Goal: Task Accomplishment & Management: Use online tool/utility

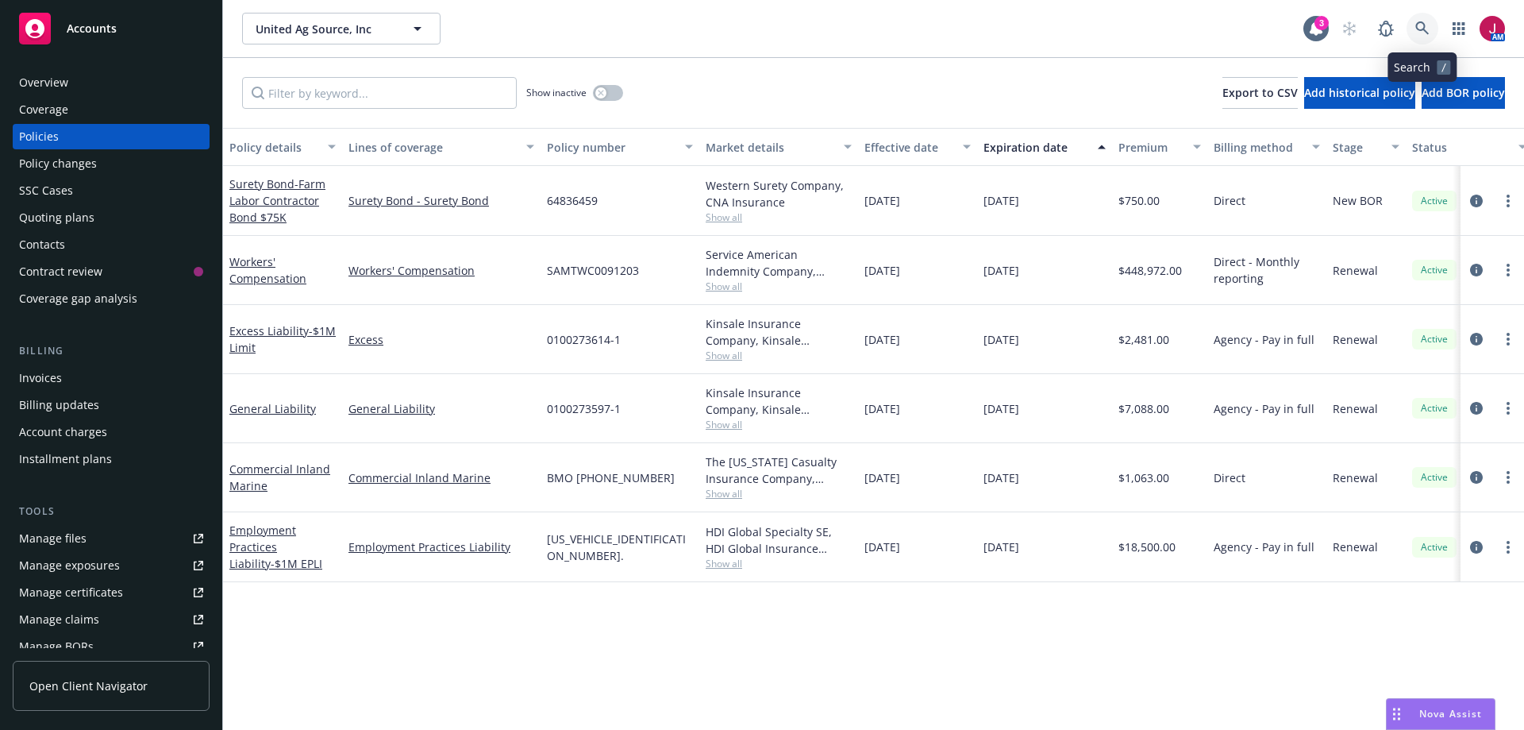
click at [1419, 33] on icon at bounding box center [1423, 28] width 14 height 14
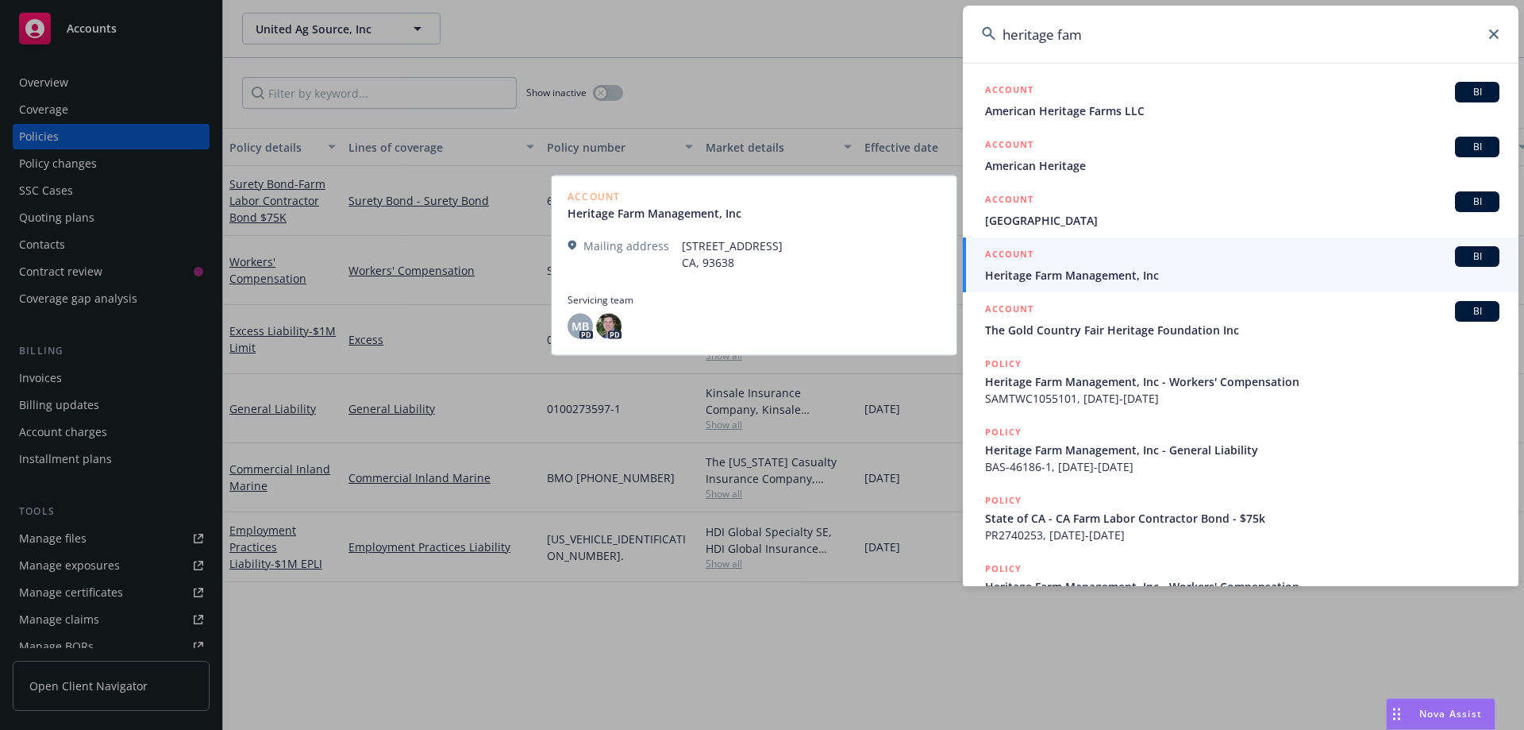
type input "heritage fam"
click at [1149, 284] on link "ACCOUNT BI Heritage Farm Management, Inc" at bounding box center [1241, 264] width 556 height 55
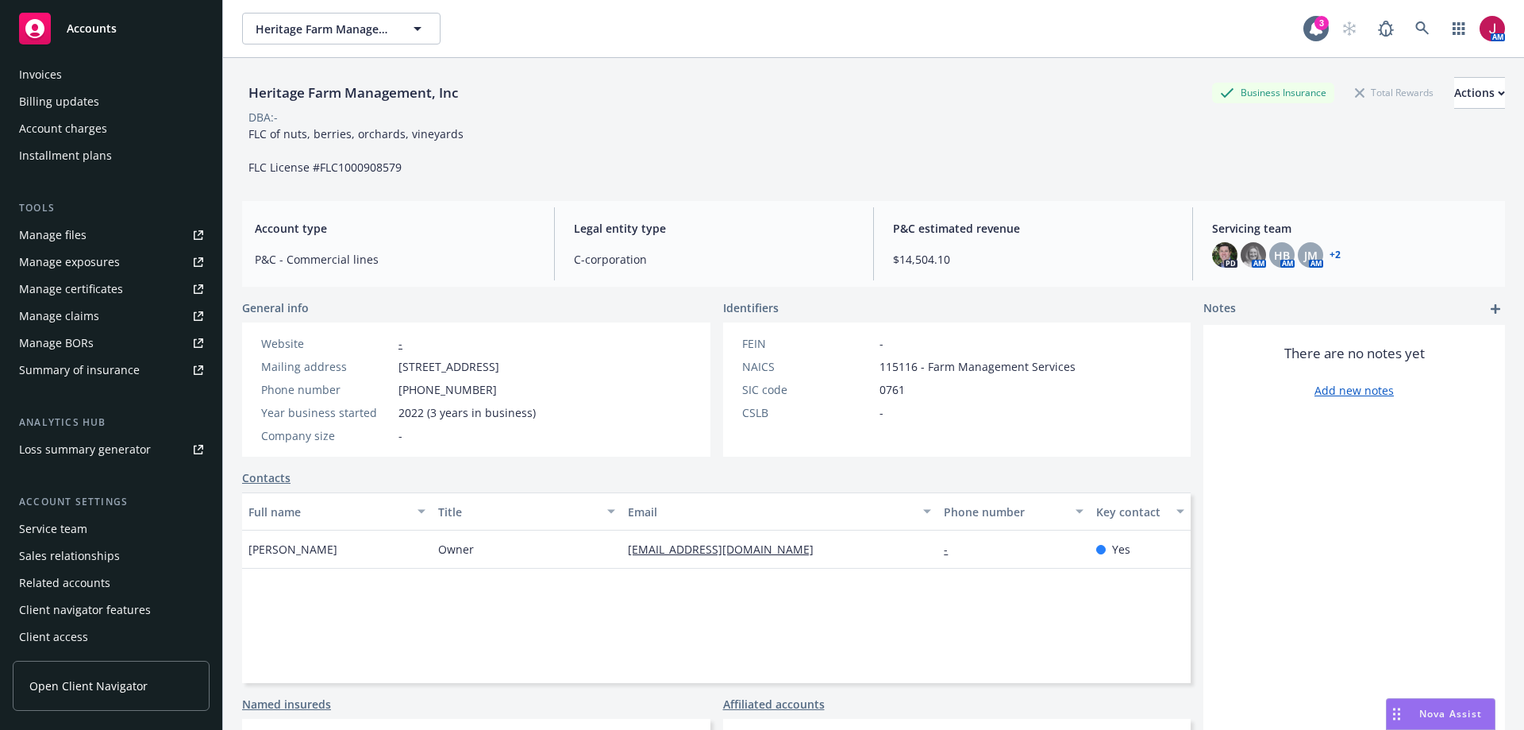
scroll to position [305, 0]
click at [74, 526] on div "Service team" at bounding box center [53, 526] width 68 height 25
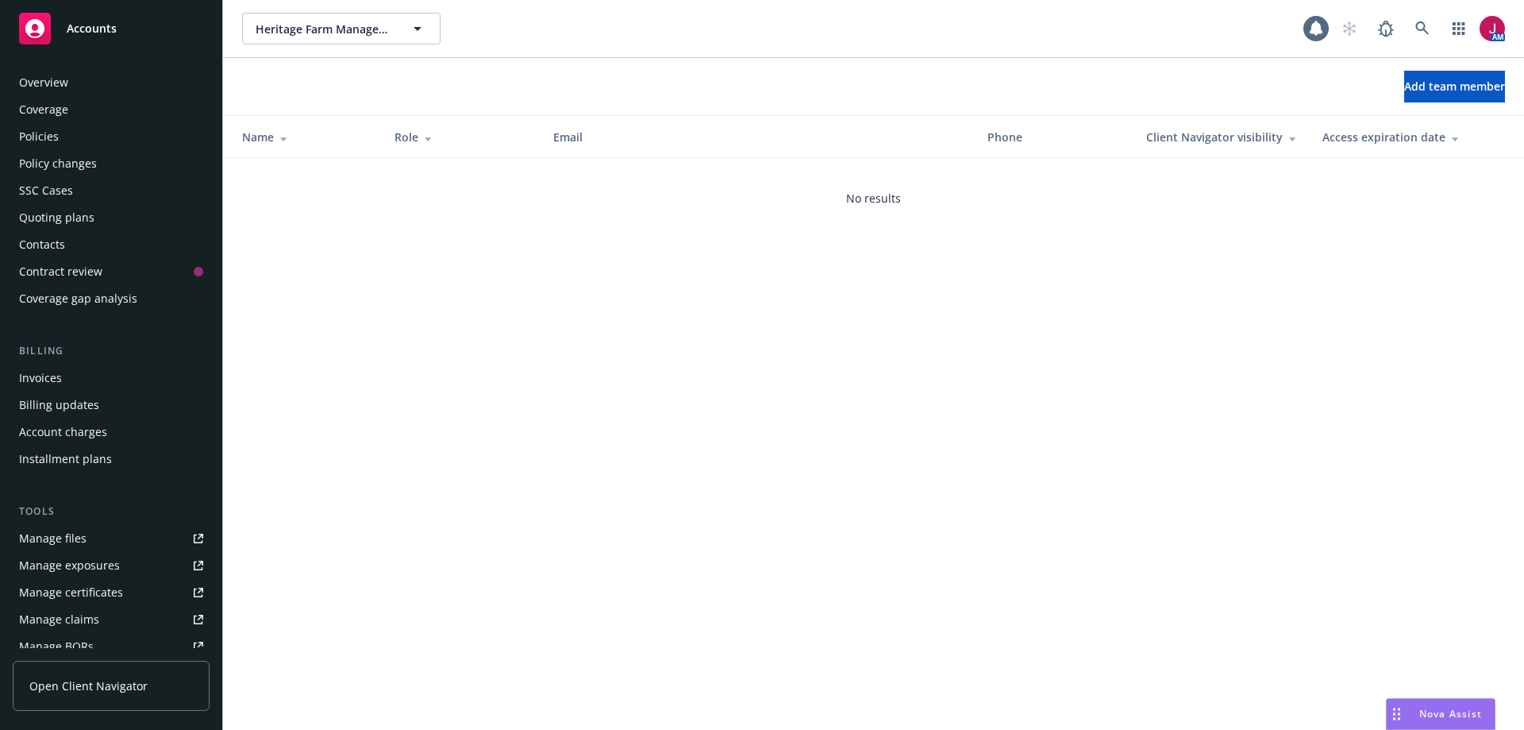
scroll to position [305, 0]
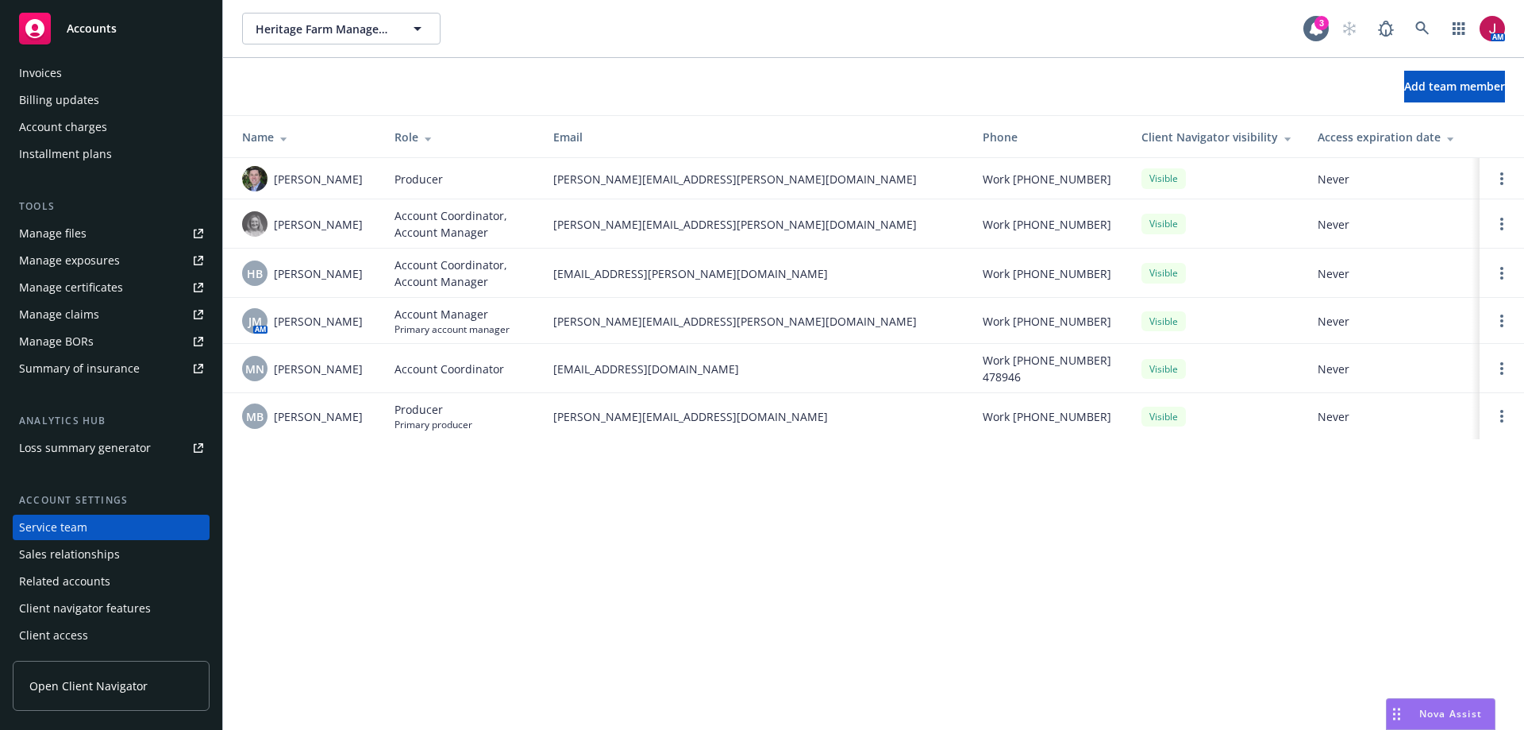
click at [79, 121] on div "Account charges" at bounding box center [63, 126] width 88 height 25
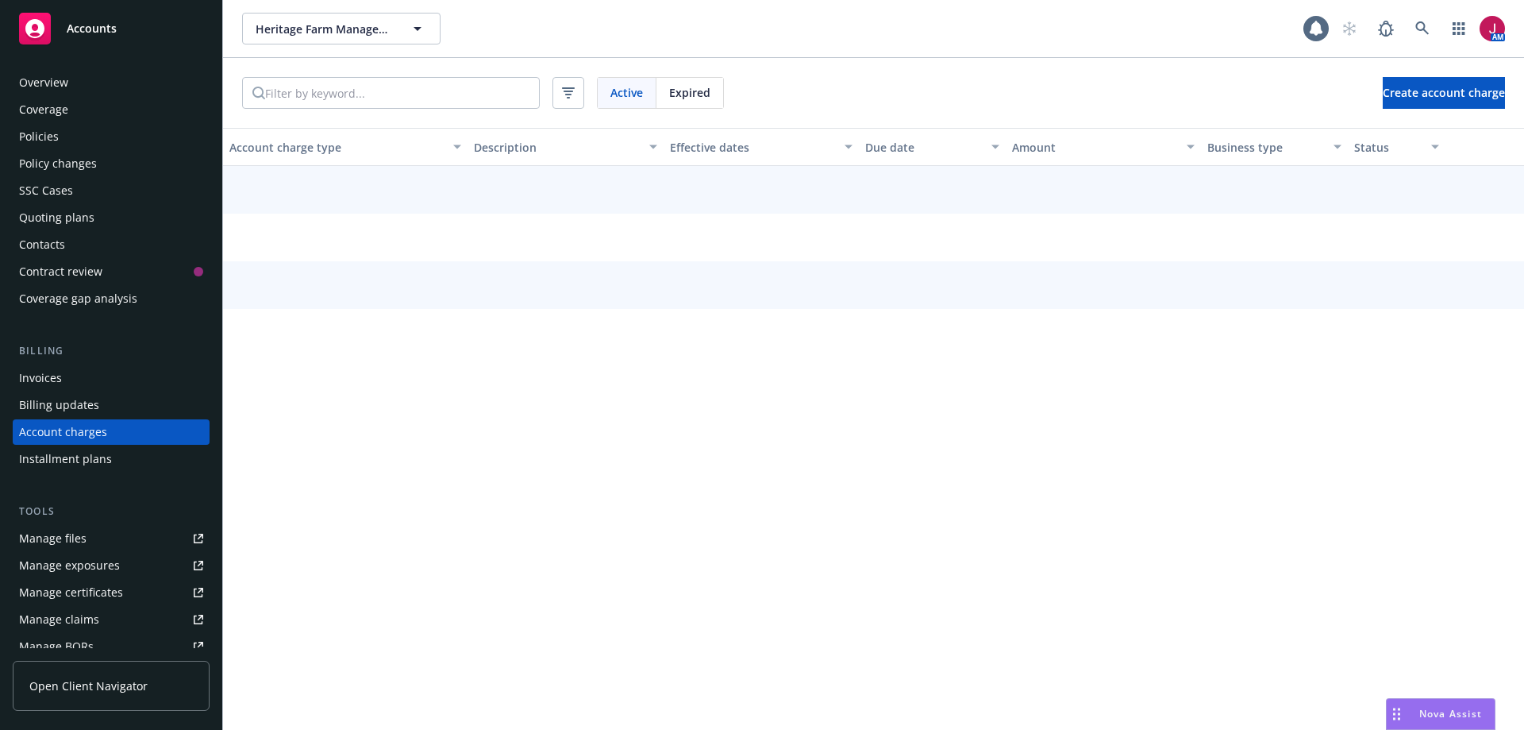
scroll to position [42, 0]
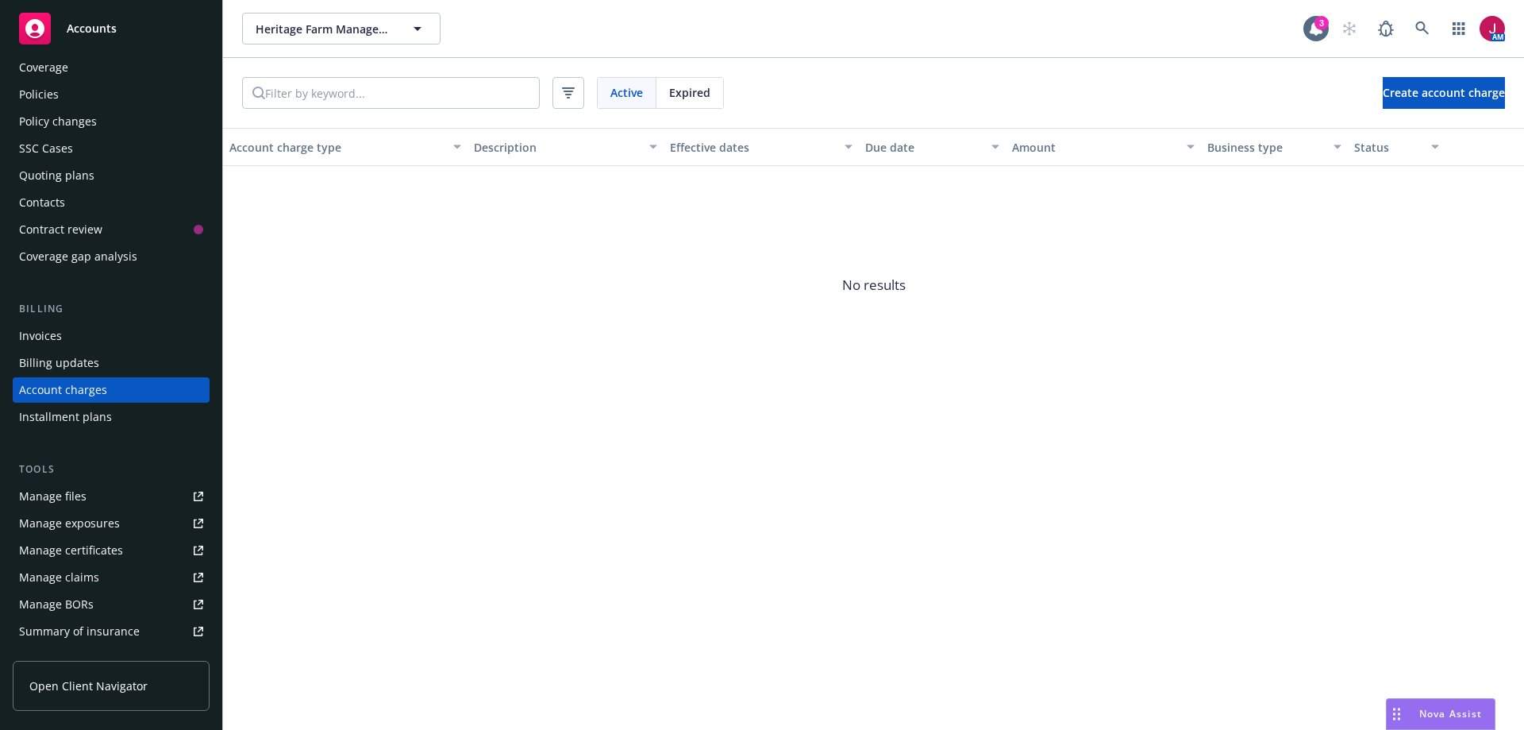
click at [90, 94] on div "Policies" at bounding box center [111, 94] width 184 height 25
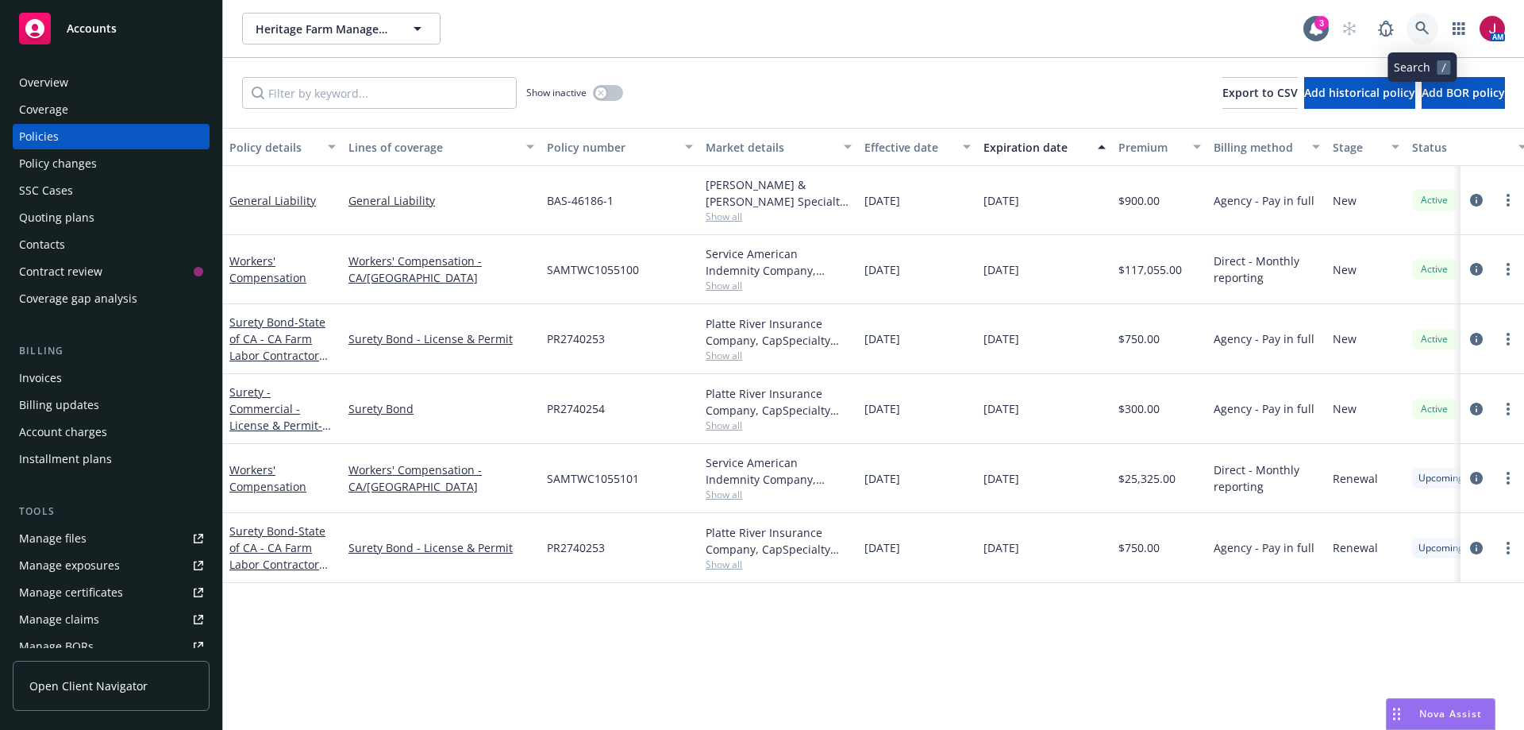
click at [1420, 30] on icon at bounding box center [1423, 28] width 14 height 14
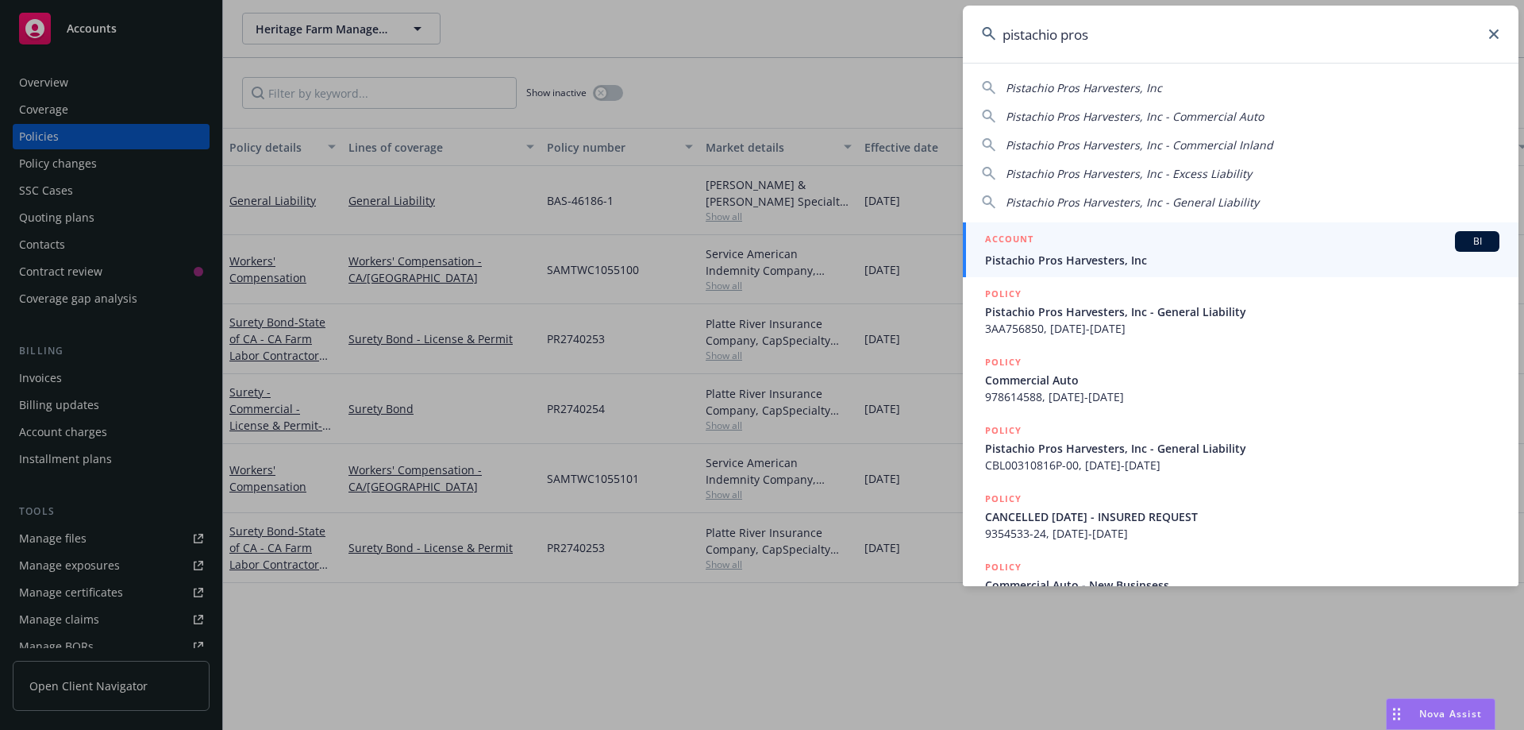
type input "pistachio pros"
click at [1080, 255] on span "Pistachio Pros Harvesters, Inc" at bounding box center [1242, 260] width 514 height 17
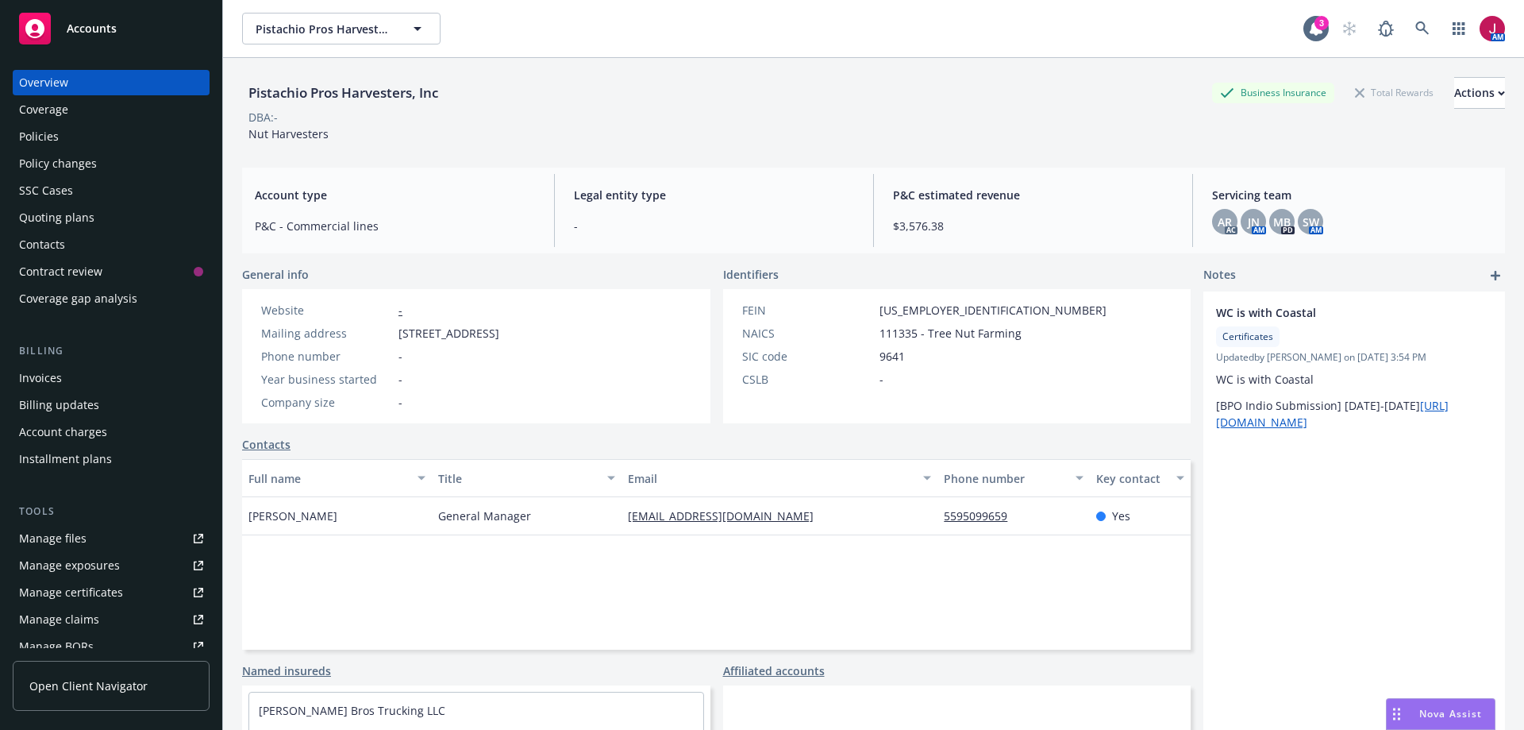
click at [84, 134] on div "Policies" at bounding box center [111, 136] width 184 height 25
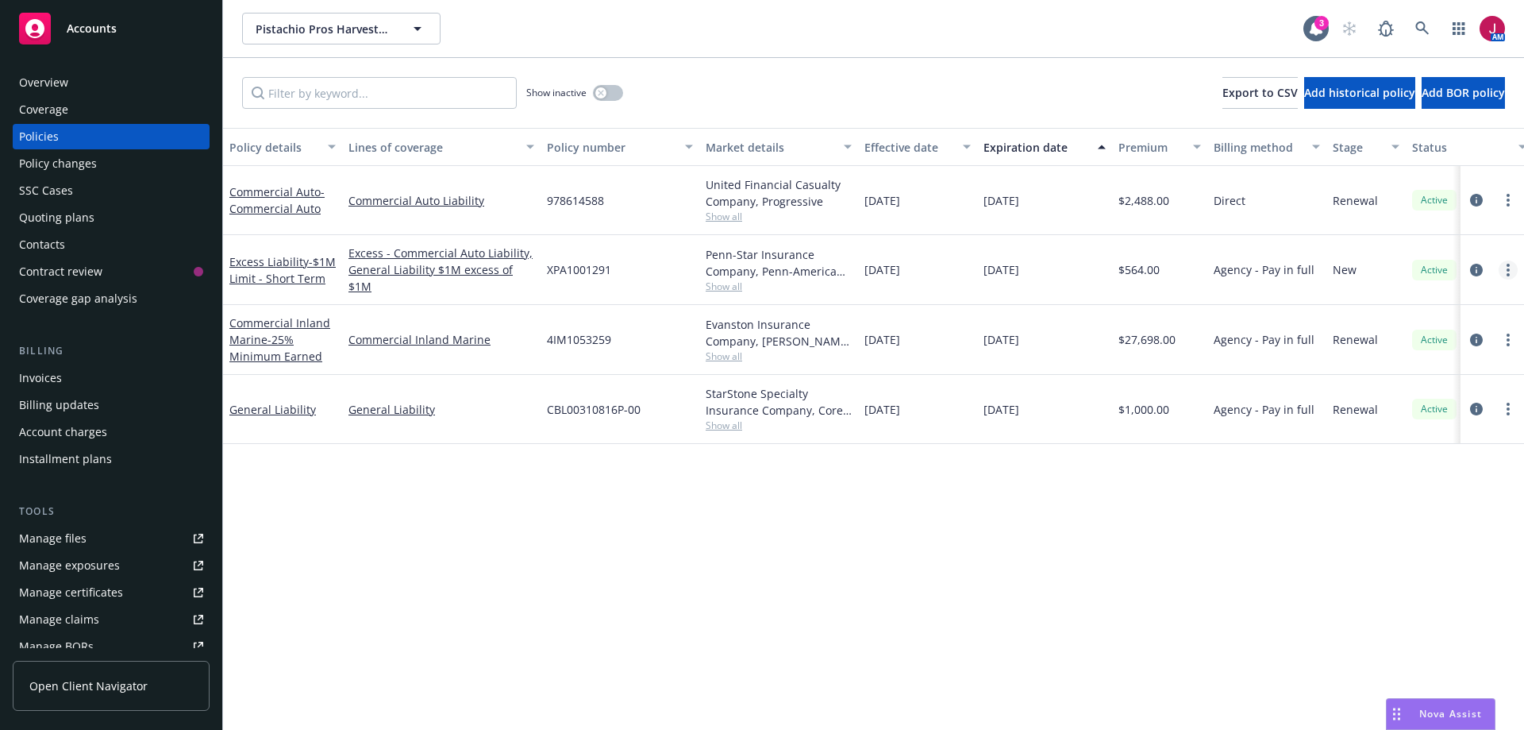
click at [1507, 268] on icon "more" at bounding box center [1508, 270] width 3 height 13
click at [1390, 492] on link "Copy logging email" at bounding box center [1424, 493] width 187 height 32
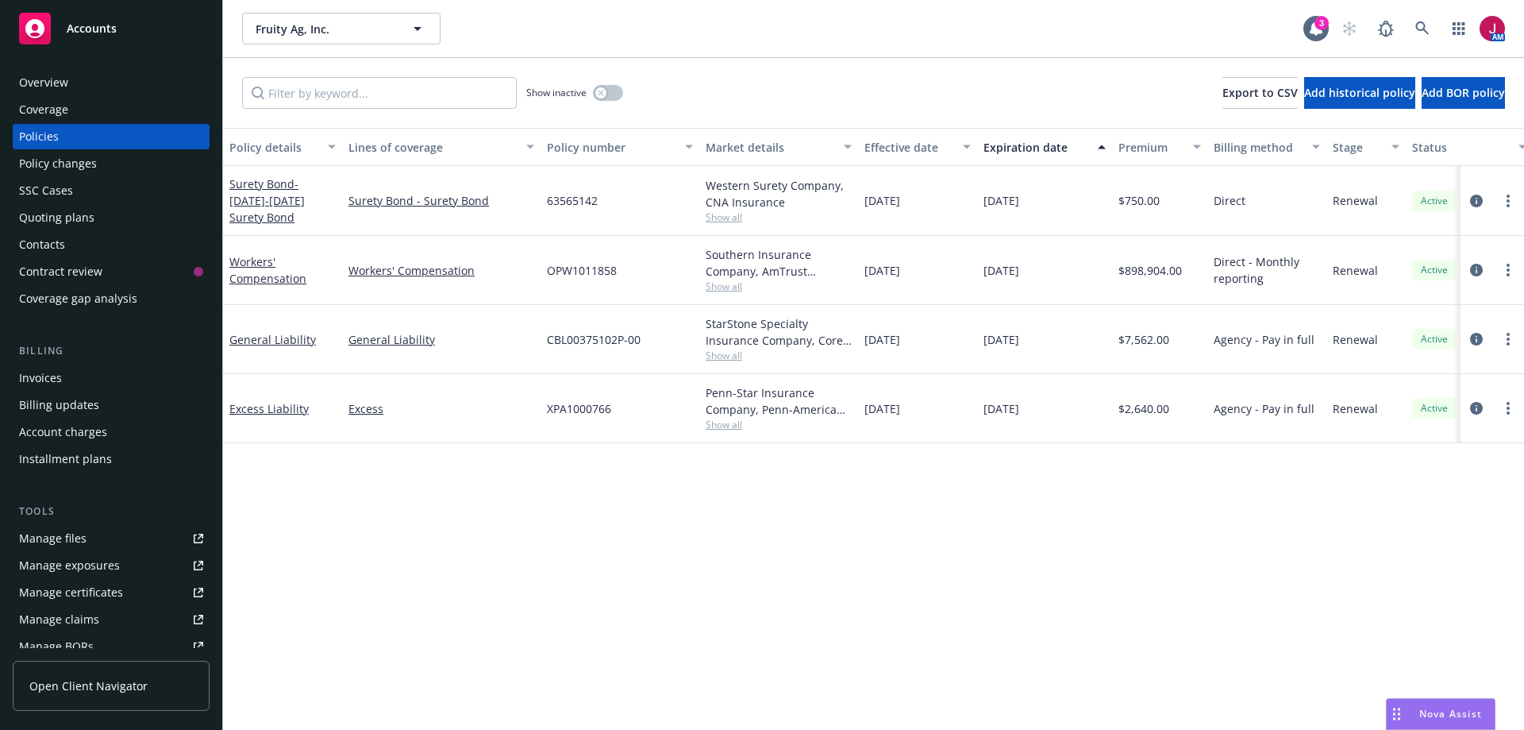
scroll to position [305, 0]
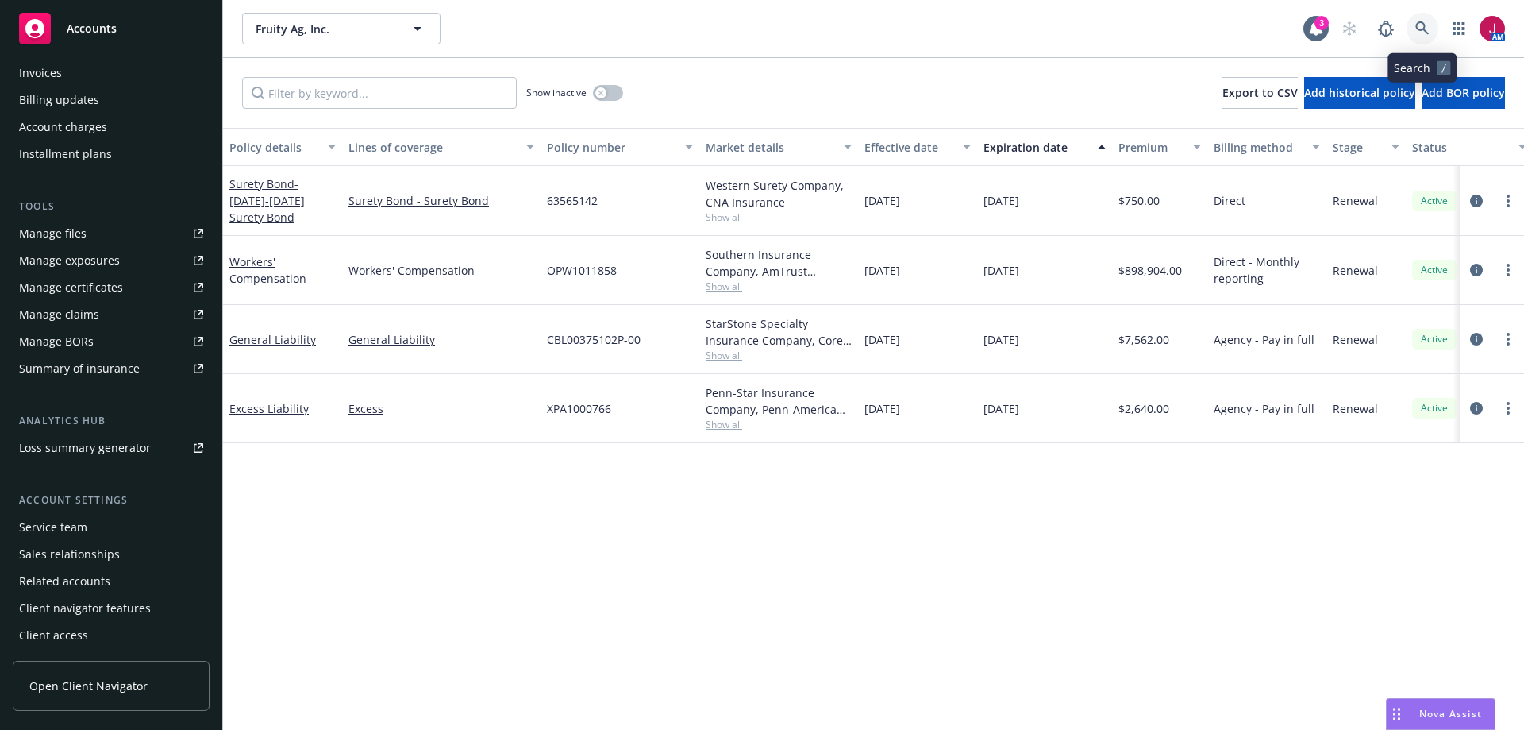
click at [1424, 32] on icon at bounding box center [1423, 28] width 14 height 14
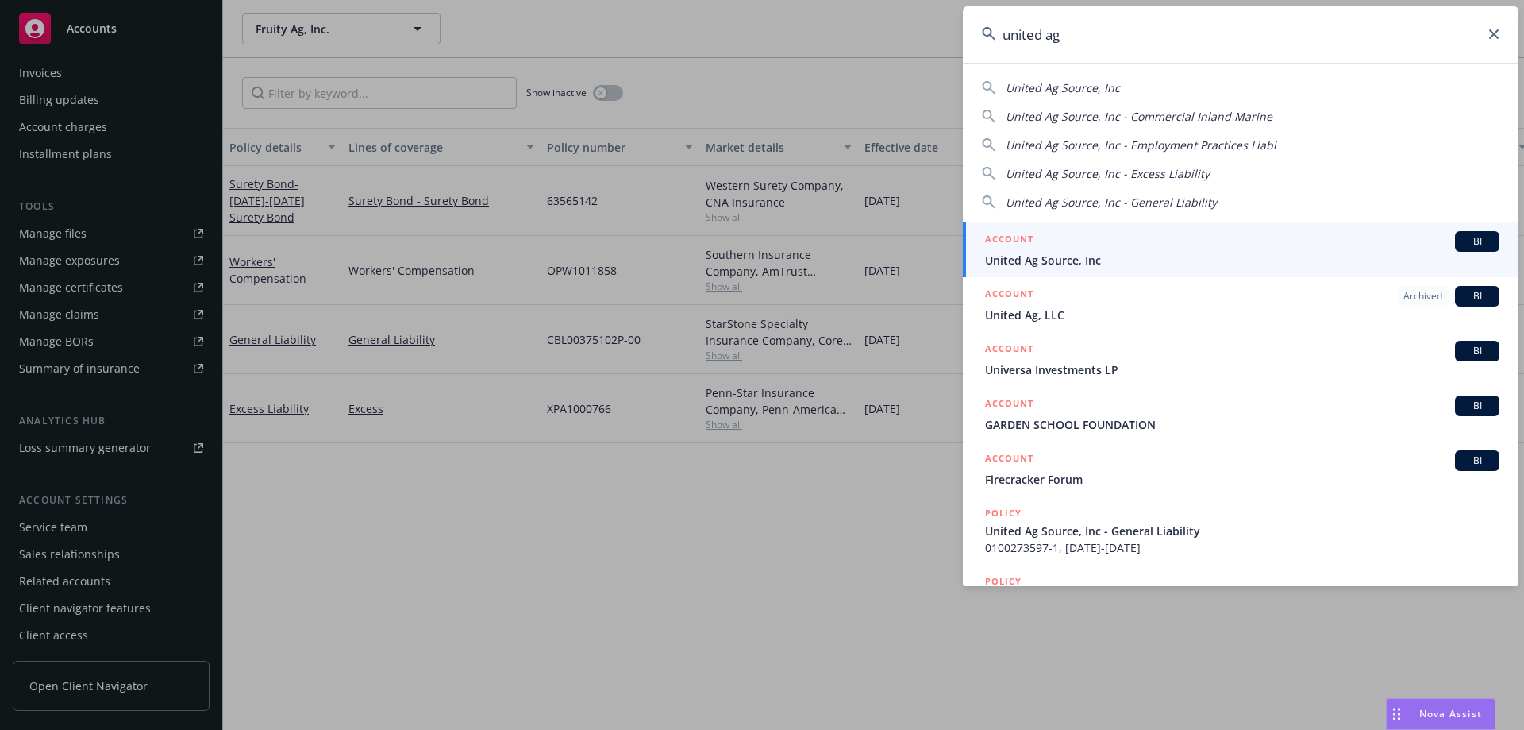
type input "united ag"
click at [1396, 271] on link "ACCOUNT BI United Ag Source, Inc" at bounding box center [1241, 249] width 556 height 55
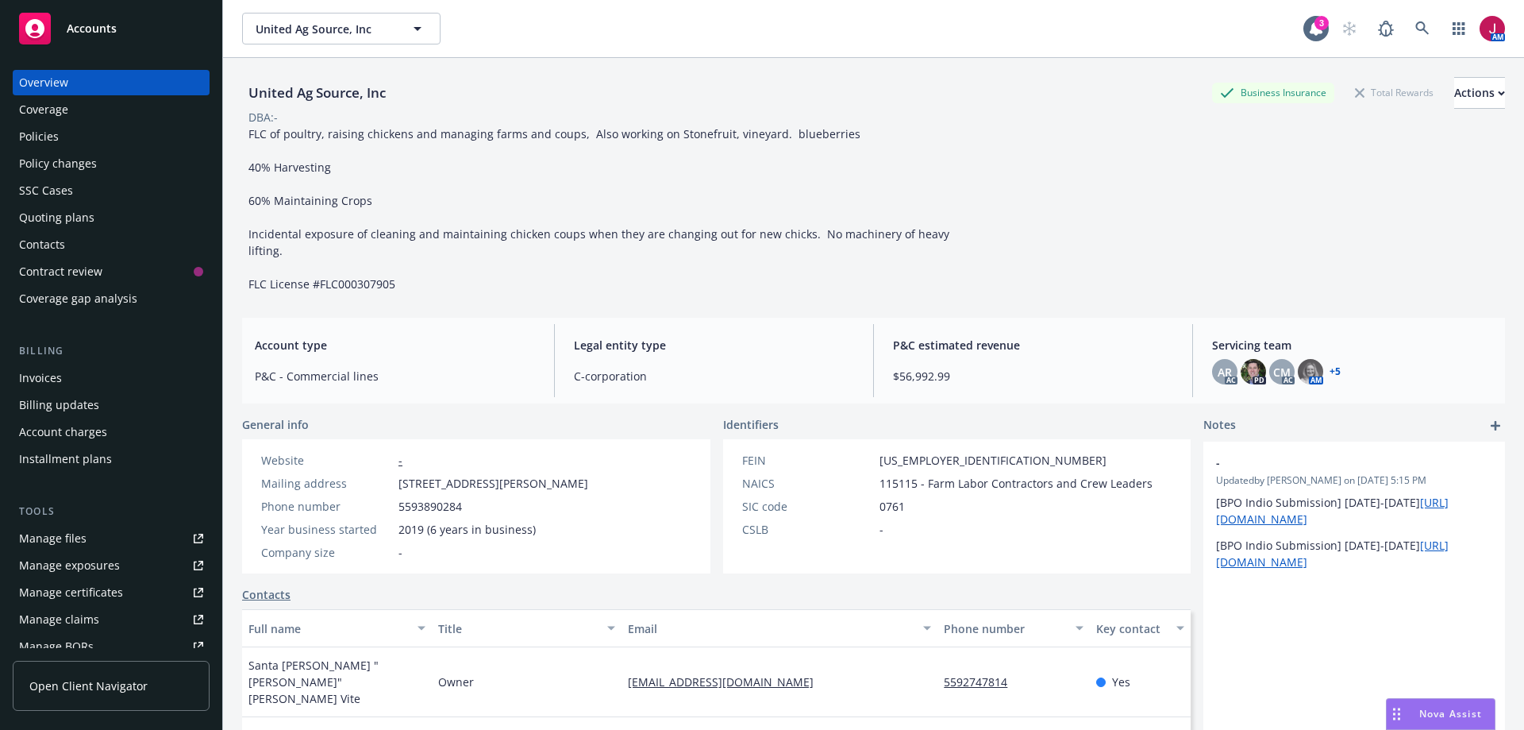
click at [94, 148] on div "Policies" at bounding box center [111, 136] width 184 height 25
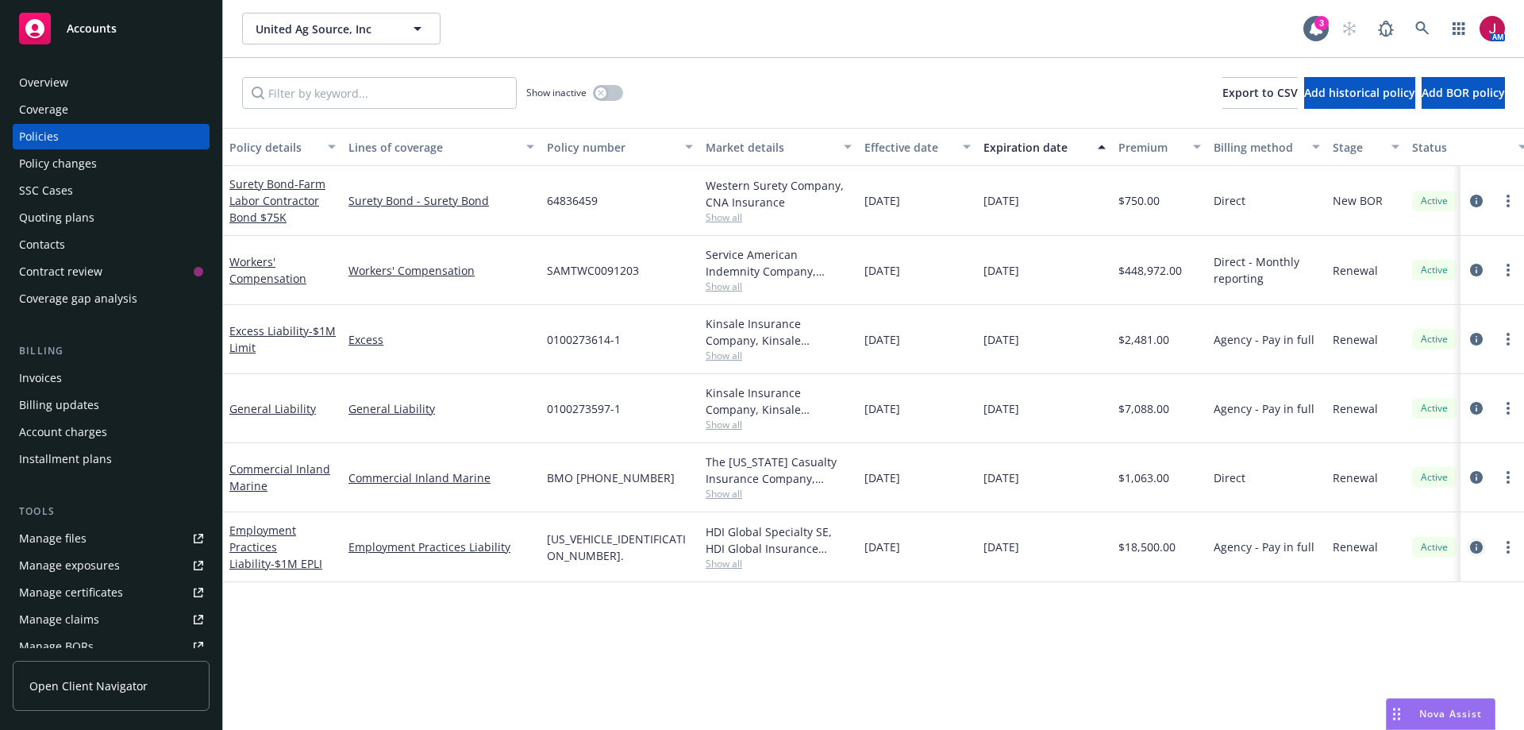
click at [1475, 550] on icon "circleInformation" at bounding box center [1476, 547] width 13 height 13
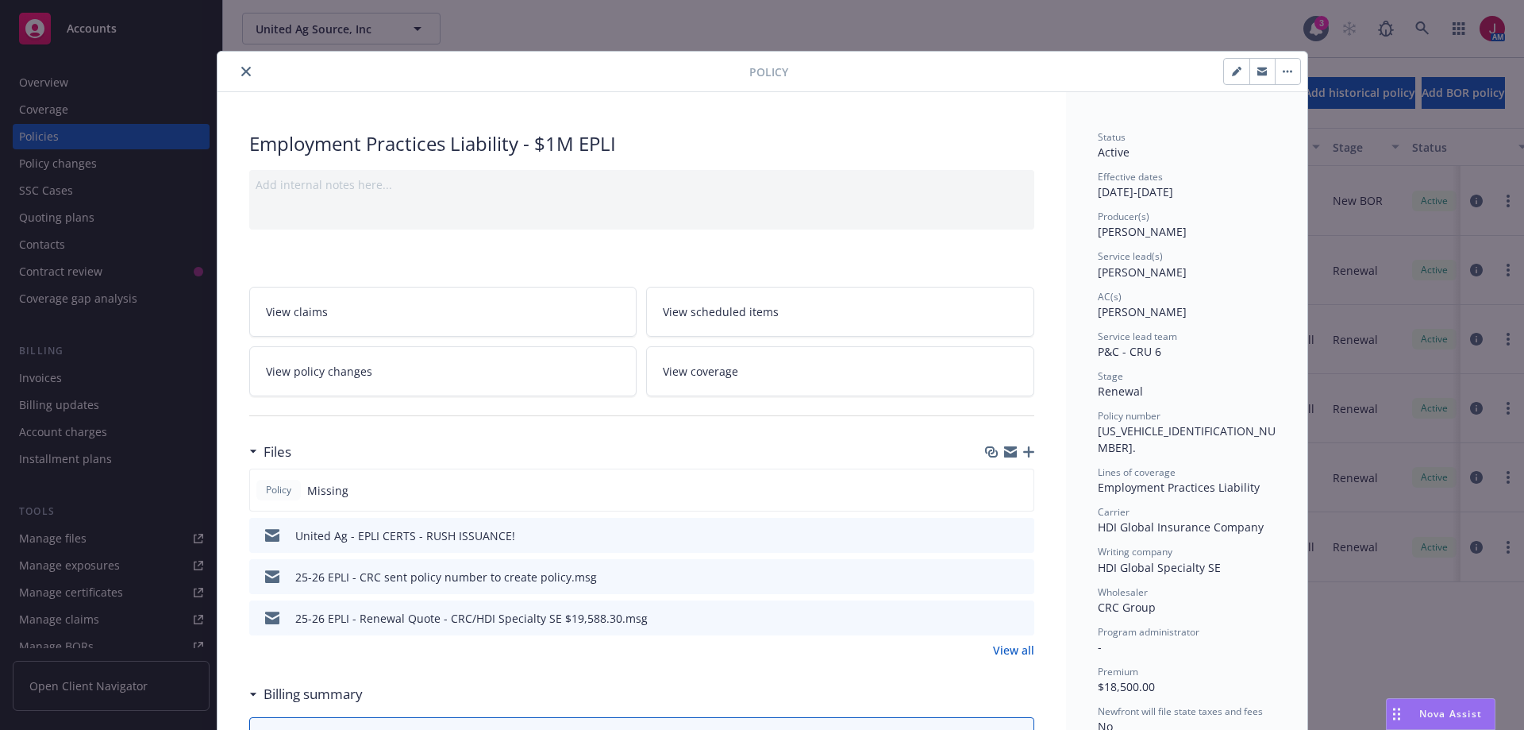
click at [1023, 456] on icon "button" at bounding box center [1028, 451] width 11 height 11
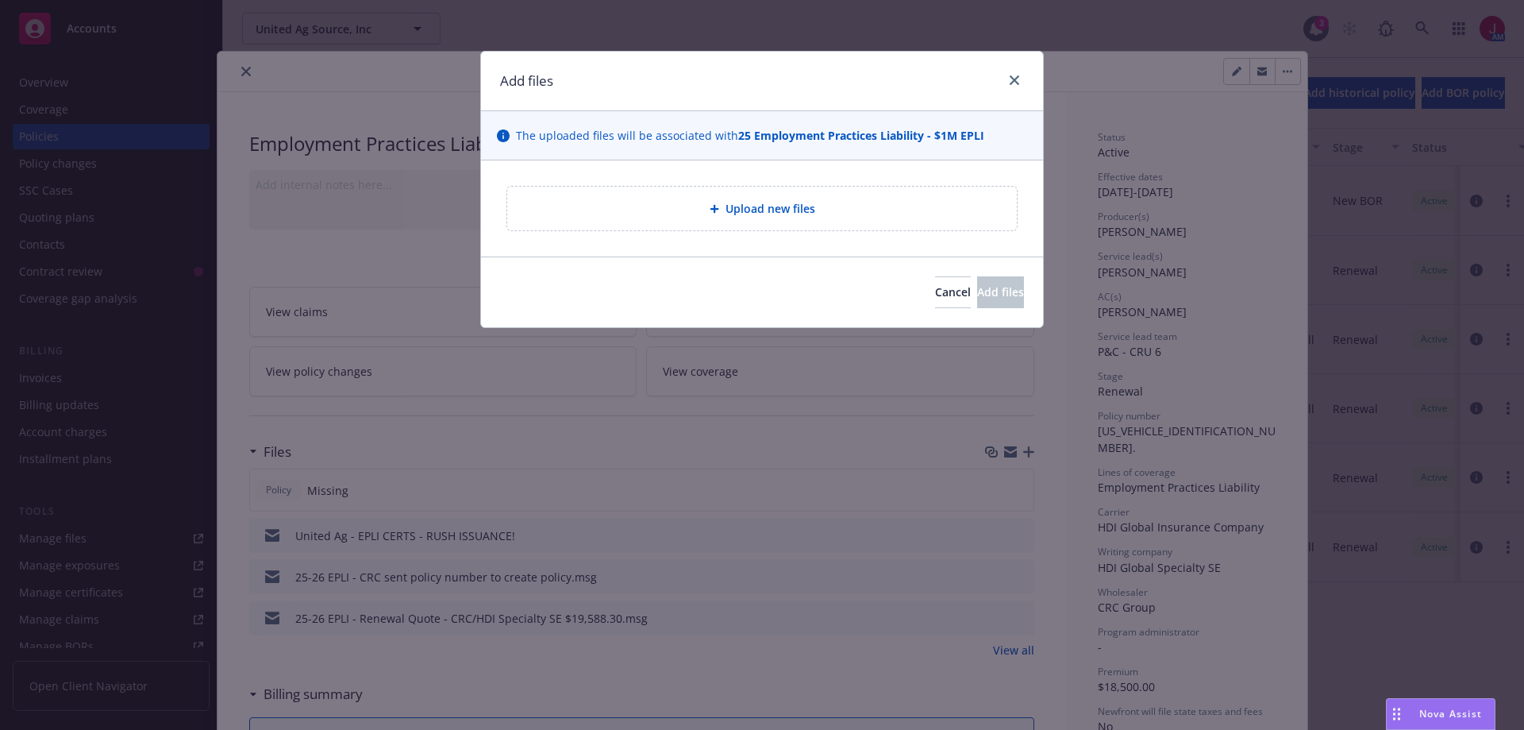
type textarea "x"
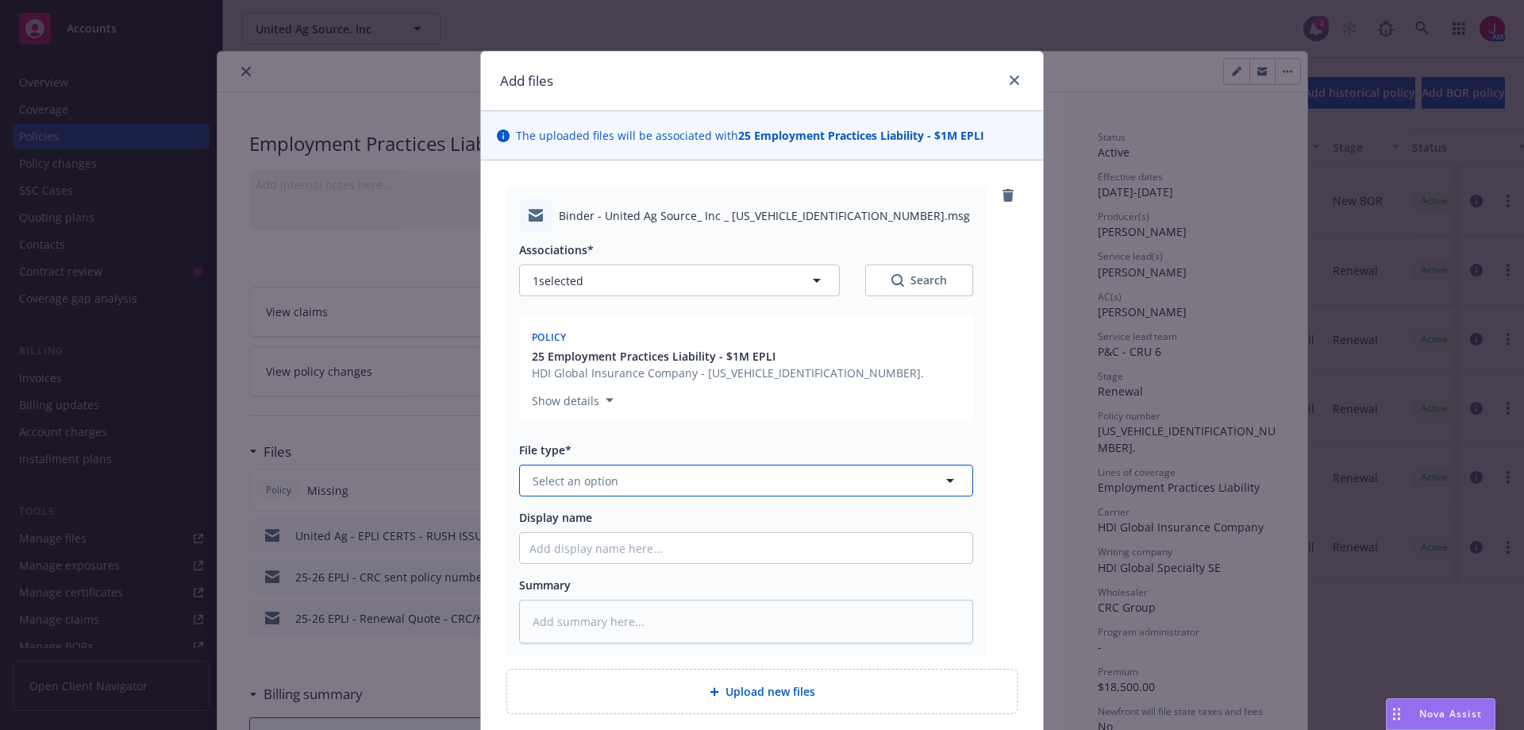
click at [662, 477] on button "Select an option" at bounding box center [746, 480] width 454 height 32
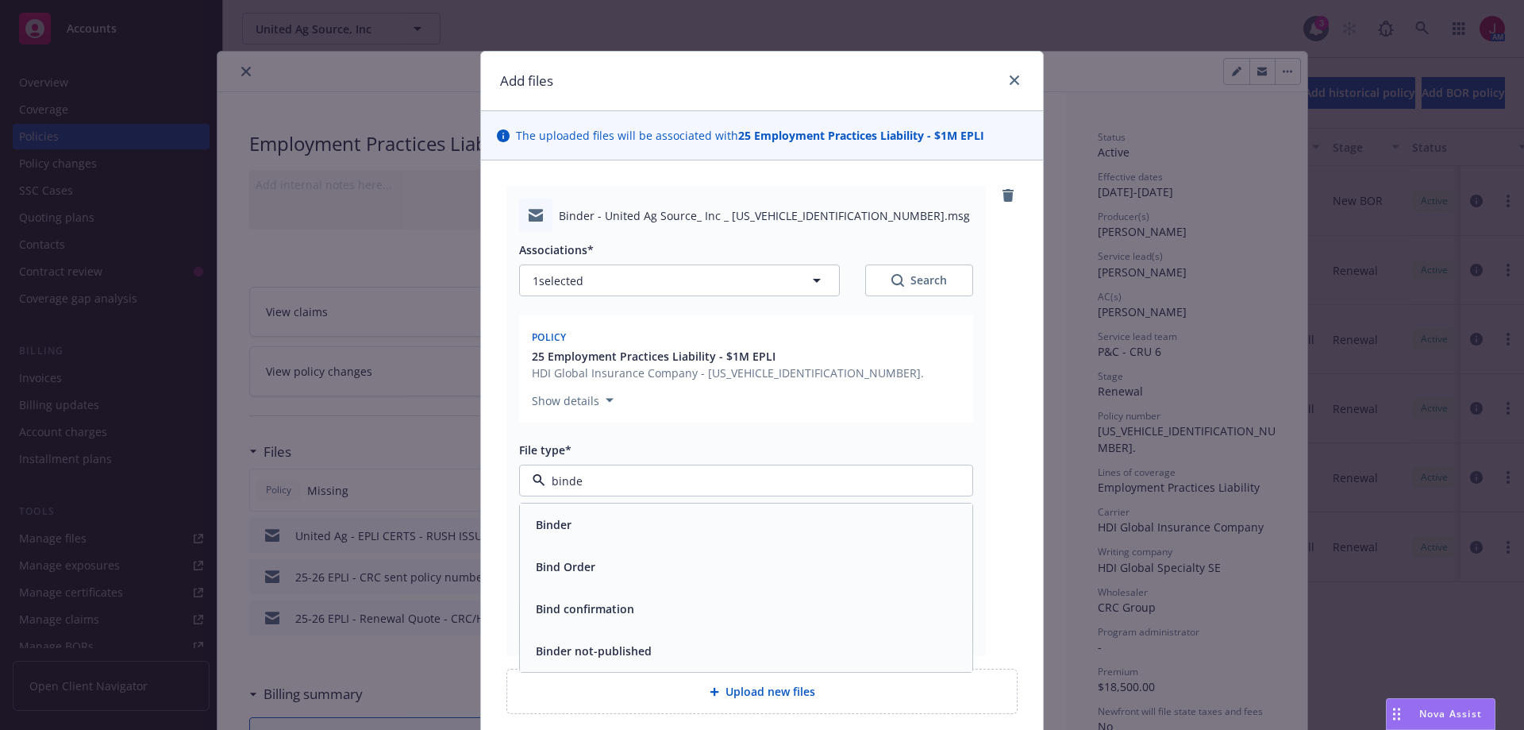
type input "binder"
click at [650, 521] on div "Binder" at bounding box center [747, 524] width 434 height 23
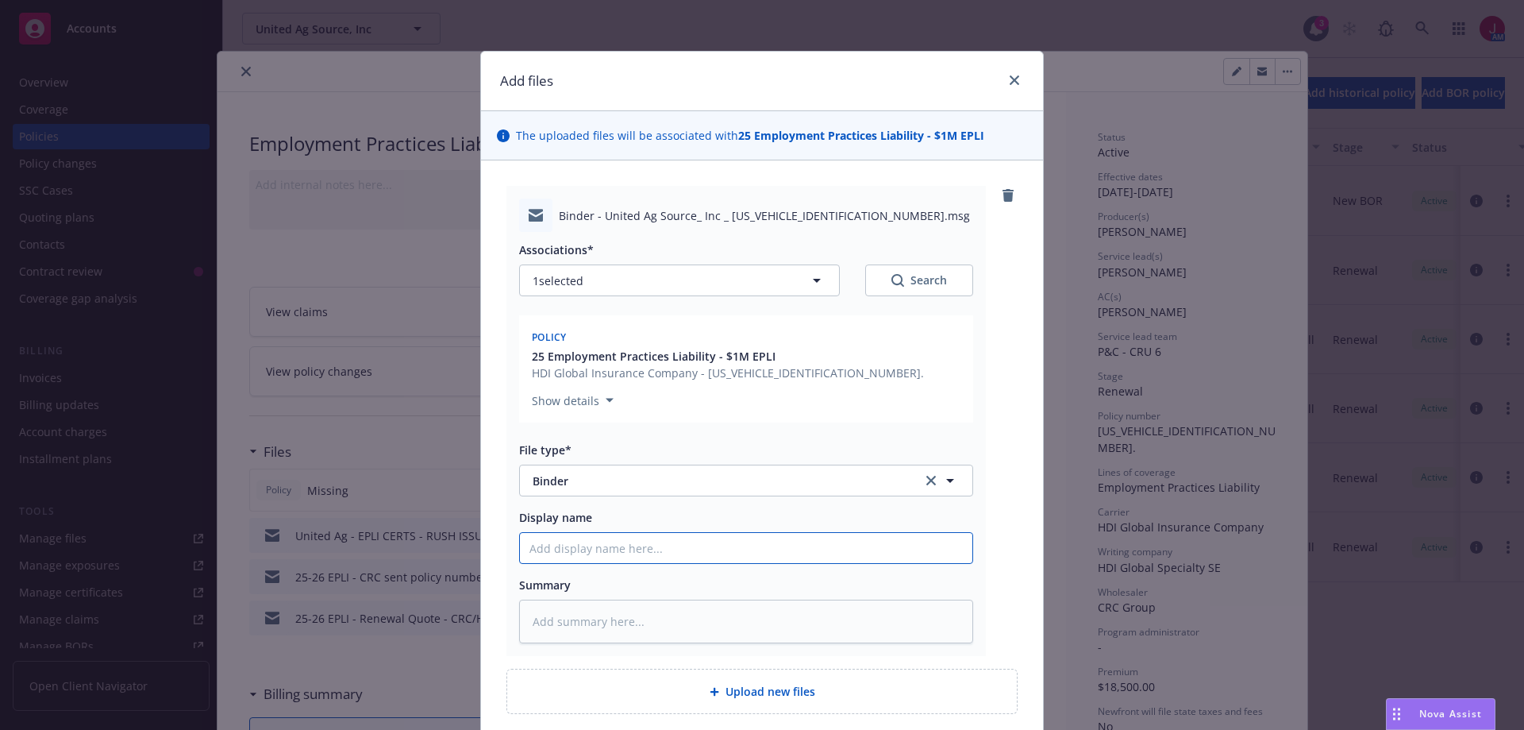
click at [613, 552] on input "Display name" at bounding box center [746, 548] width 453 height 30
type textarea "x"
type input "2"
type textarea "x"
type input "25"
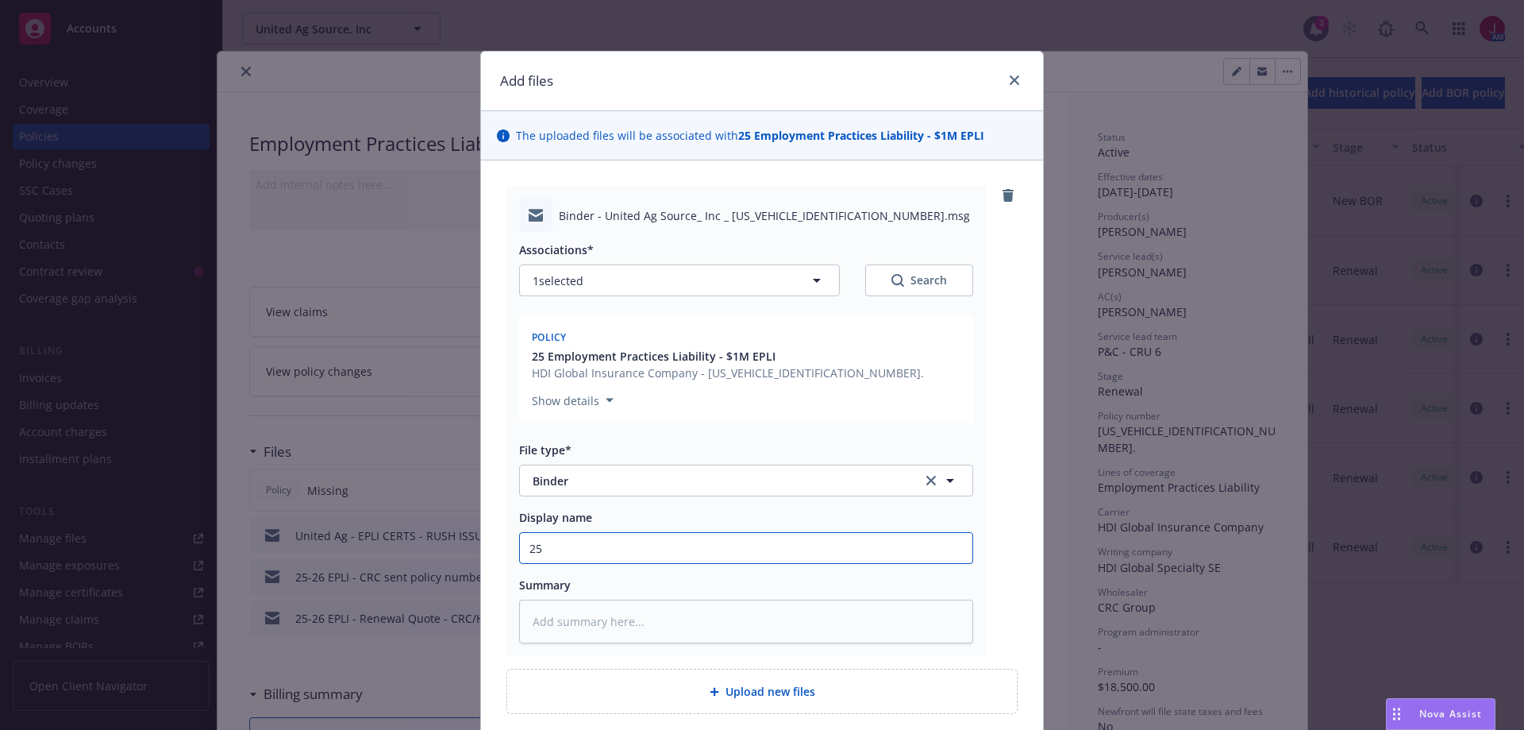
type textarea "x"
type input "25-"
type textarea "x"
type input "25-2"
type textarea "x"
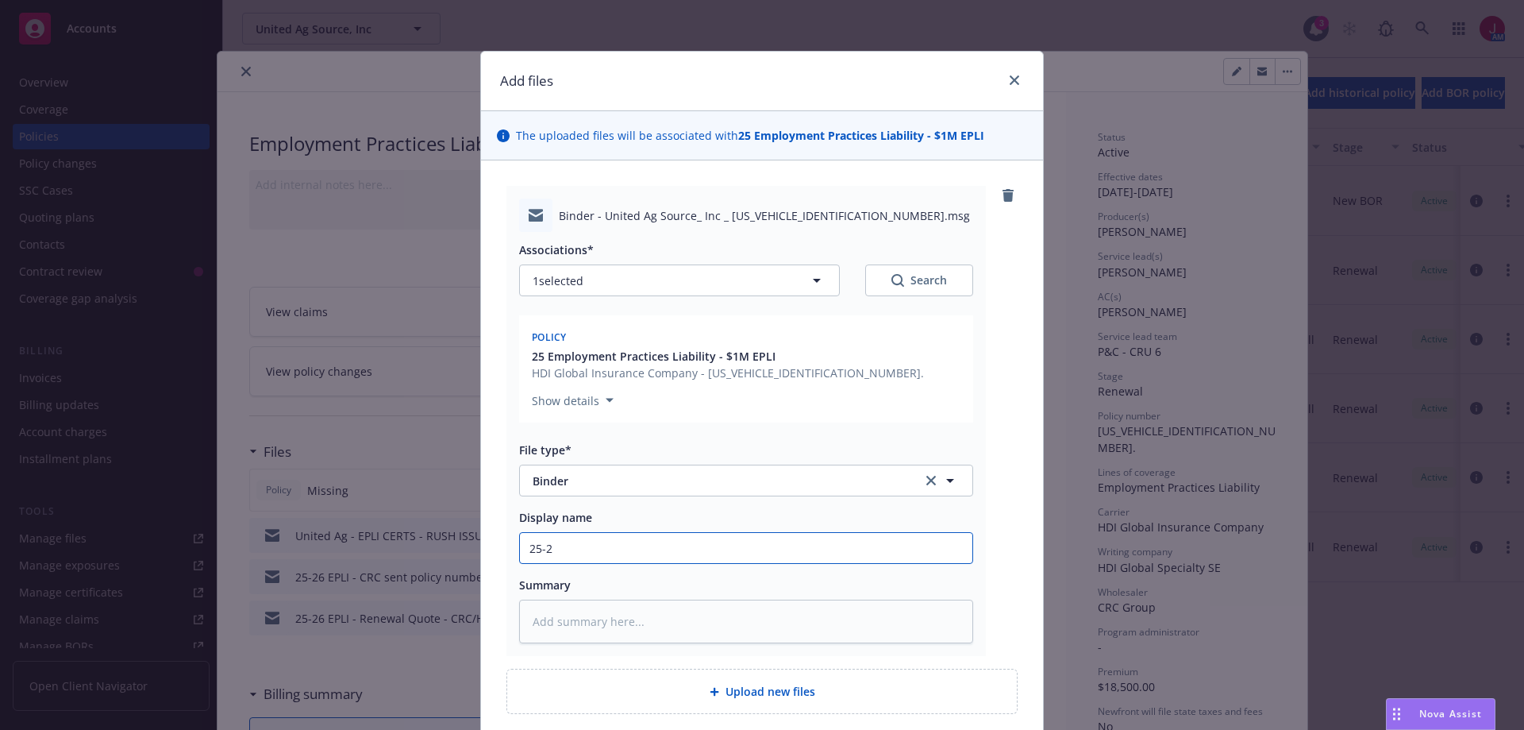
type input "25-26"
type textarea "x"
type input "25-26"
type textarea "x"
type input "25-26 E"
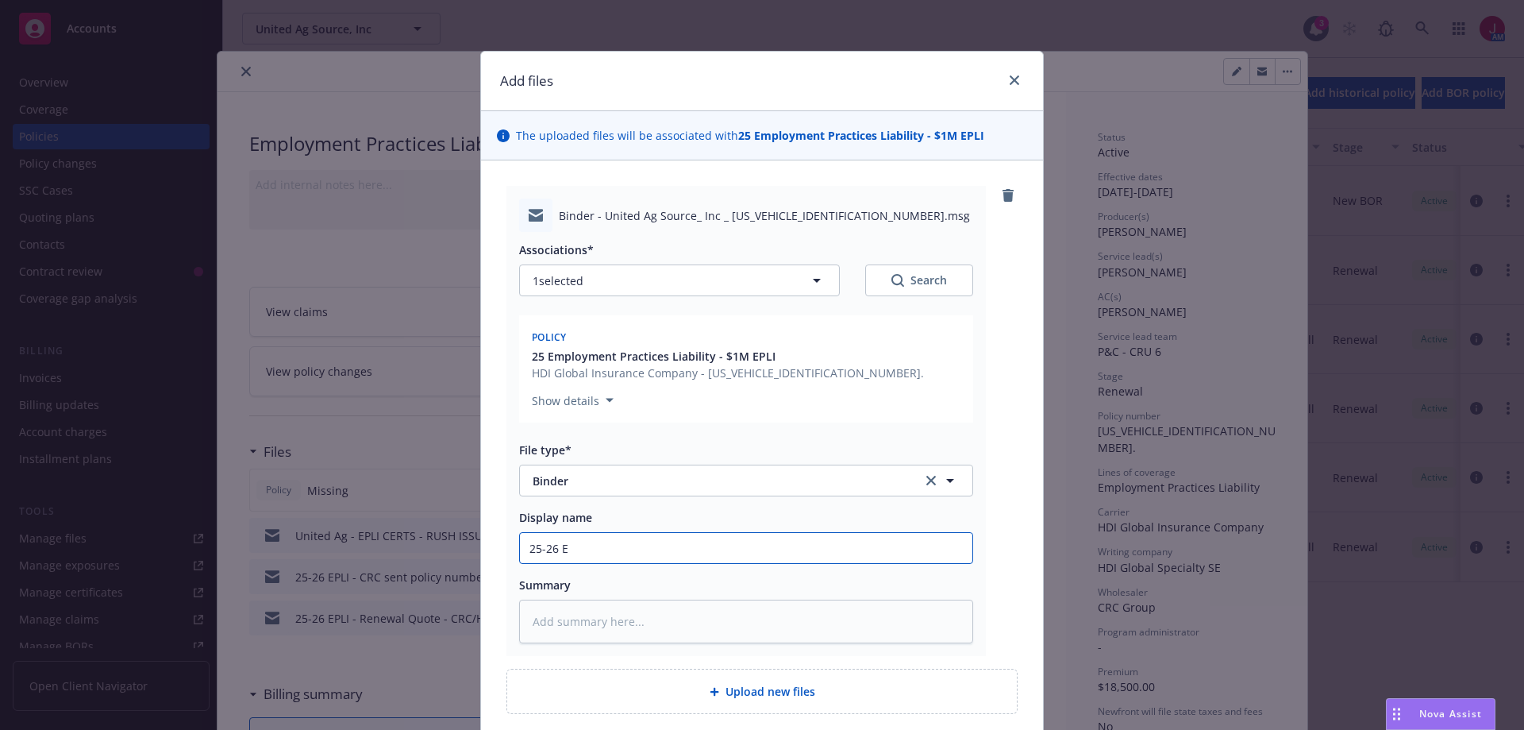
type textarea "x"
type input "25-26 EP"
type textarea "x"
type input "25-26 EPL"
type textarea "x"
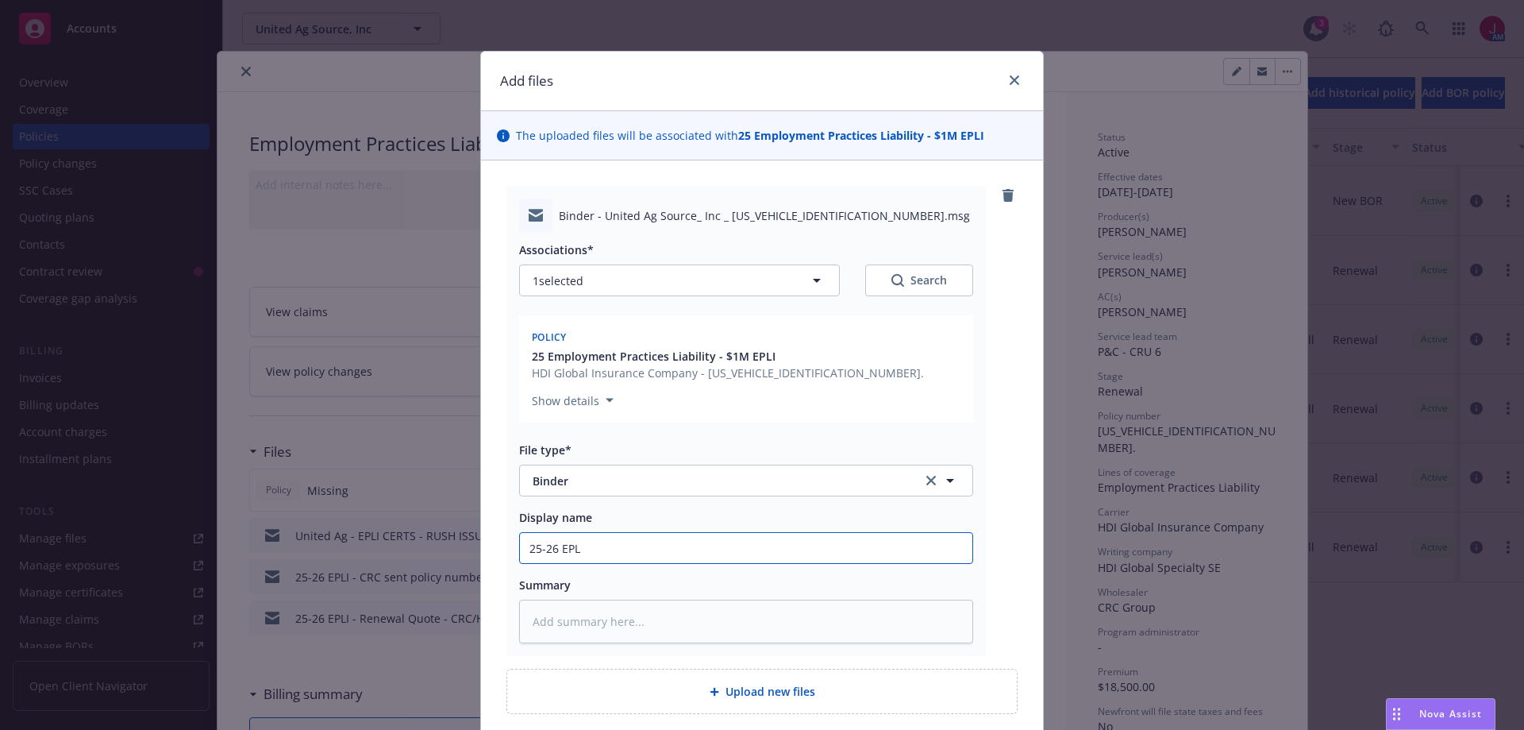
type input "25-26 EPLI"
type textarea "x"
type input "25-26 EPLI"
type textarea "x"
type input "25-26 EPLI -"
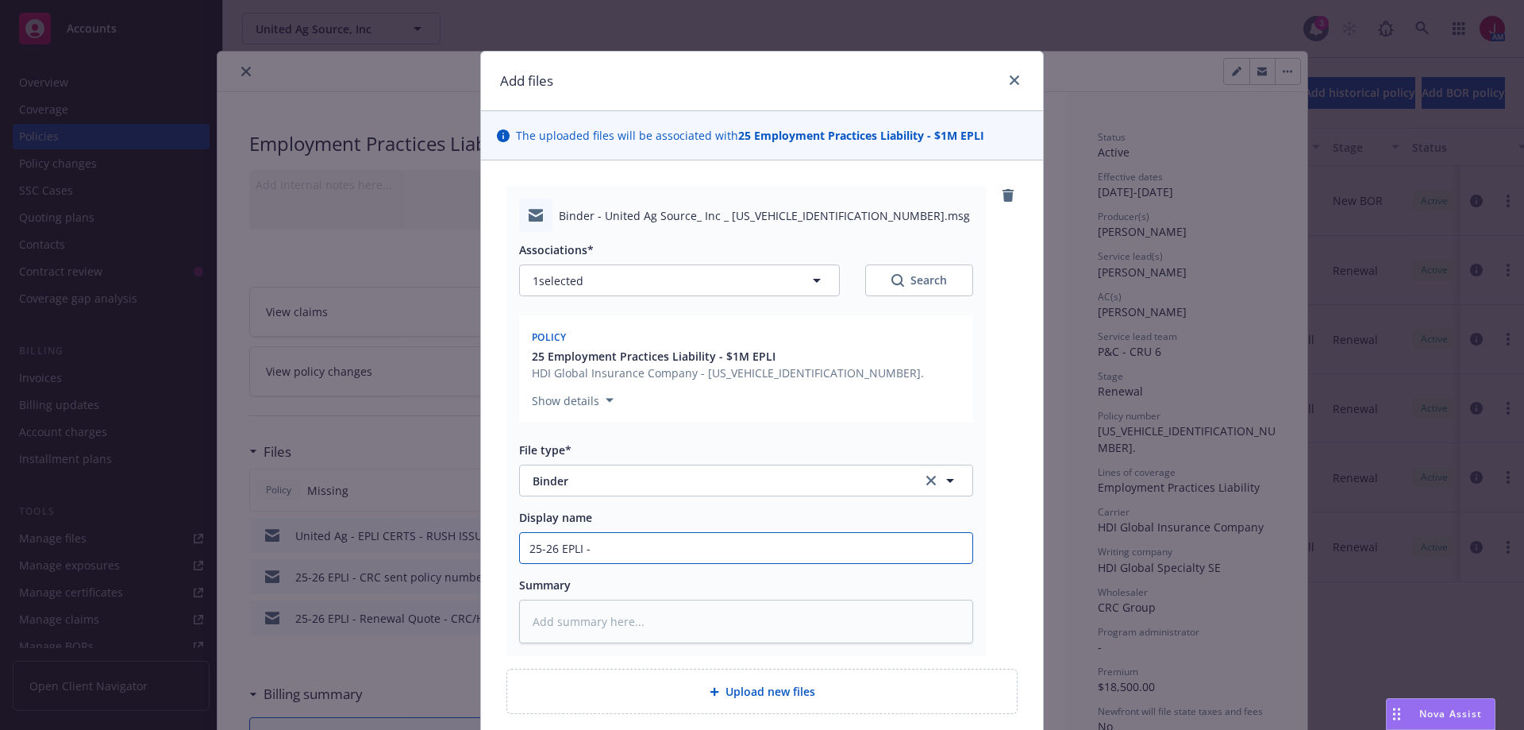
type textarea "x"
type input "25-26 EPLI -"
type textarea "x"
type input "25-26 EPLI - C"
type textarea "x"
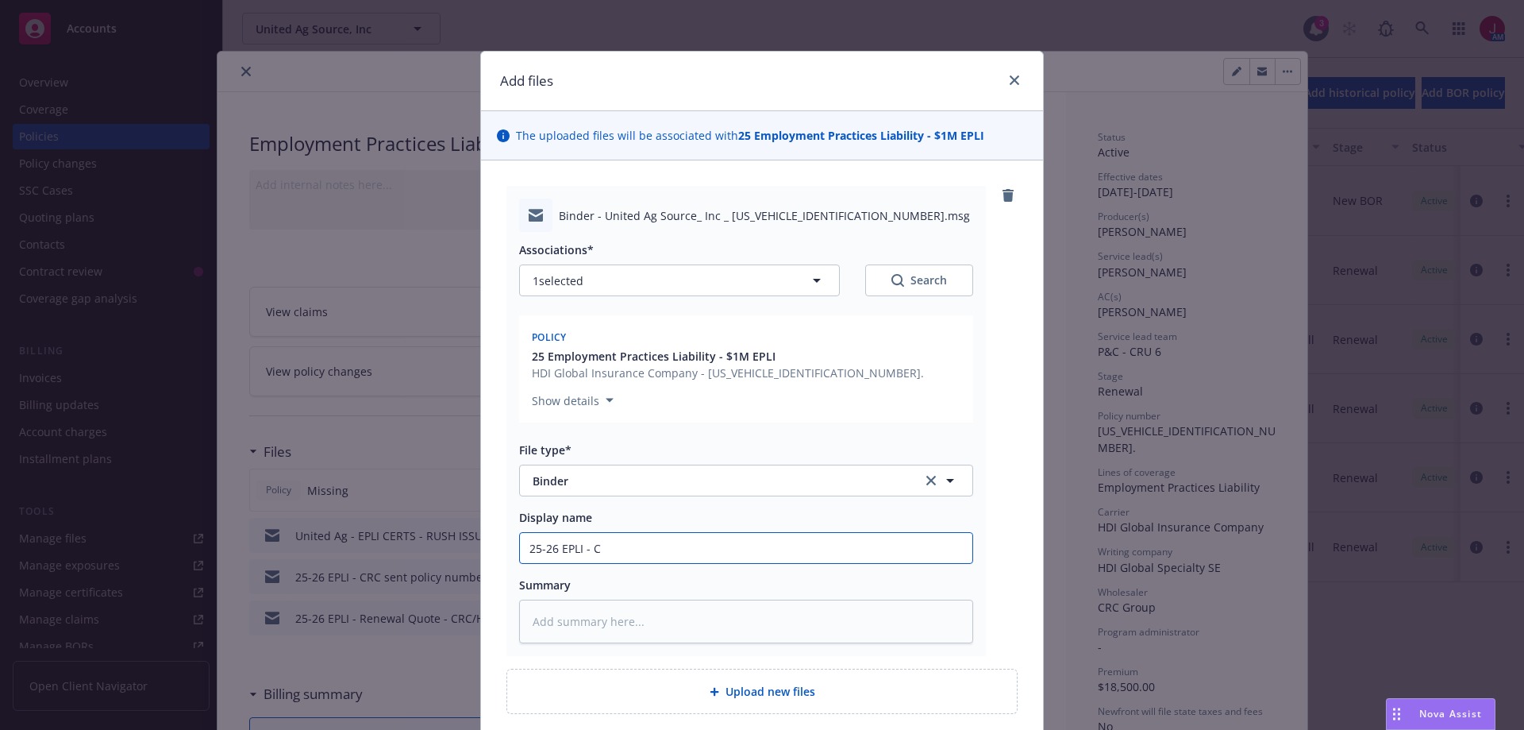
type input "25-26 EPLI - CR"
type textarea "x"
type input "25-26 EPLI - CRC"
type textarea "x"
type input "25-26 EPLI - CRC"
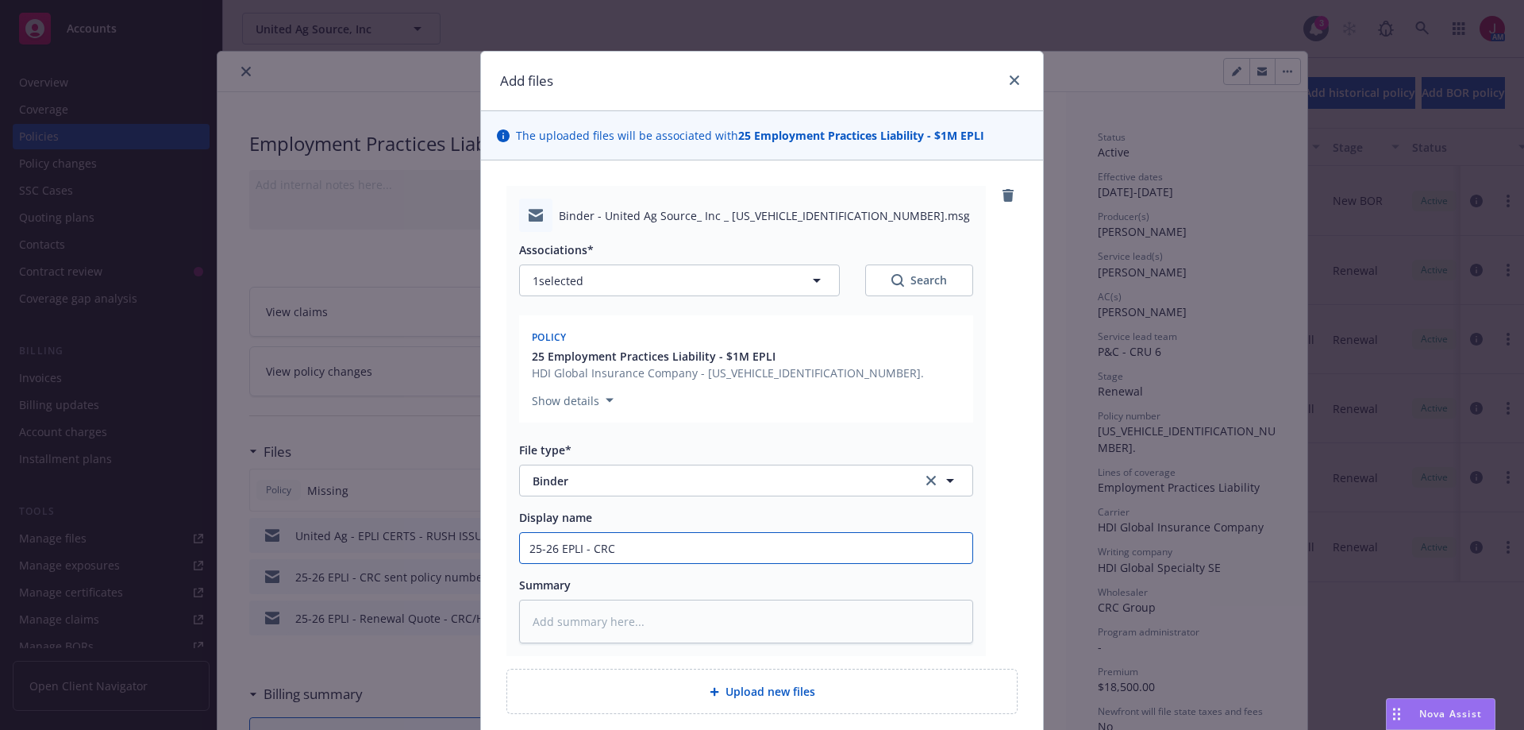
type textarea "x"
type input "25-26 EPLI - CRC B"
type textarea "x"
type input "25-26 EPLI - CRC Bi"
type textarea "x"
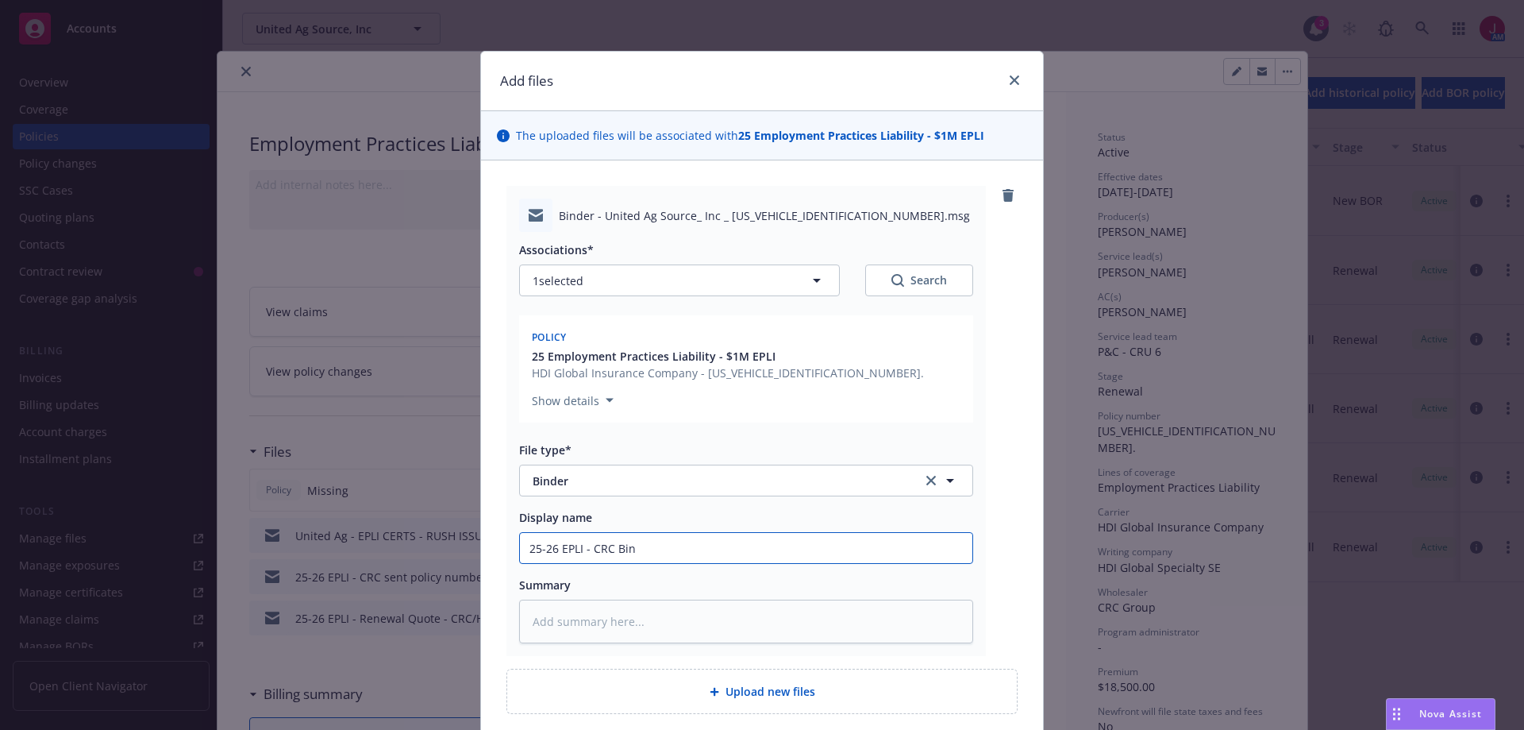
type input "25-26 EPLI - CRC Bind"
type textarea "x"
type input "25-26 EPLI - CRC Binde"
type textarea "x"
type input "25-26 EPLI - CRC Binder"
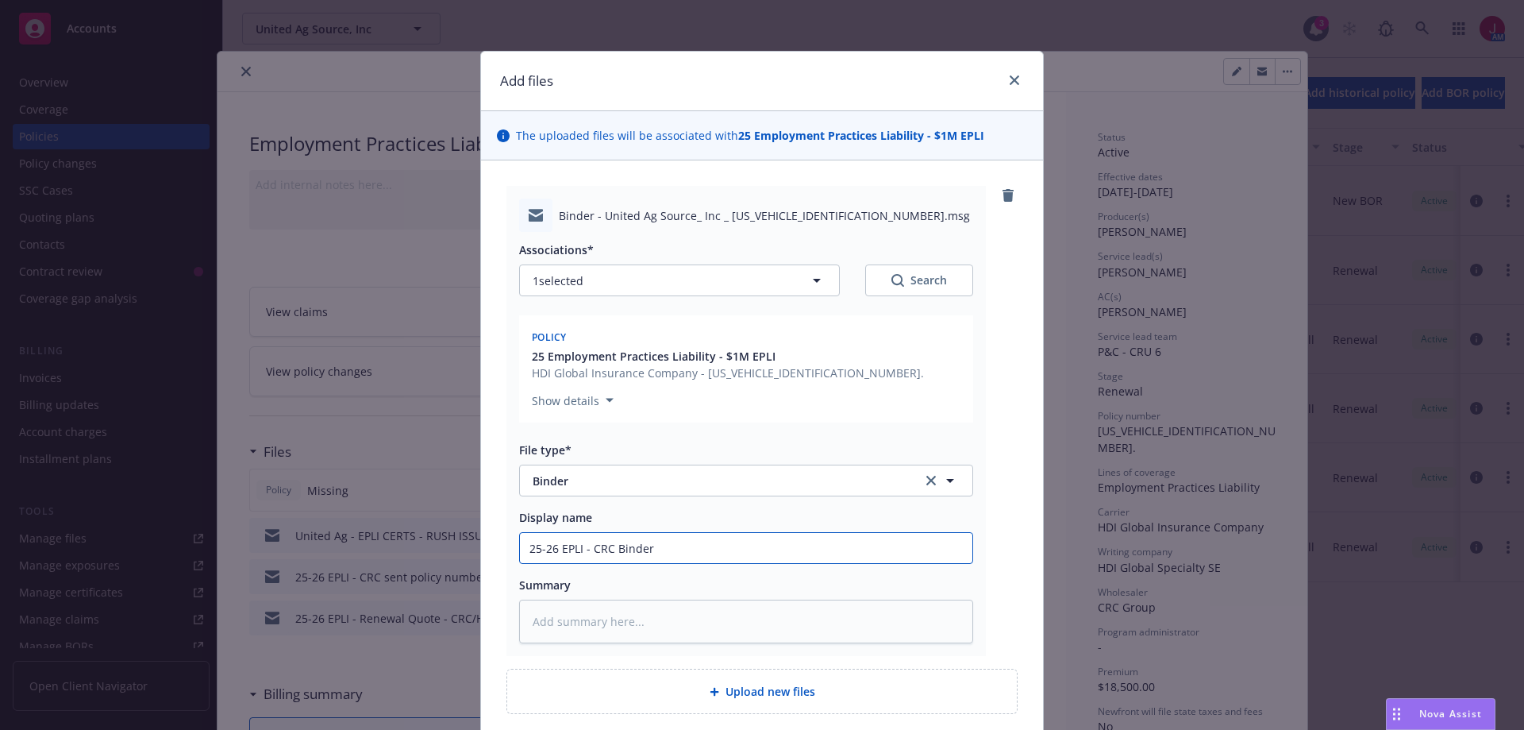
type textarea "x"
type input "25-26 EPLI - CRC Binder"
type textarea "x"
type input "25-26 EPLI - CRC Binder a"
type textarea "x"
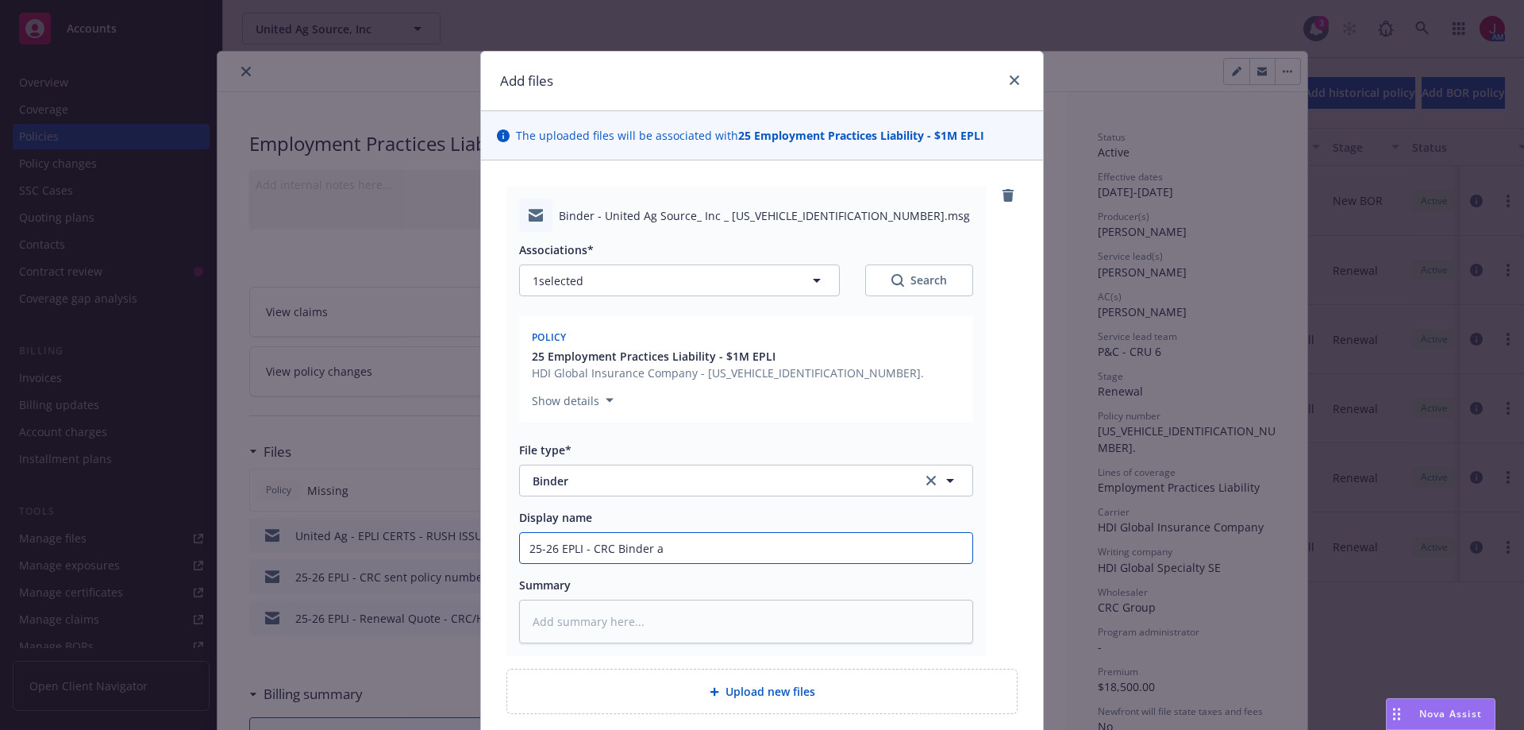
type input "25-26 EPLI - CRC Binder an"
type textarea "x"
type input "25-26 EPLI - CRC Binder and"
type textarea "x"
type input "25-26 EPLI - CRC Binder and"
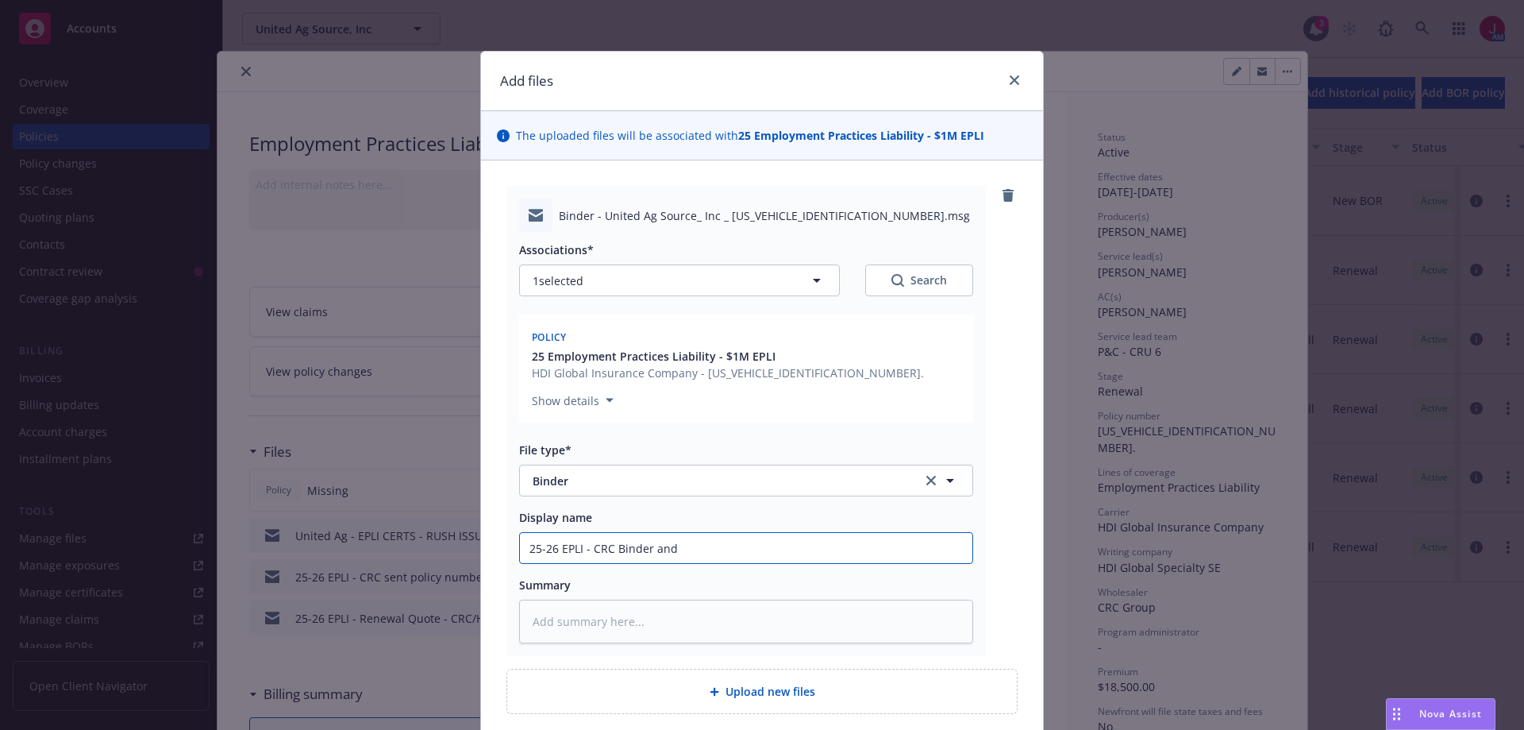
type textarea "x"
type input "25-26 EPLI - CRC Binder and T"
type textarea "x"
type input "25-26 EPLI - CRC Binder and Th"
type textarea "x"
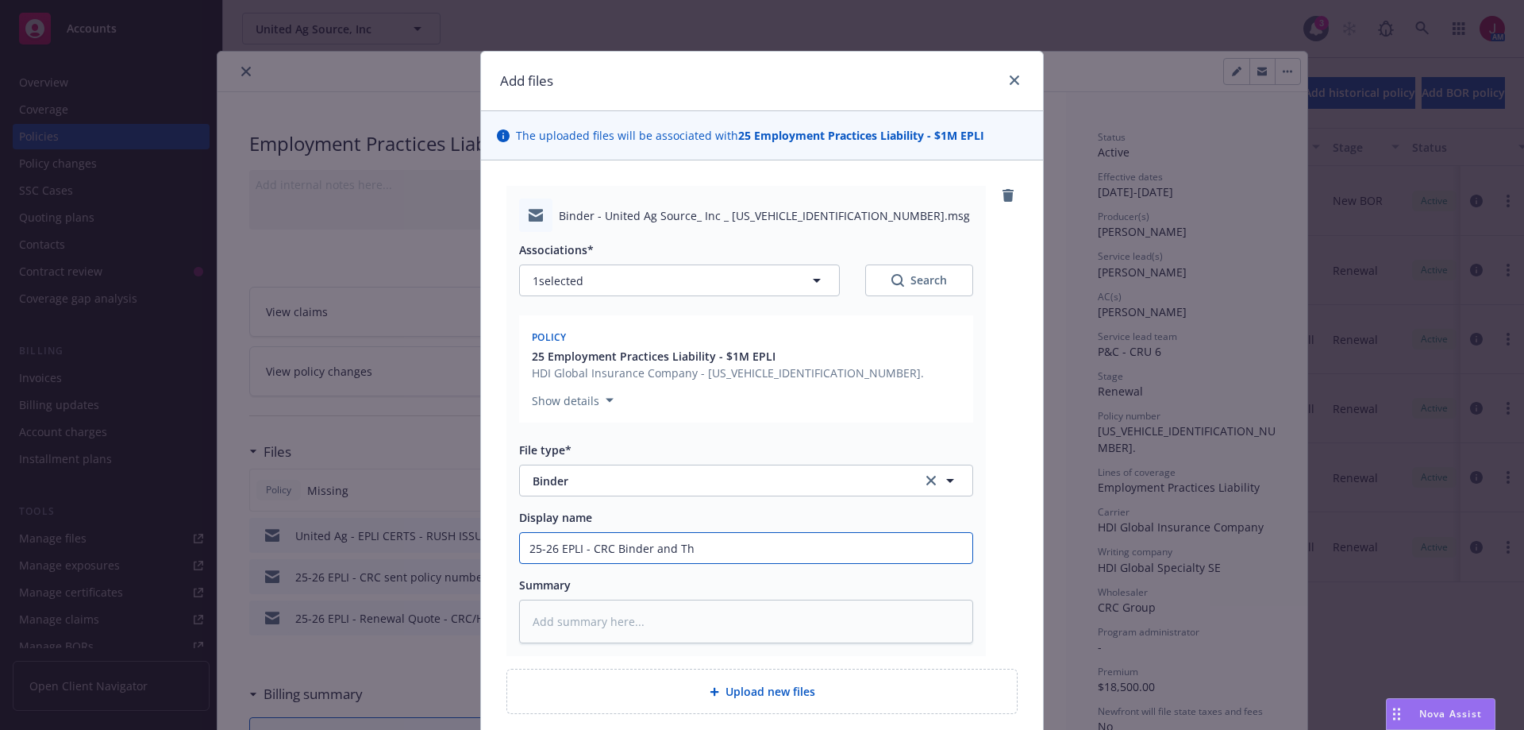
type input "25-26 EPLI - CRC Binder and Thi"
type textarea "x"
type input "25-26 EPLI - CRC Binder and Thir"
type textarea "x"
type input "25-26 EPLI - CRC Binder and Third"
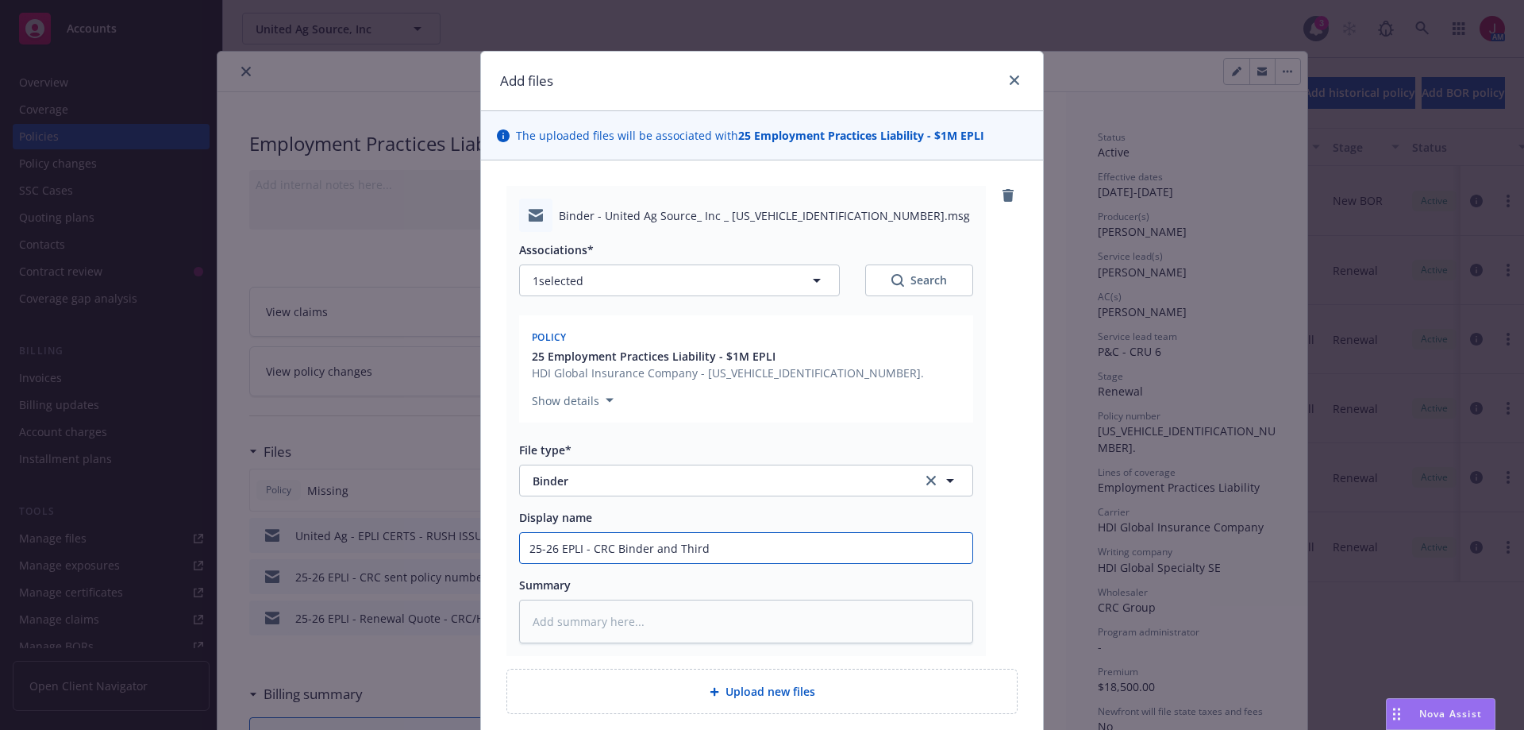
type textarea "x"
type input "25-26 EPLI - CRC Binder and Third"
type textarea "x"
type input "25-26 EPLI - CRC Binder and Third P"
type textarea "x"
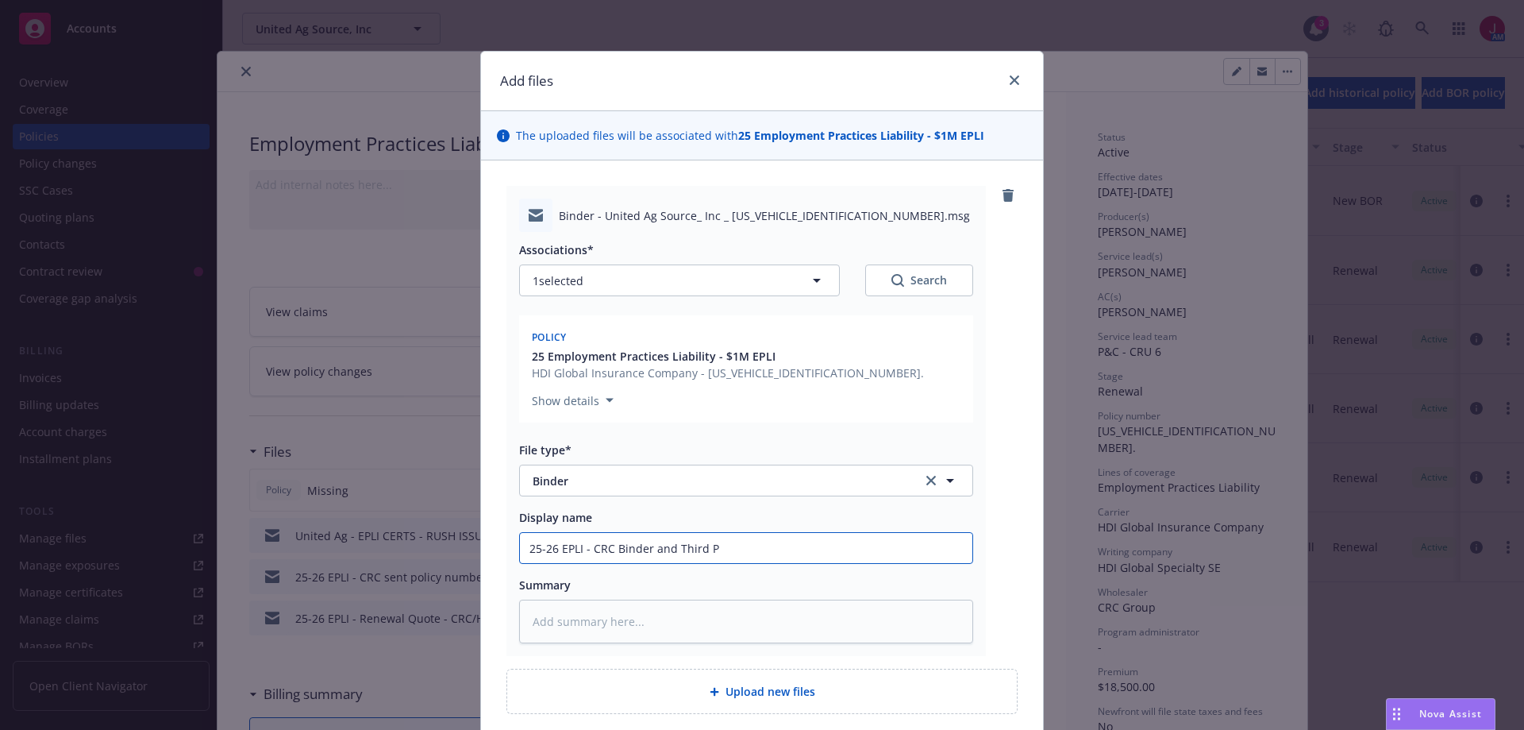
type input "25-26 EPLI - CRC Binder and Third Pa"
type textarea "x"
type input "25-26 EPLI - CRC Binder and Third Par"
type textarea "x"
type input "25-26 EPLI - CRC Binder and Third Part"
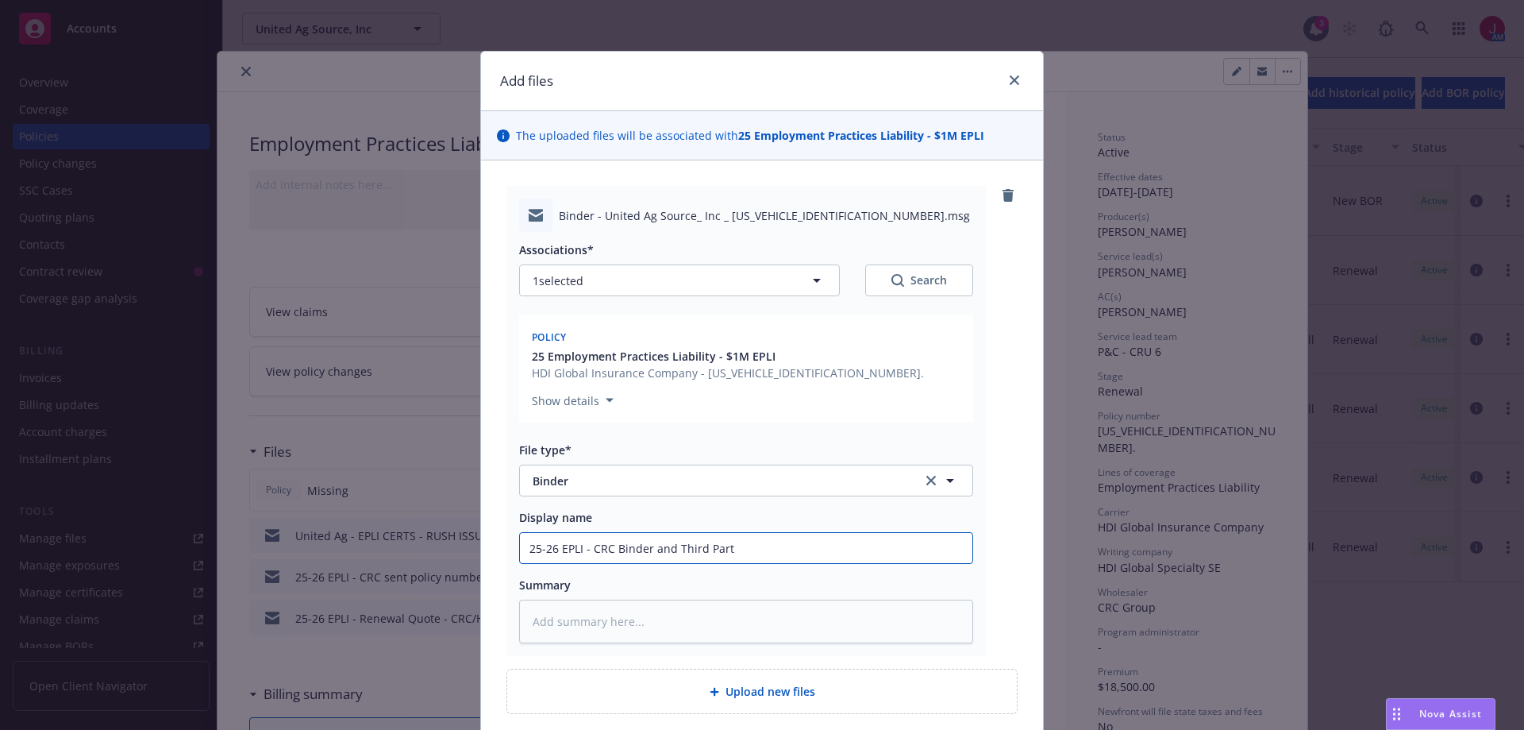
type textarea "x"
type input "25-26 EPLI - CRC Binder and Third Party"
type textarea "x"
type input "25-26 EPLI - CRC Binder and Third Party"
type textarea "x"
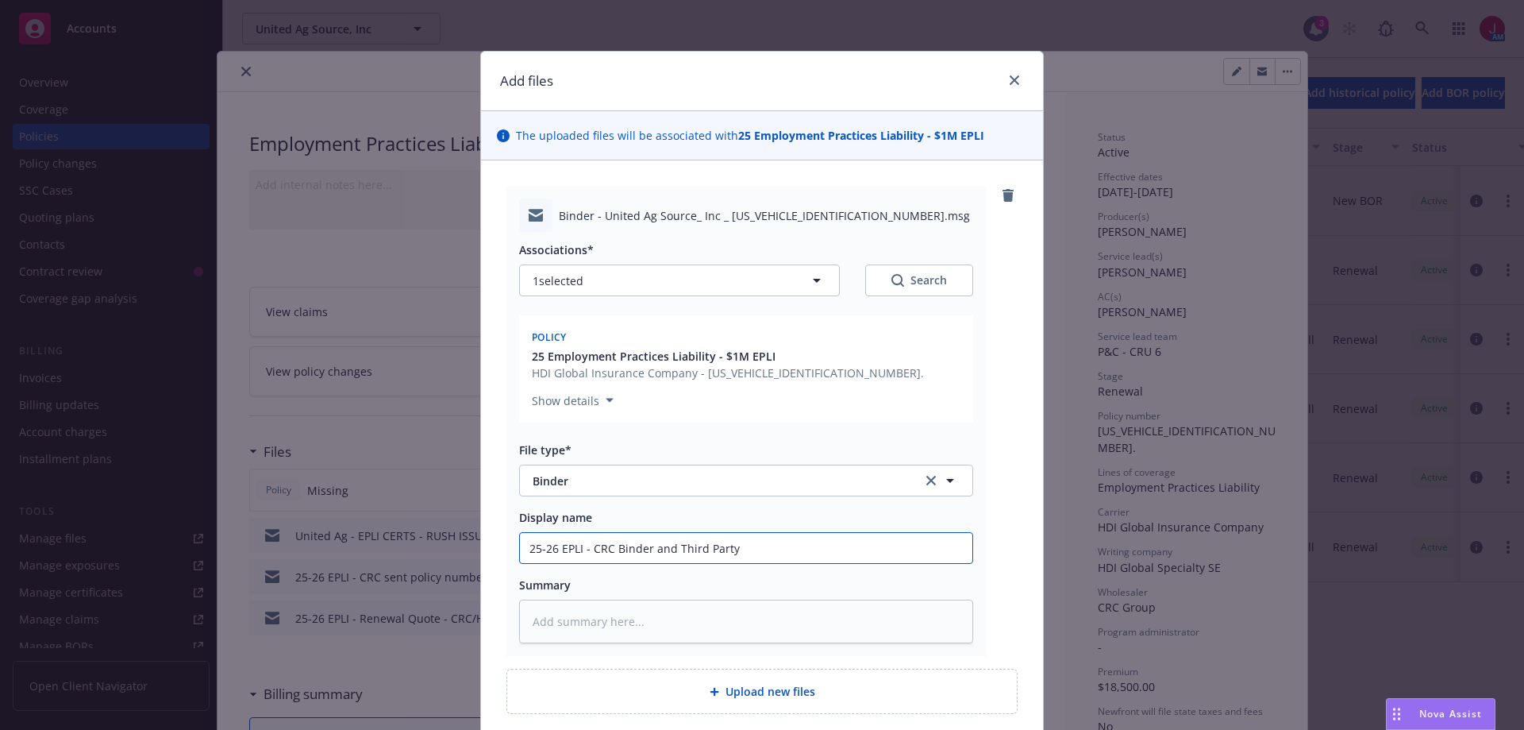
type input "25-26 EPLI - CRC Binder and Third Party I"
type textarea "x"
type input "25-26 EPLI - CRC Binder and Third Party In"
type textarea "x"
type input "25-26 EPLI - CRC Binder and Third Party Inv"
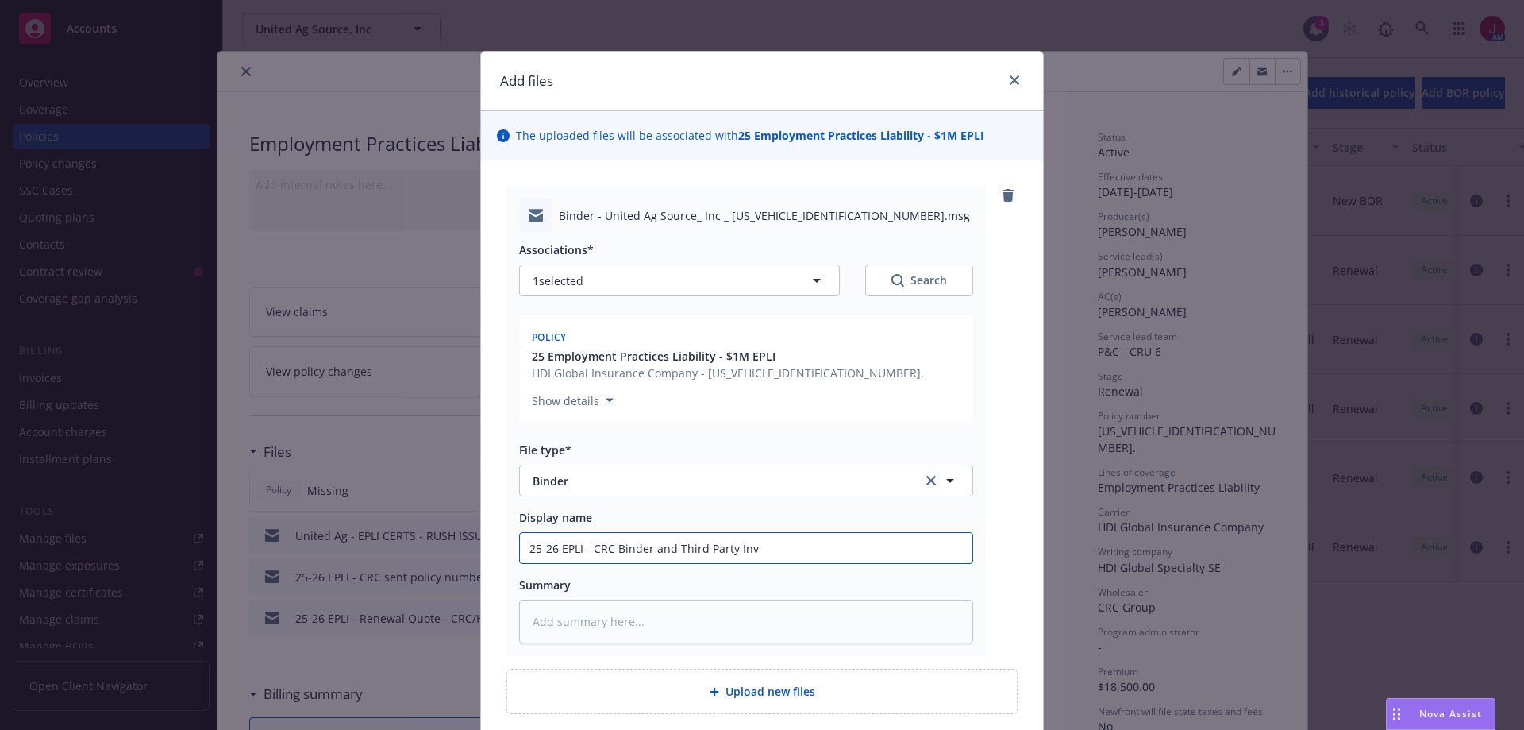
type textarea "x"
type input "25-26 EPLI - CRC Binder and Third Party Invo"
type textarea "x"
type input "25-26 EPLI - CRC Binder and Third Party Invoi"
type textarea "x"
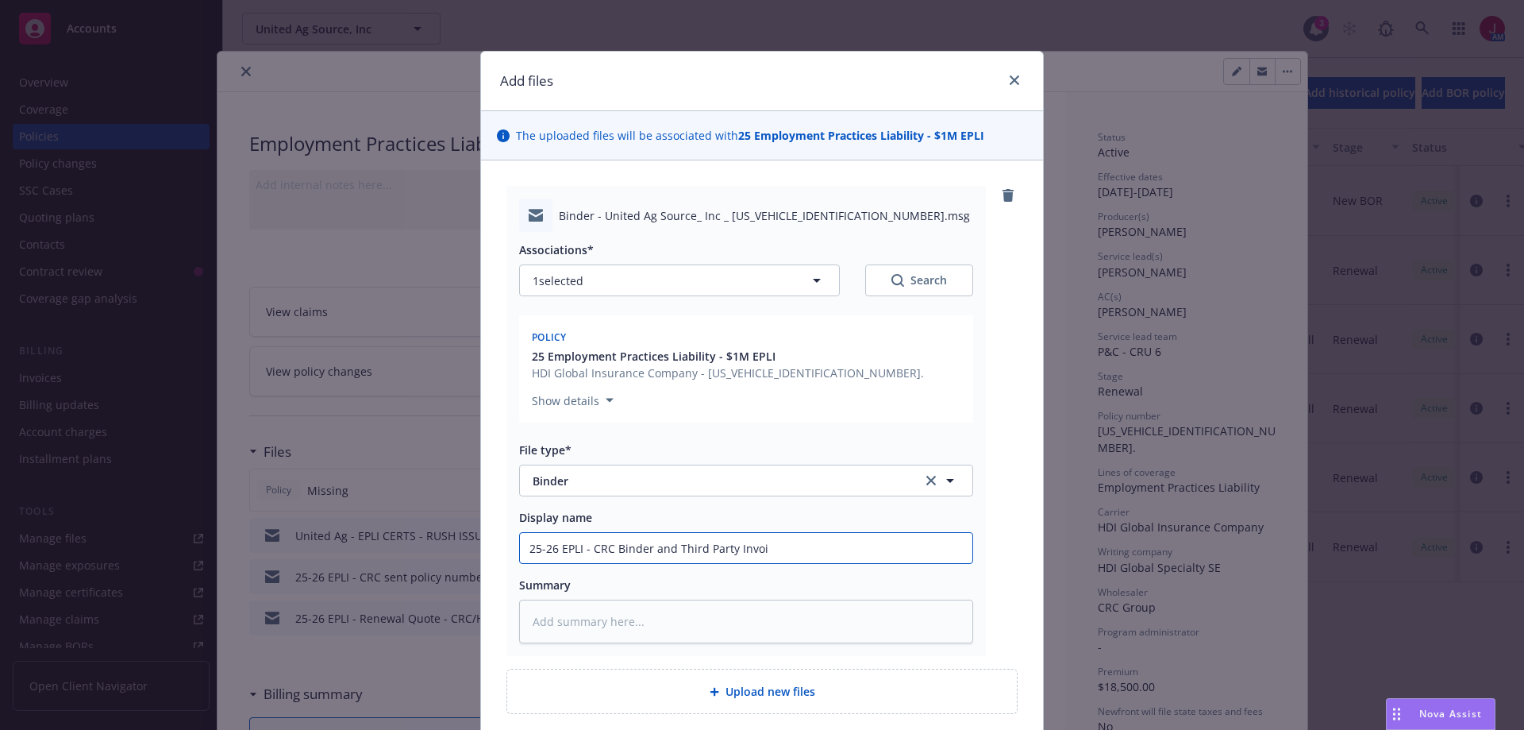
type input "25-26 EPLI - CRC Binder and Third Party Invoic"
type textarea "x"
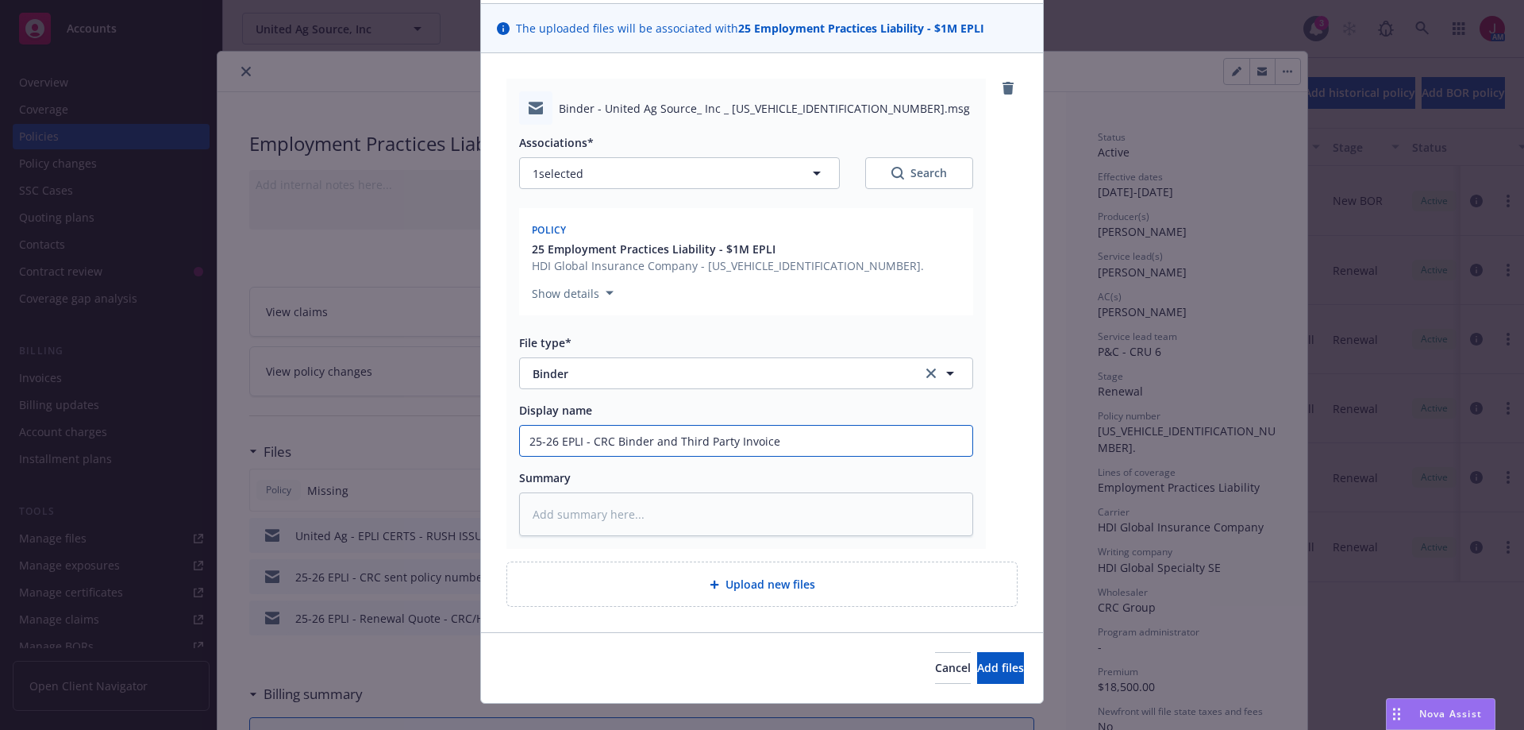
scroll to position [132, 0]
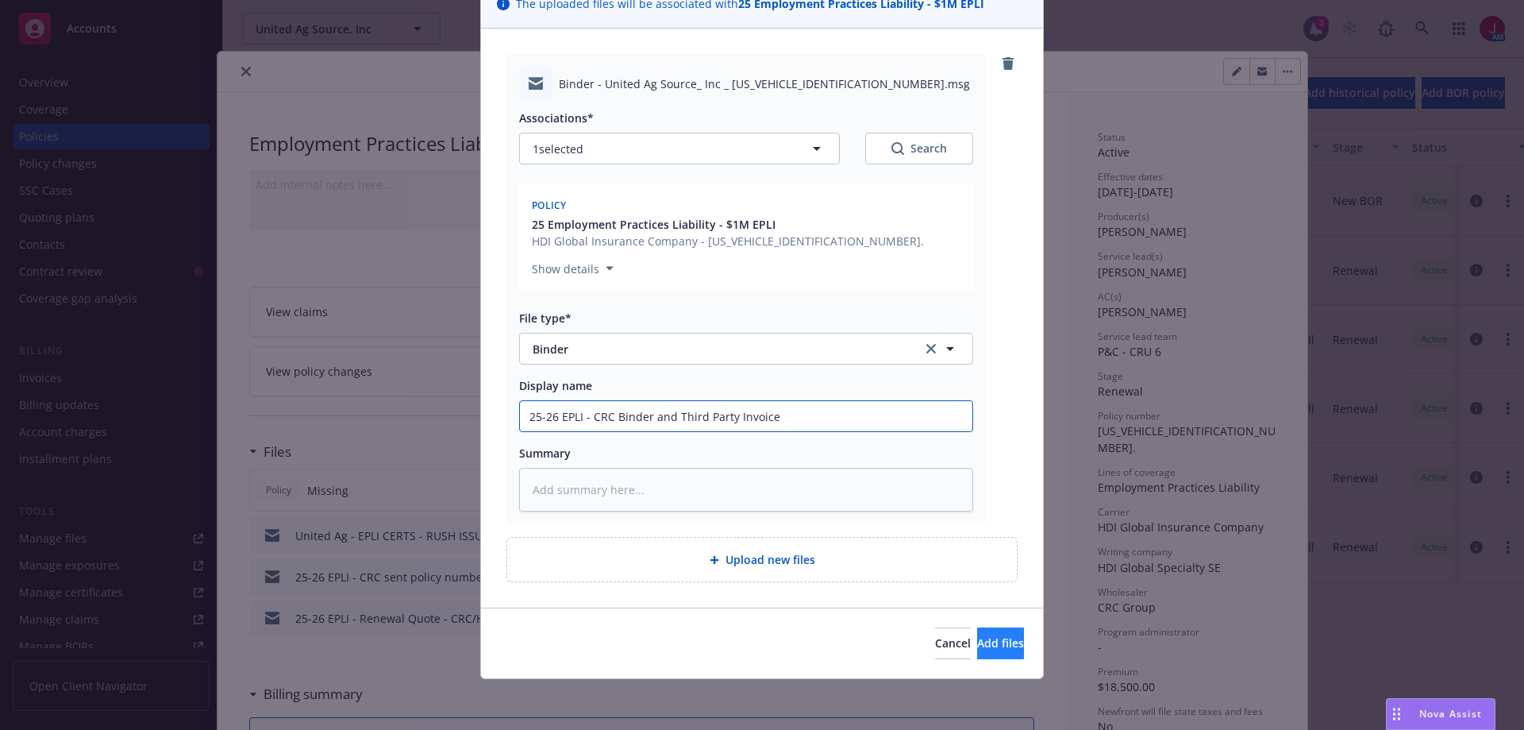
type input "25-26 EPLI - CRC Binder and Third Party Invoice"
click at [995, 642] on button "Add files" at bounding box center [1000, 643] width 47 height 32
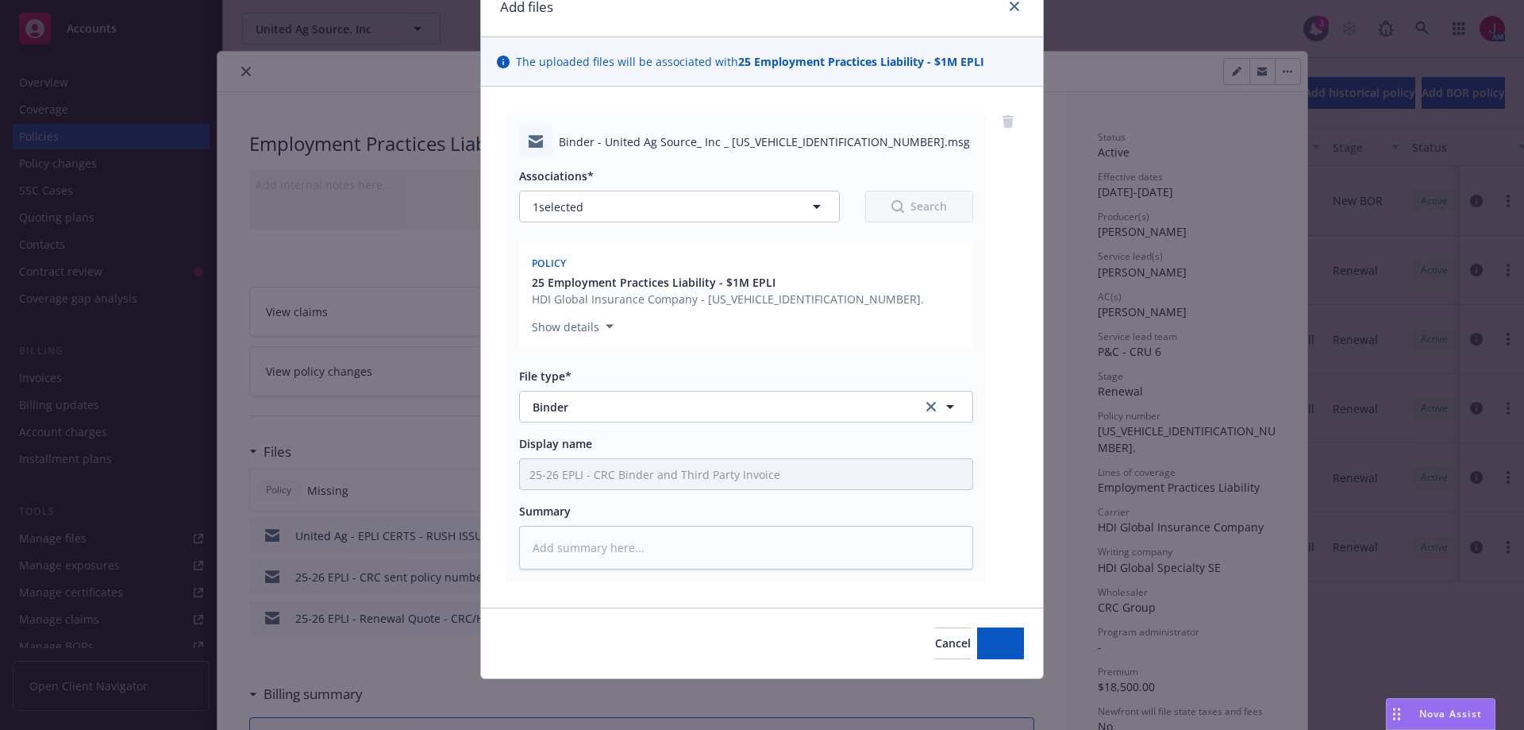
scroll to position [74, 0]
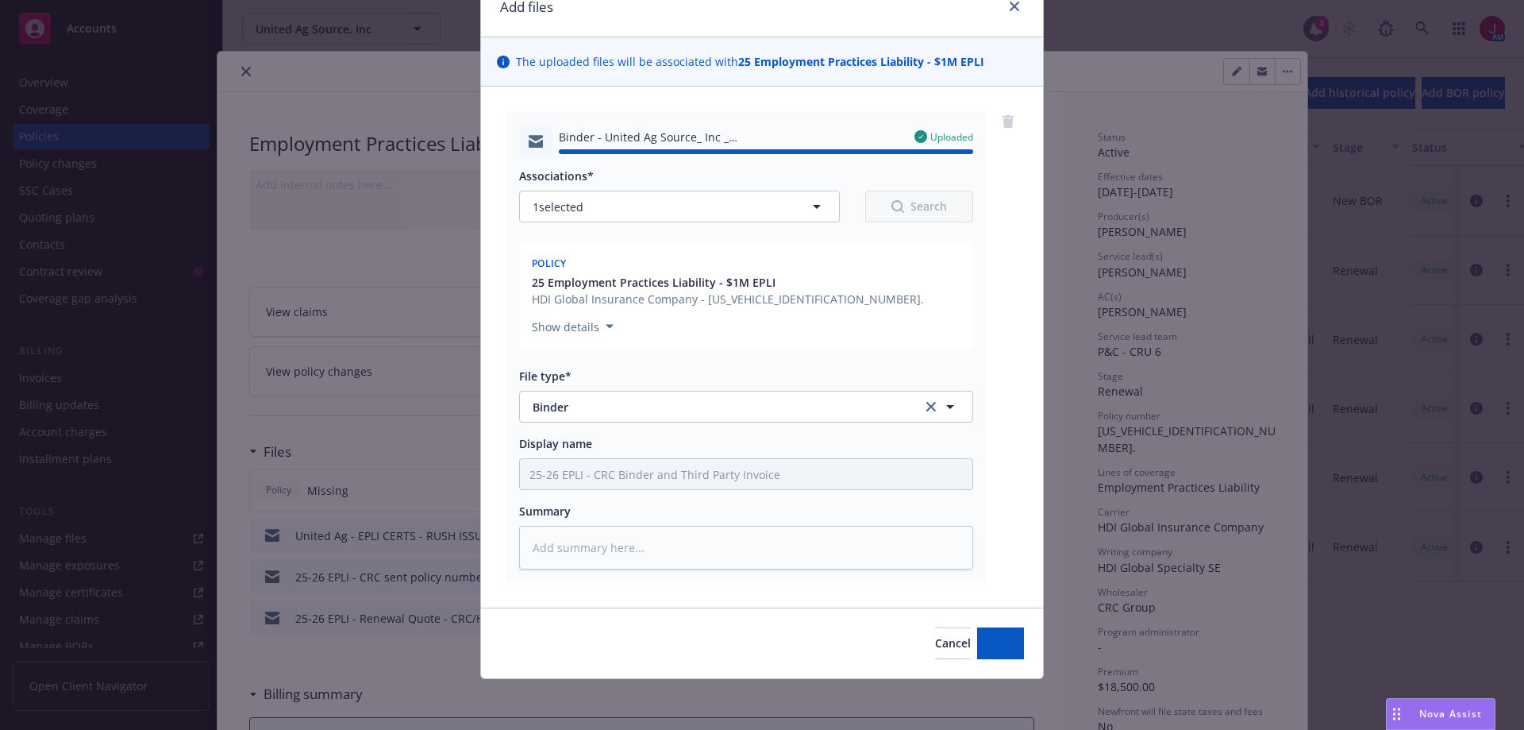
type textarea "x"
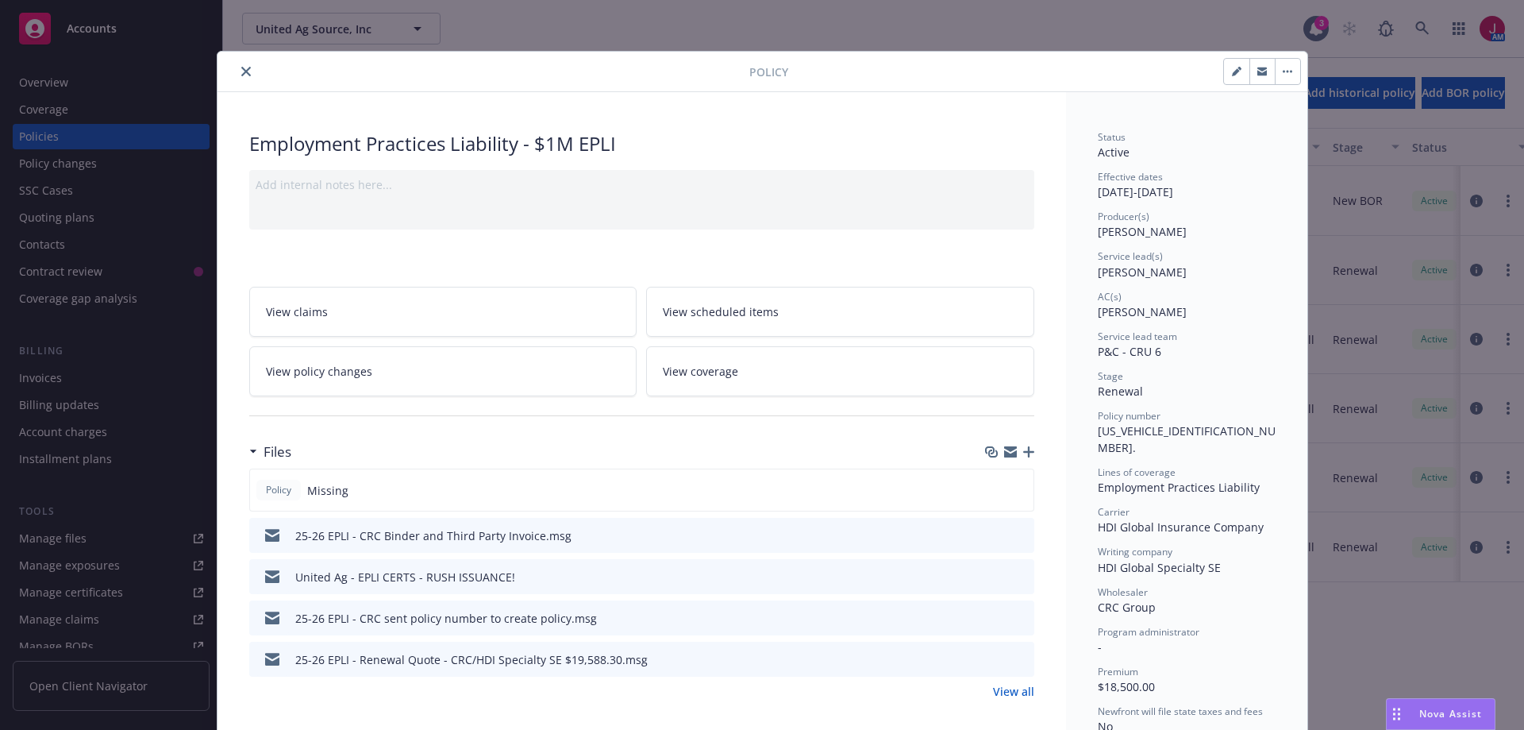
click at [241, 76] on button "close" at bounding box center [246, 71] width 19 height 19
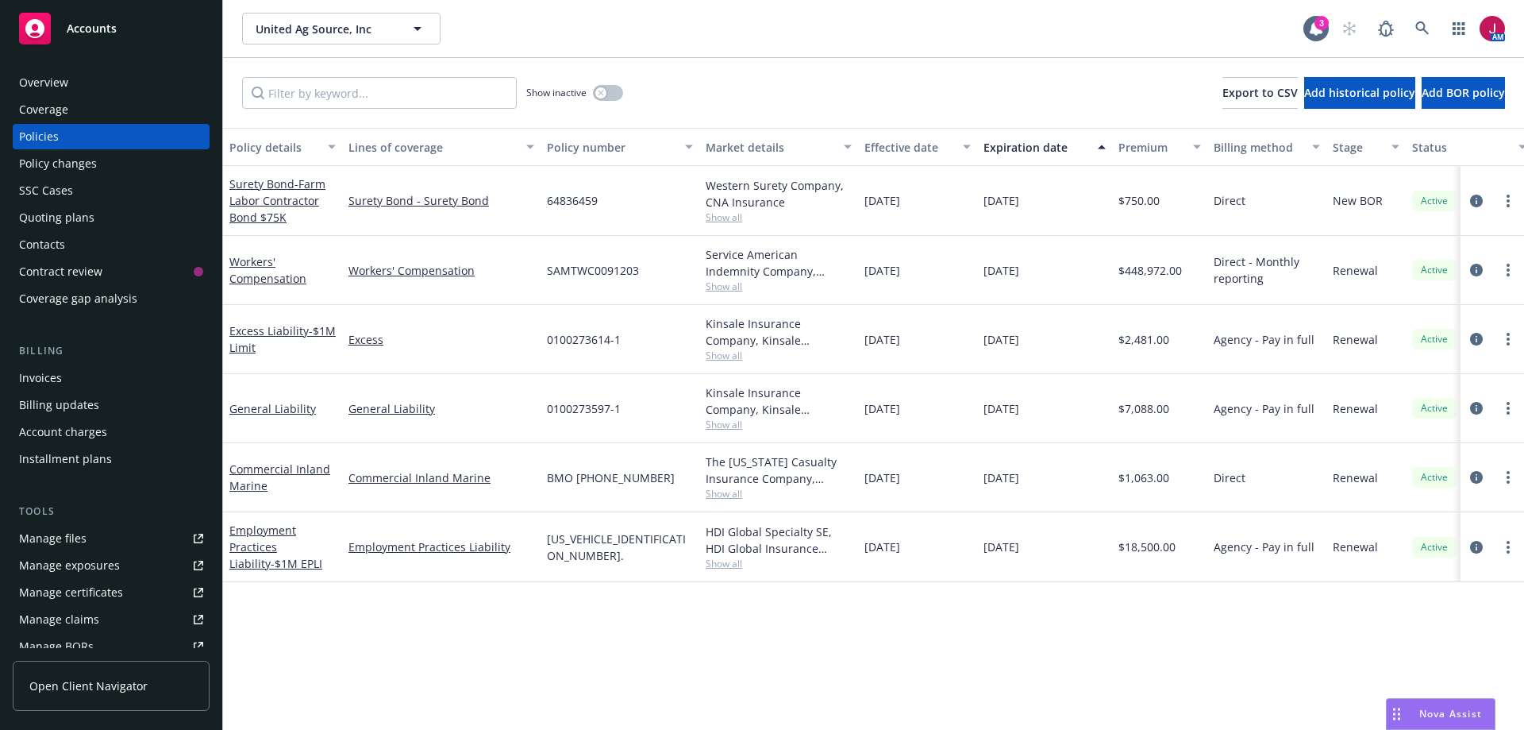
click at [93, 384] on div "Invoices" at bounding box center [111, 377] width 184 height 25
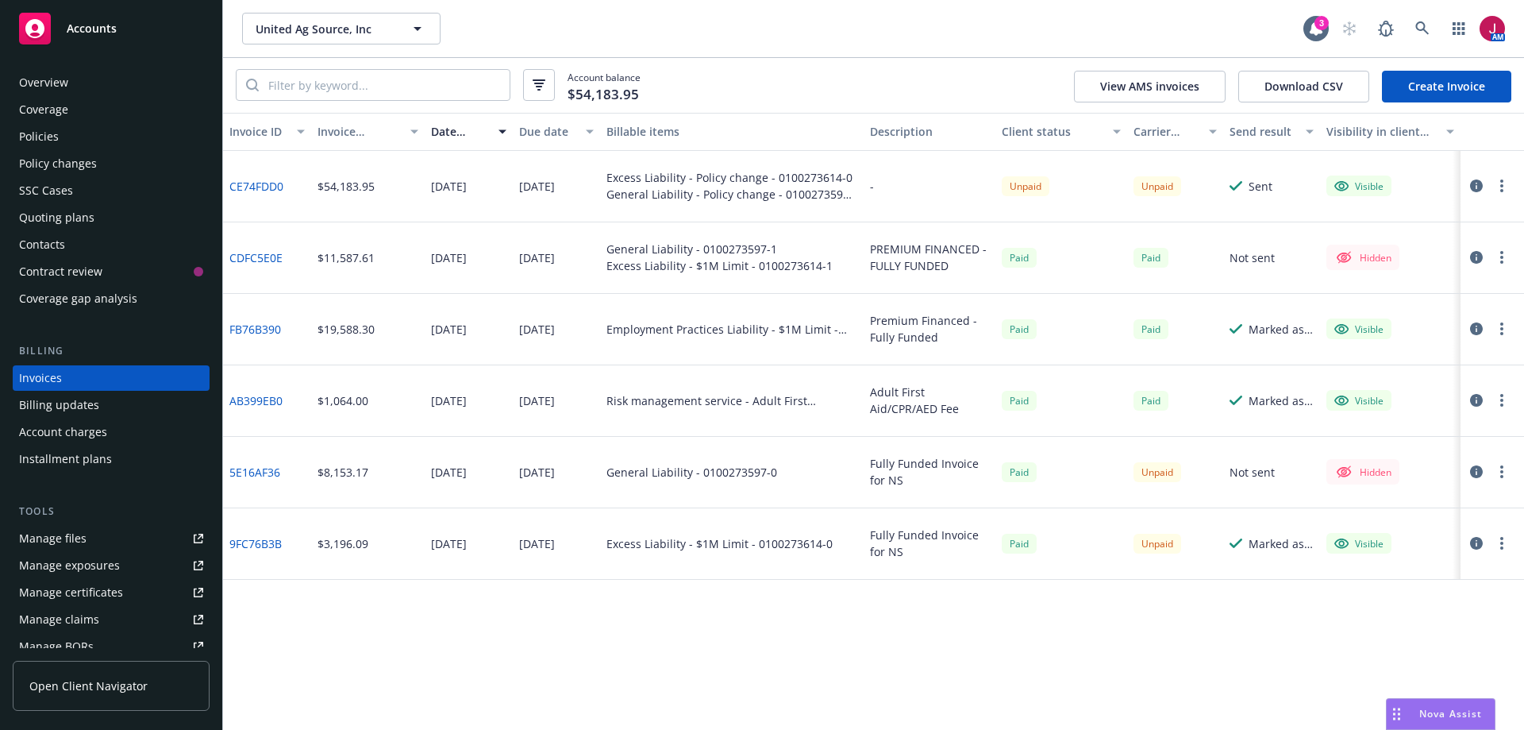
click at [1432, 84] on link "Create Invoice" at bounding box center [1446, 87] width 129 height 32
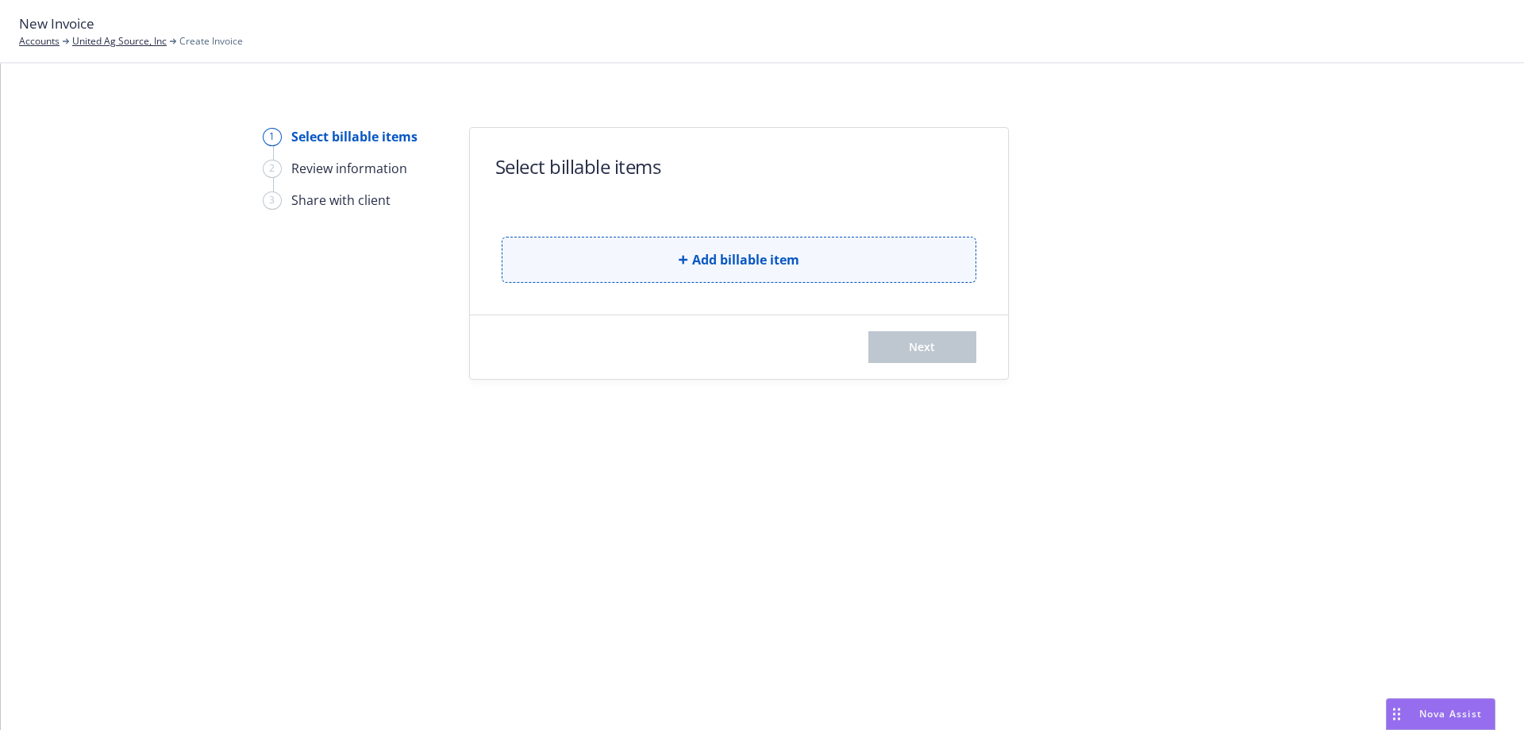
click at [782, 270] on button "Add billable item" at bounding box center [739, 260] width 475 height 46
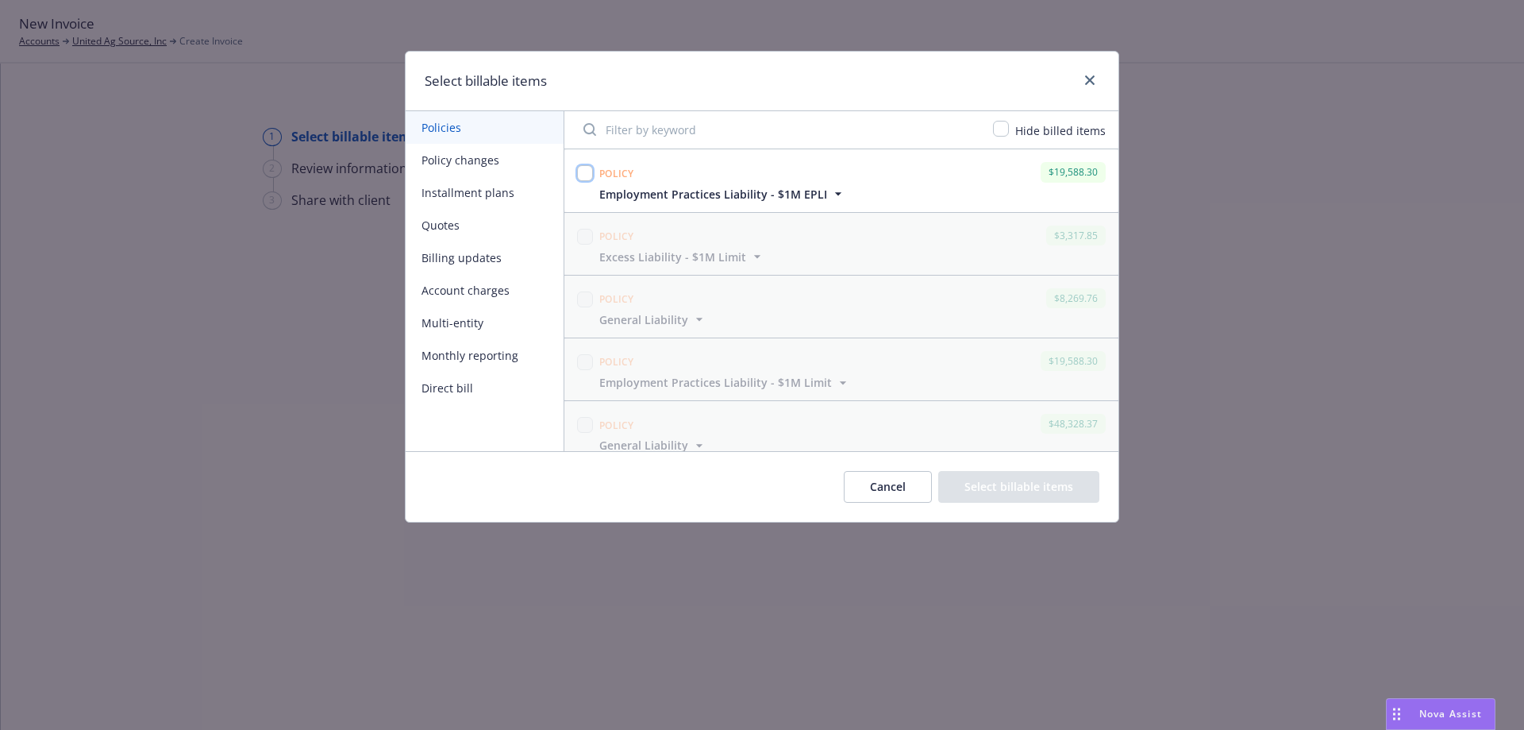
click at [586, 171] on input "checkbox" at bounding box center [585, 173] width 16 height 16
checkbox input "true"
click at [1062, 491] on button "Select billable items" at bounding box center [1018, 487] width 161 height 32
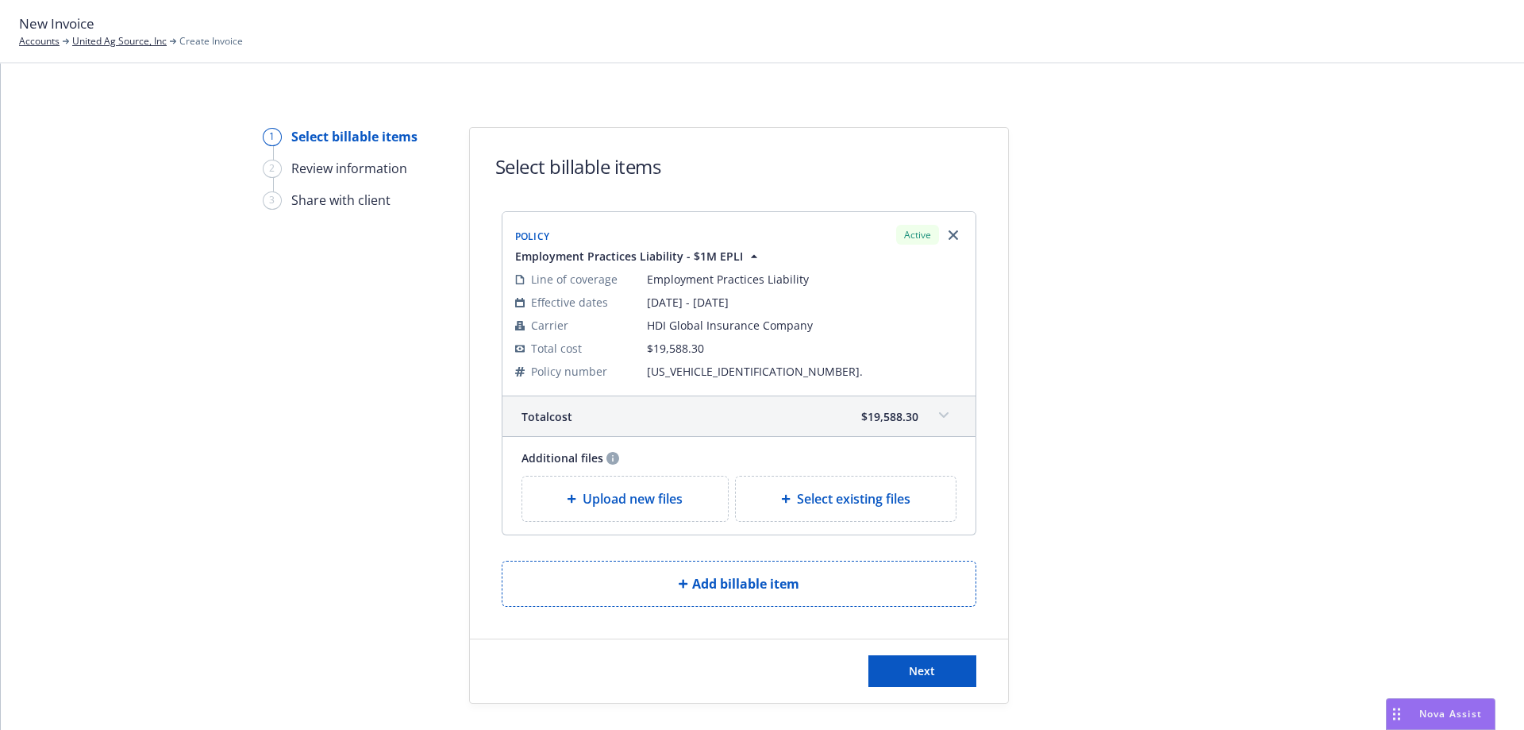
click at [672, 507] on span "Upload new files" at bounding box center [633, 498] width 100 height 19
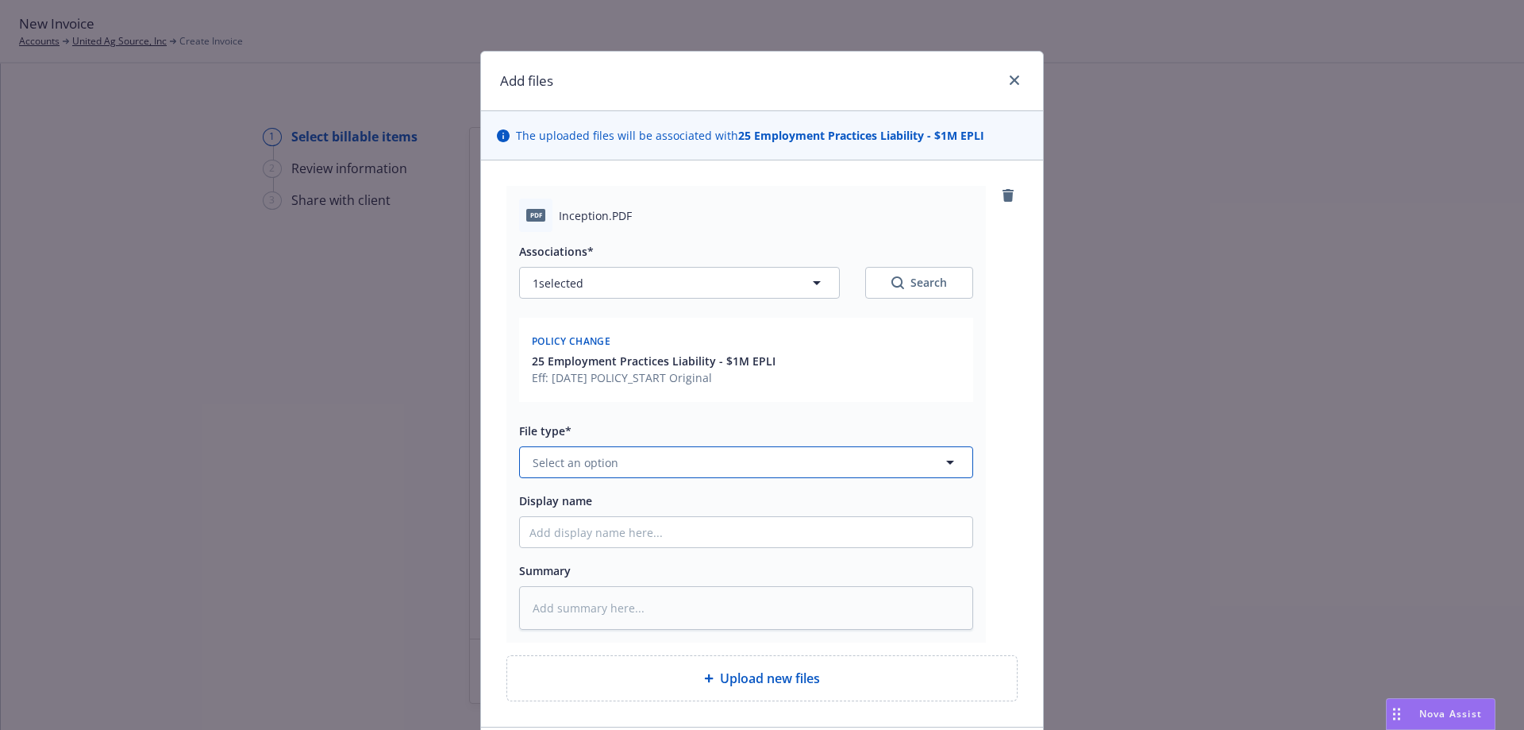
click at [694, 460] on button "Select an option" at bounding box center [746, 462] width 454 height 32
type input "thir"
click at [660, 425] on div "Invoice - Third Party" at bounding box center [747, 418] width 434 height 23
click at [642, 541] on input "Display name" at bounding box center [746, 532] width 453 height 30
type textarea "x"
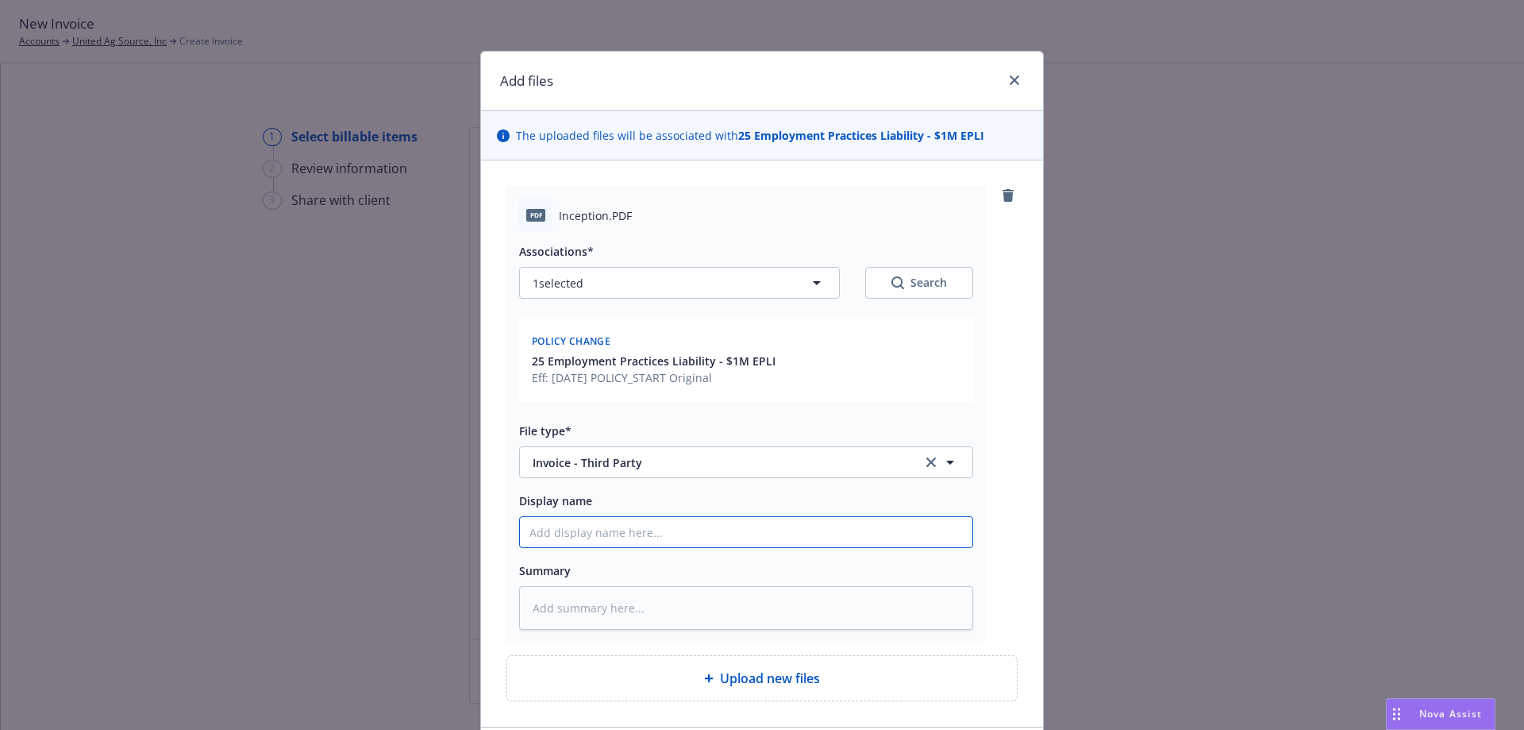
type input "2"
type textarea "x"
type input "25"
type textarea "x"
type input "25-"
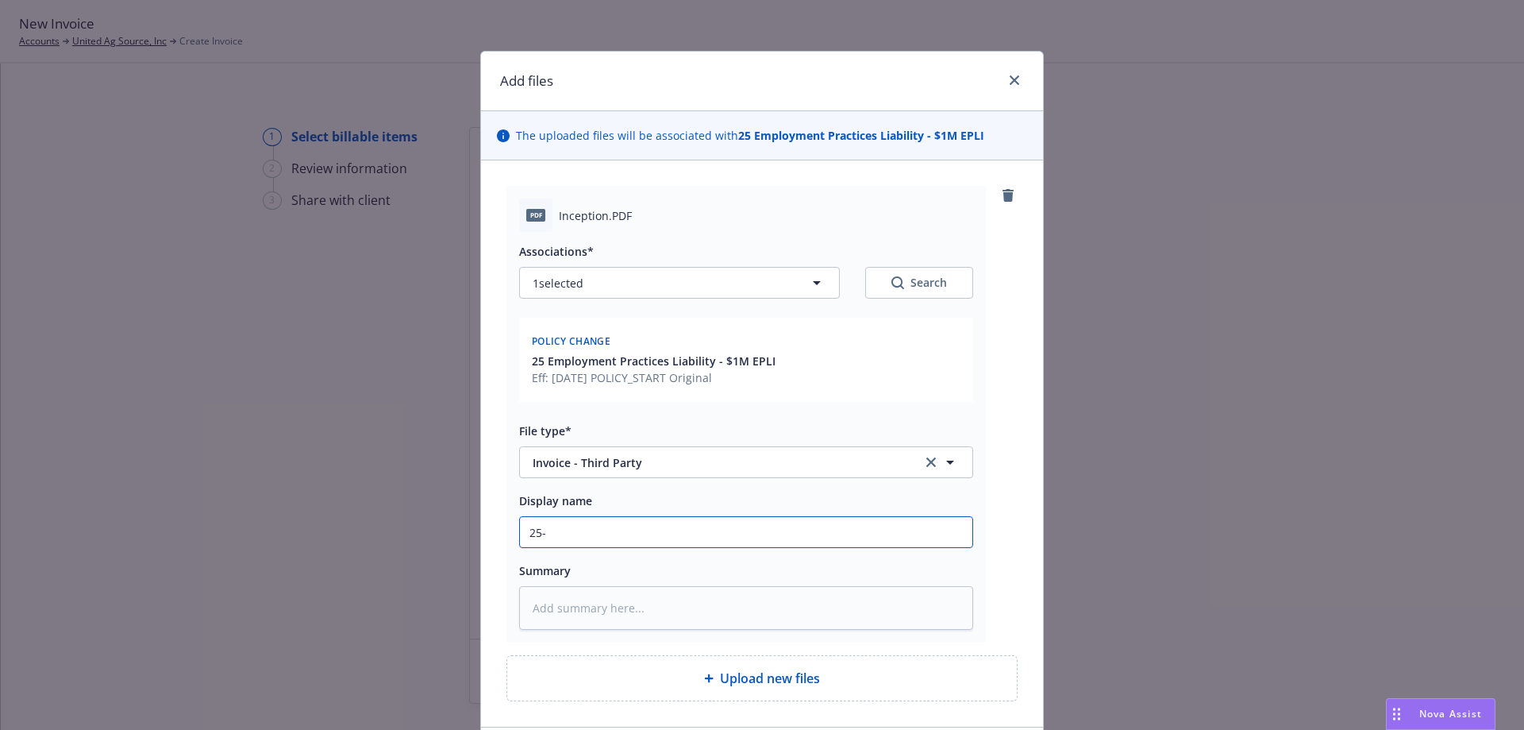
type textarea "x"
type input "25-2"
type textarea "x"
type input "25-26"
type textarea "x"
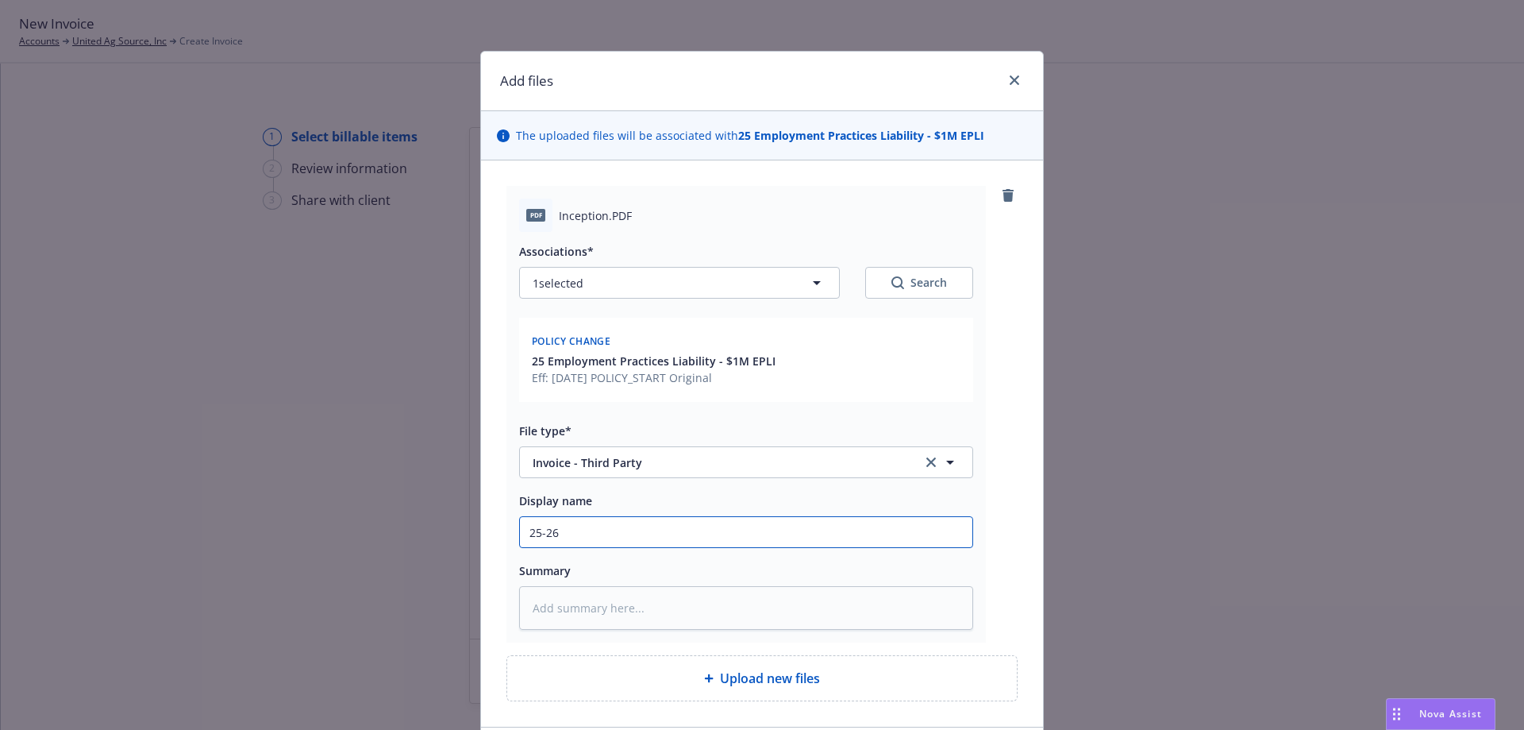
type input "25-26"
type textarea "x"
type input "25-26 E"
type textarea "x"
type input "25-26 EP"
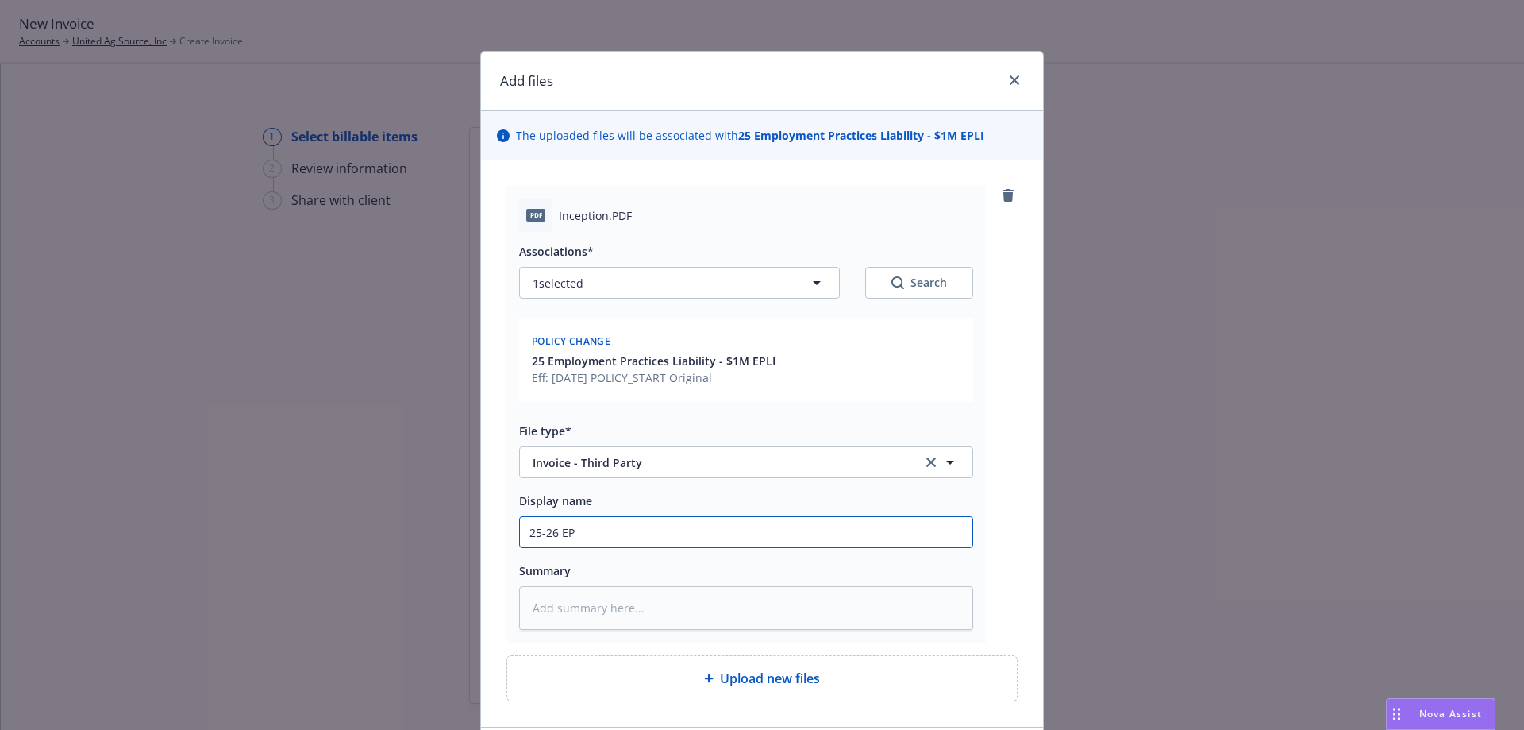
type textarea "x"
type input "25-26 EPL"
type textarea "x"
type input "25-26 EPLI"
type textarea "x"
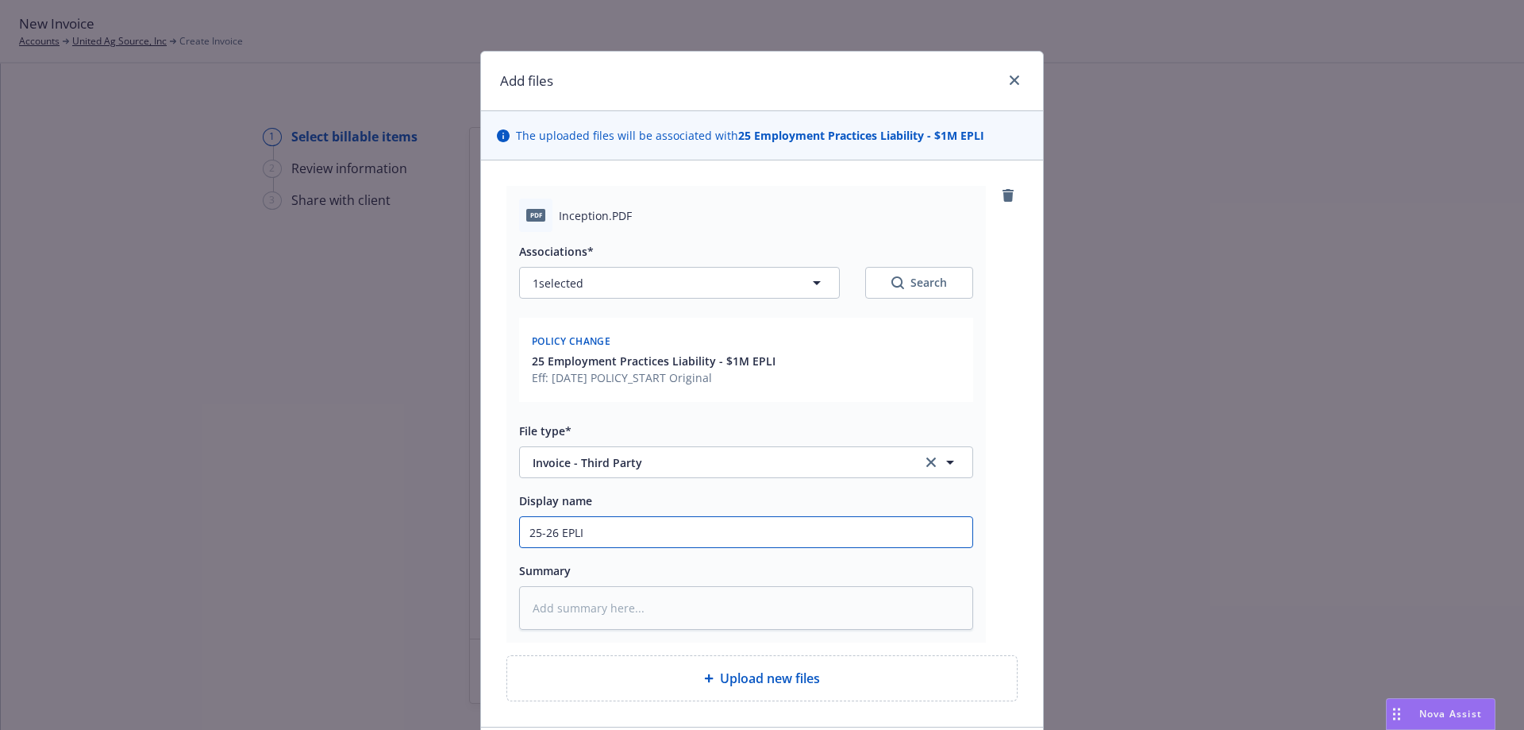
type input "25-26 EPLI"
type textarea "x"
type input "25-26 EPLI -"
type textarea "x"
type input "25-26 EPLI -"
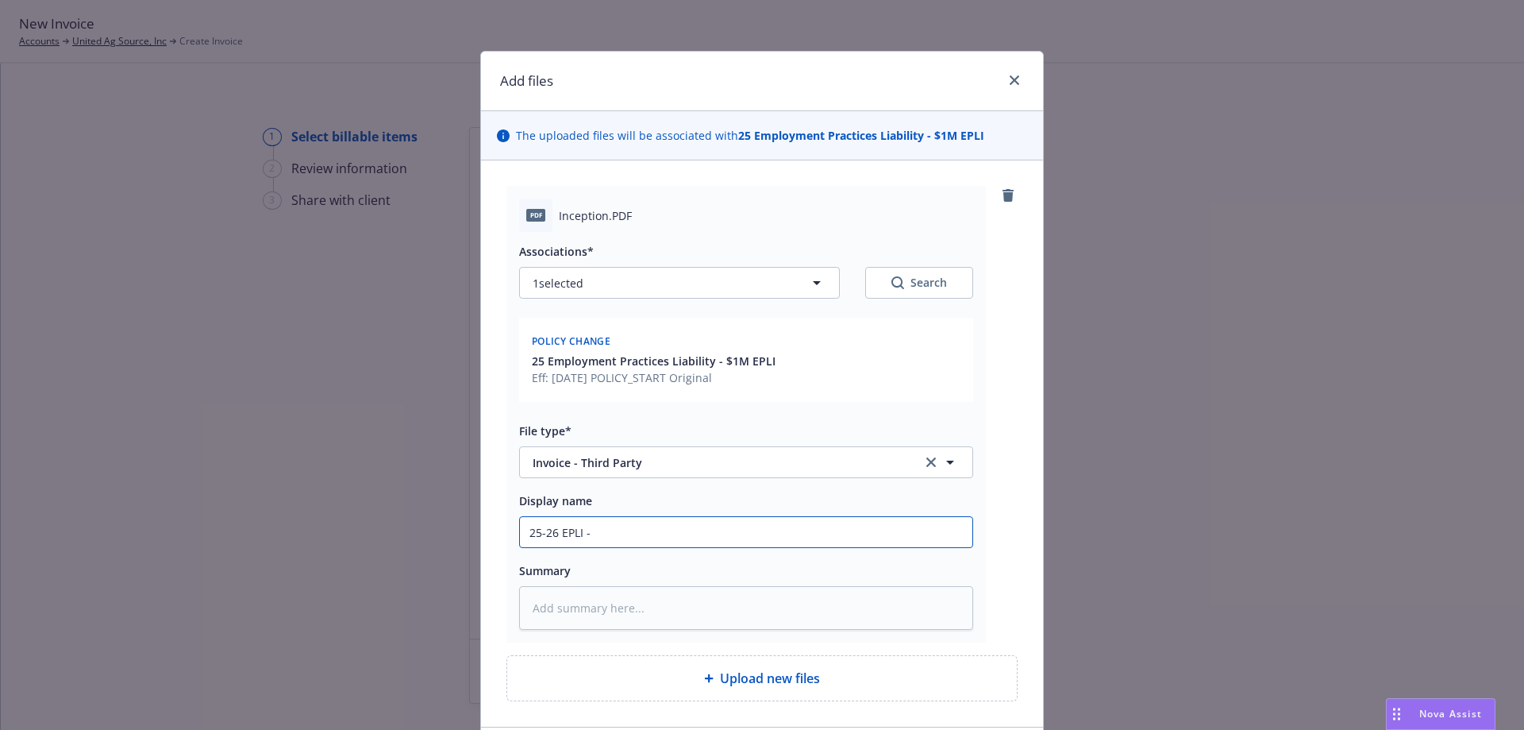
type textarea "x"
type input "25-26 EPLI - C"
type textarea "x"
type input "25-26 EPLI - CR"
type textarea "x"
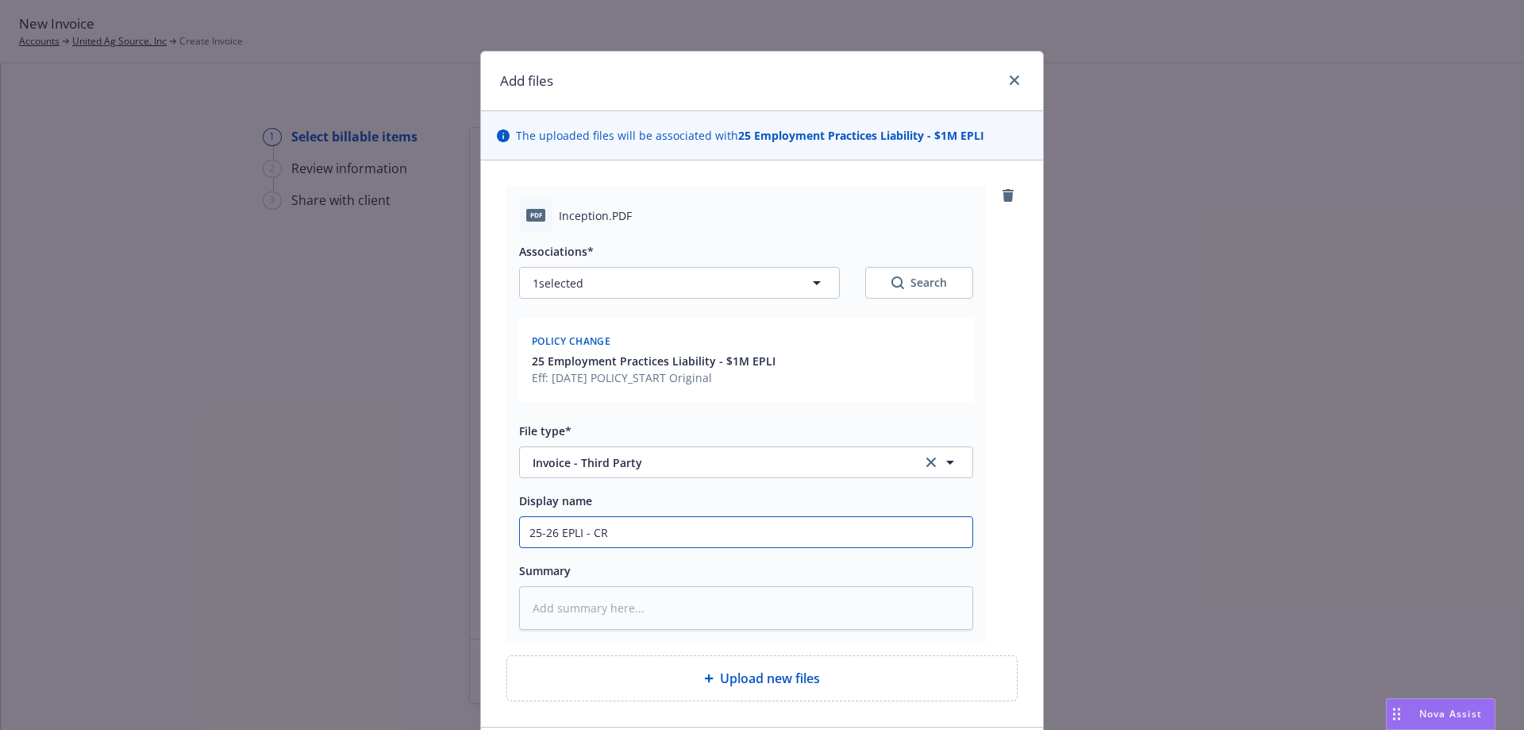
type input "25-26 EPLI - CRC"
type textarea "x"
type input "25-26 EPLI - CRC"
type textarea "x"
type input "25-26 EPLI - CRC T"
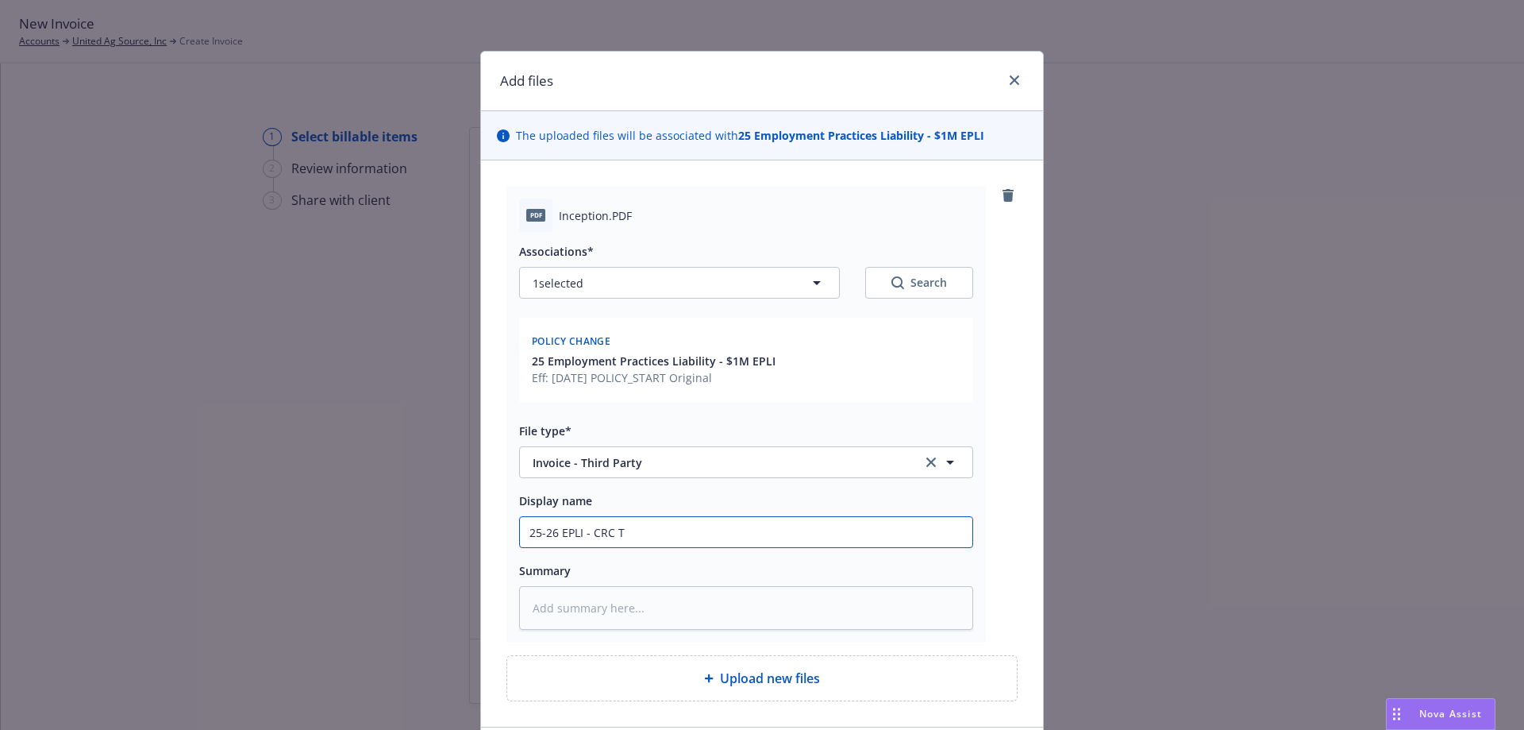
type textarea "x"
type input "25-26 EPLI - CRC Th"
type textarea "x"
type input "25-26 EPLI - CRC Thi"
type textarea "x"
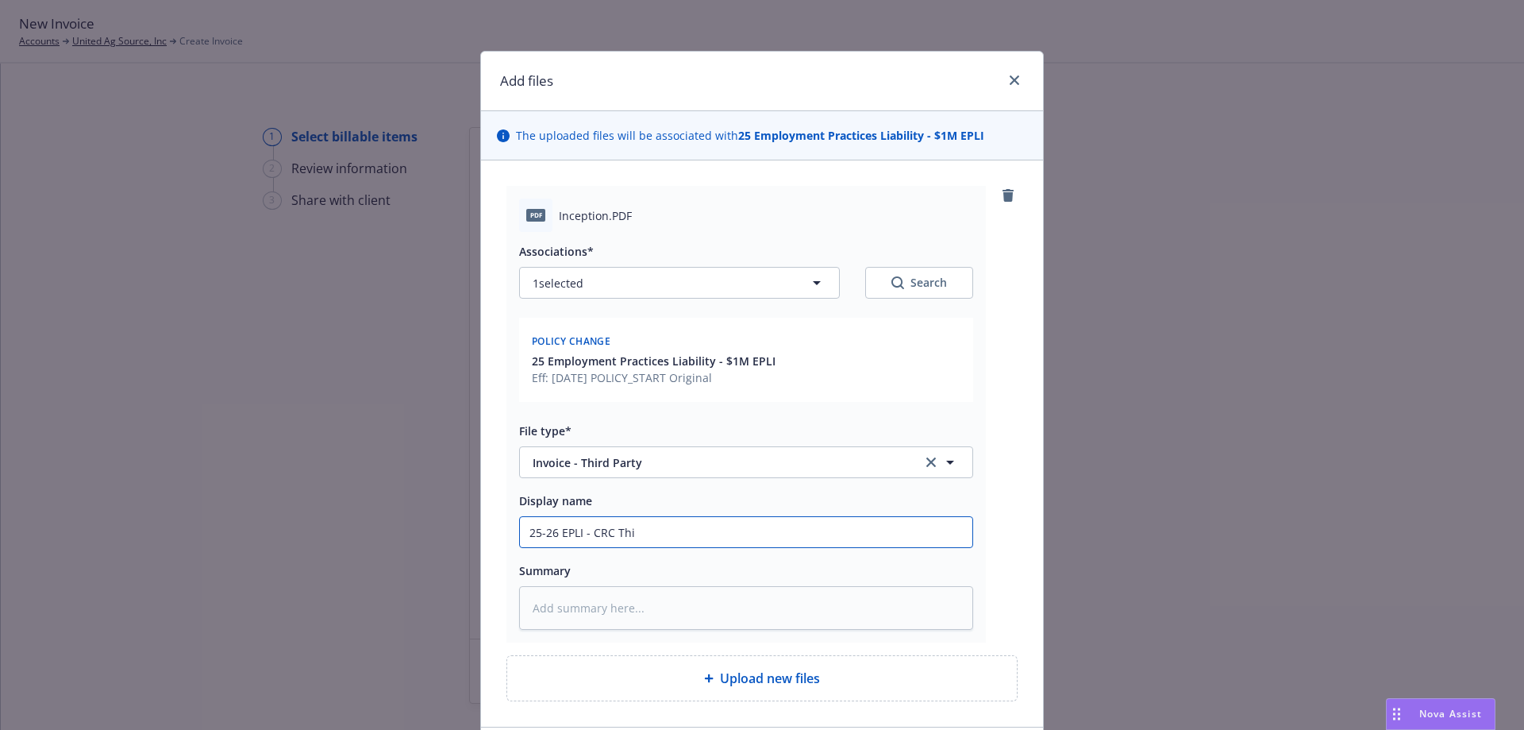
type input "25-26 EPLI - CRC Thir"
type textarea "x"
type input "25-26 EPLI - CRC Third"
type textarea "x"
type input "25-26 EPLI - CRC Third"
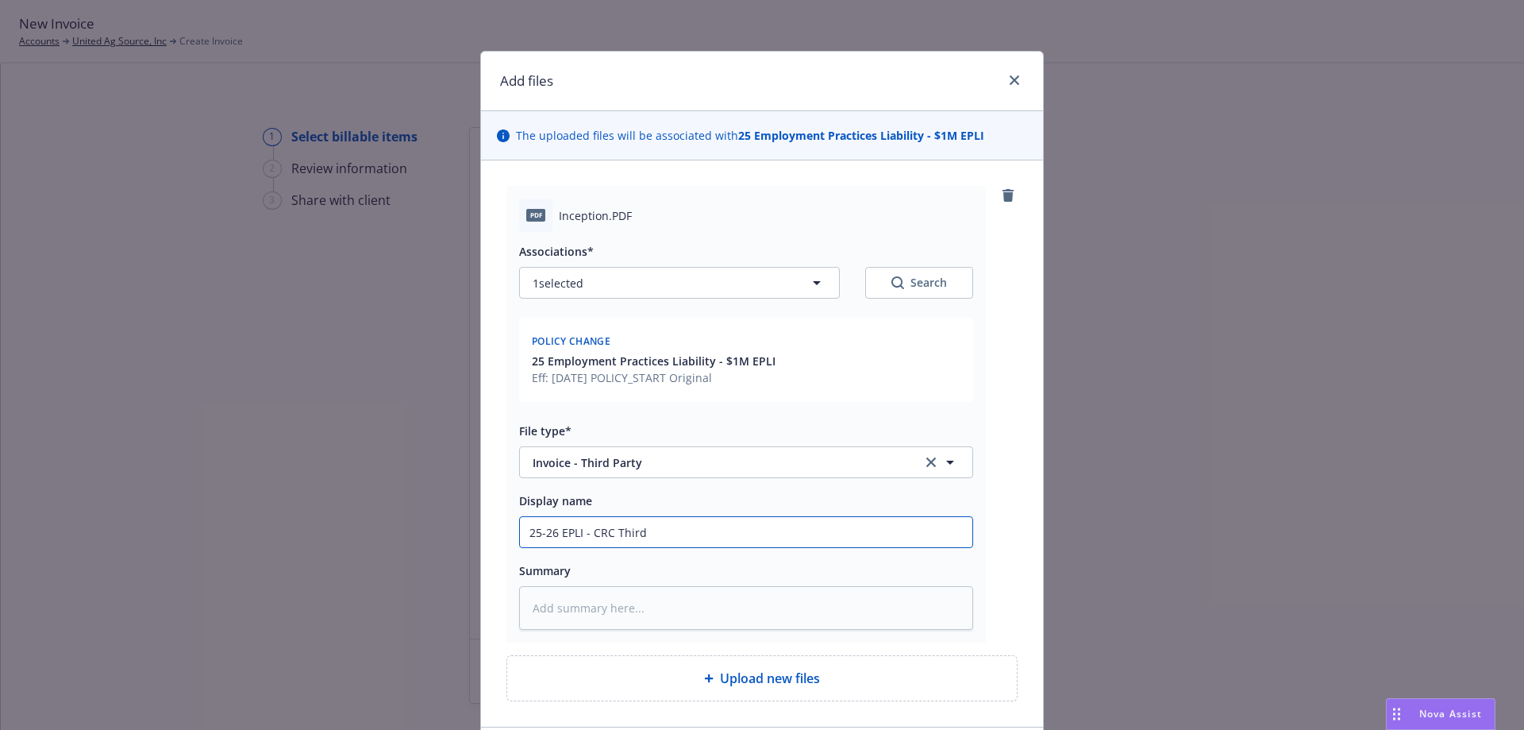
type textarea "x"
type input "25-26 EPLI - CRC Third P"
type textarea "x"
type input "25-26 EPLI - CRC Third Pa"
type textarea "x"
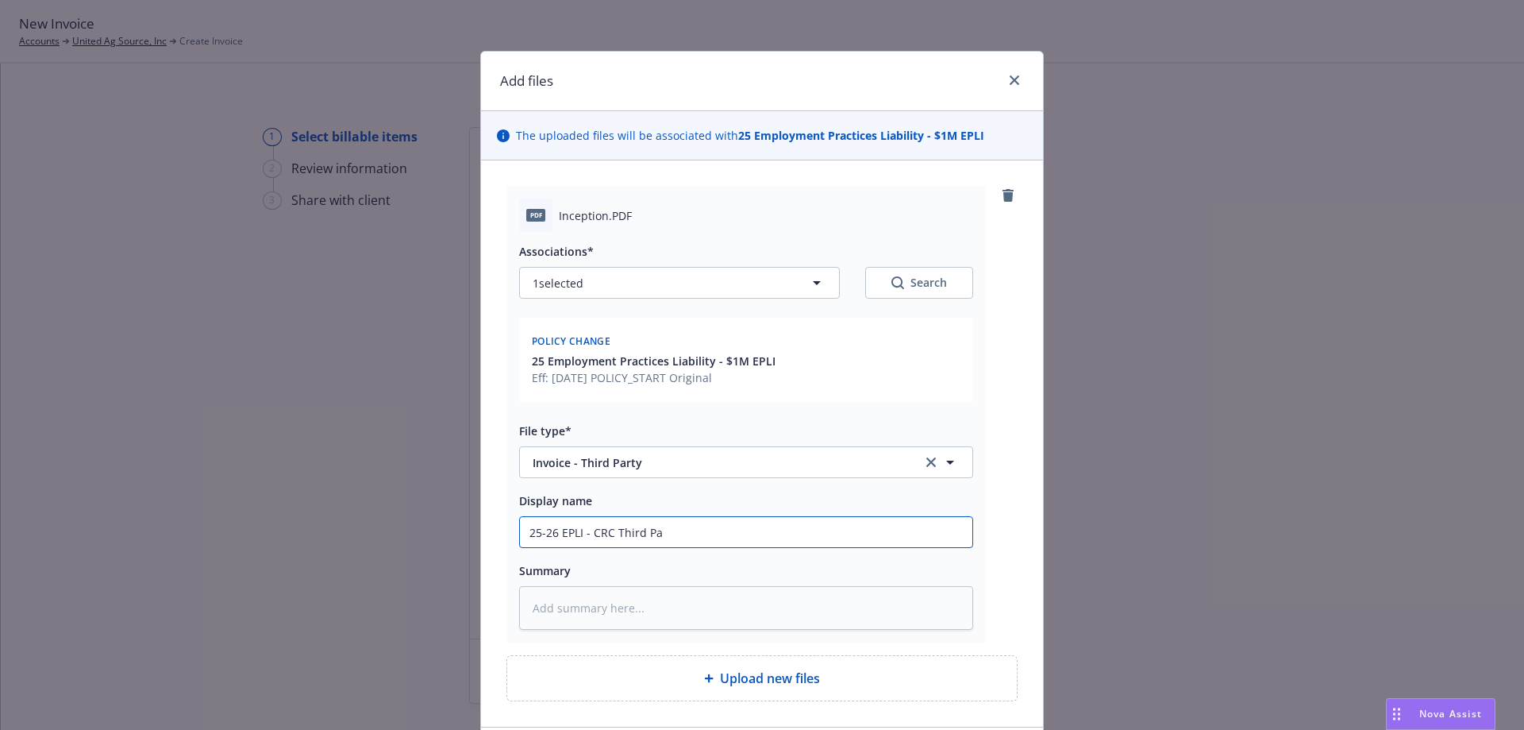
type input "25-26 EPLI - CRC Third Par"
type textarea "x"
type input "25-26 EPLI - CRC Third Part"
type textarea "x"
type input "25-26 EPLI - CRC Third Party"
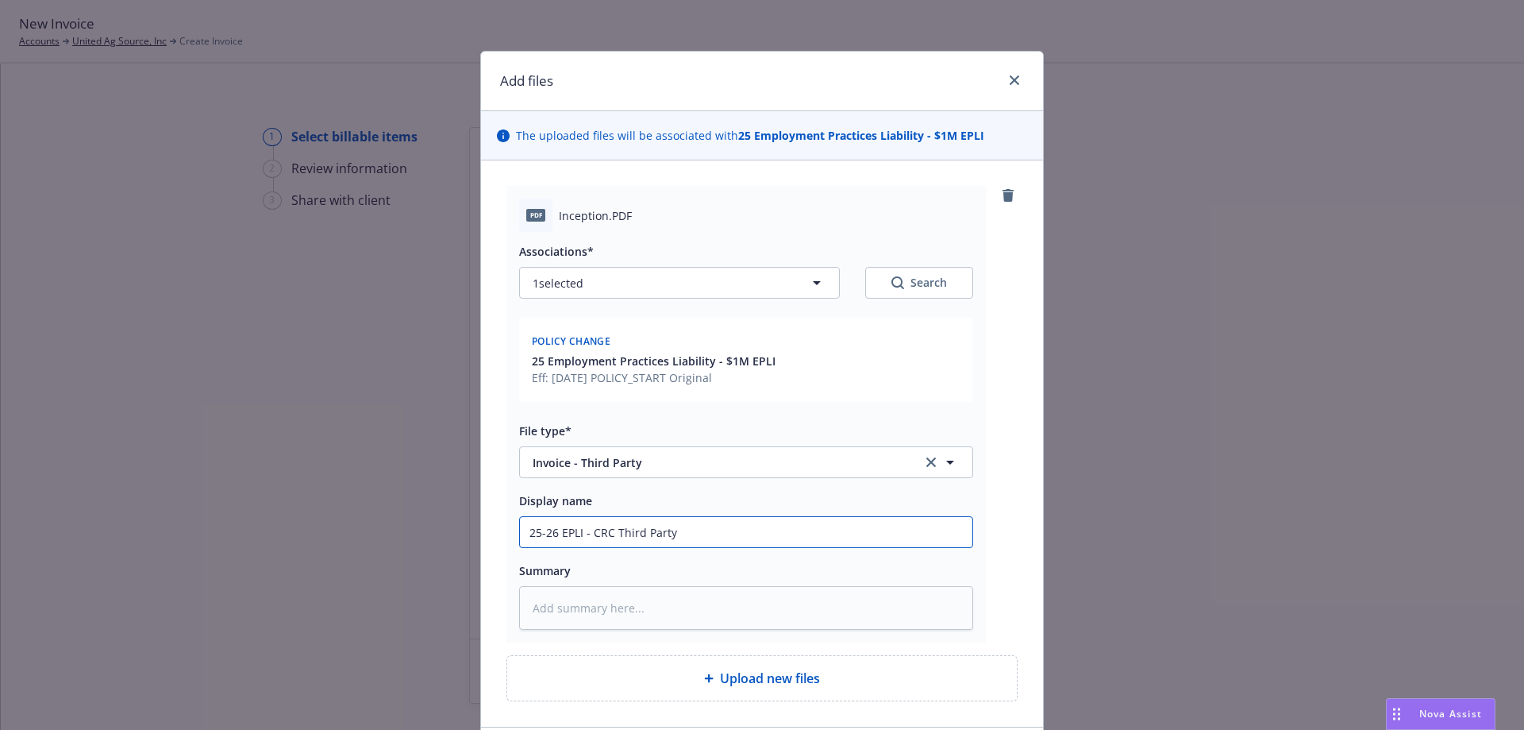
type textarea "x"
type input "25-26 EPLI - CRC Third Party"
type textarea "x"
type input "25-26 EPLI - CRC Third Party I"
type textarea "x"
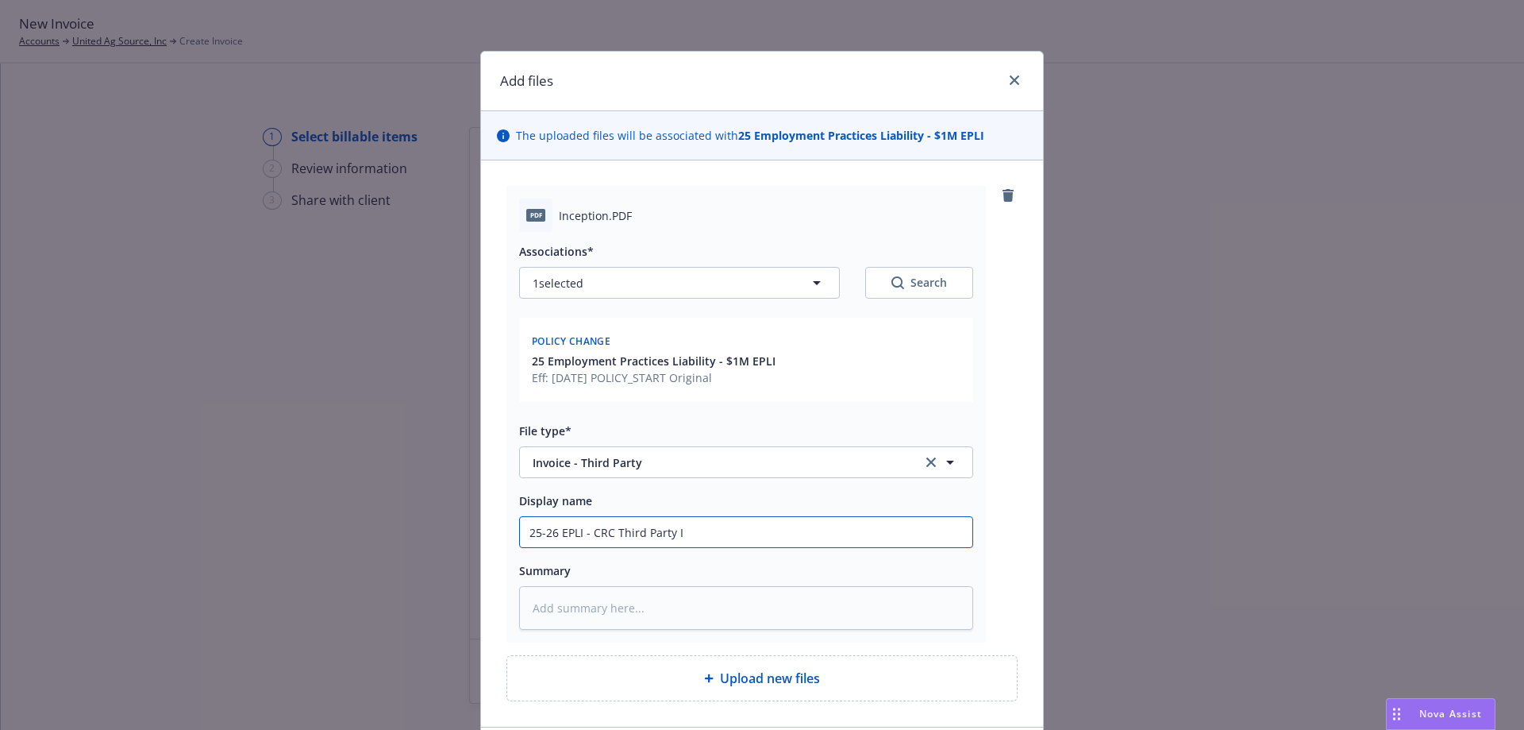
type input "25-26 EPLI - CRC Third Party In"
type textarea "x"
type input "25-26 EPLI - CRC Third Party Inv"
type textarea "x"
type input "25-26 EPLI - CRC Third Party Invo"
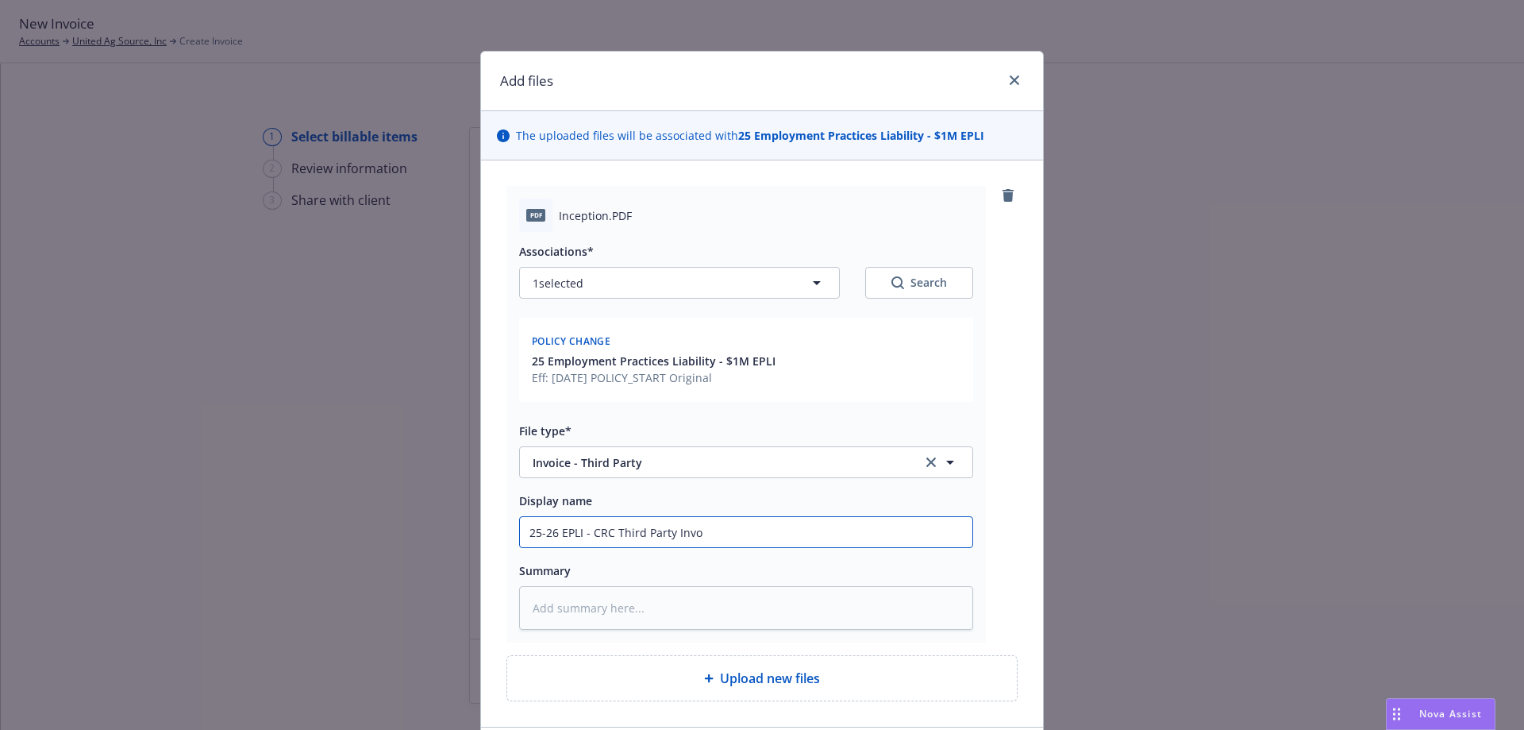
type textarea "x"
type input "25-26 EPLI - CRC Third Party Invoi"
type textarea "x"
type input "25-26 EPLI - CRC Third Party Invoic"
type textarea "x"
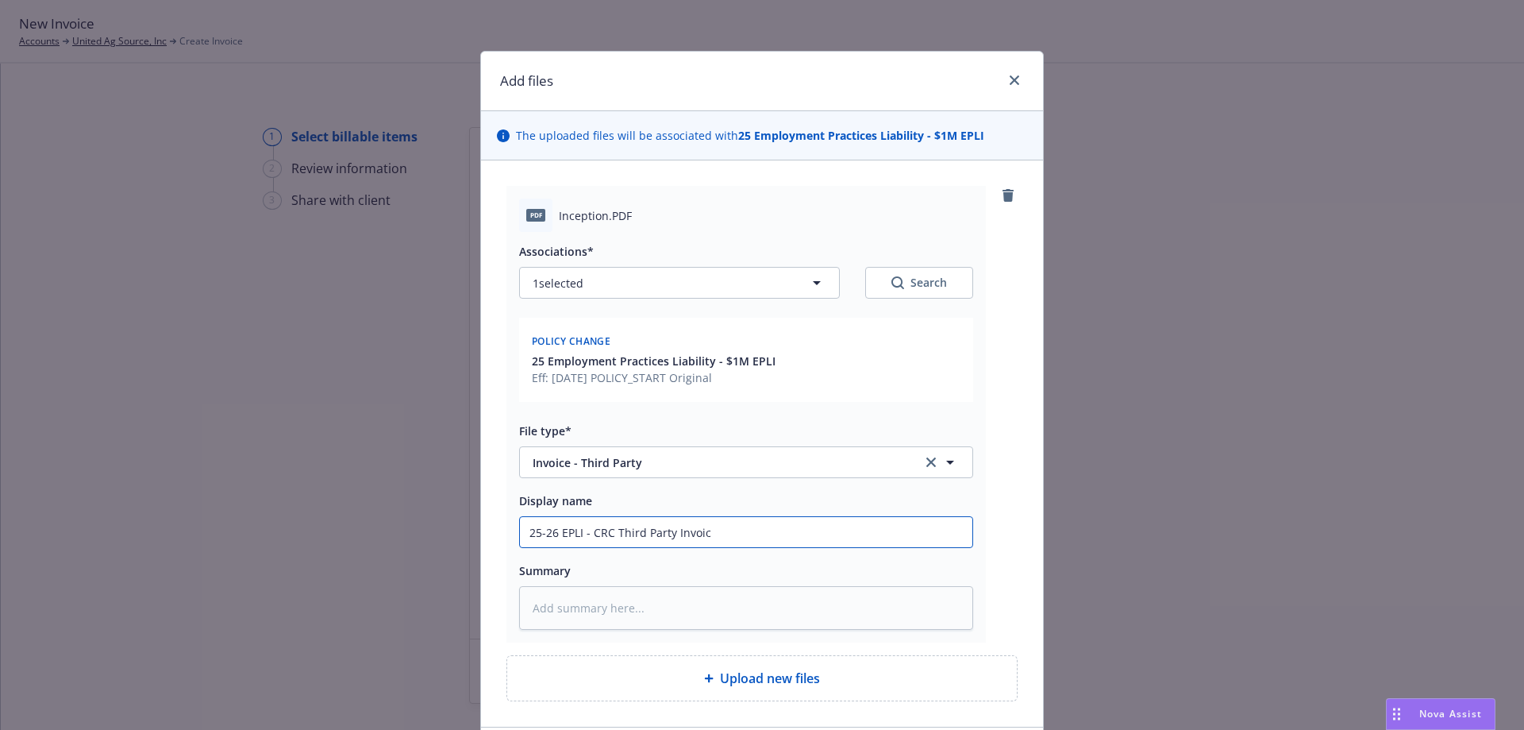
type input "25-26 EPLI - CRC Third Party Invoice"
type textarea "x"
type input "25-26 EPLI - CRC Third Party Invoice"
click at [767, 526] on input "25-26 EPLI - CRC Third Party Invoice" at bounding box center [746, 532] width 453 height 30
type textarea "x"
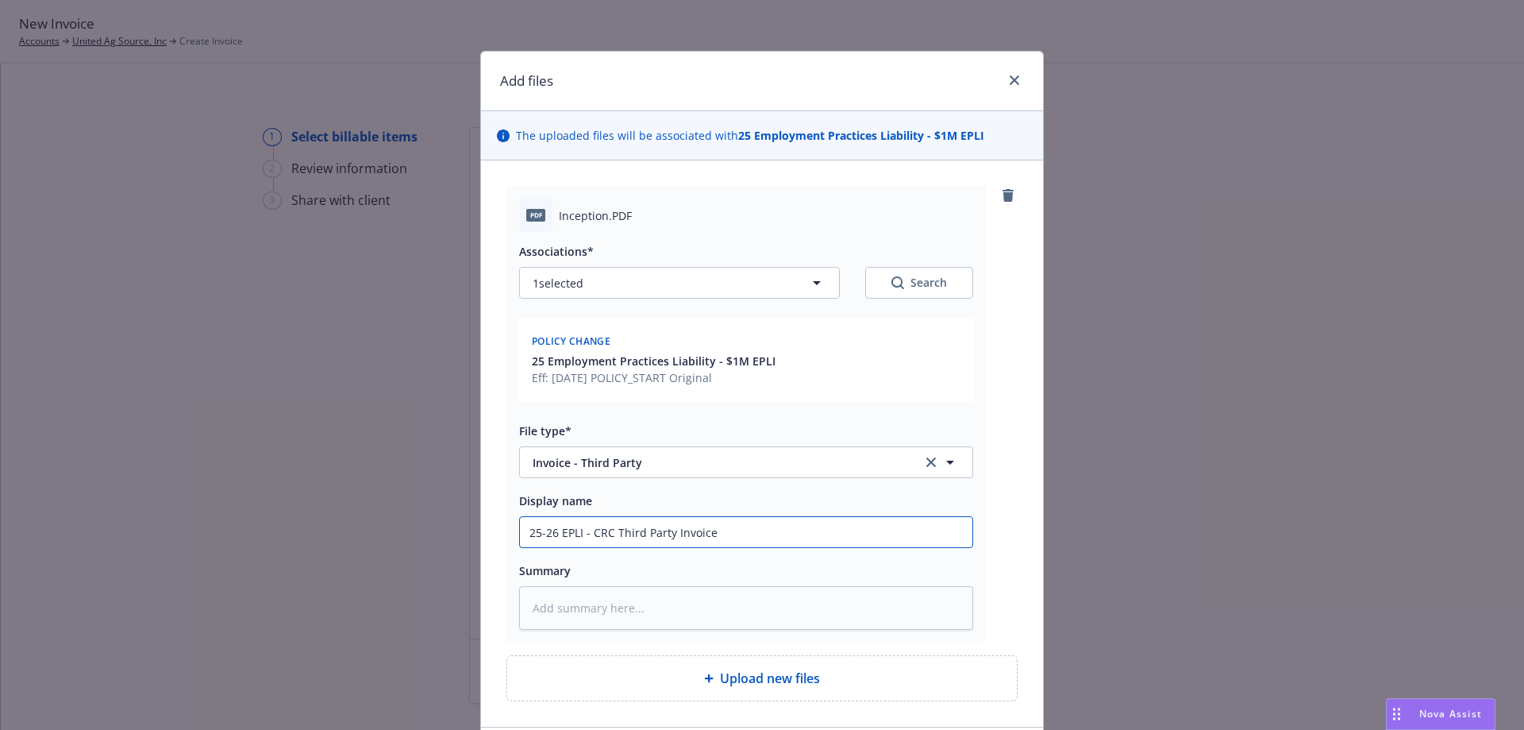
type input "25-26 EPLI - CRC Third Party Invoice -"
type textarea "x"
type input "25-26 EPLI - CRC Third Party Invoice -"
type textarea "x"
type input "25-26 EPLI - CRC Third Party Invoice - $"
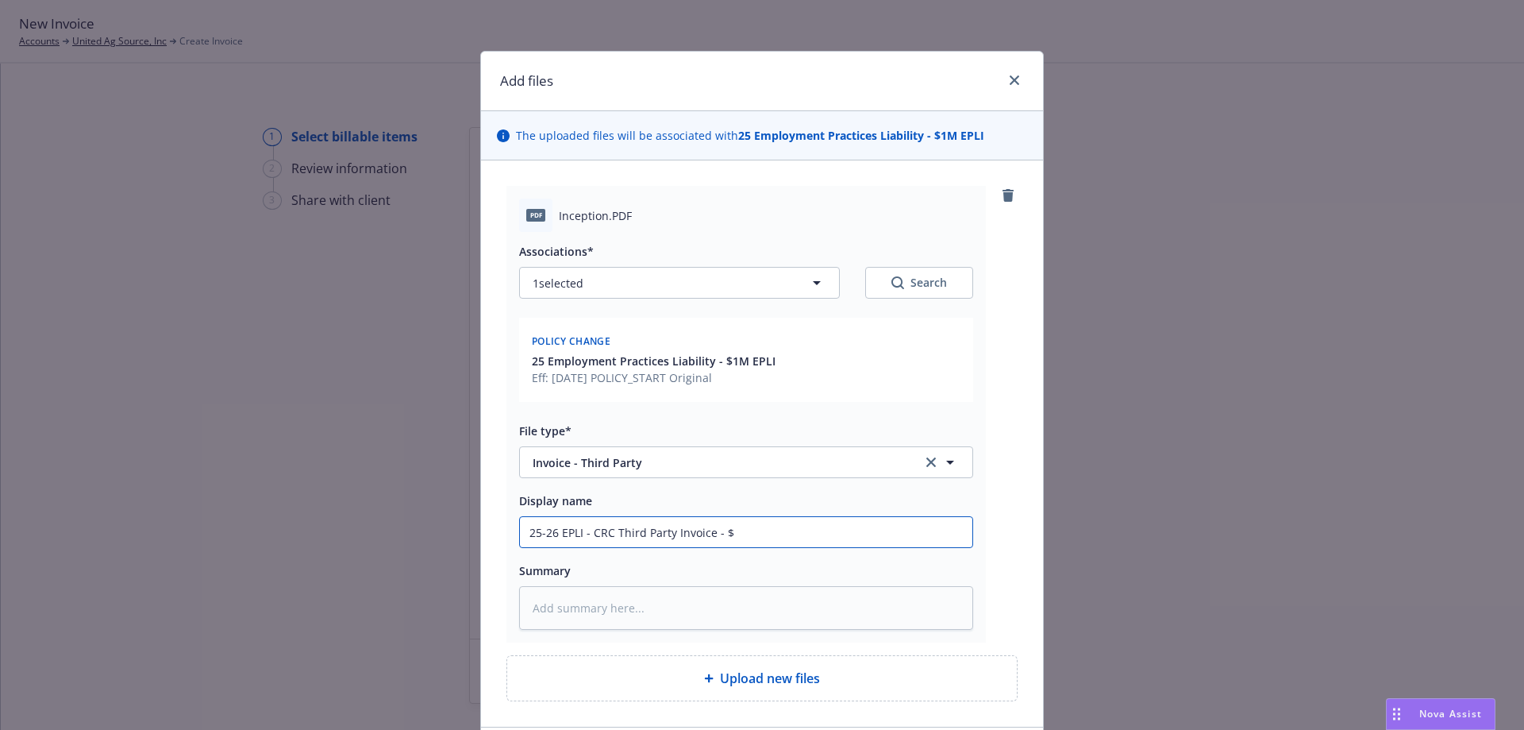
type textarea "x"
type input "25-26 EPLI - CRC Third Party Invoice - $1"
type textarea "x"
type input "25-26 EPLI - CRC Third Party Invoice - $19"
type textarea "x"
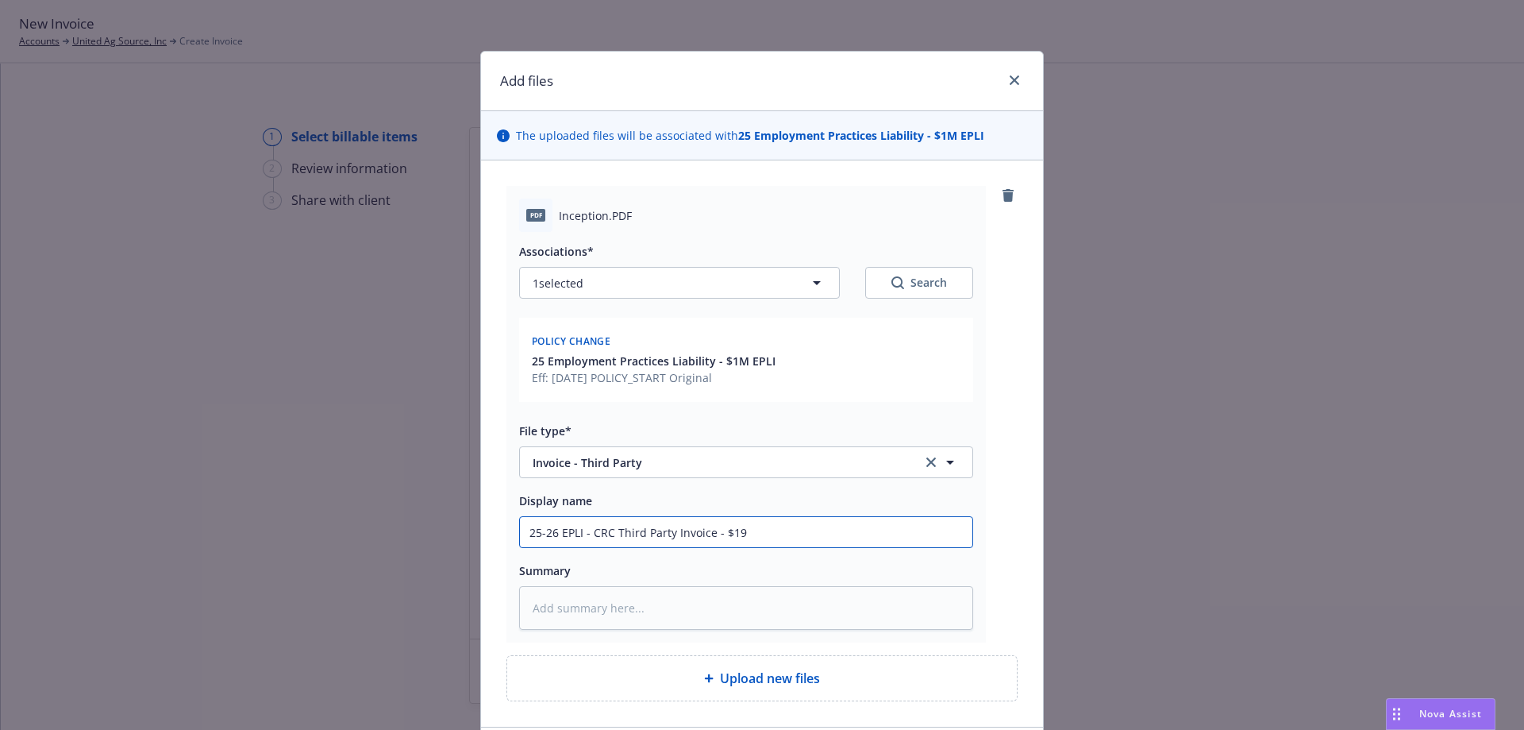
type input "25-26 EPLI - CRC Third Party Invoice - $19,"
type textarea "x"
type input "25-26 EPLI - CRC Third Party Invoice - $19,5"
type textarea "x"
type input "25-26 EPLI - CRC Third Party Invoice - $19,58"
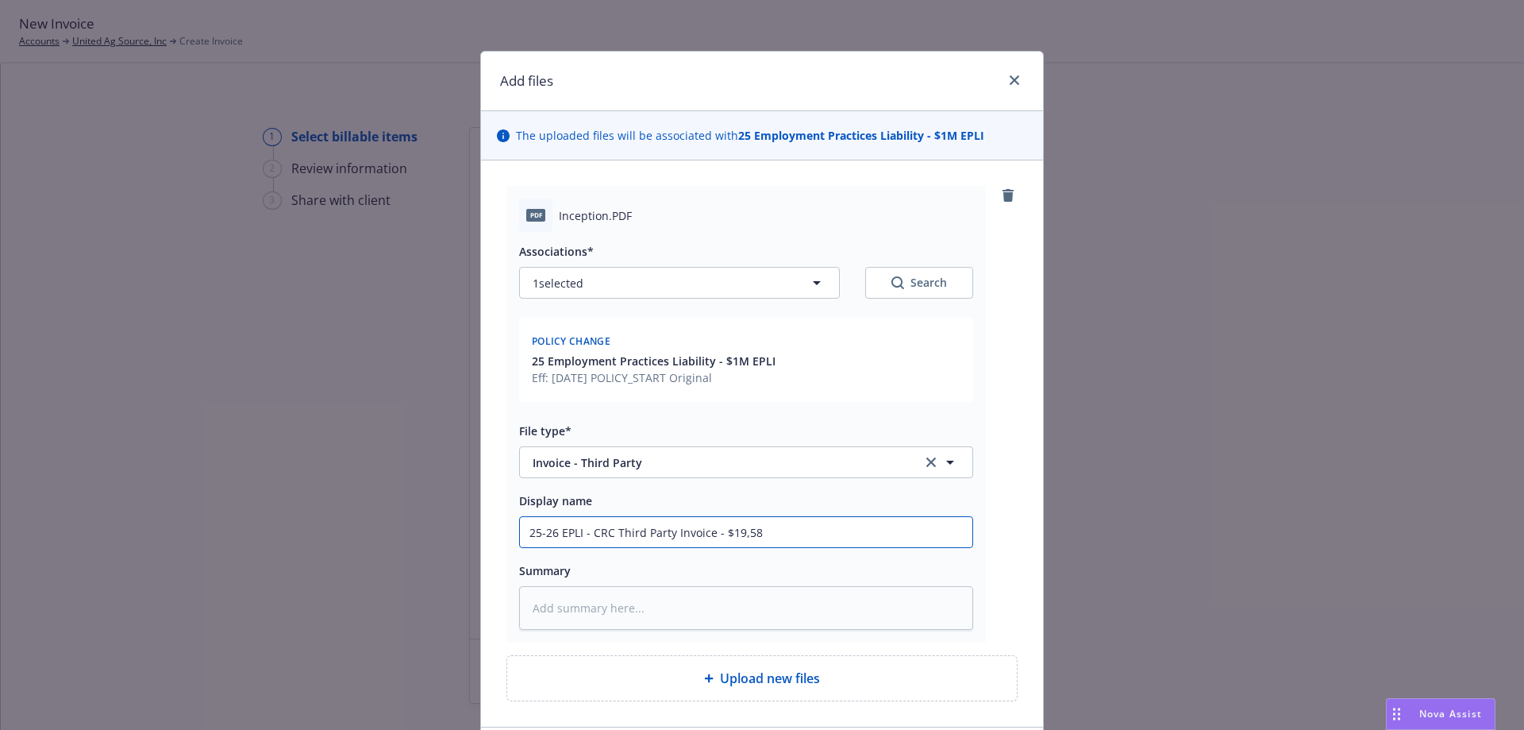
type textarea "x"
type input "25-26 EPLI - CRC Third Party Invoice - $19,588"
type textarea "x"
type input "25-26 EPLI - CRC Third Party Invoice - $19,588."
type textarea "x"
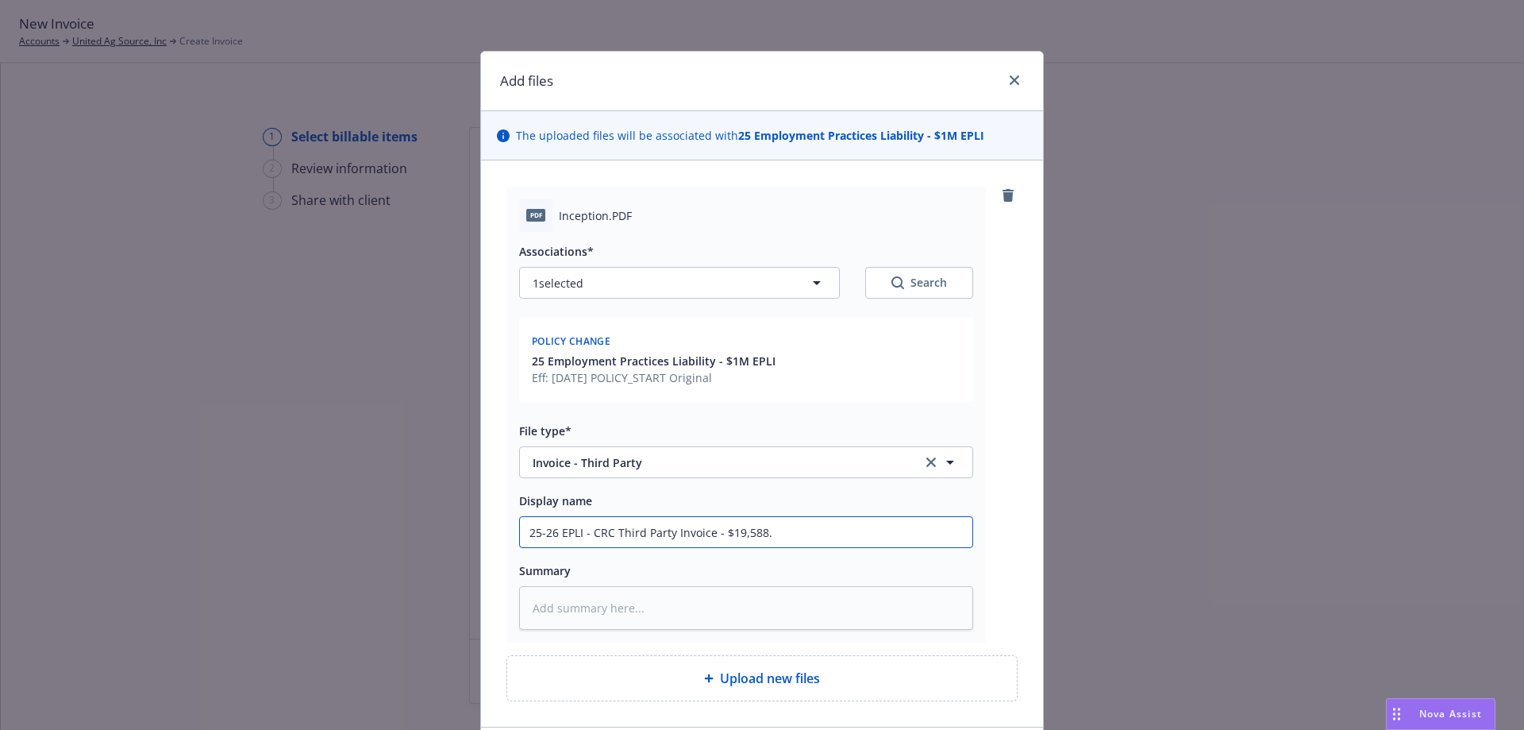
type input "25-26 EPLI - CRC Third Party Invoice - $19,588.3"
type textarea "x"
type input "25-26 EPLI - CRC Third Party Invoice - $19,588.30"
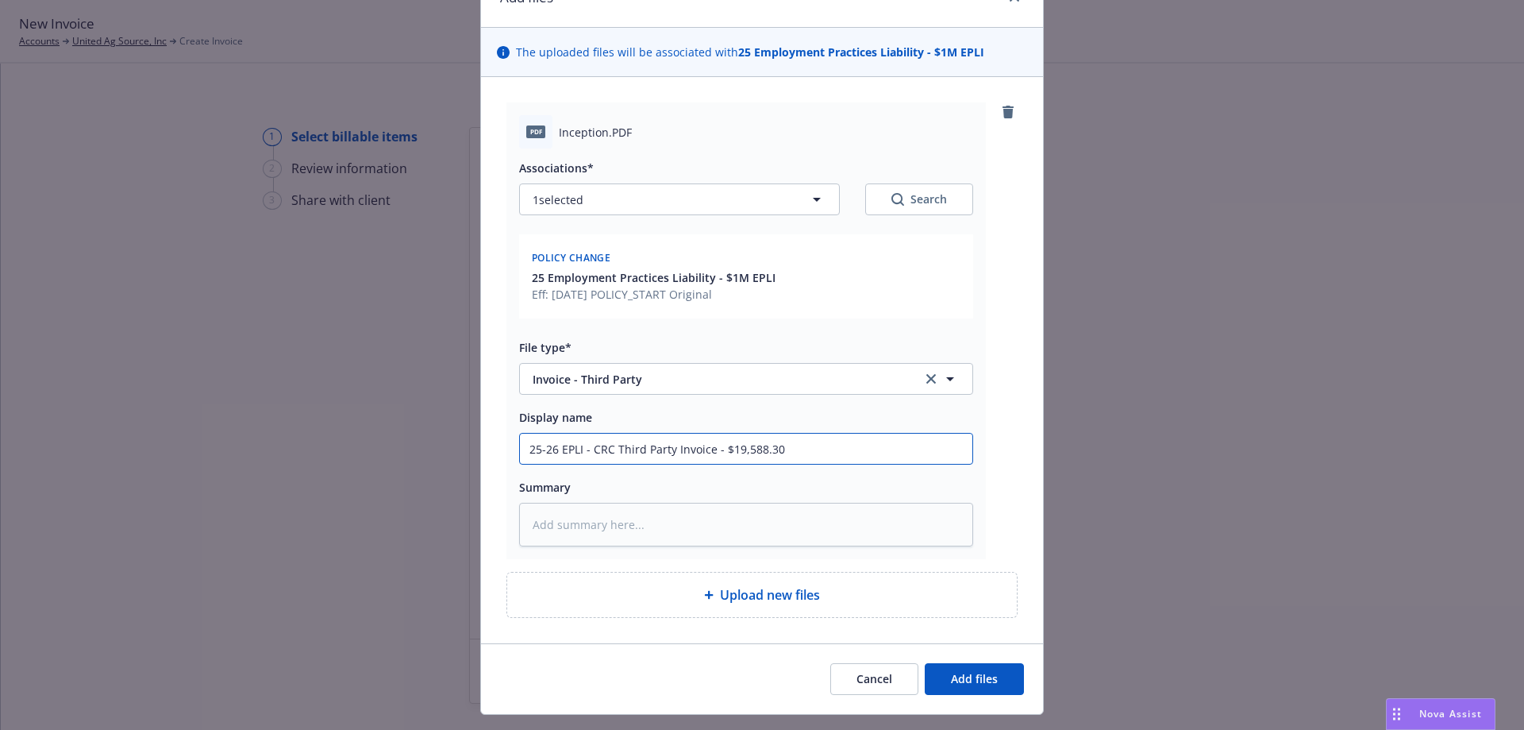
scroll to position [119, 0]
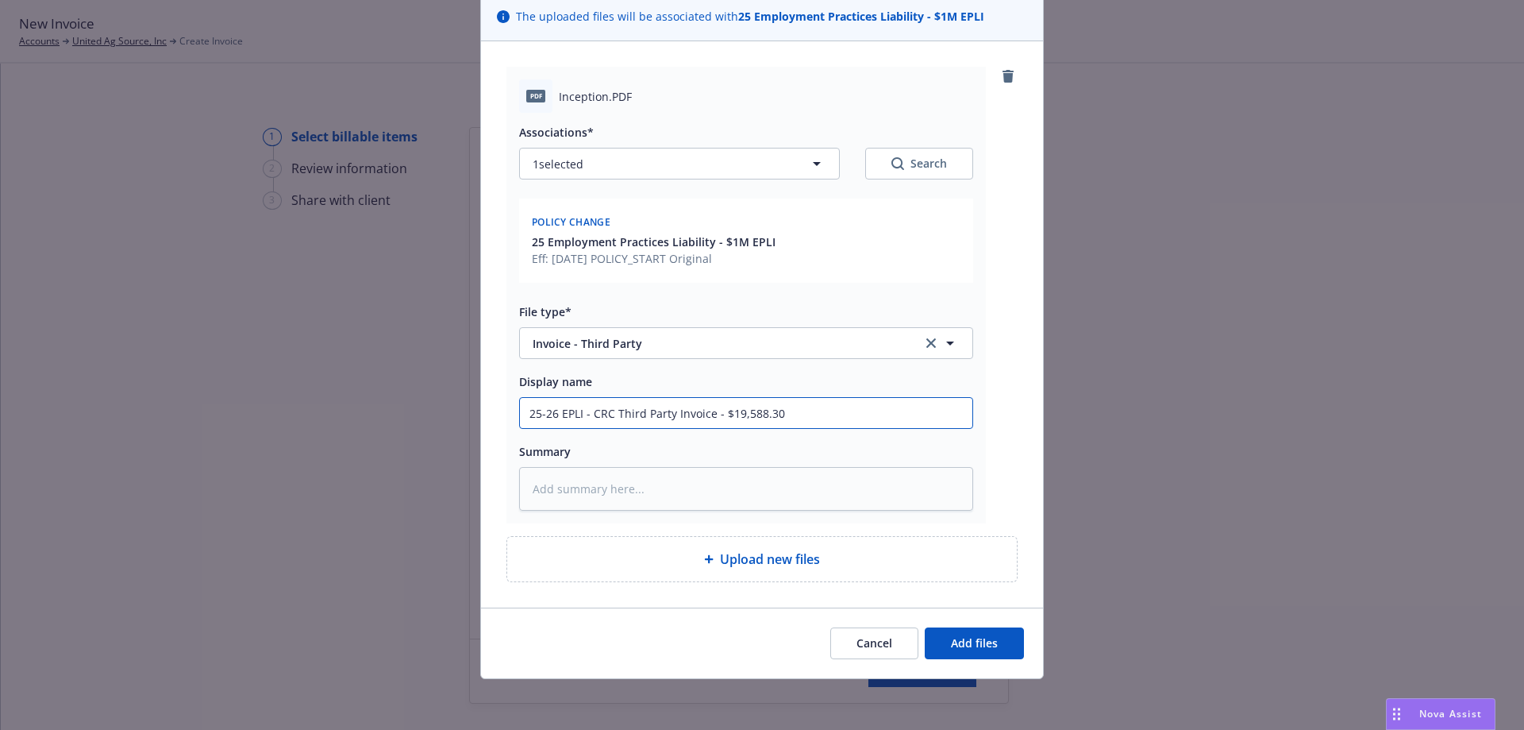
type textarea "x"
type input "25-26 EPLI - CRC Third Party Invoice - $19,588.30"
type textarea "x"
type input "25-26 EPLI - CRC Third Party Invoice - $19,588.30 -"
type textarea "x"
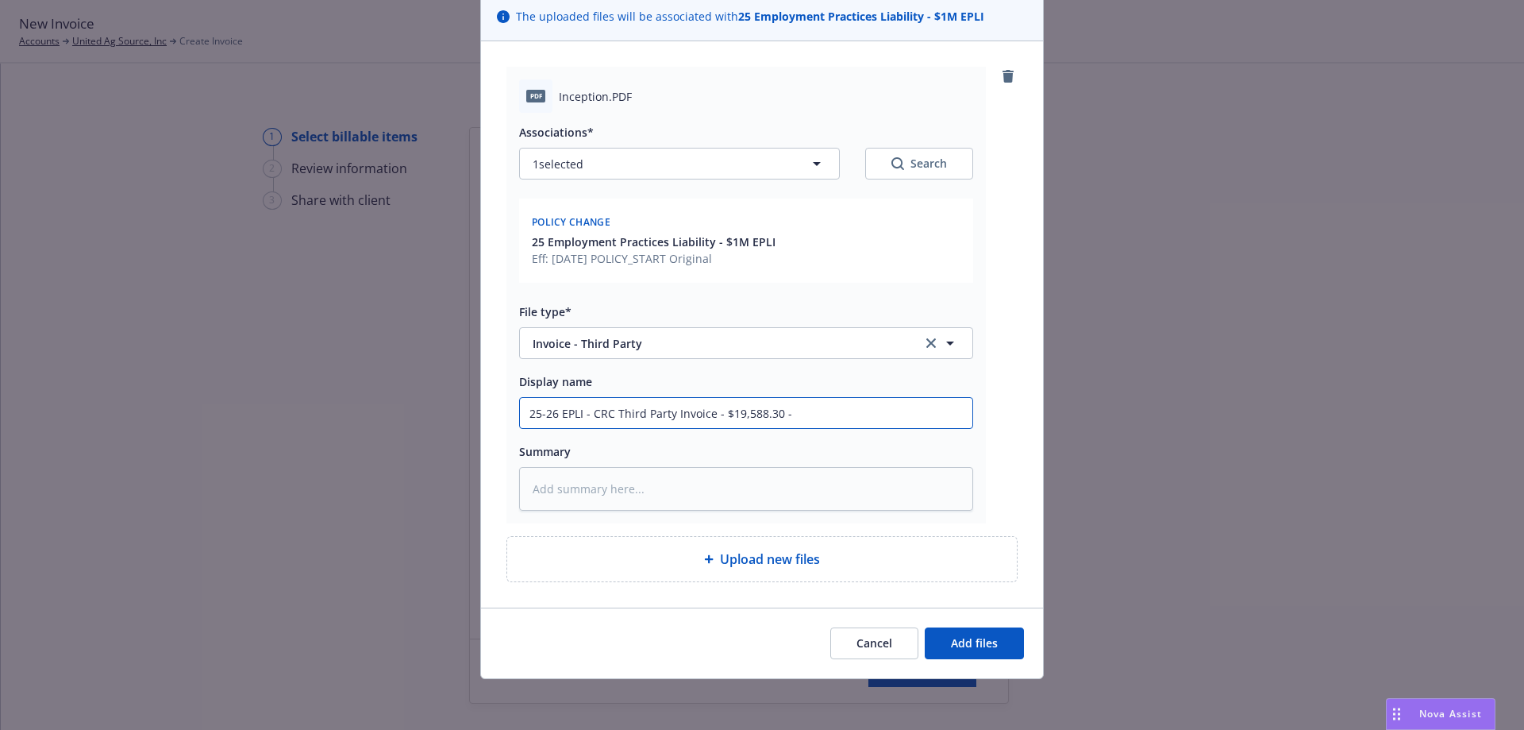
type input "25-26 EPLI - CRC Third Party Invoice - $19,588.30 -"
type textarea "x"
type input "25-26 EPLI - CRC Third Party Invoice - $19,588.30 - d"
type textarea "x"
type input "25-26 EPLI - CRC Third Party Invoice - $19,588.30 - du"
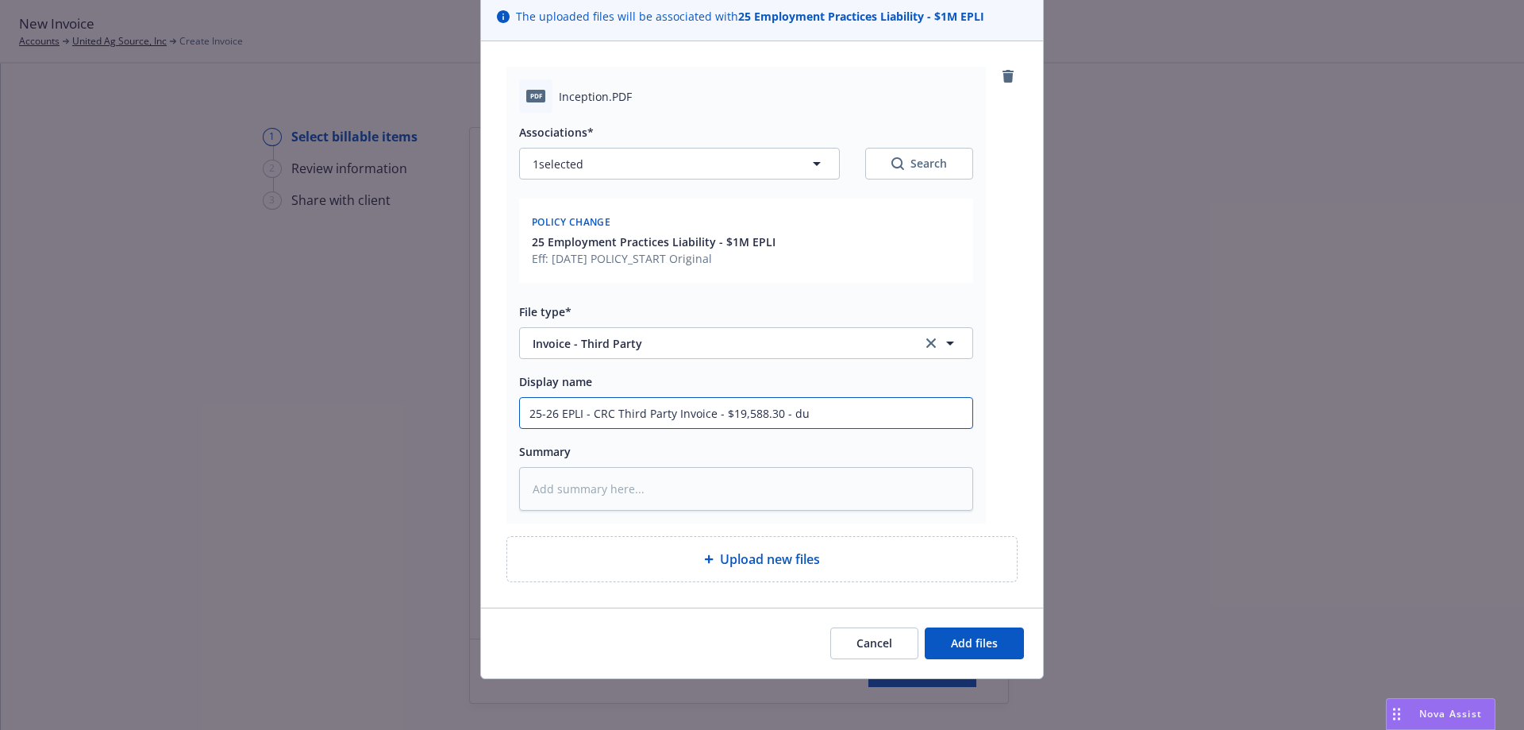
type textarea "x"
type input "25-26 EPLI - CRC Third Party Invoice - $19,588.30 - due"
type textarea "x"
type input "25-26 EPLI - CRC Third Party Invoice - $19,588.30 - due"
type textarea "x"
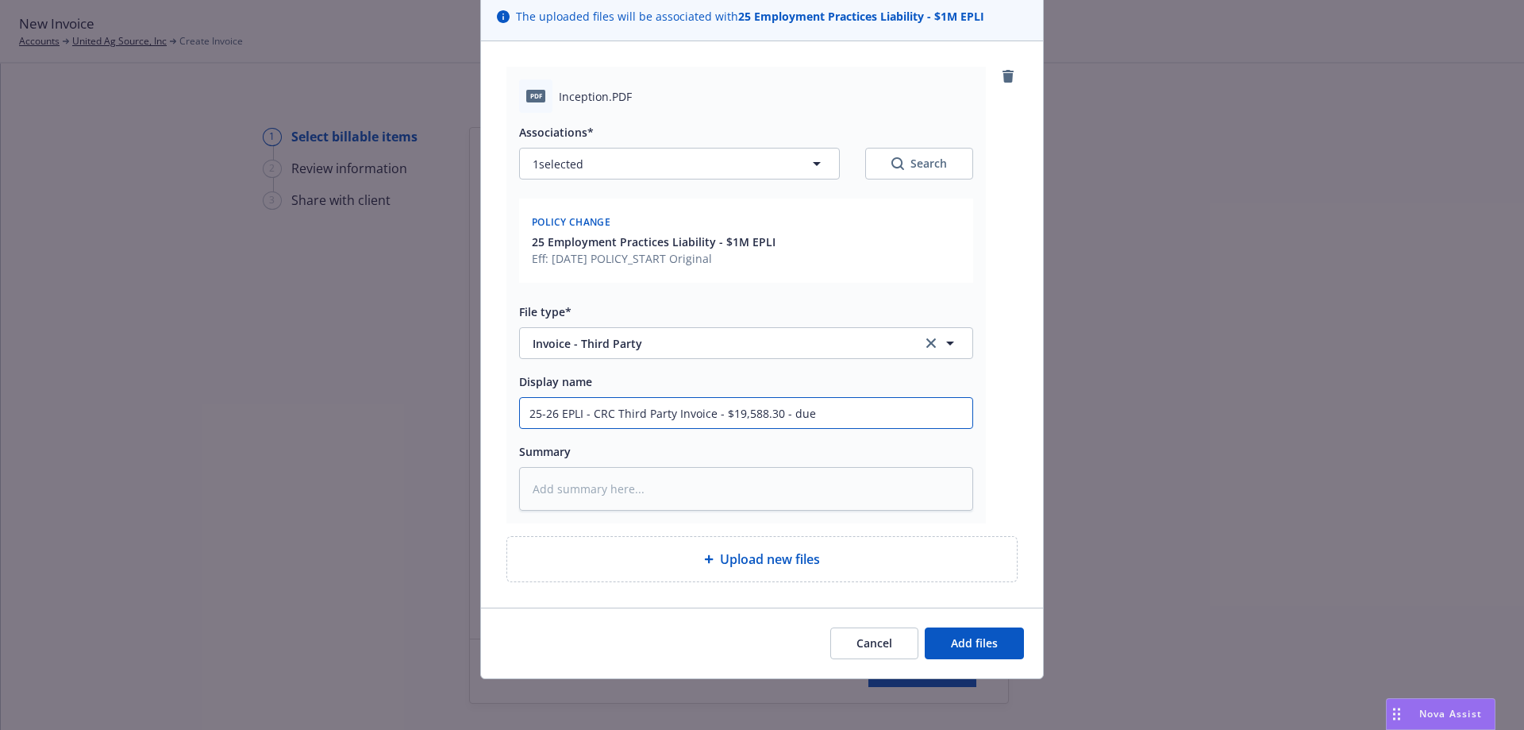
type input "25-26 EPLI - CRC Third Party Invoice - $19,588.30 - due 9"
type textarea "x"
type input "25-26 EPLI - CRC Third Party Invoice - $19,588.30 - due"
type textarea "x"
type input "25-26 EPLI - CRC Third Party Invoice - $19,588.30 - due 8"
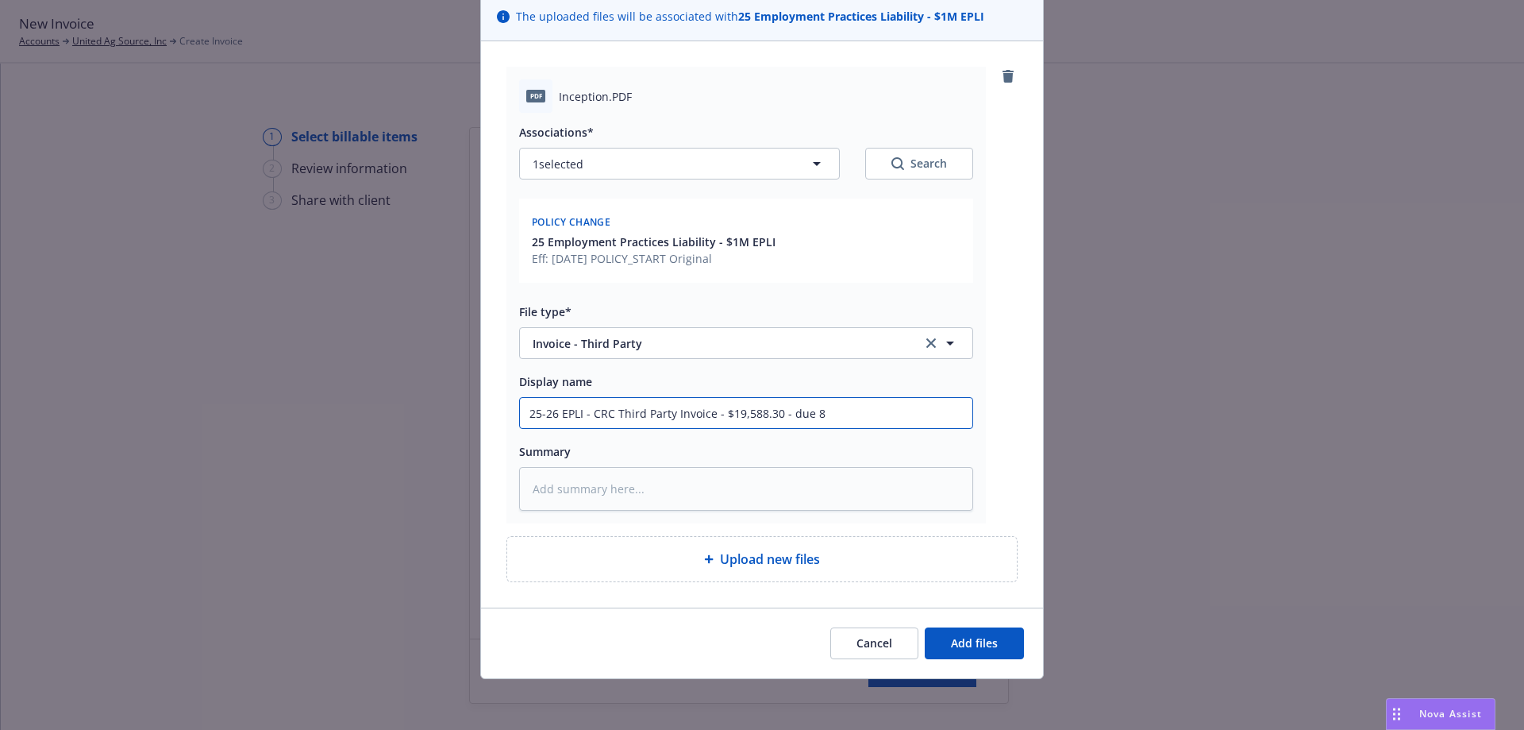
type textarea "x"
type input "25-26 EPLI - CRC Third Party Invoice - $19,588.30 - due 8/"
type textarea "x"
type input "25-26 EPLI - CRC Third Party Invoice - $19,588.30 - due 8/2"
type textarea "x"
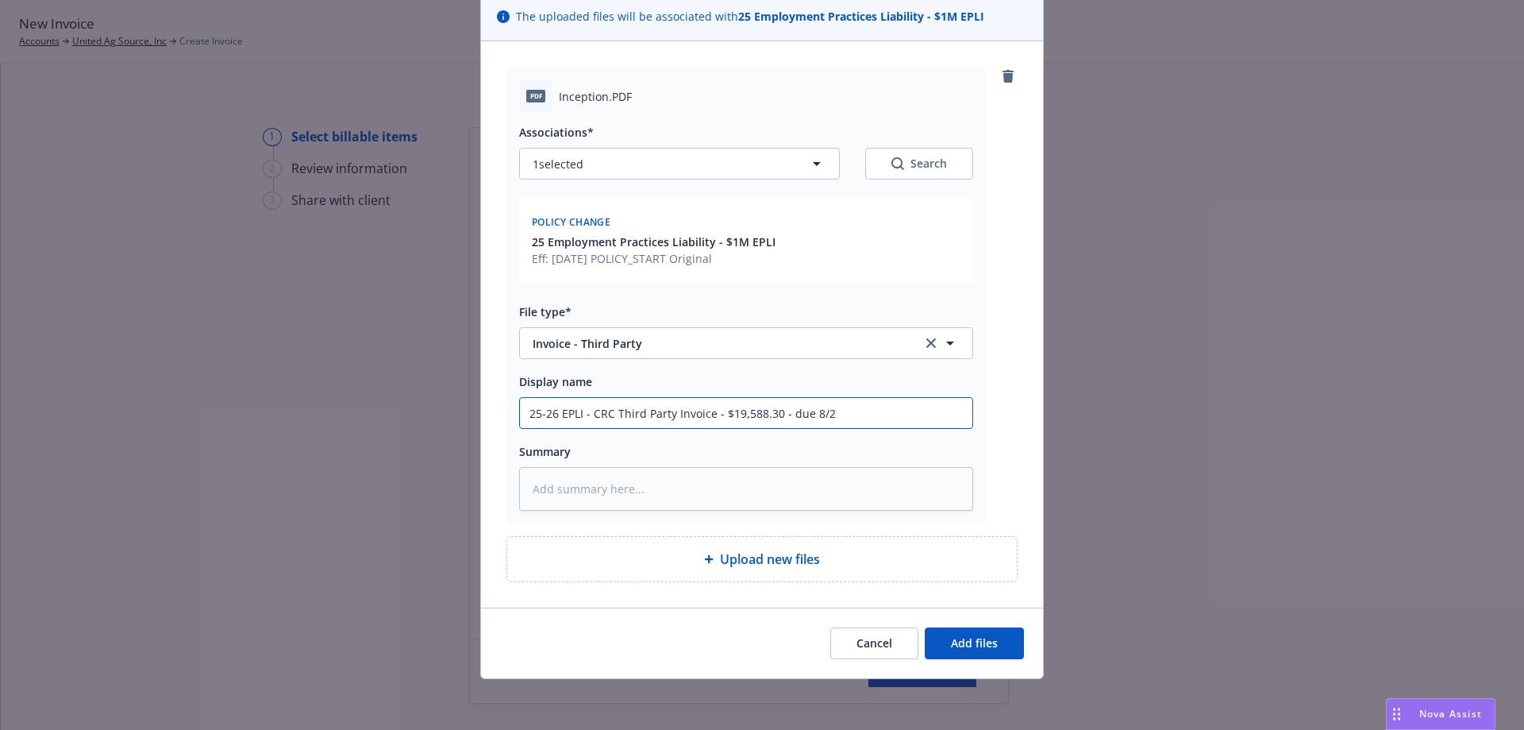
type input "25-26 EPLI - CRC Third Party Invoice - $19,588.30 - due 8/29"
type textarea "x"
type input "25-26 EPLI - CRC Third Party Invoice - $19,588.30 - due 8/29/"
type textarea "x"
type input "25-26 EPLI - CRC Third Party Invoice - $19,588.30 - due 8/29/2"
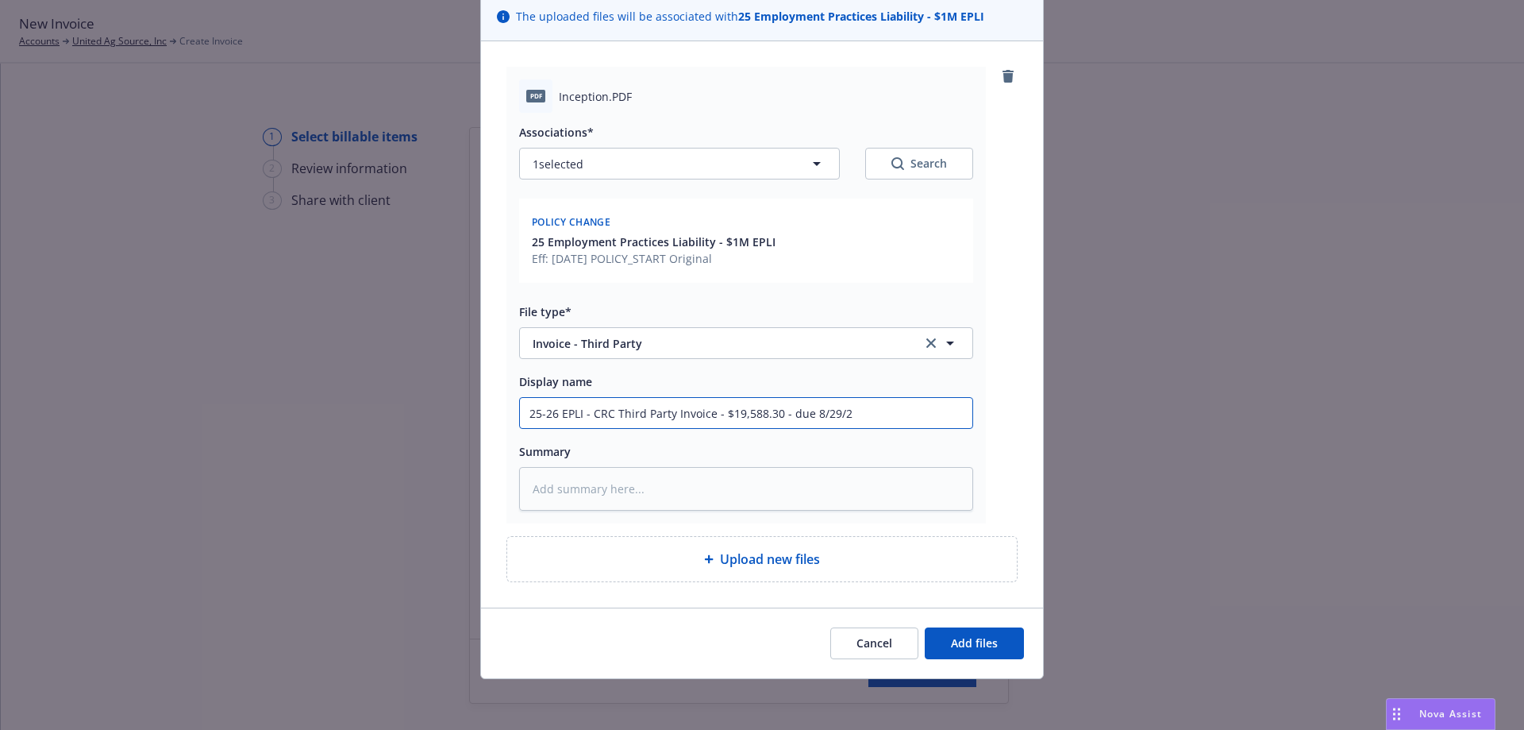
type textarea "x"
type input "25-26 EPLI - CRC Third Party Invoice - $19,588.30 - due 8/29/20"
type textarea "x"
type input "25-26 EPLI - CRC Third Party Invoice - $19,588.30 - due 8/29/202"
type textarea "x"
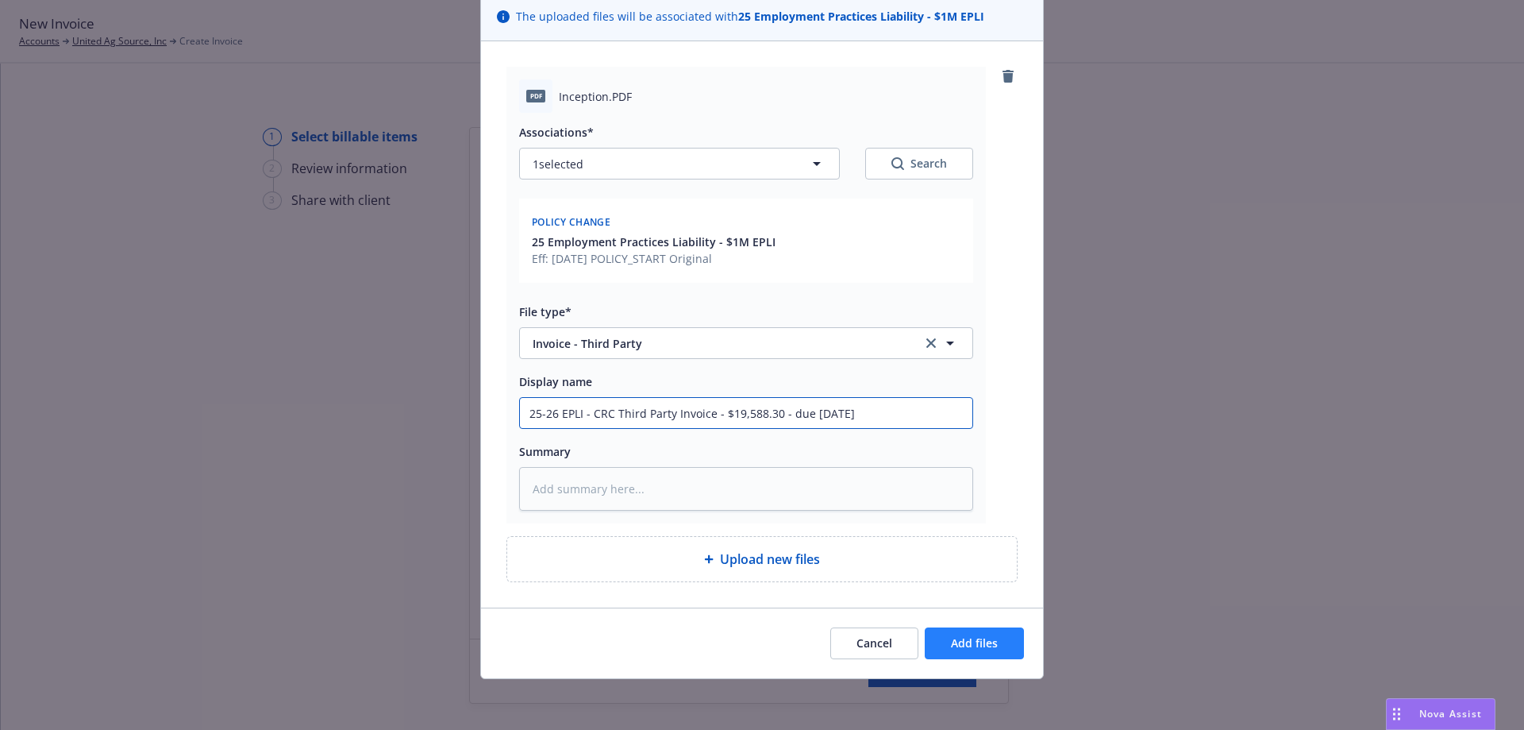
type input "25-26 EPLI - CRC Third Party Invoice - $19,588.30 - due 8/29/2025"
click at [994, 639] on button "Add files" at bounding box center [974, 643] width 99 height 32
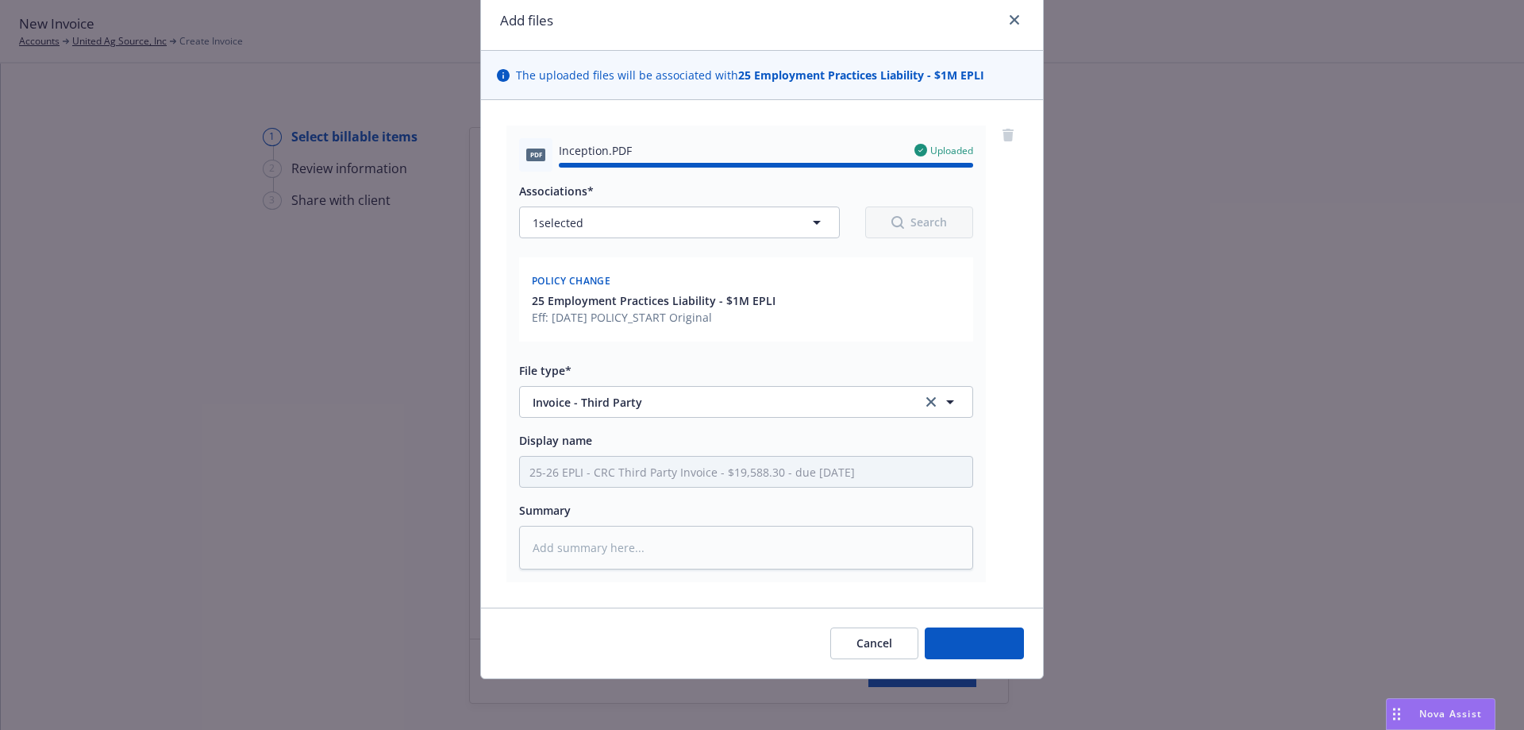
type textarea "x"
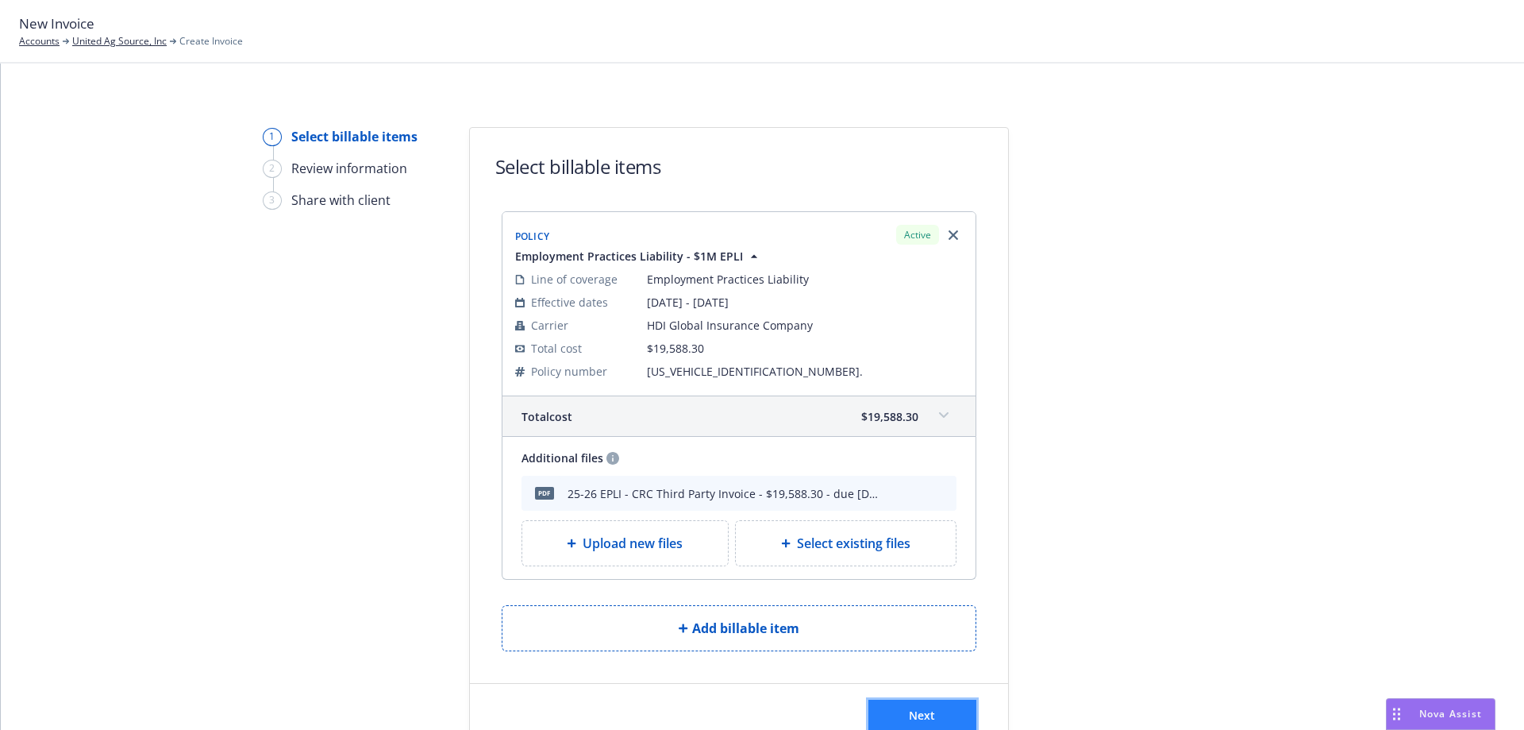
click at [923, 719] on span "Next" at bounding box center [922, 714] width 26 height 15
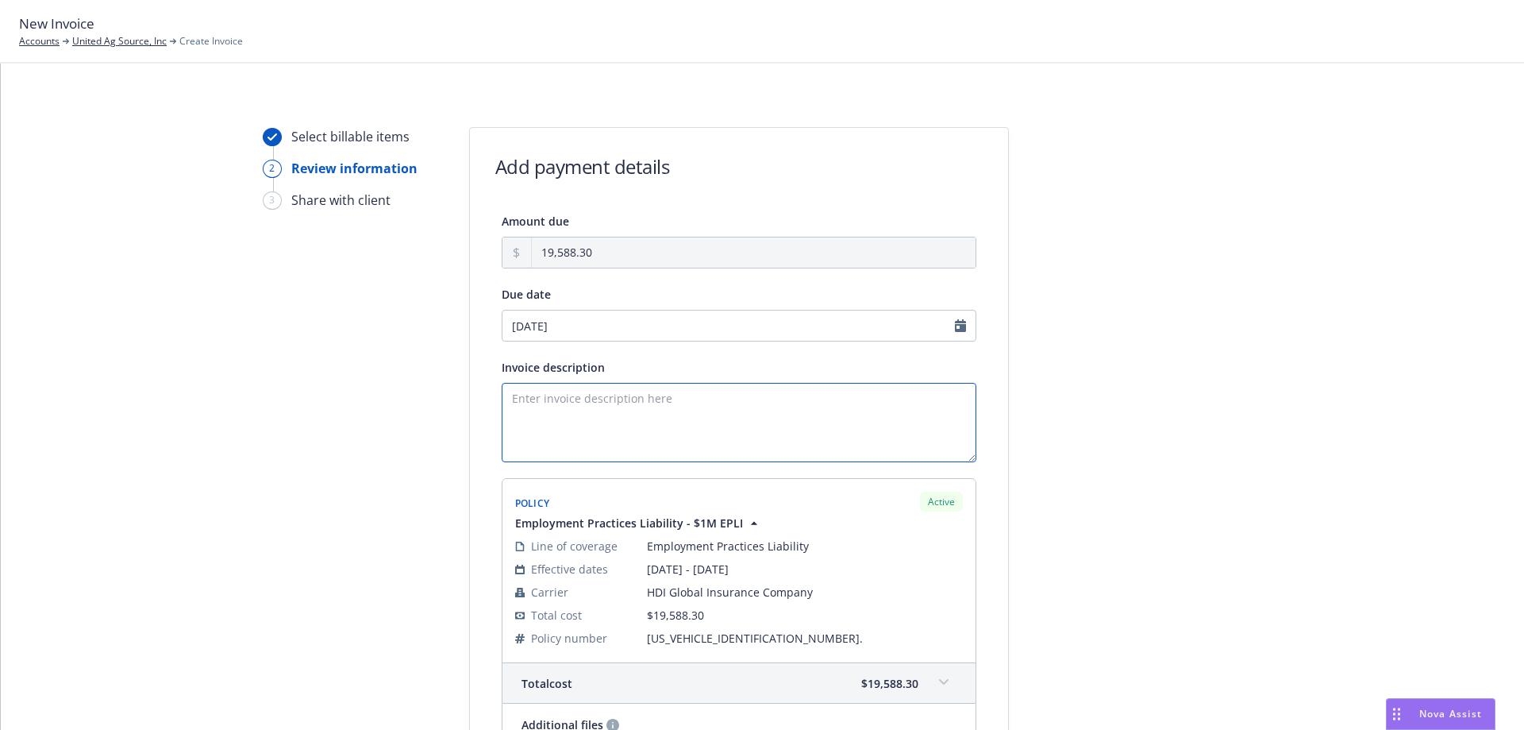
click at [741, 402] on textarea "Invoice description" at bounding box center [739, 422] width 475 height 79
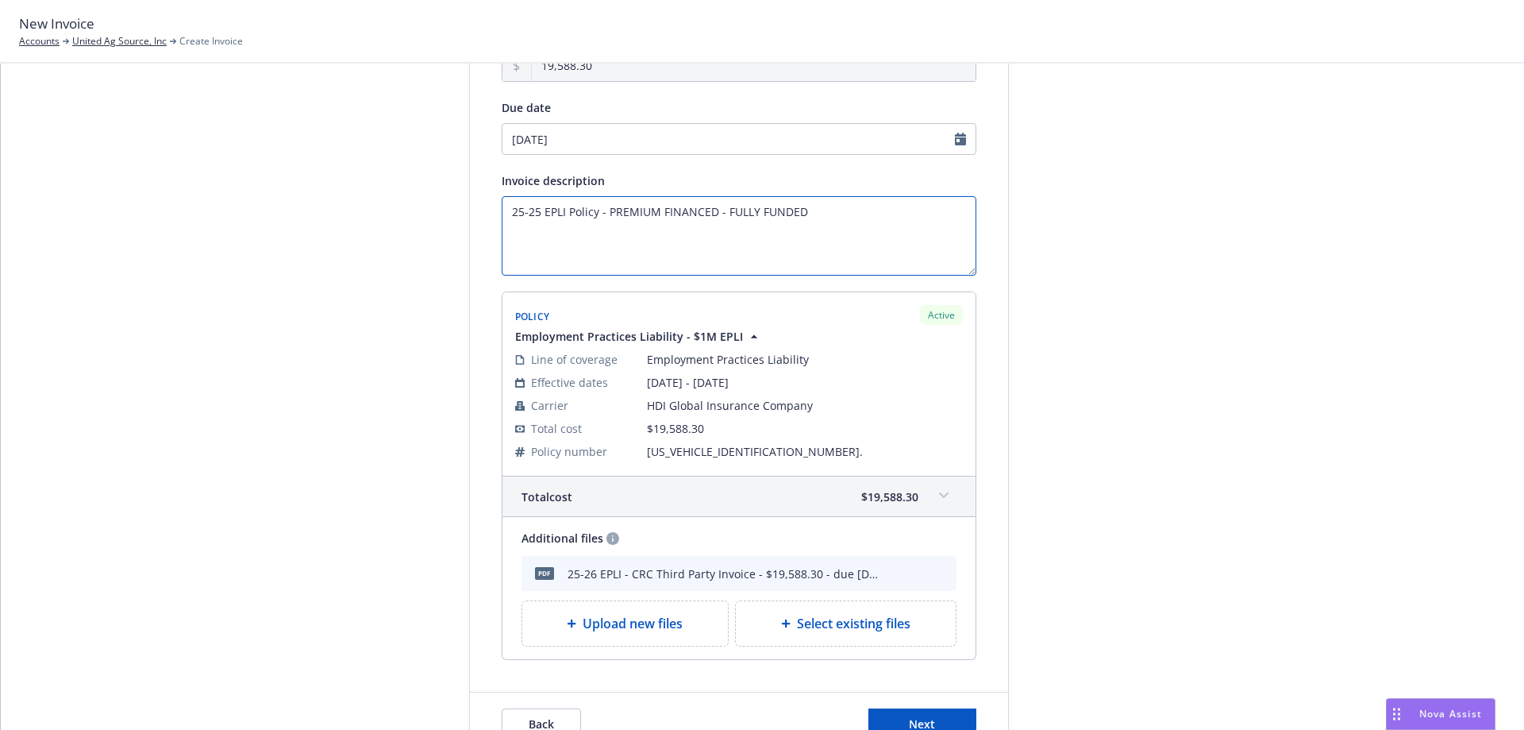
scroll to position [277, 0]
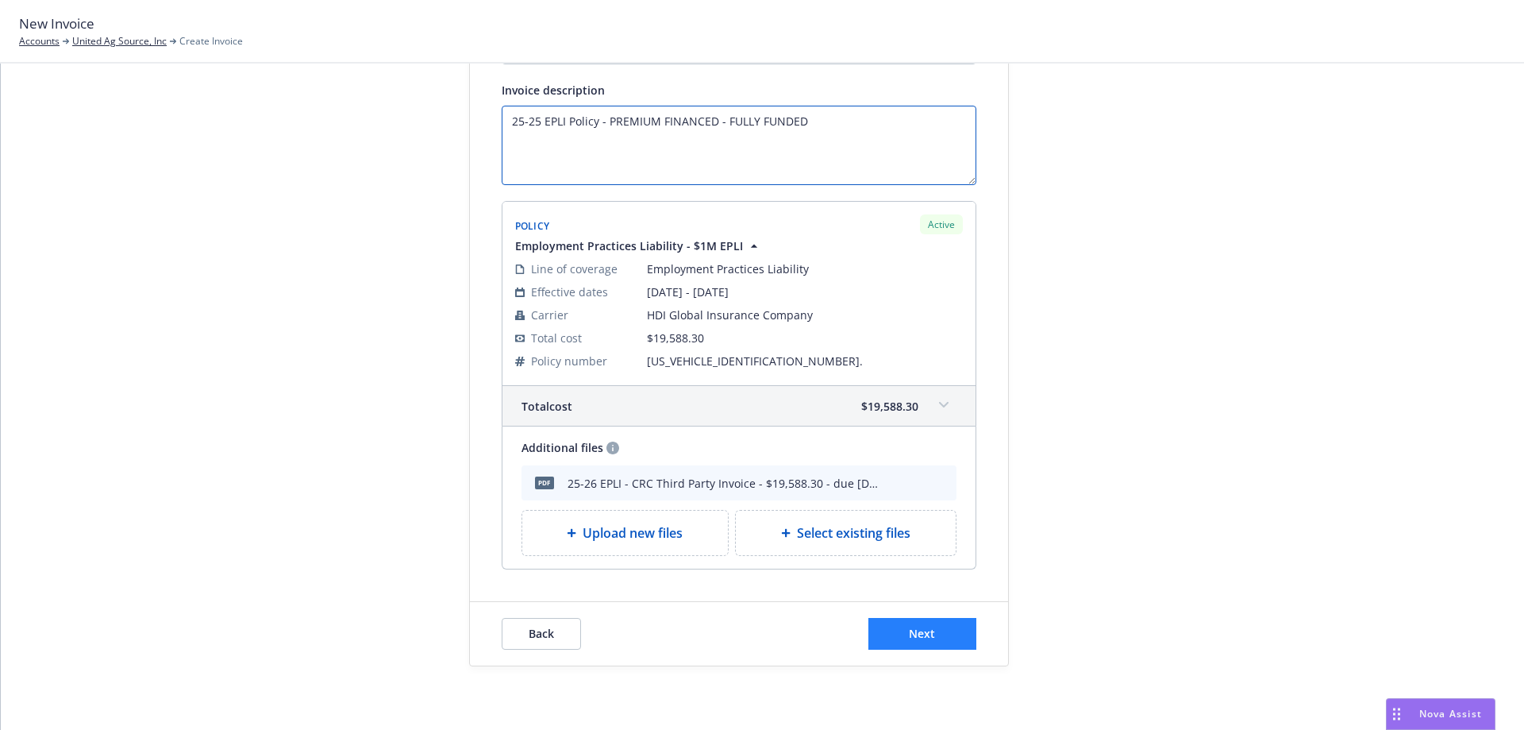
type textarea "25-25 EPLI Policy - PREMIUM FINANCED - FULLY FUNDED"
click at [920, 630] on span "Next" at bounding box center [922, 633] width 26 height 15
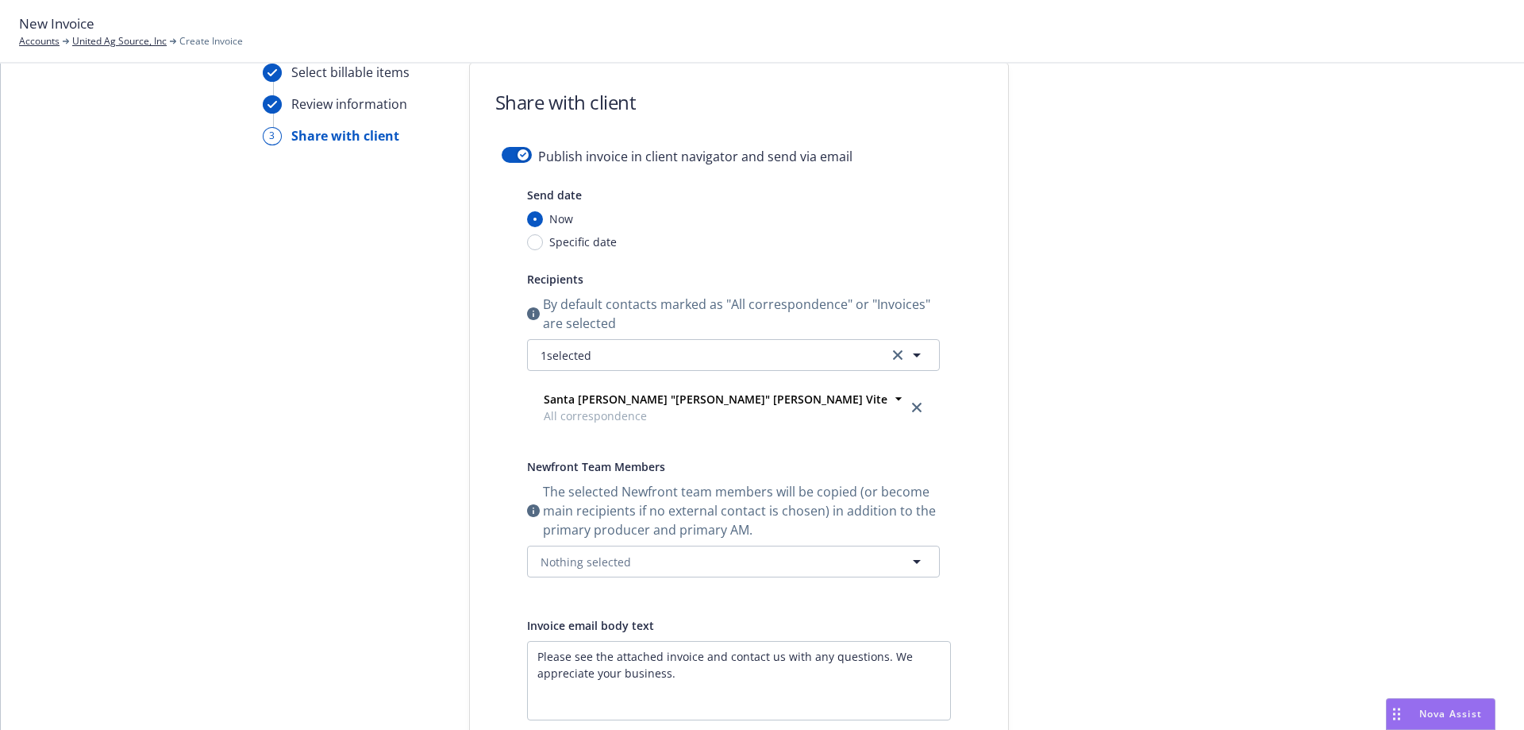
scroll to position [13, 0]
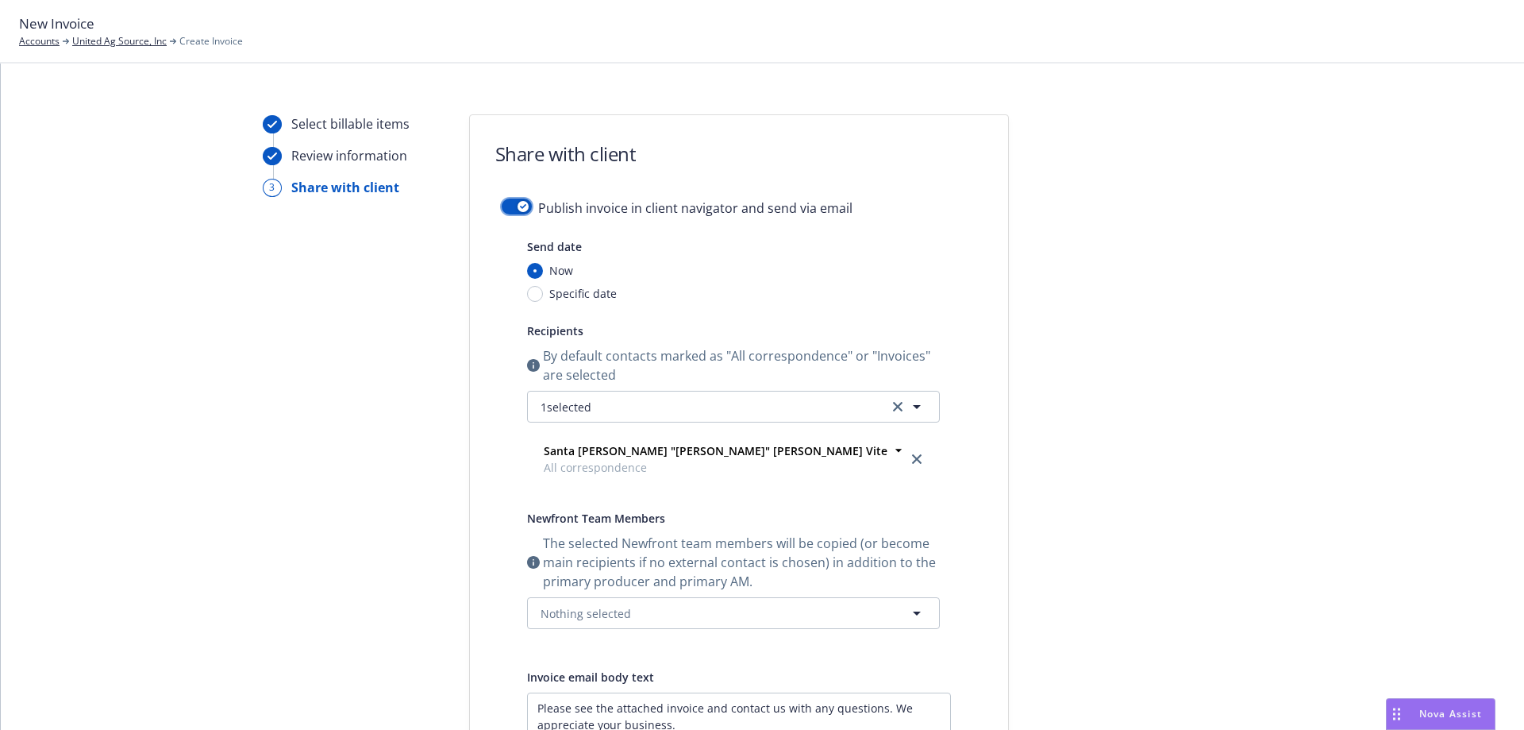
click at [520, 208] on div "button" at bounding box center [523, 206] width 11 height 11
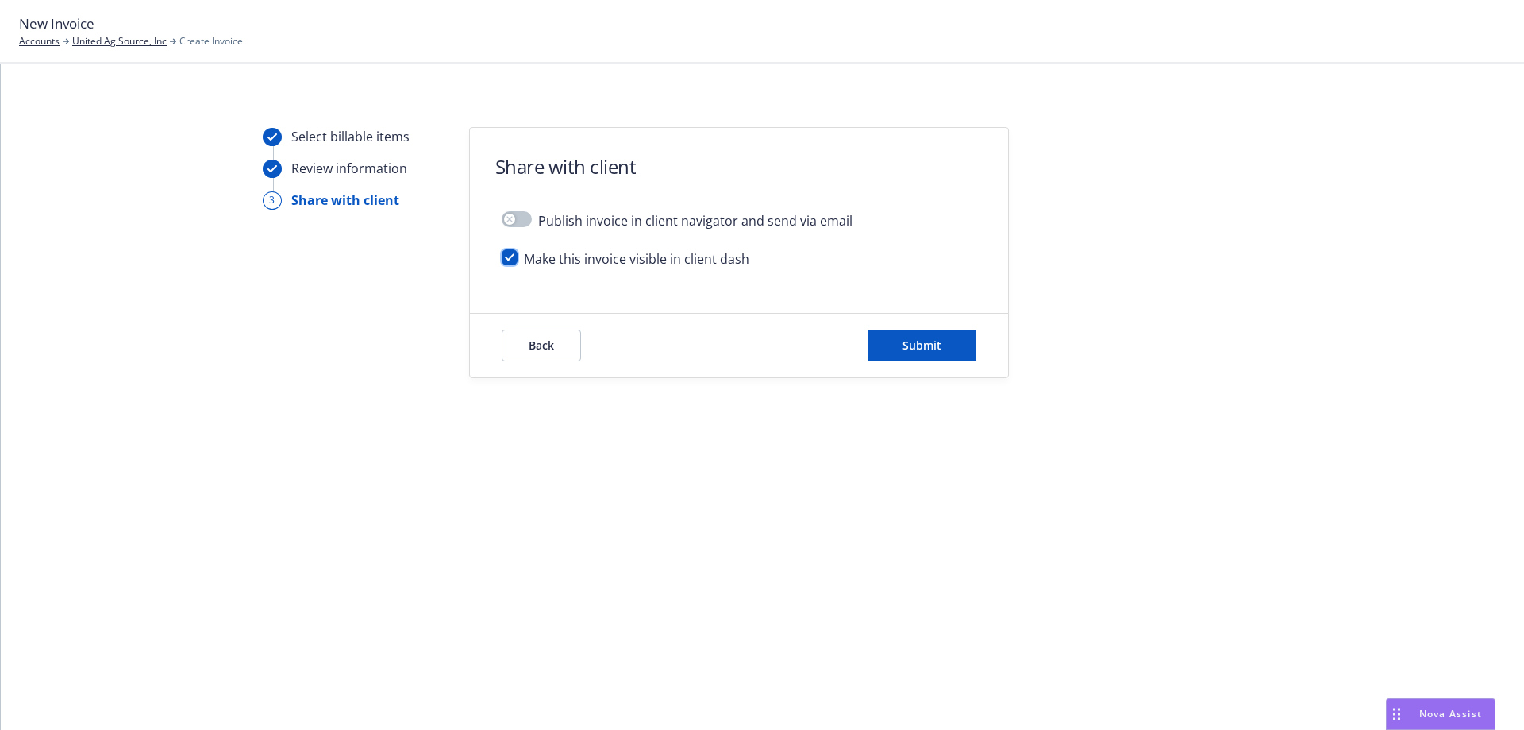
click at [508, 259] on input "checkbox" at bounding box center [510, 257] width 16 height 16
checkbox input "false"
click at [893, 352] on button "Submit" at bounding box center [923, 345] width 108 height 32
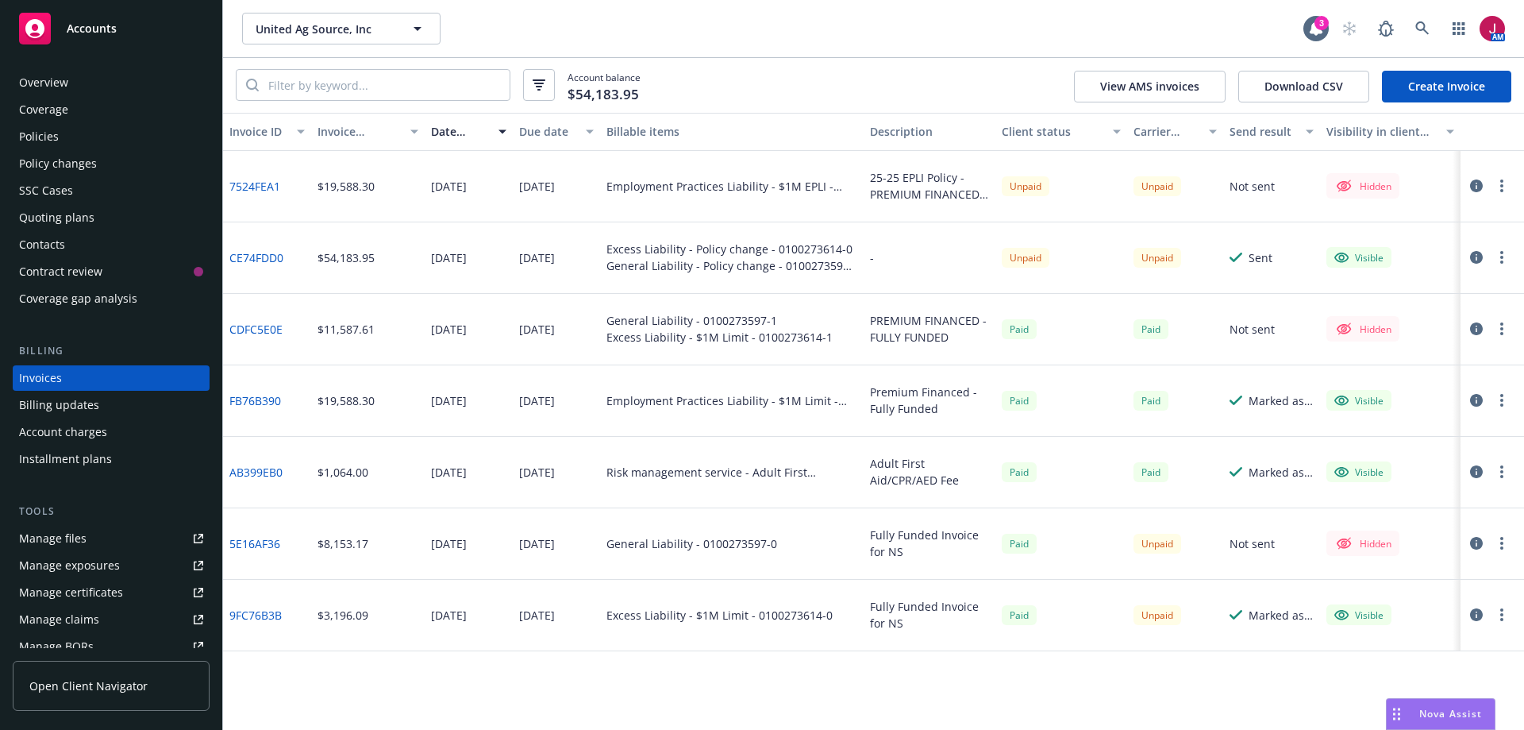
click at [1482, 185] on icon "button" at bounding box center [1476, 185] width 13 height 13
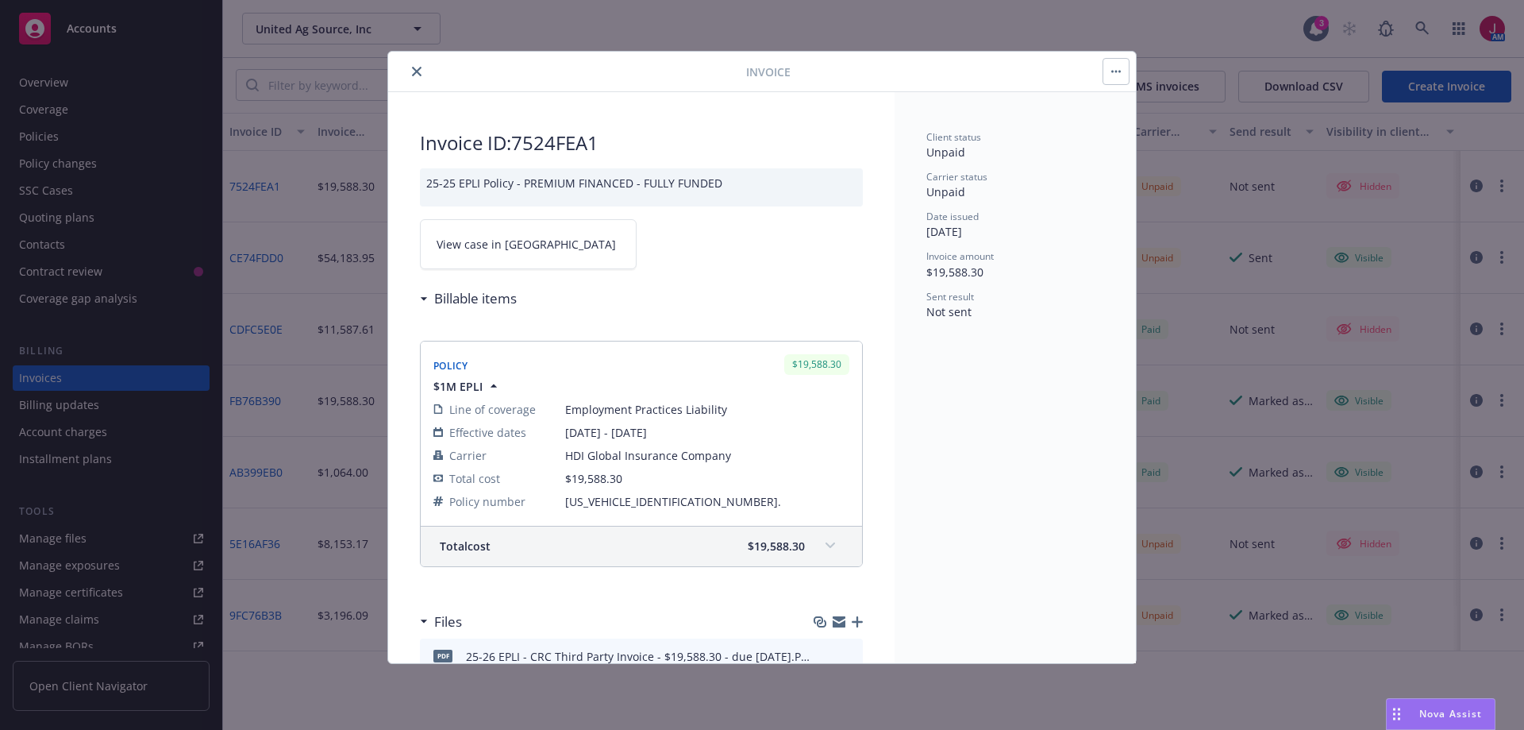
click at [551, 258] on link "View case in [GEOGRAPHIC_DATA]" at bounding box center [528, 244] width 217 height 50
drag, startPoint x: 424, startPoint y: 76, endPoint x: 397, endPoint y: 65, distance: 29.2
click at [423, 75] on button "close" at bounding box center [416, 71] width 19 height 19
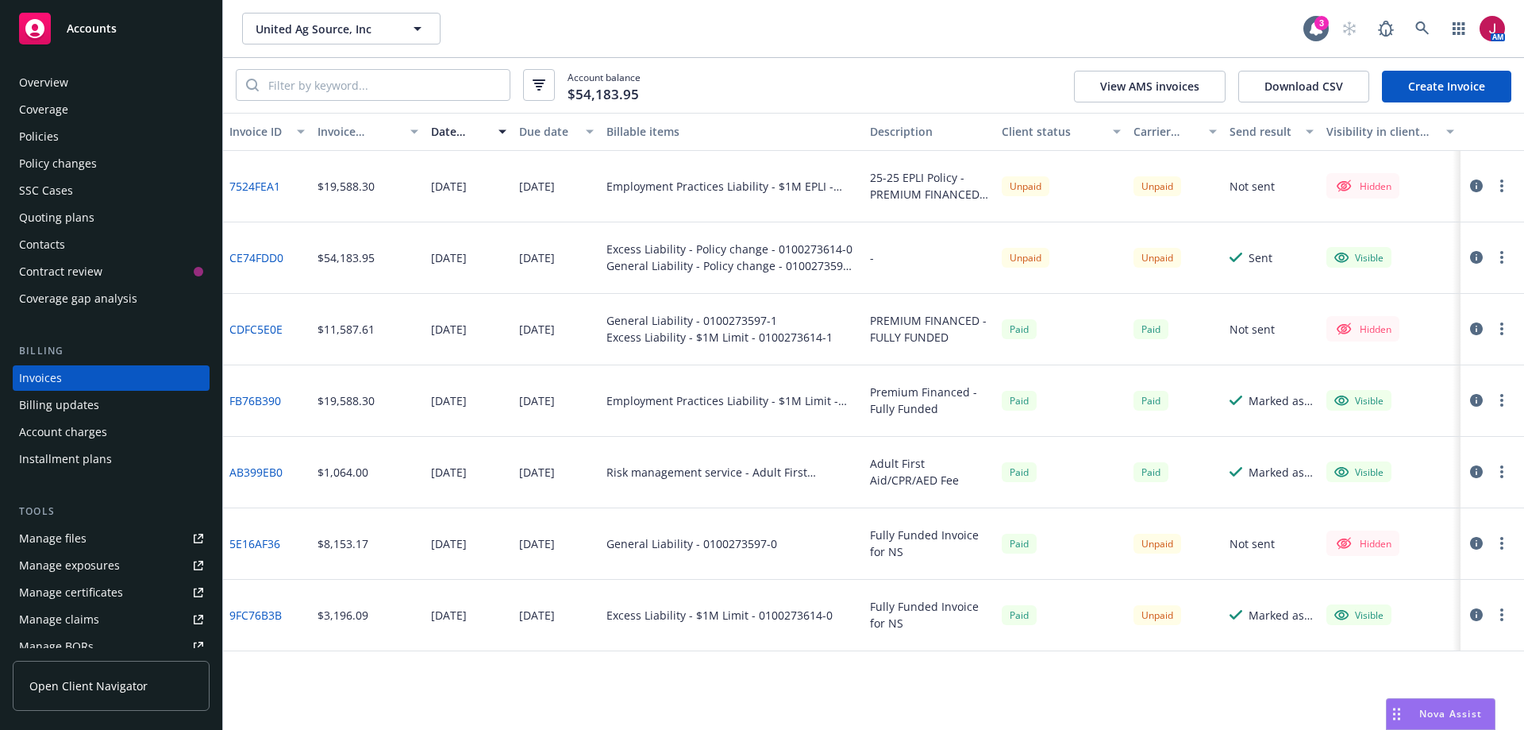
click at [39, 89] on div "Overview" at bounding box center [43, 82] width 49 height 25
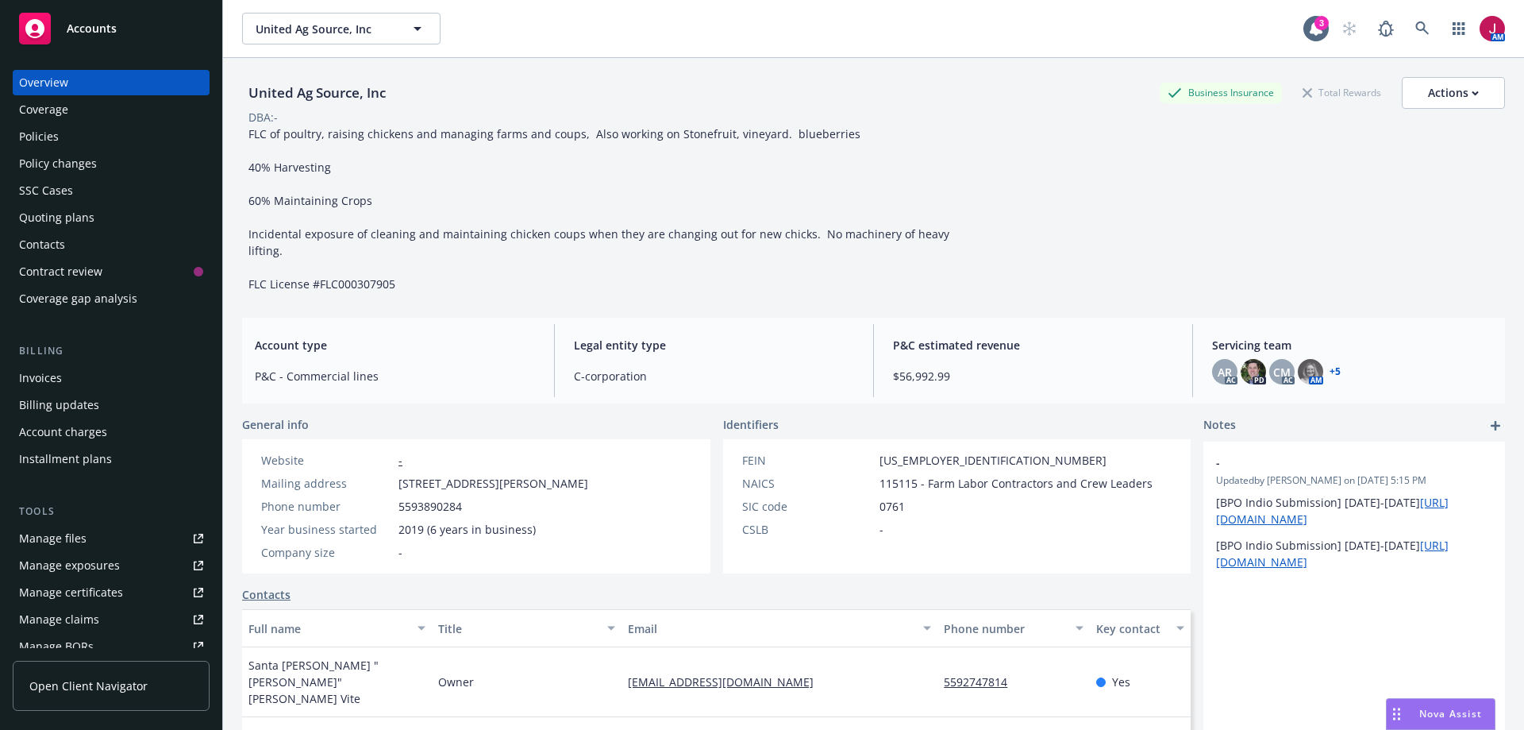
click at [78, 145] on div "Policies" at bounding box center [111, 136] width 184 height 25
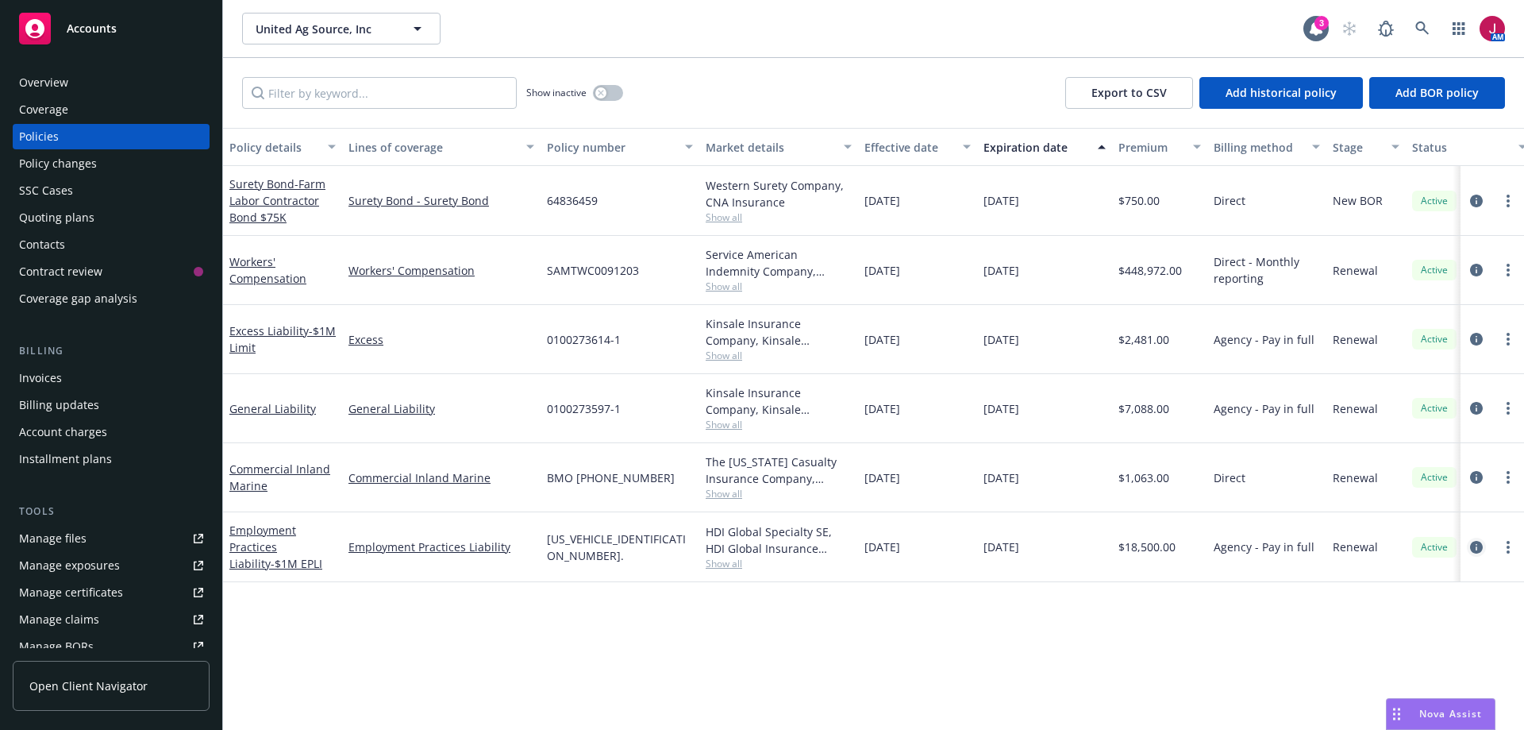
click at [1476, 548] on icon "circleInformation" at bounding box center [1476, 547] width 13 height 13
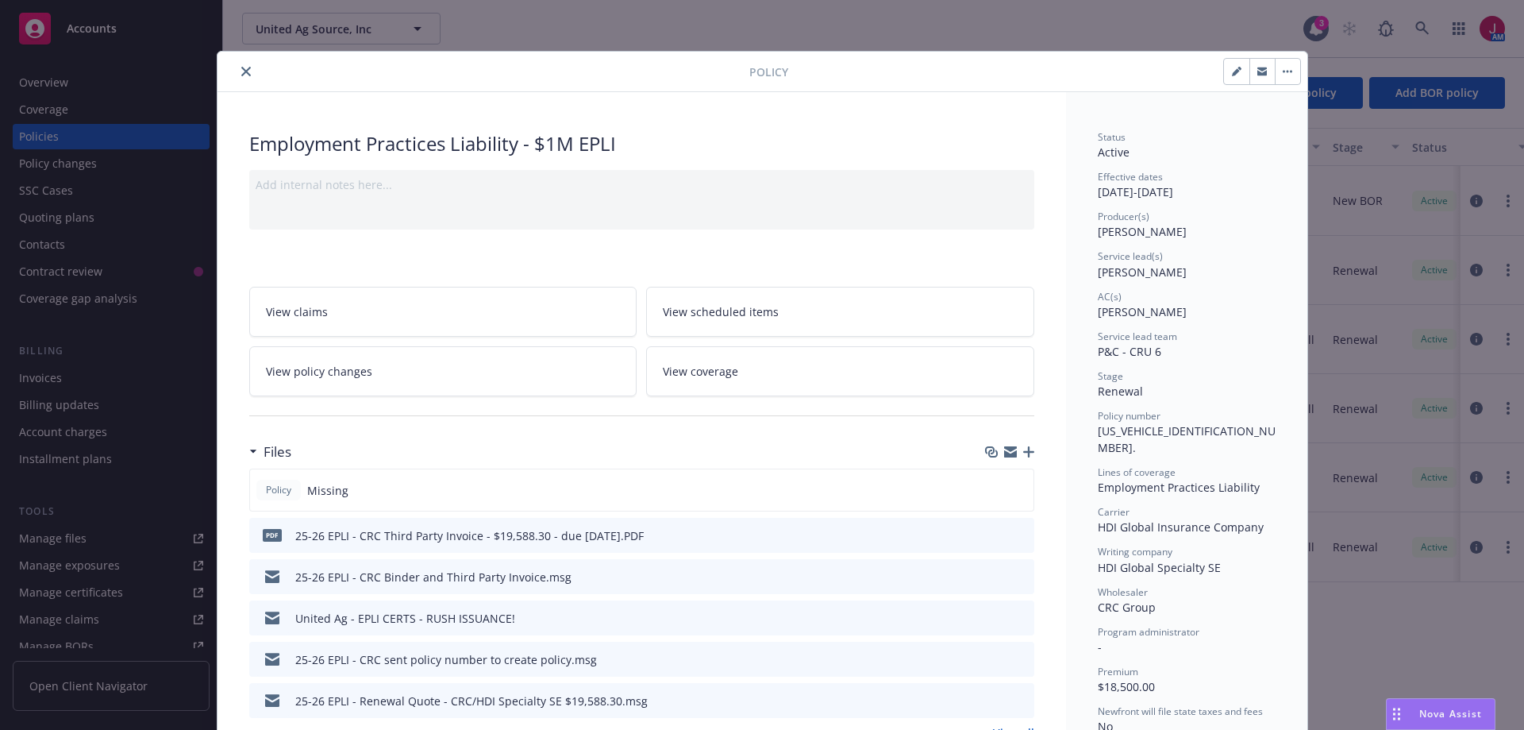
click at [1024, 452] on icon "button" at bounding box center [1028, 451] width 11 height 11
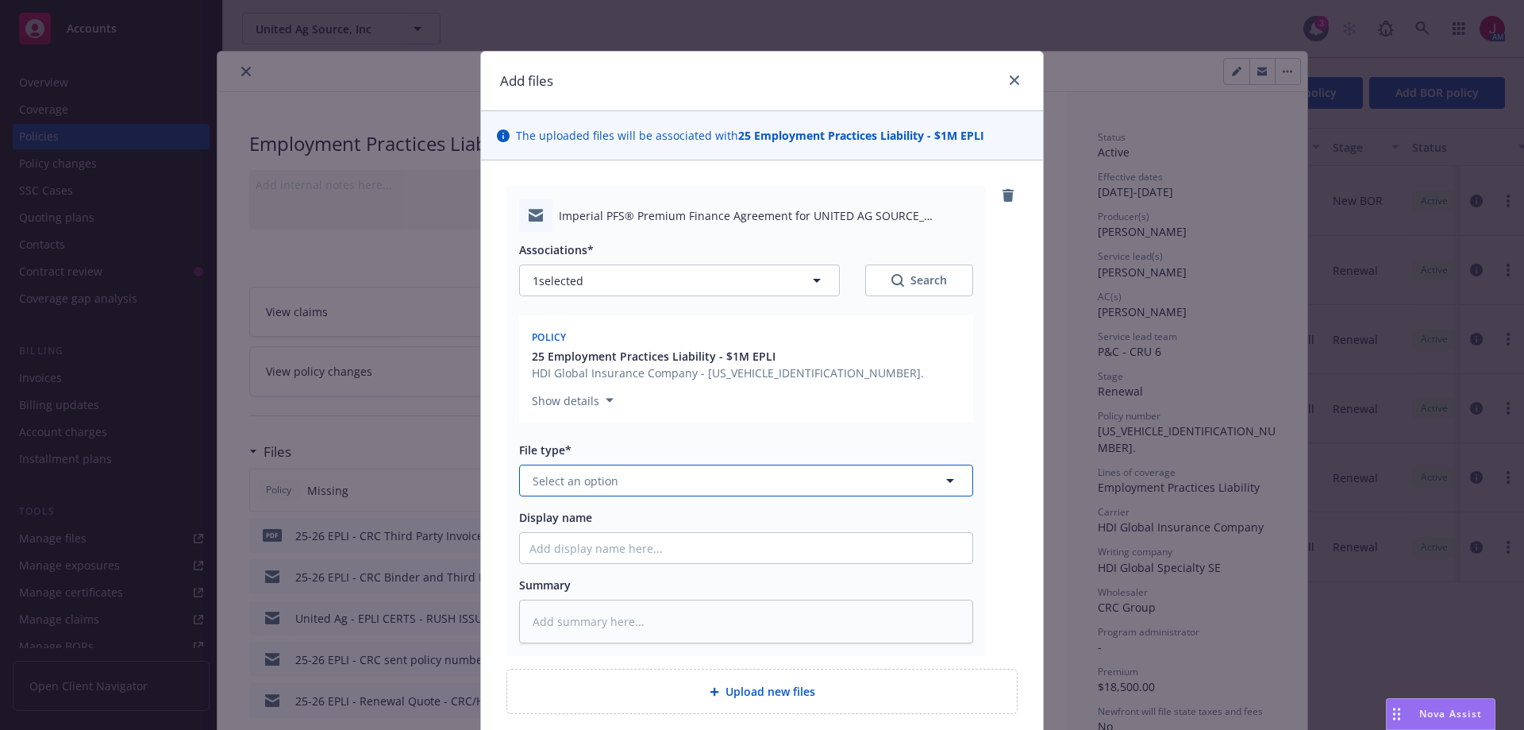
click at [687, 485] on button "Select an option" at bounding box center [746, 480] width 454 height 32
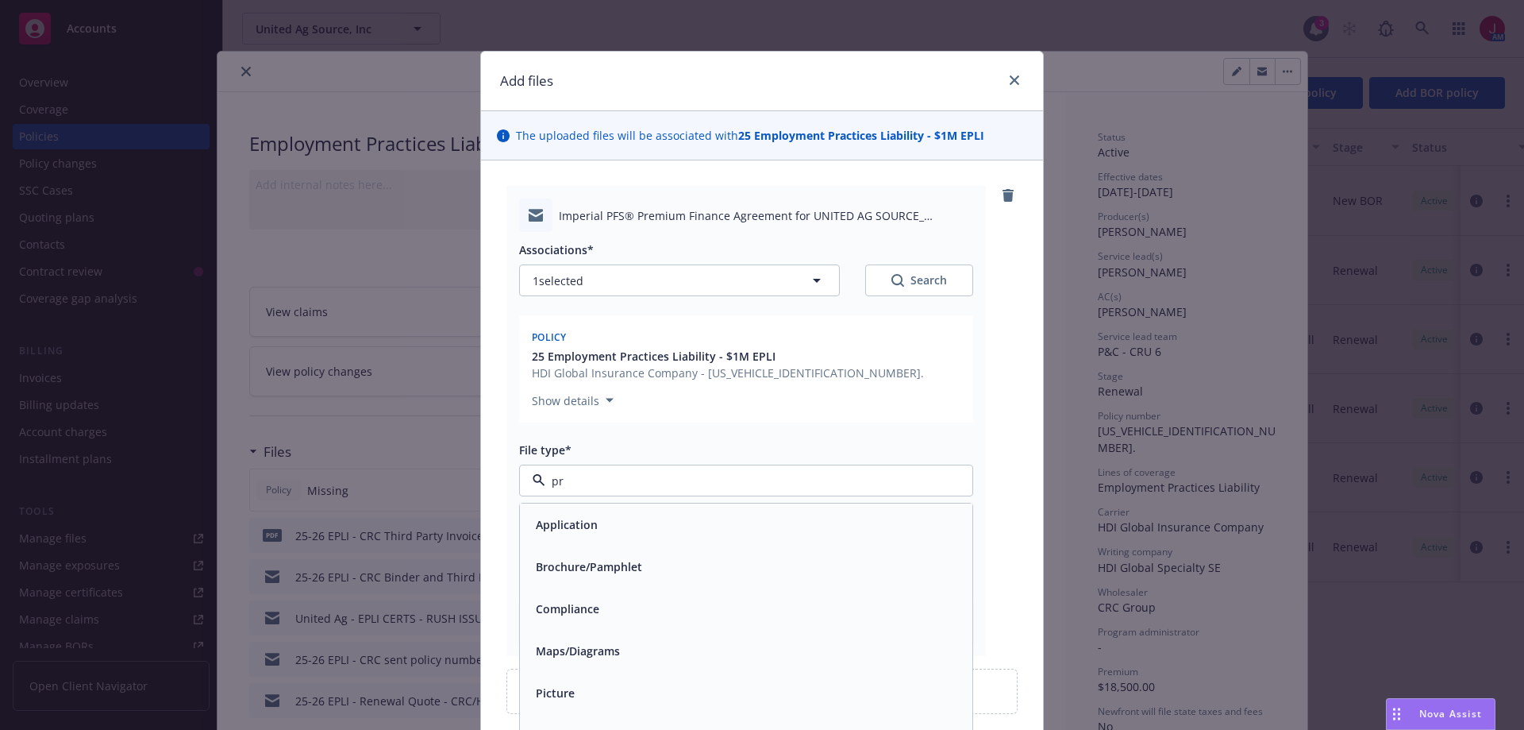
type input "pre"
click at [680, 618] on div "Premium Finance Agreement - unsigned" at bounding box center [643, 608] width 226 height 23
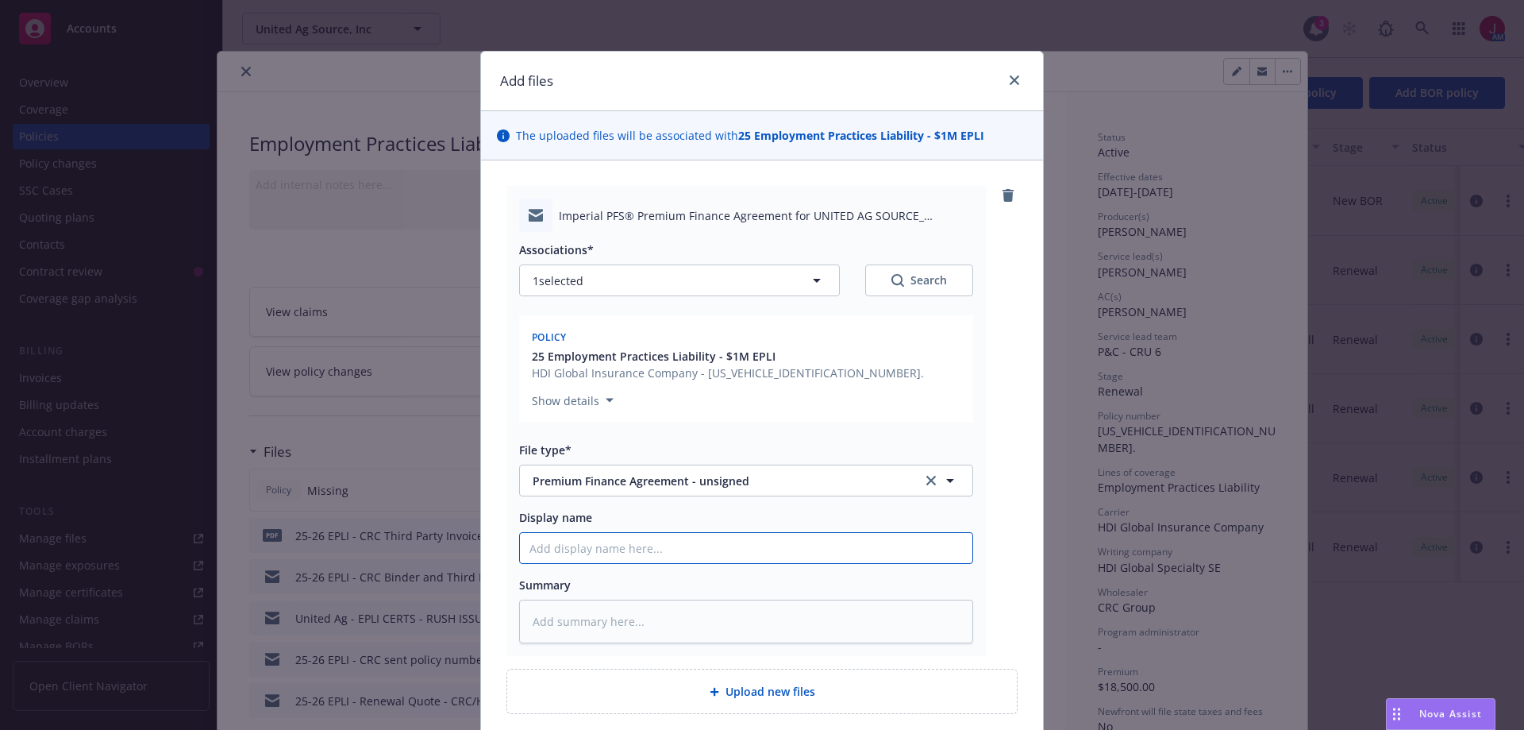
click at [630, 539] on input "Display name" at bounding box center [746, 548] width 453 height 30
type textarea "x"
type input "2"
type textarea "x"
type input "25"
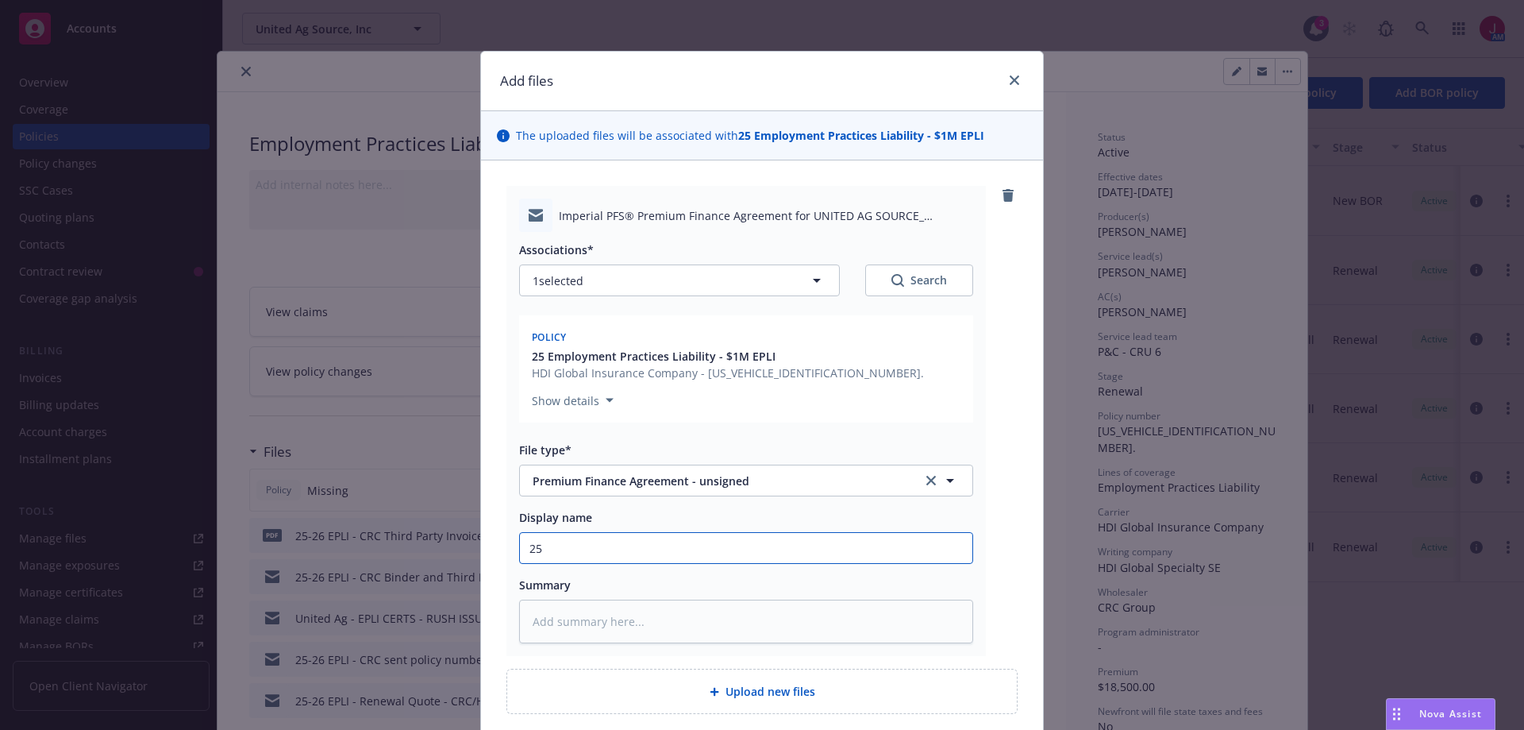
type textarea "x"
type input "25-"
type textarea "x"
type input "25-2"
type textarea "x"
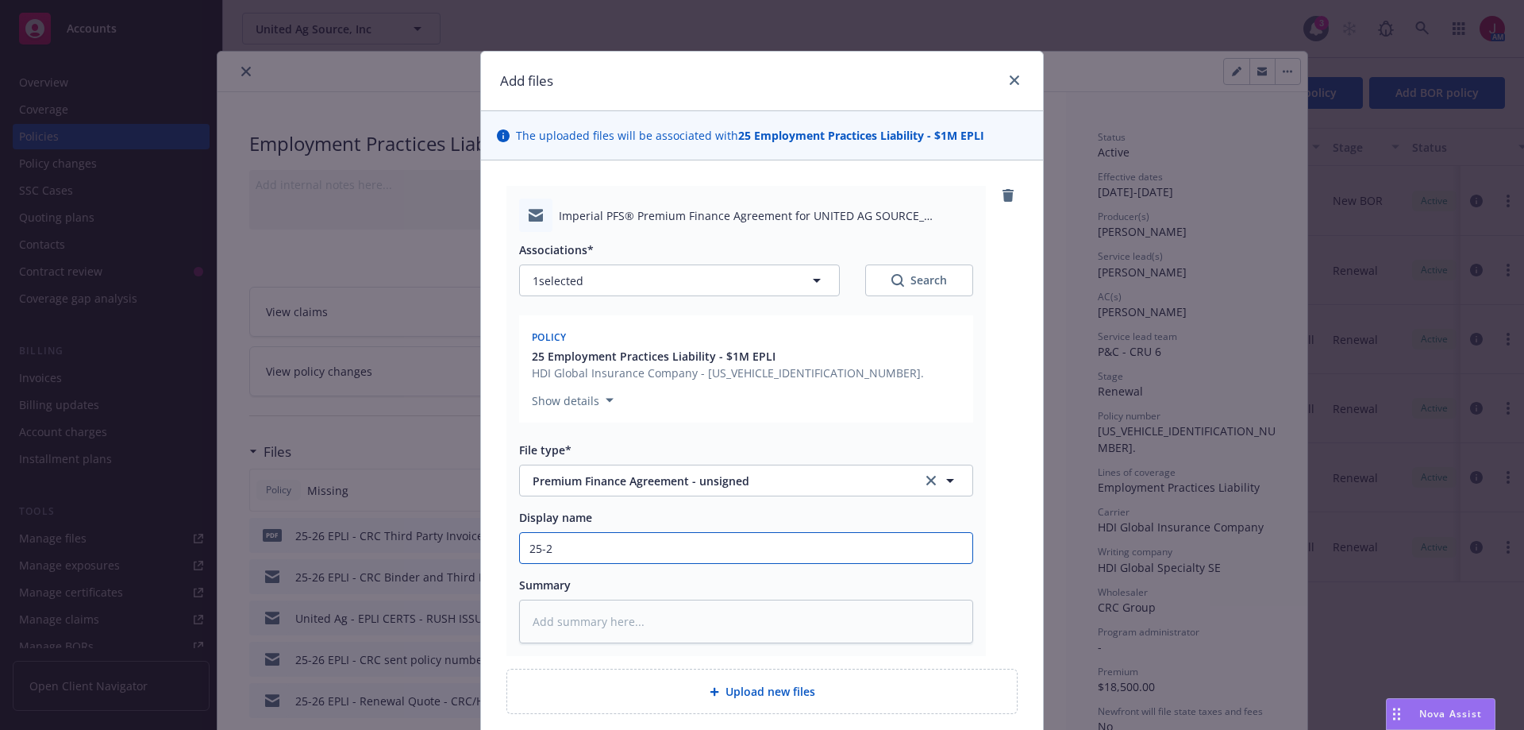
type input "25-26"
type textarea "x"
type input "25-26"
type textarea "x"
type input "25-26 E"
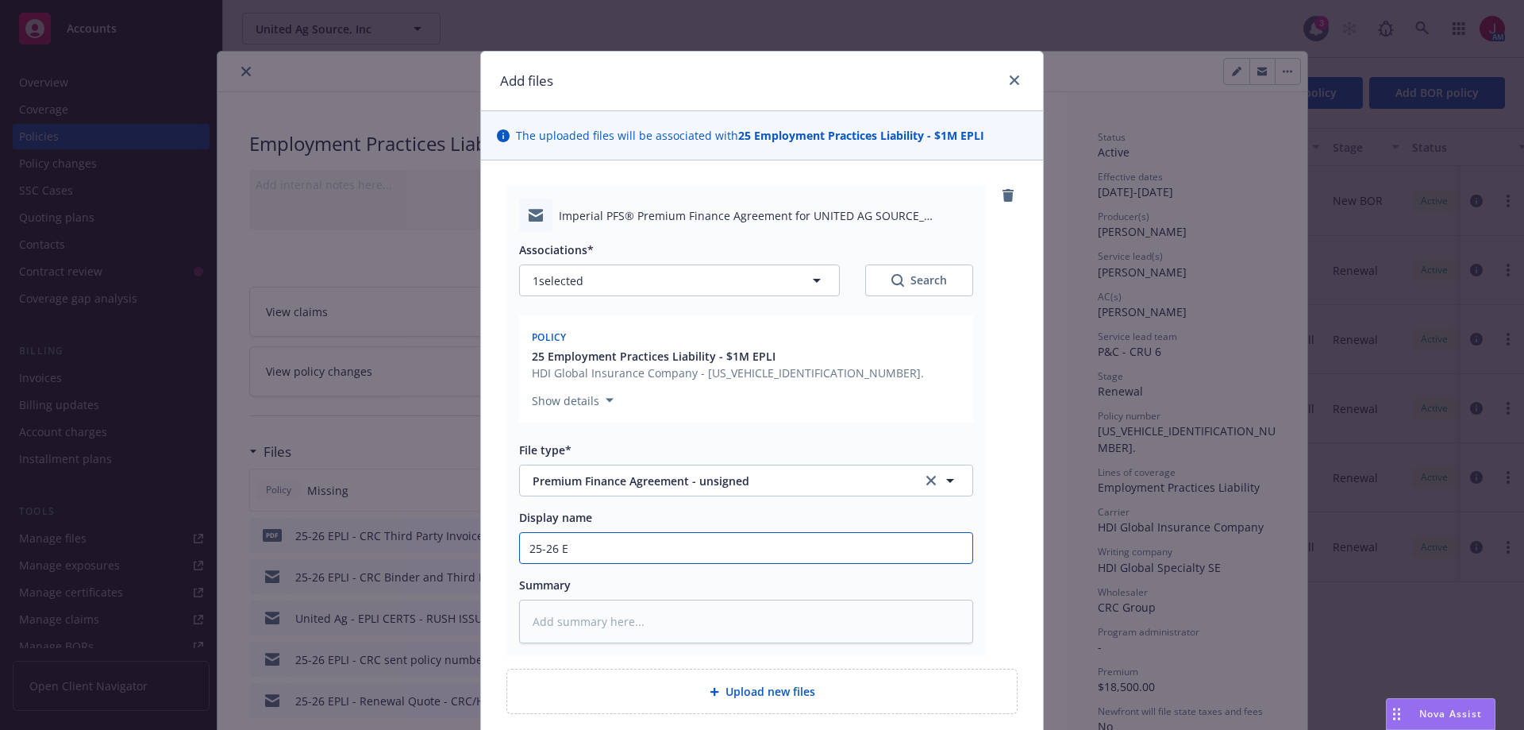
type textarea "x"
type input "25-26 Ep"
type textarea "x"
type input "25-26 EpL"
type textarea "x"
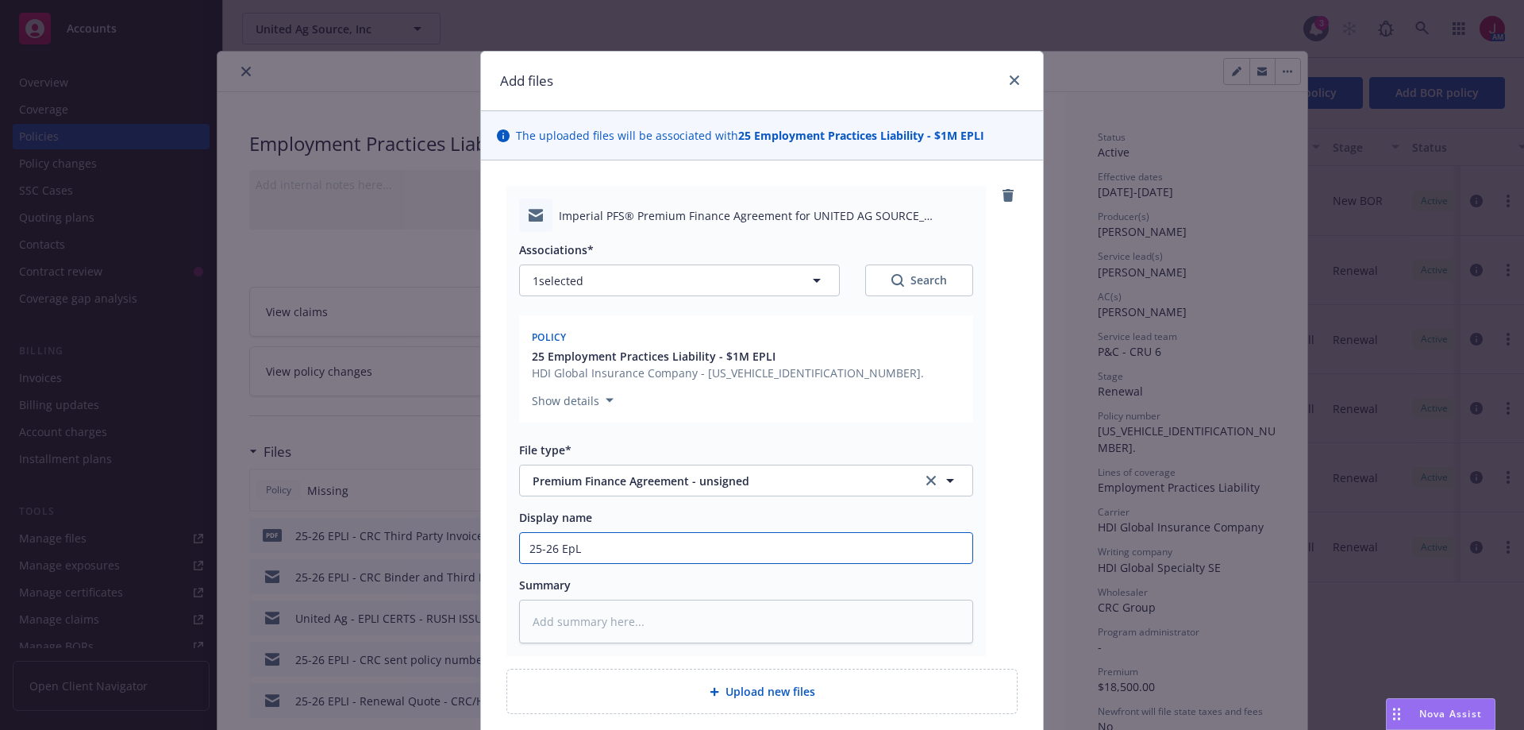
type input "25-26 Ep"
type textarea "x"
type input "25-26 E"
type textarea "x"
type input "25-26 EP"
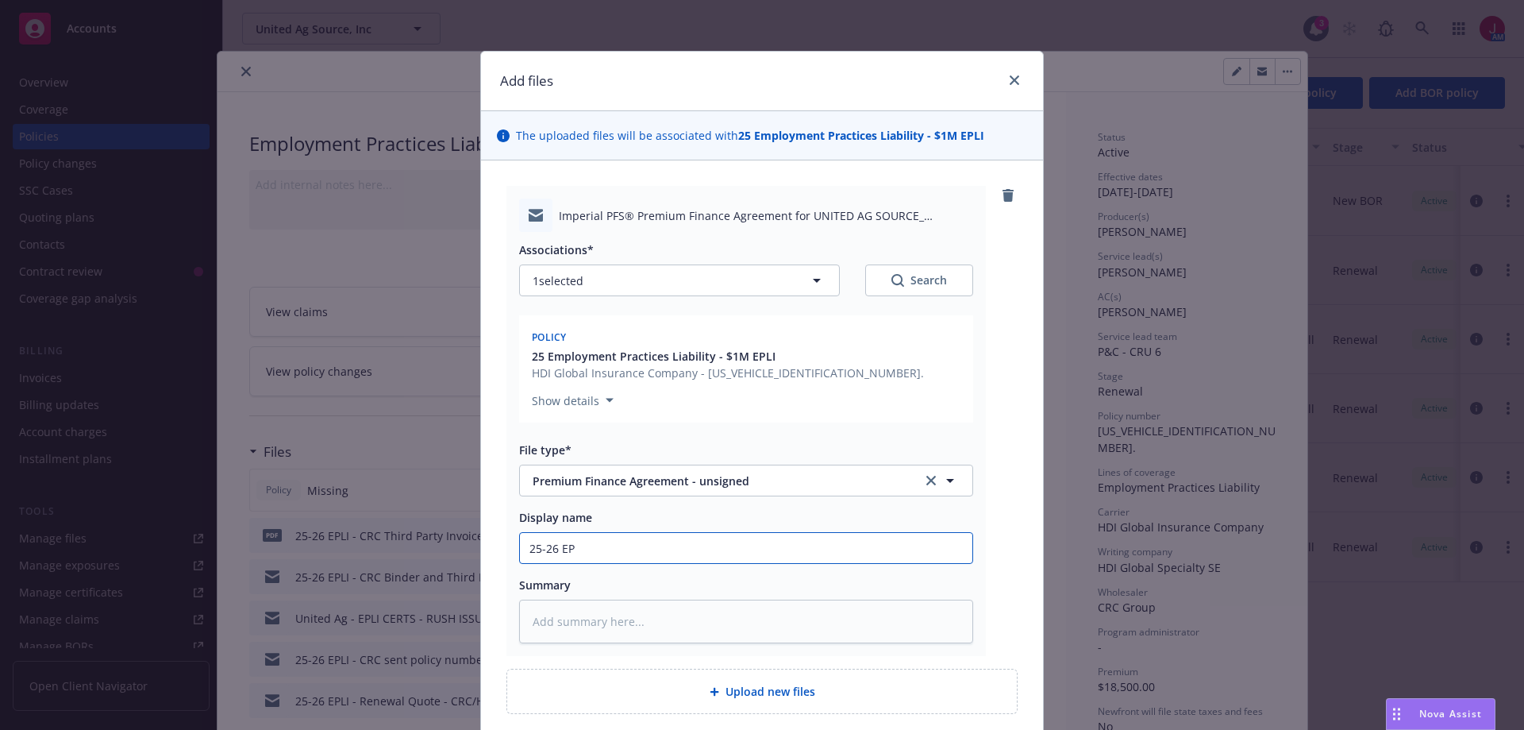
type textarea "x"
type input "25-26 EPL"
type textarea "x"
type input "25-26 EPLI"
type textarea "x"
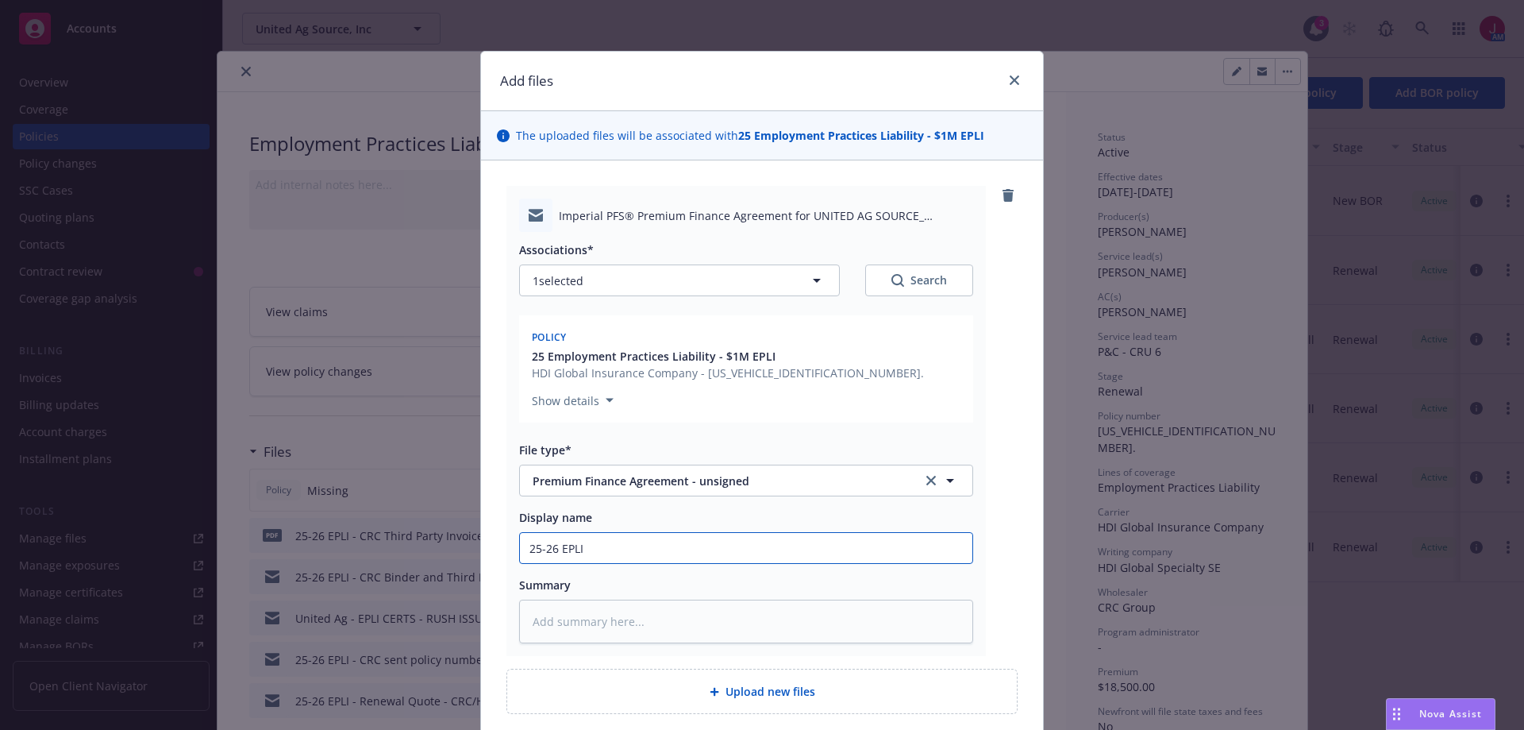
type input "25-26 EPLI"
type textarea "x"
type input "25-26 EPLI -"
type textarea "x"
type input "25-26 EPLI -"
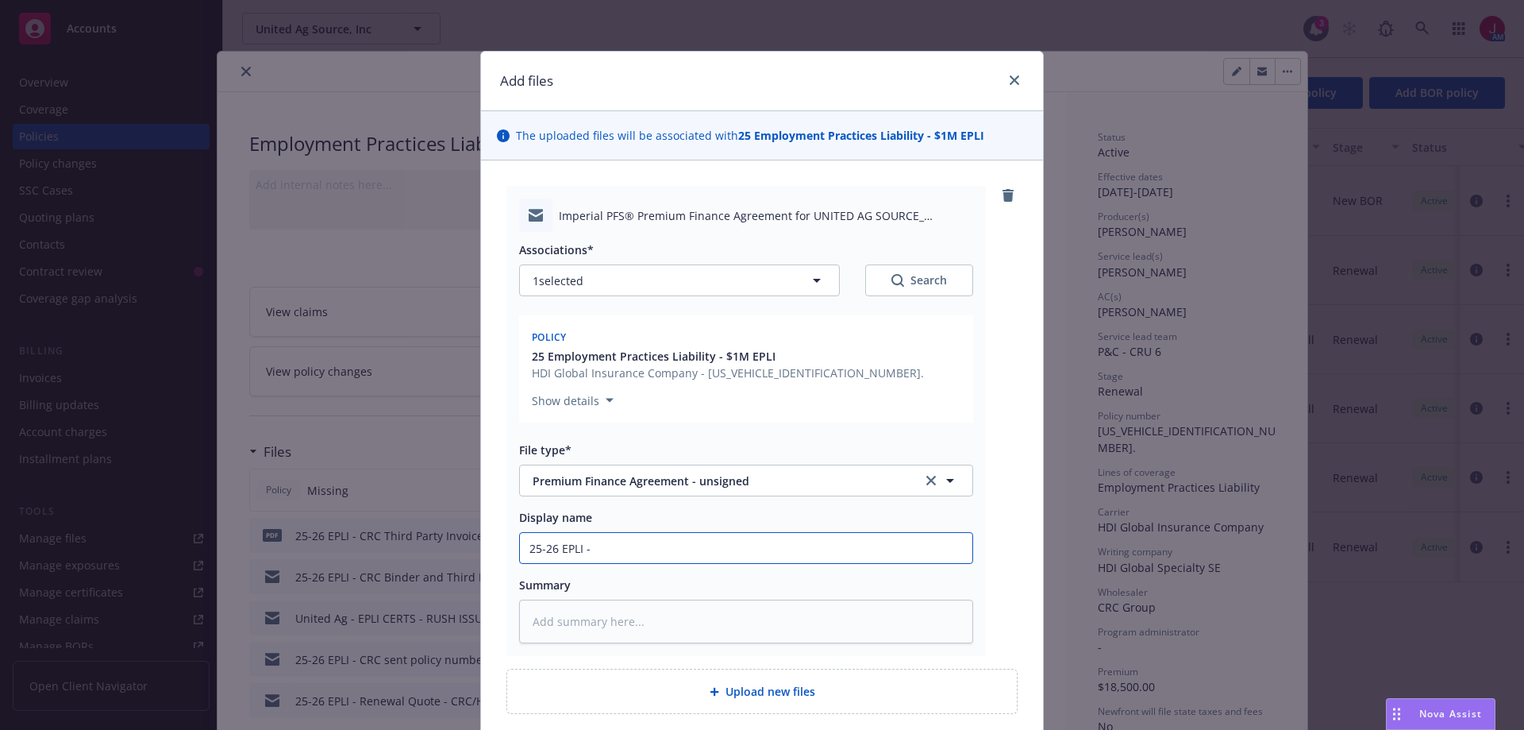
type textarea "x"
type input "25-26 EPLI - P"
type textarea "x"
type input "25-26 EPLI - PF"
type textarea "x"
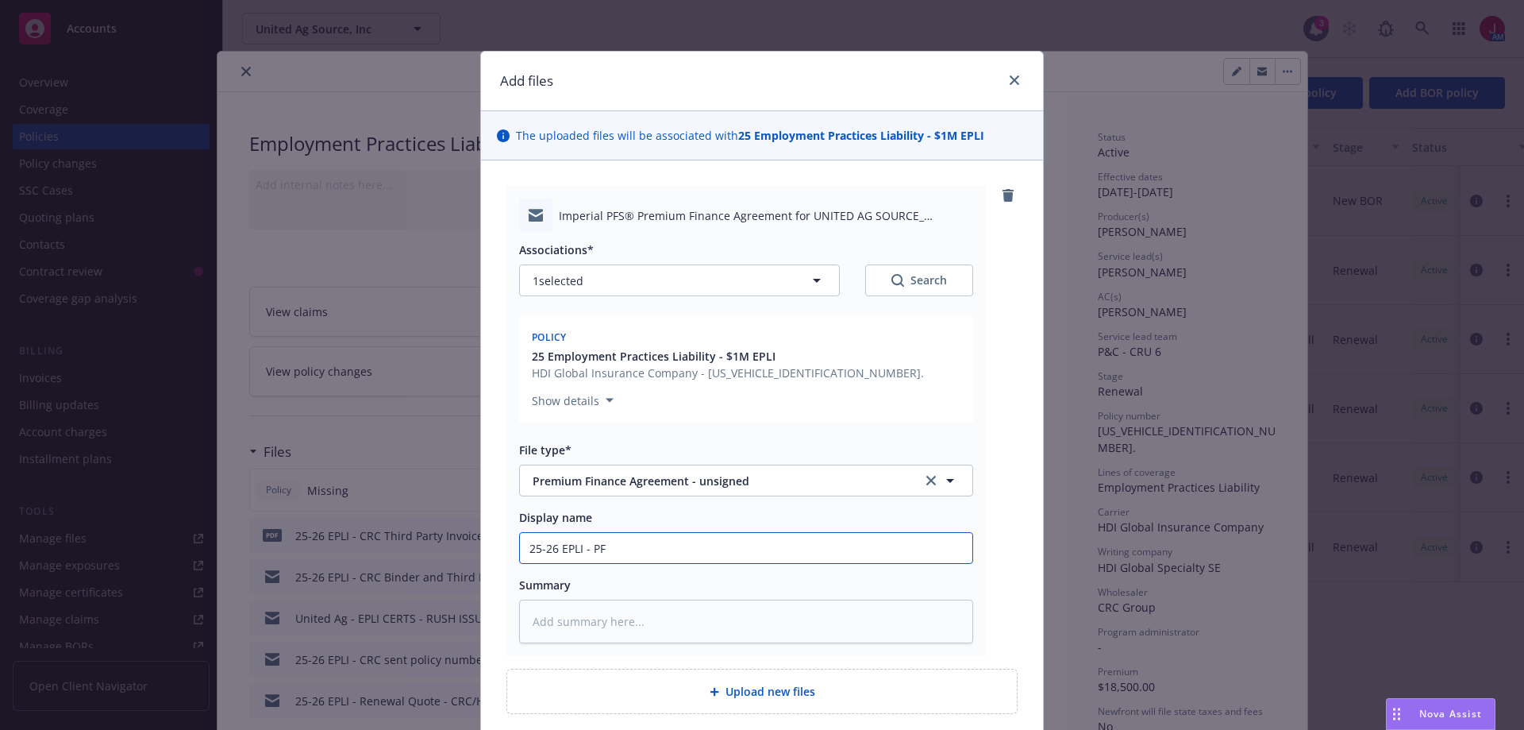
type input "25-26 EPLI - PFA"
type textarea "x"
type input "25-26 EPLI - PFA"
type textarea "x"
type input "25-26 EPLI - PFA -"
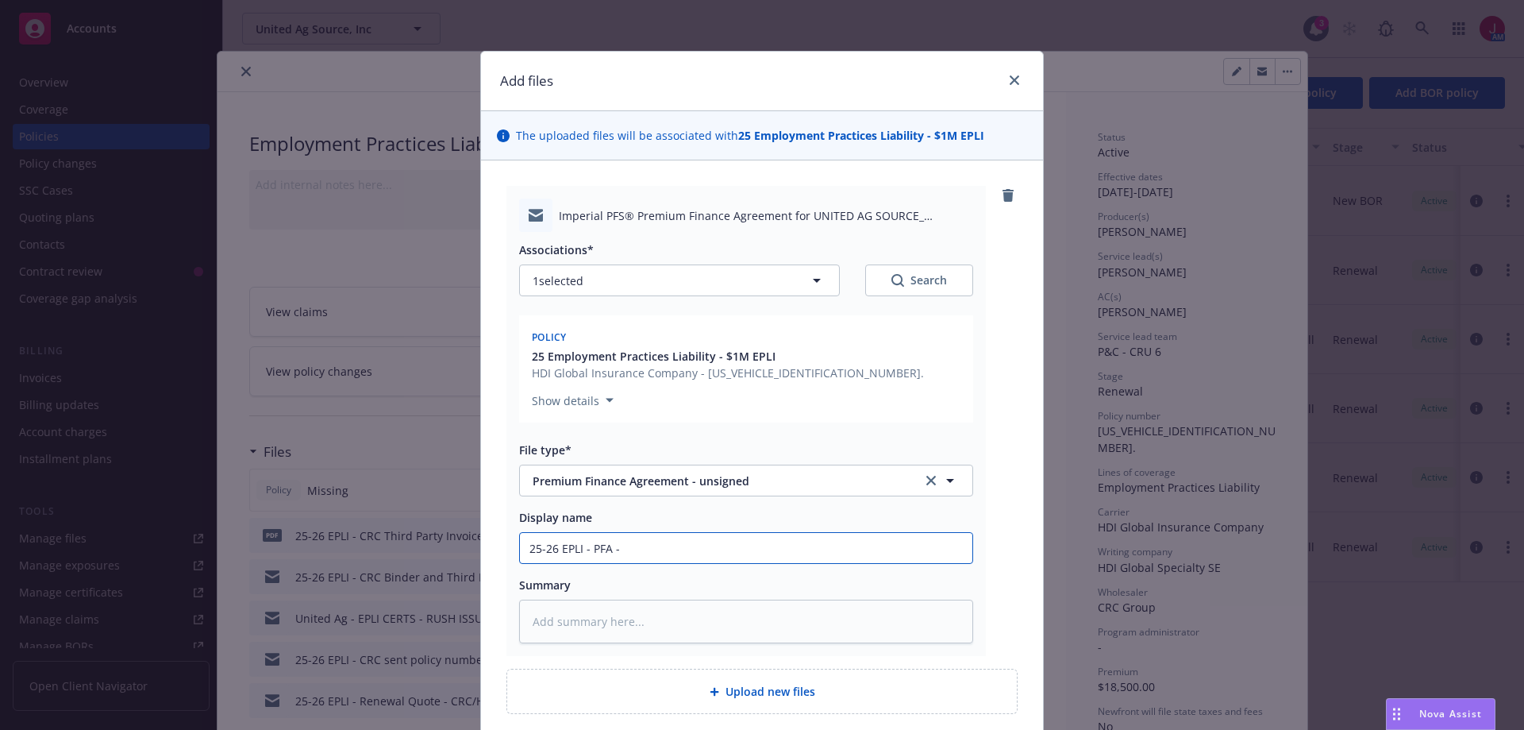
type textarea "x"
type input "25-26 EPLI - PFA -"
type textarea "x"
type input "25-26 EPLI - PFA - No"
type textarea "x"
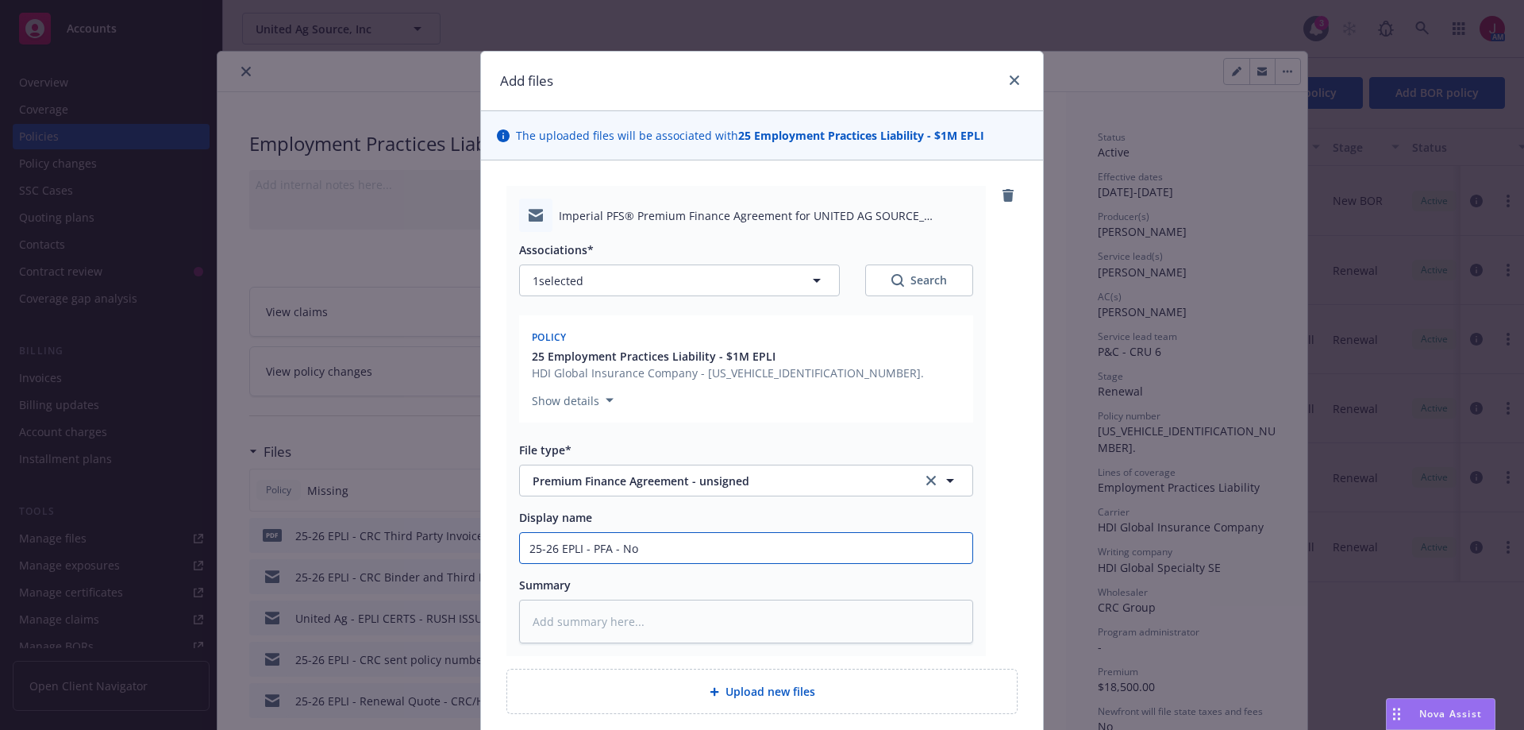
type input "25-26 EPLI - PFA - No"
type textarea "x"
type input "25-26 EPLI - PFA - No"
type textarea "x"
type input "25-26 EPLI - PFA - Not"
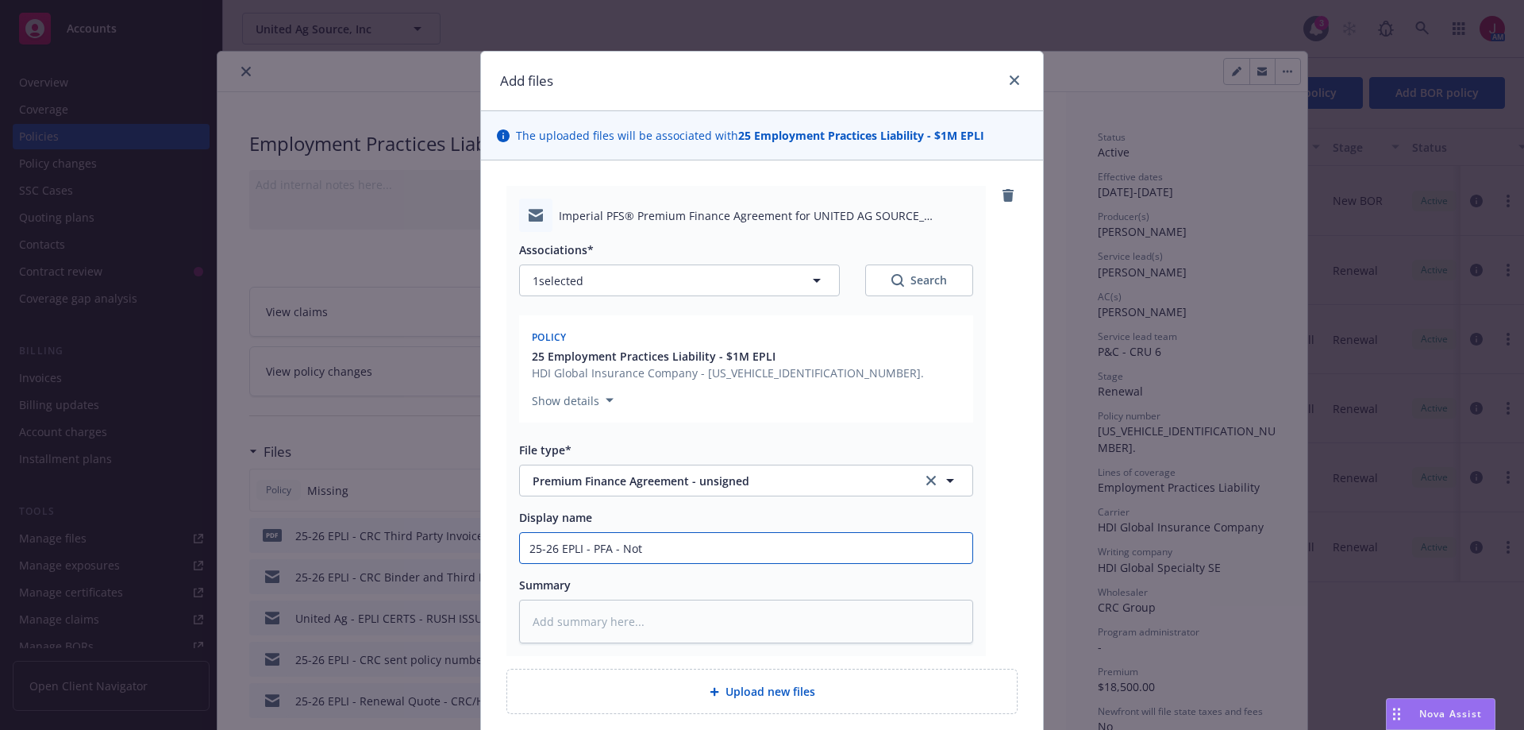
type textarea "x"
type input "25-26 EPLI - PFA - Not"
type textarea "x"
type input "25-26 EPLI - PFA - Not S"
type textarea "x"
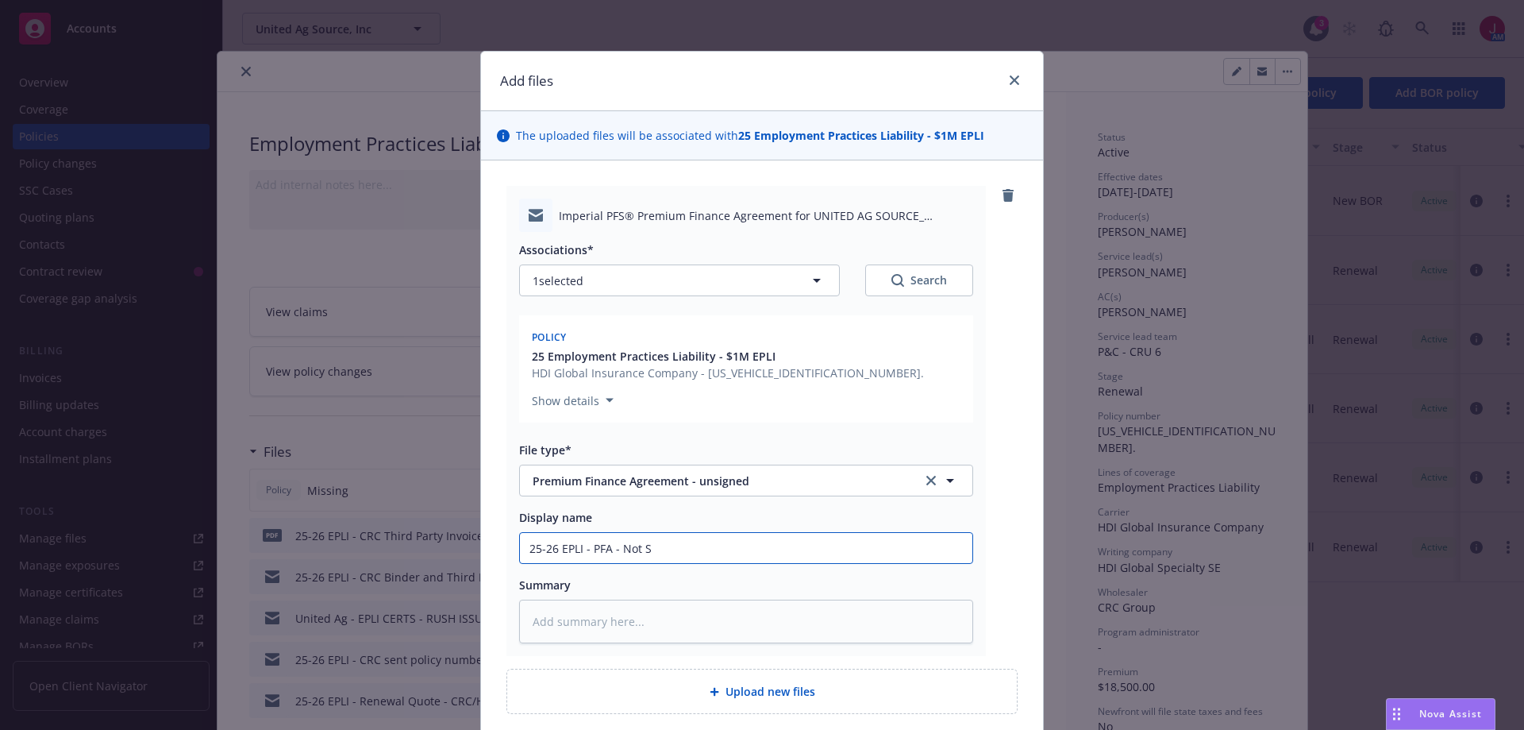
type input "25-26 EPLI - PFA - Not Si"
type textarea "x"
type input "25-26 EPLI - PFA - Not Sig"
type textarea "x"
type input "25-26 EPLI - PFA - Not Sign"
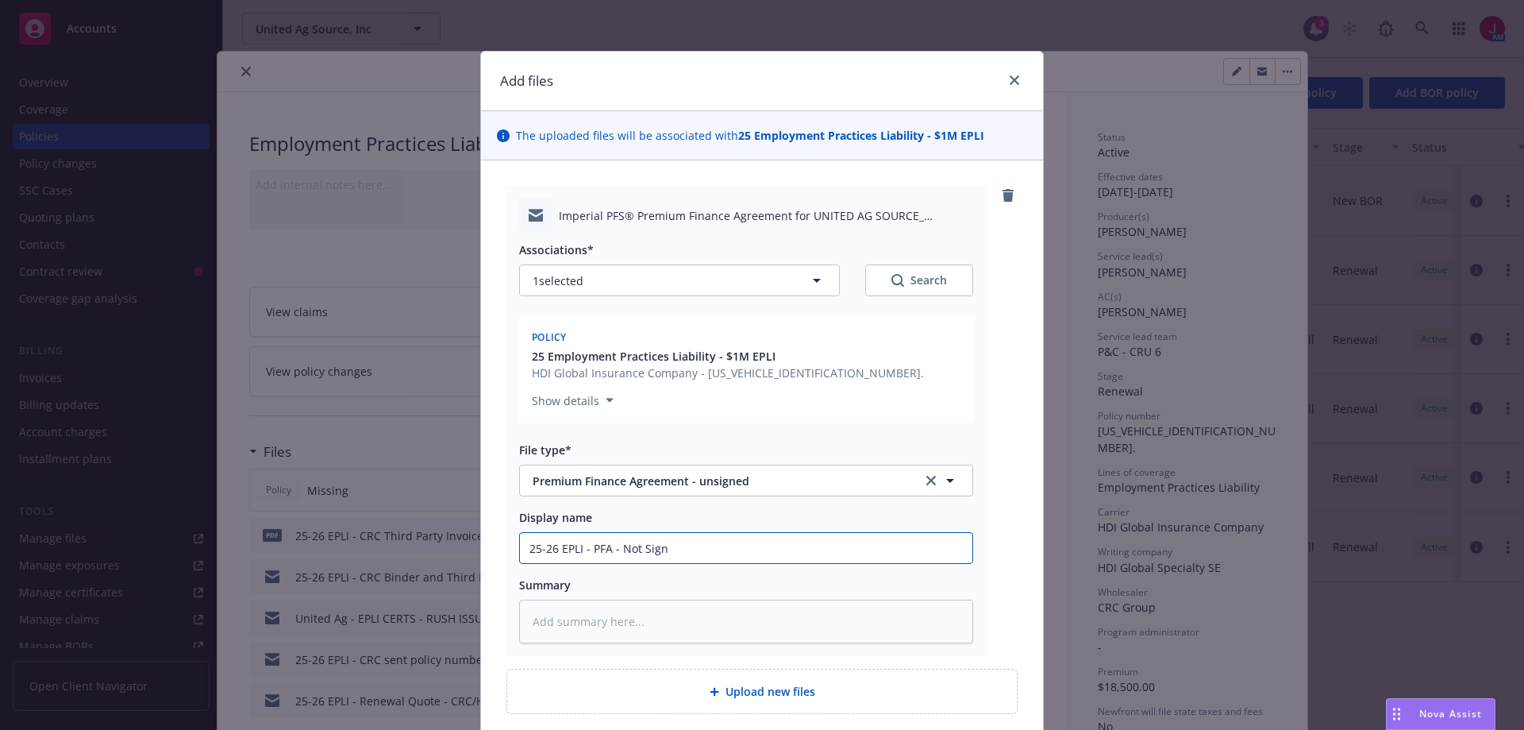
type textarea "x"
type input "25-26 EPLI - PFA - Not Signe"
type textarea "x"
type input "25-26 EPLI - PFA - Not Signed"
type textarea "x"
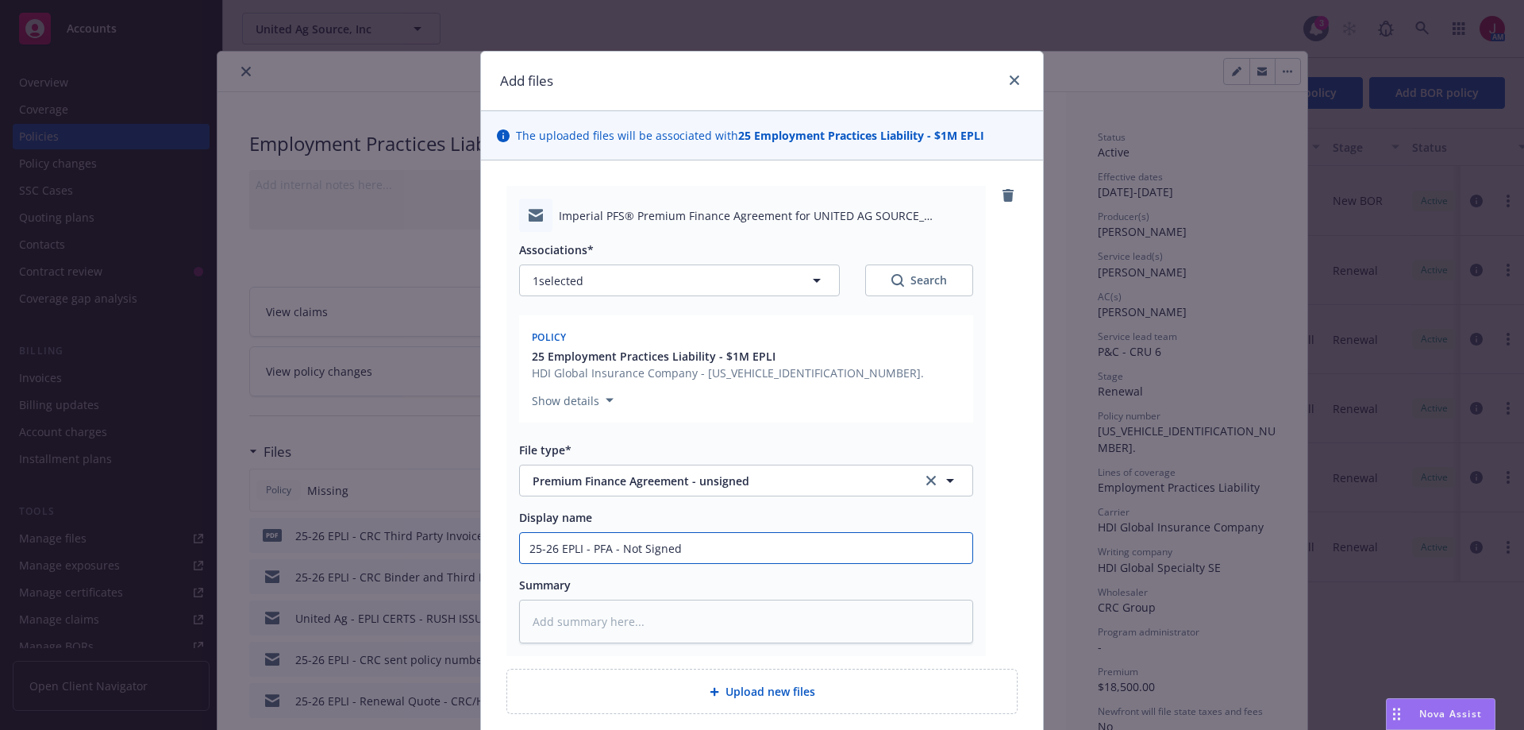
type input "25-26 EPLI - PFA - Not Signed"
type textarea "x"
type input "25-26 EPLI - PFA - Not Signed -"
type textarea "x"
type input "25-26 EPLI - PFA - Not Signed -"
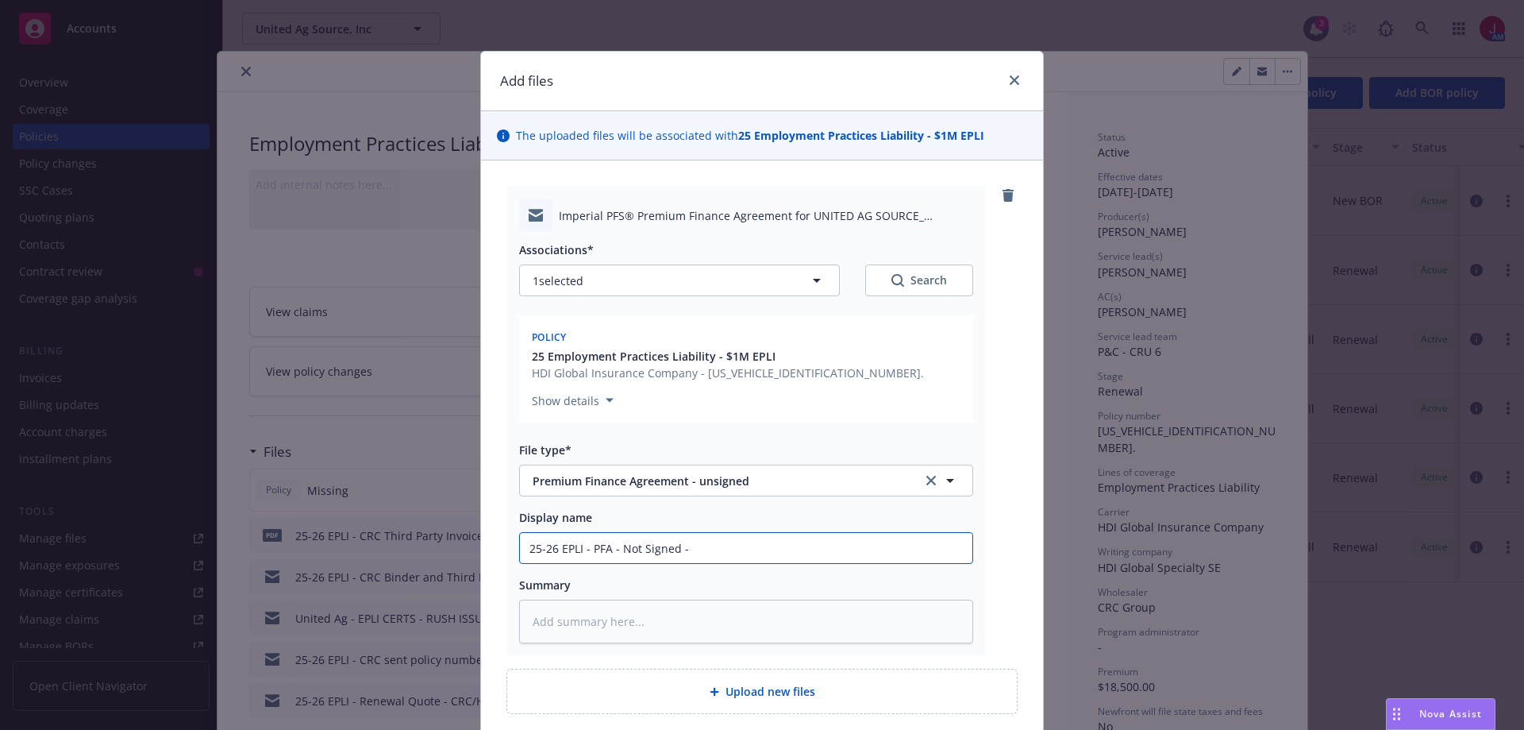
type textarea "x"
type input "25-26 EPLI - PFA - Not Signed - S"
type textarea "x"
type input "25-26 EPLI - PFA - Not Signed - Se"
type textarea "x"
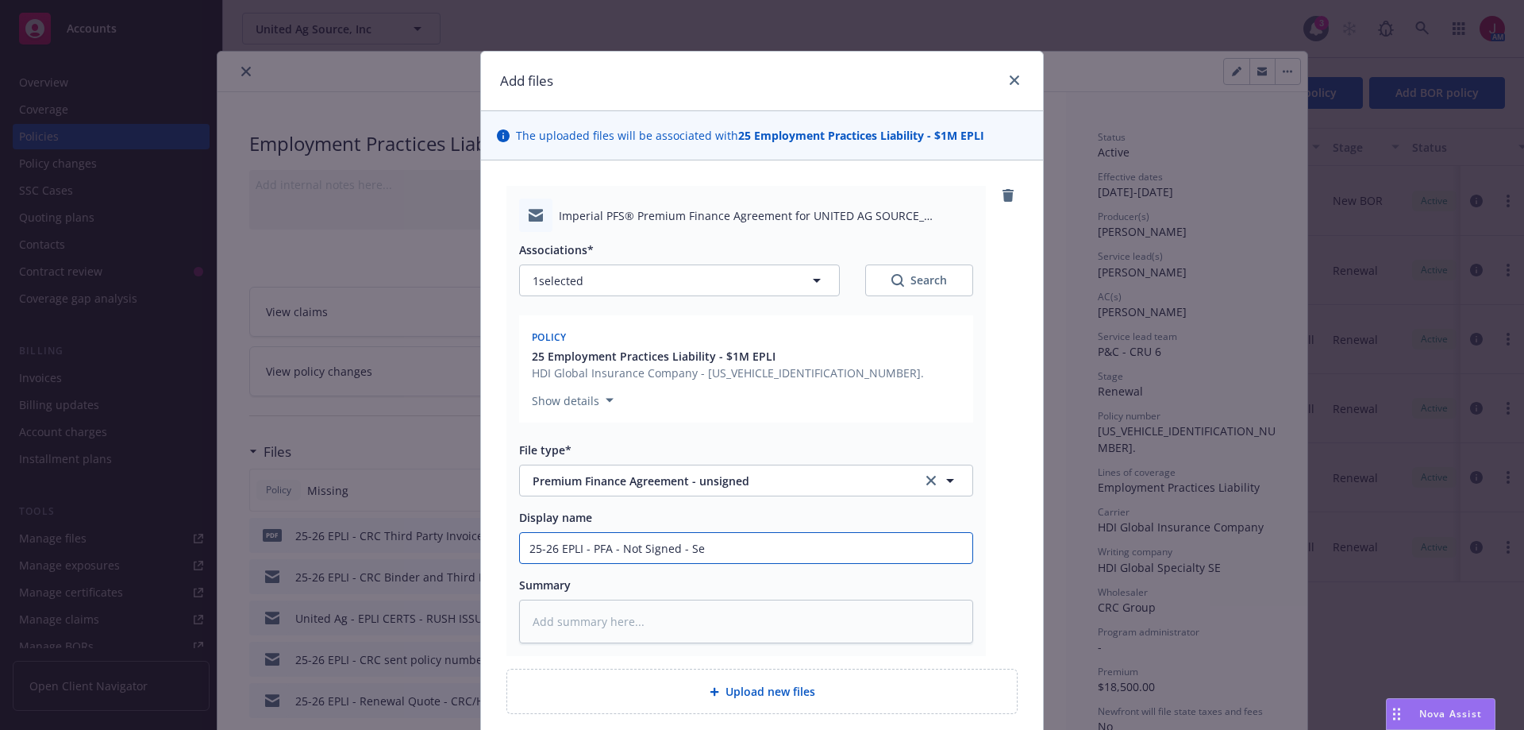
type input "25-26 EPLI - PFA - Not Signed - Sen"
type textarea "x"
type input "25-26 EPLI - PFA - Not Signed - Sent"
type textarea "x"
type input "25-26 EPLI - PFA - Not Signed - Sent"
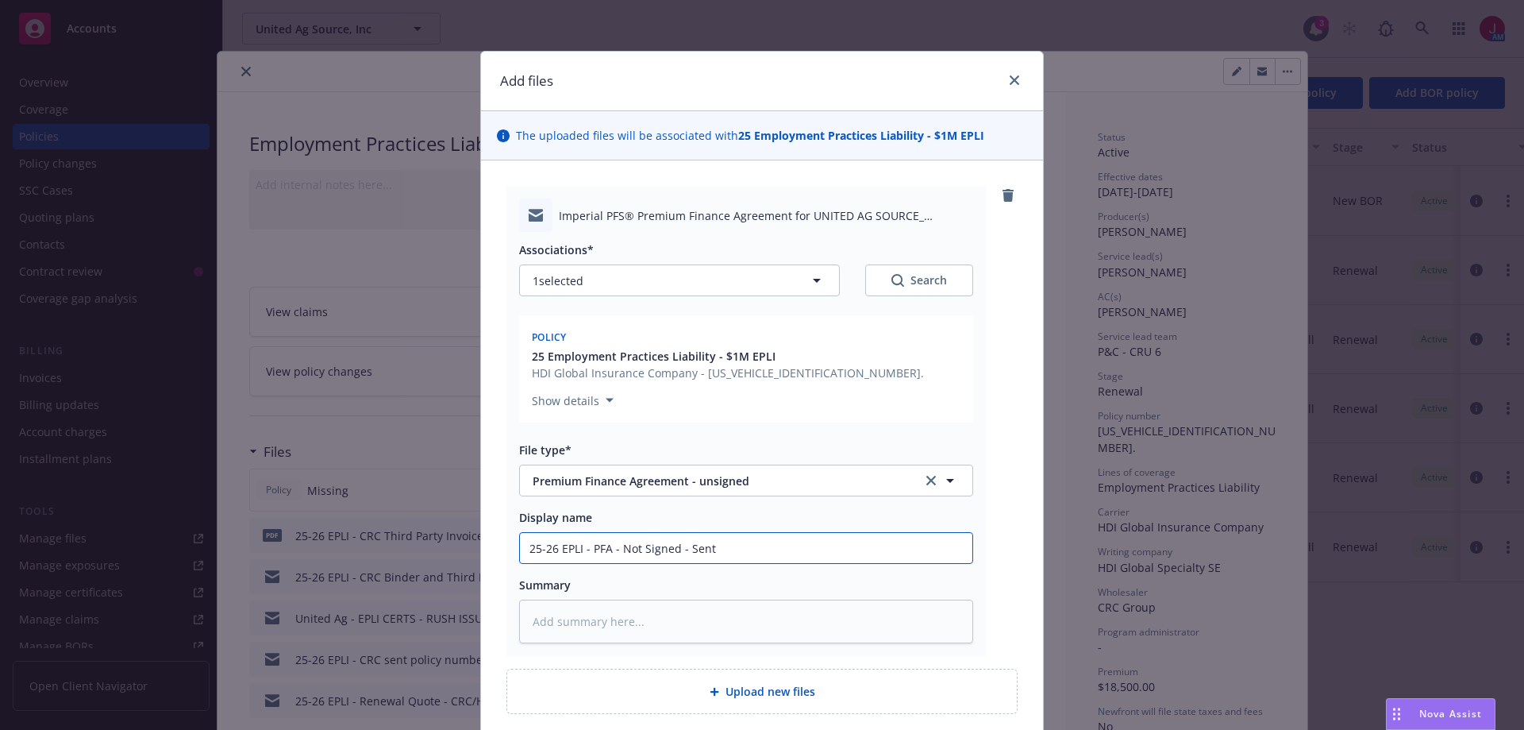
type textarea "x"
type input "25-26 EPLI - PFA - Not Signed - Sent t"
type textarea "x"
type input "25-26 EPLI - PFA - Not Signed - Sent to"
type textarea "x"
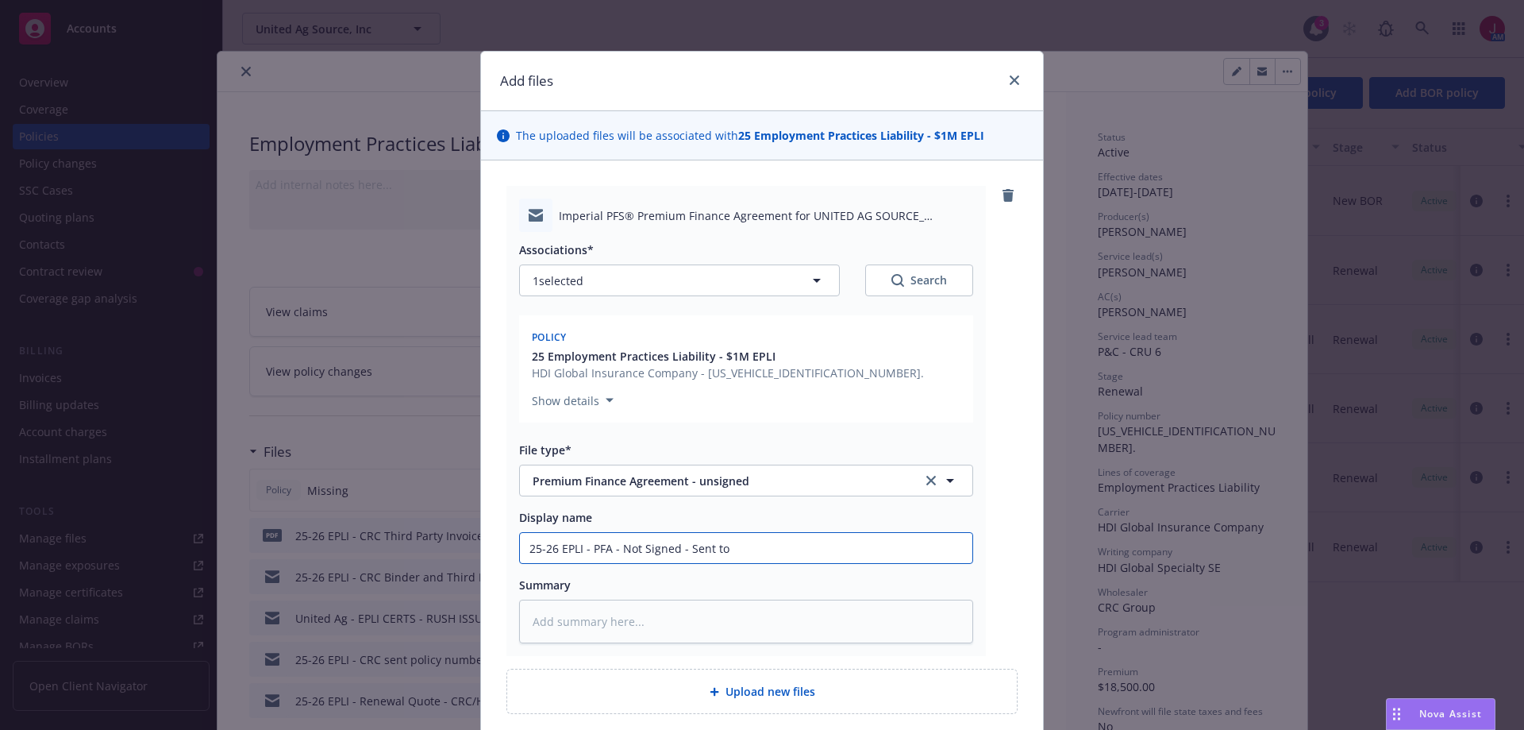
type input "25-26 EPLI - PFA - Not Signed - Sent to"
type textarea "x"
type input "25-26 EPLI - PFA - Not Signed - Sent to i"
type textarea "x"
type input "25-26 EPLI - PFA - Not Signed - Sent to in"
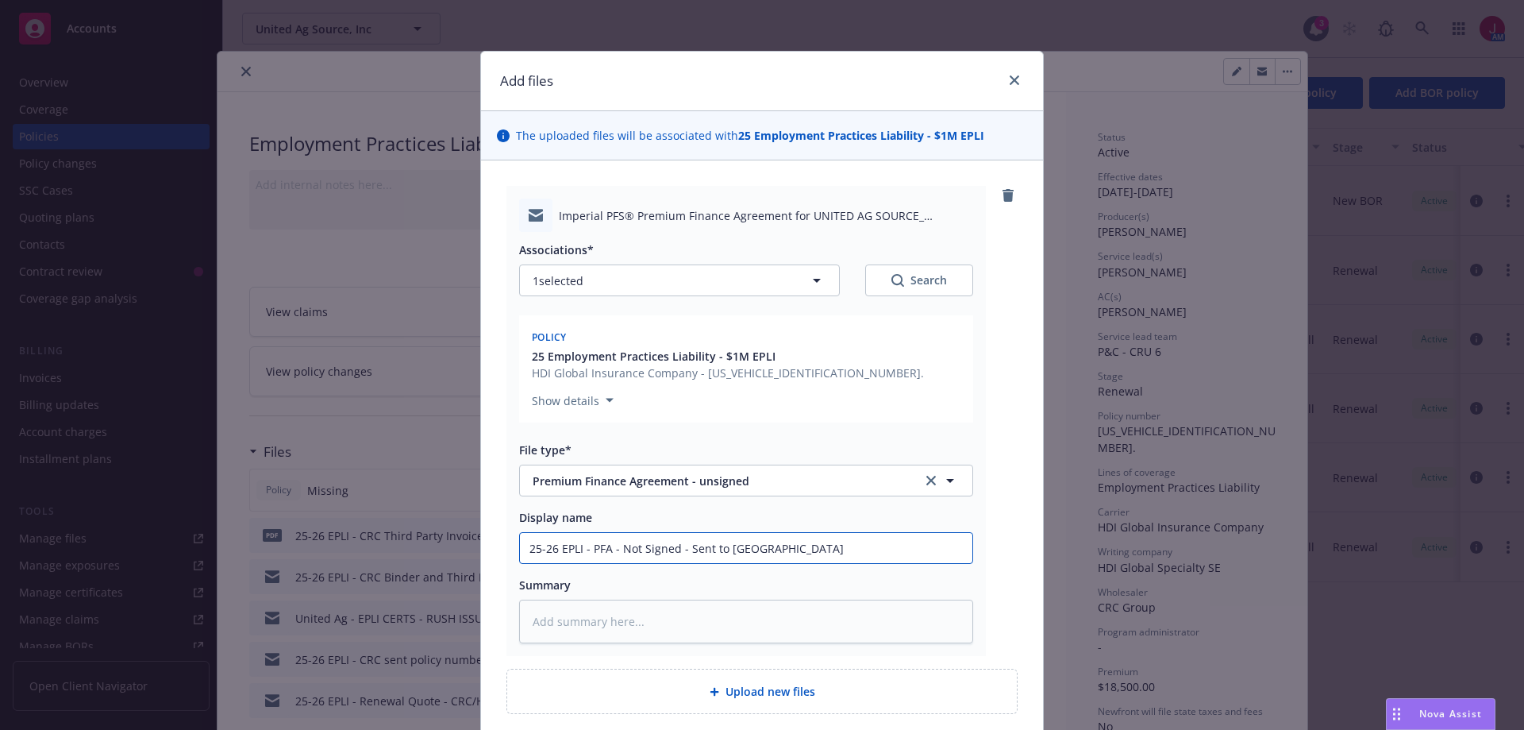
type textarea "x"
type input "25-26 EPLI - PFA - Not Signed - Sent to ins"
type textarea "x"
type input "25-26 EPLI - PFA - Not Signed - Sent to insur"
type textarea "x"
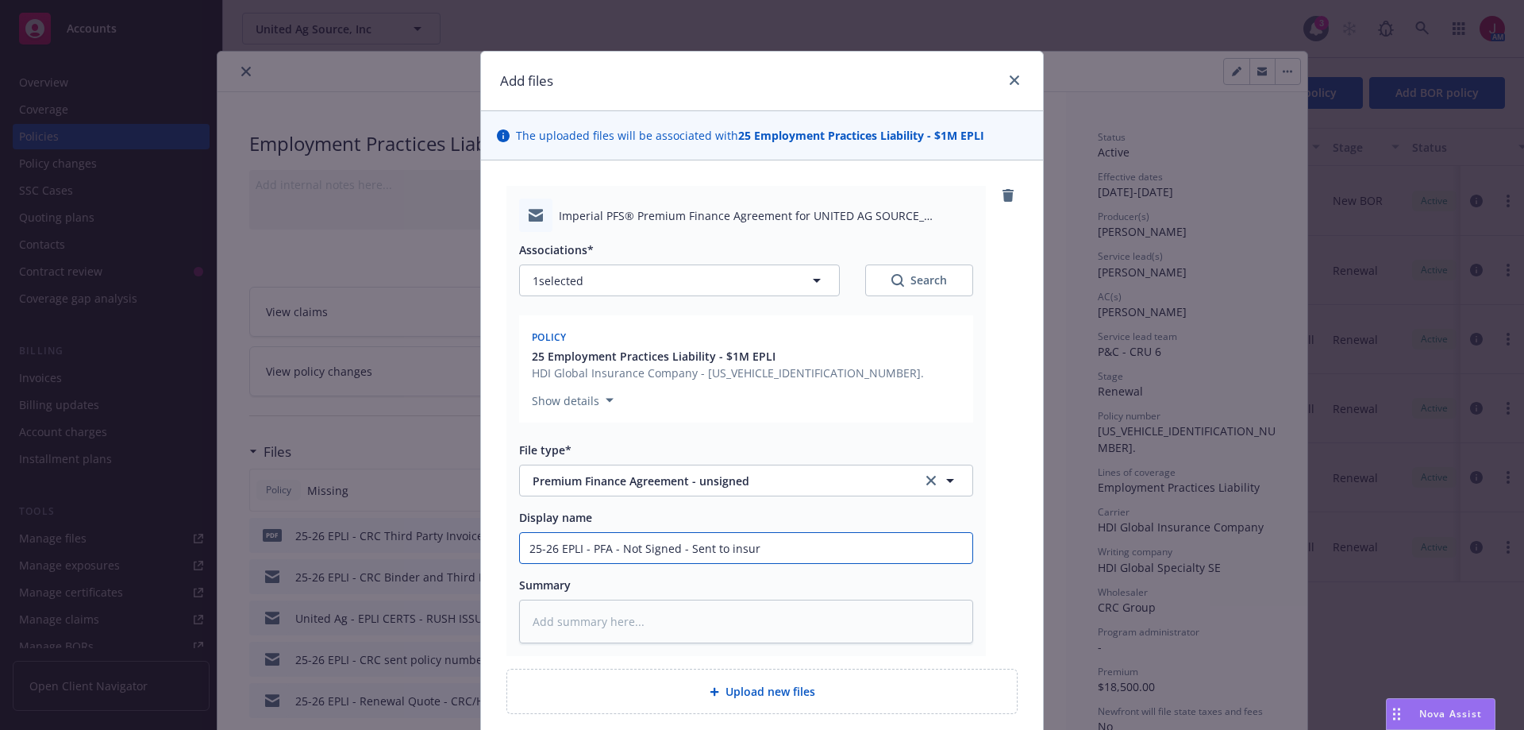
type input "25-26 EPLI - PFA - Not Signed - Sent to insure"
type textarea "x"
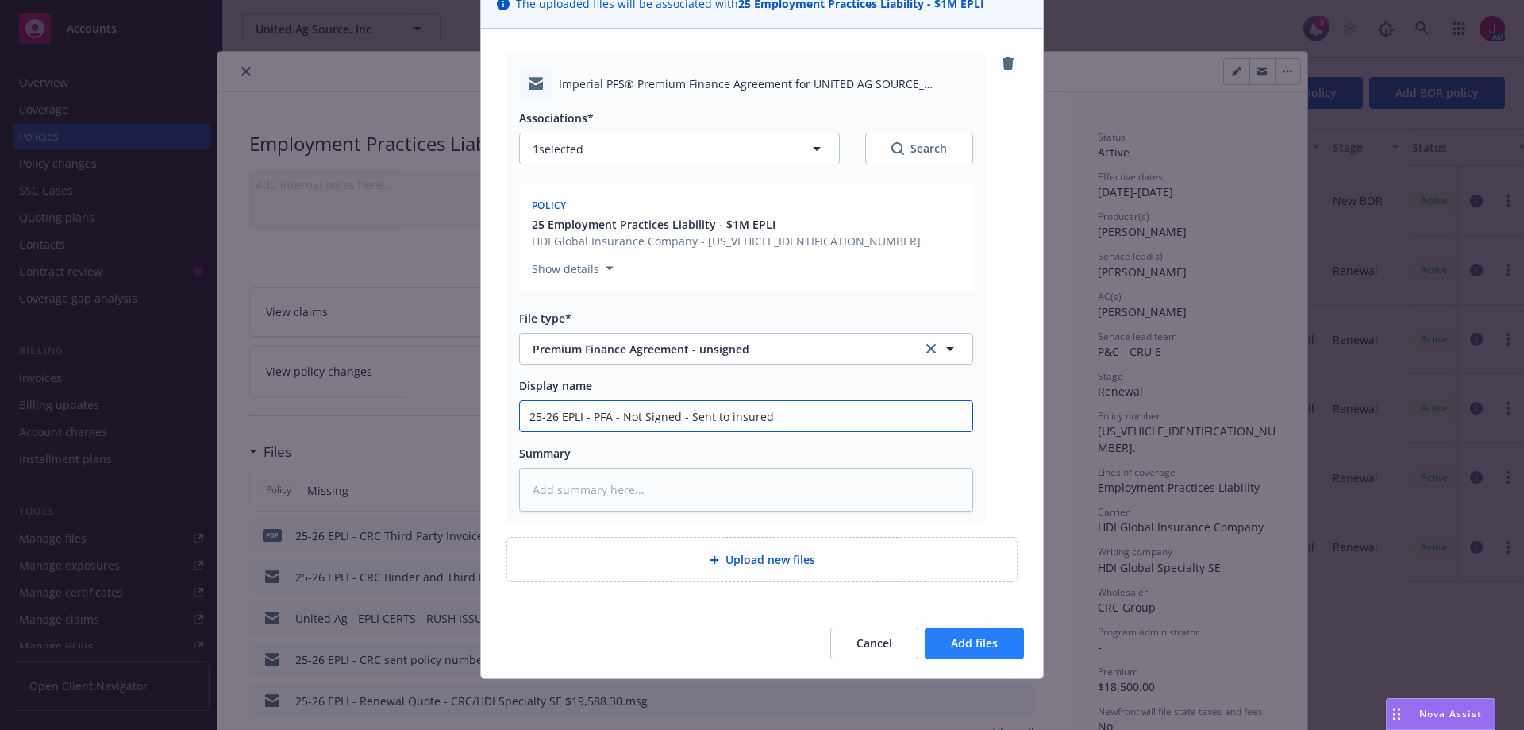
type input "25-26 EPLI - PFA - Not Signed - Sent to insured"
click at [985, 637] on span "Add files" at bounding box center [974, 642] width 47 height 15
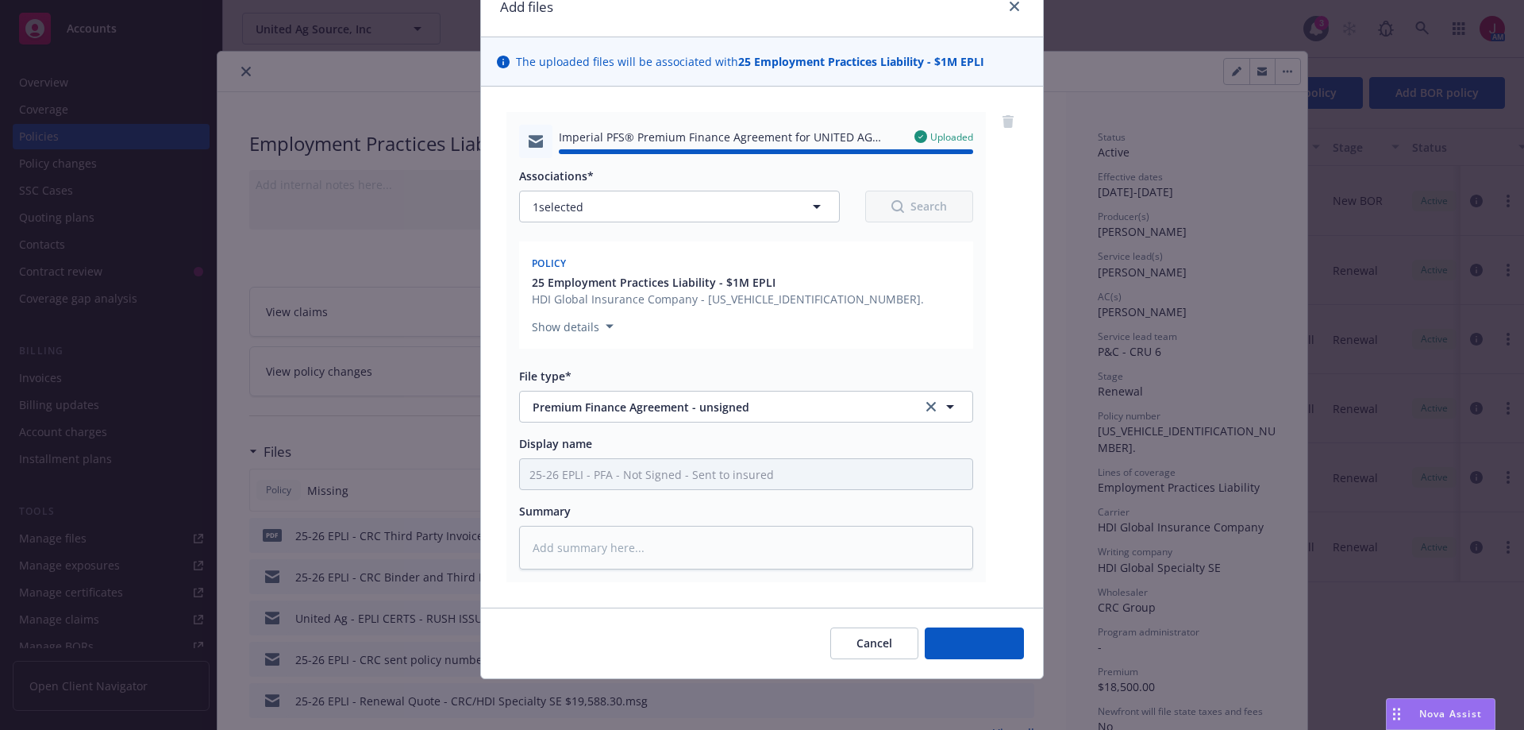
type textarea "x"
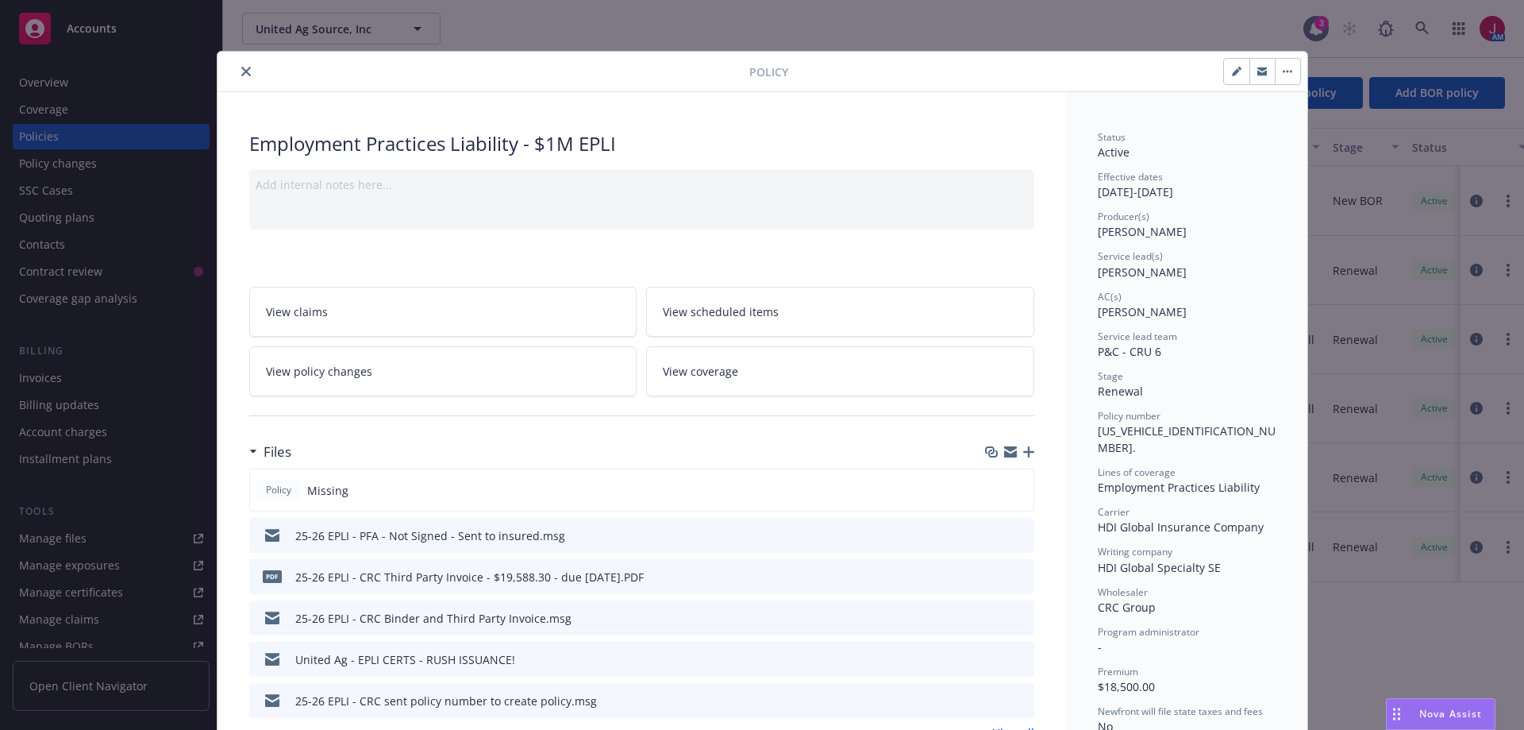
click at [245, 75] on button "close" at bounding box center [246, 71] width 19 height 19
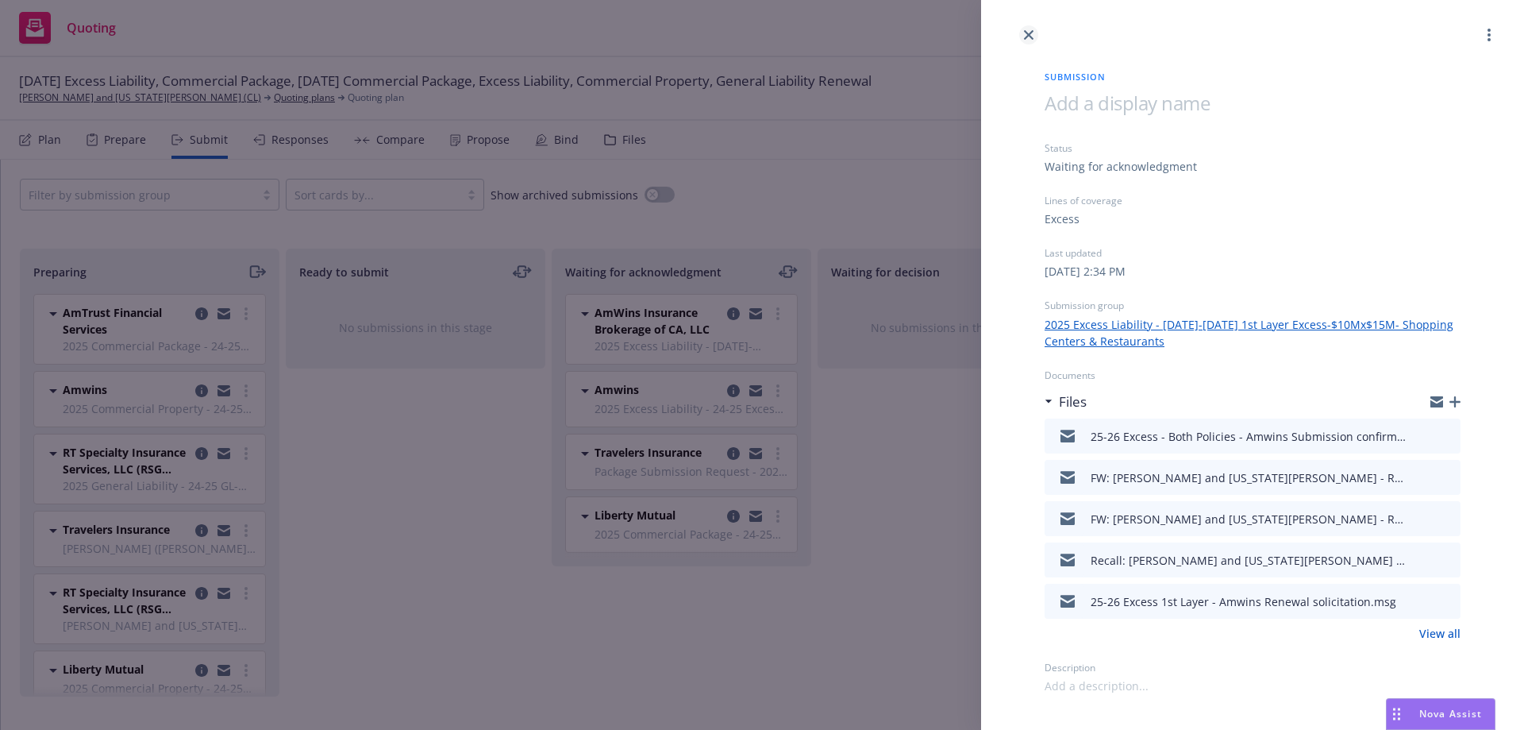
click at [1027, 37] on icon "close" at bounding box center [1029, 35] width 10 height 10
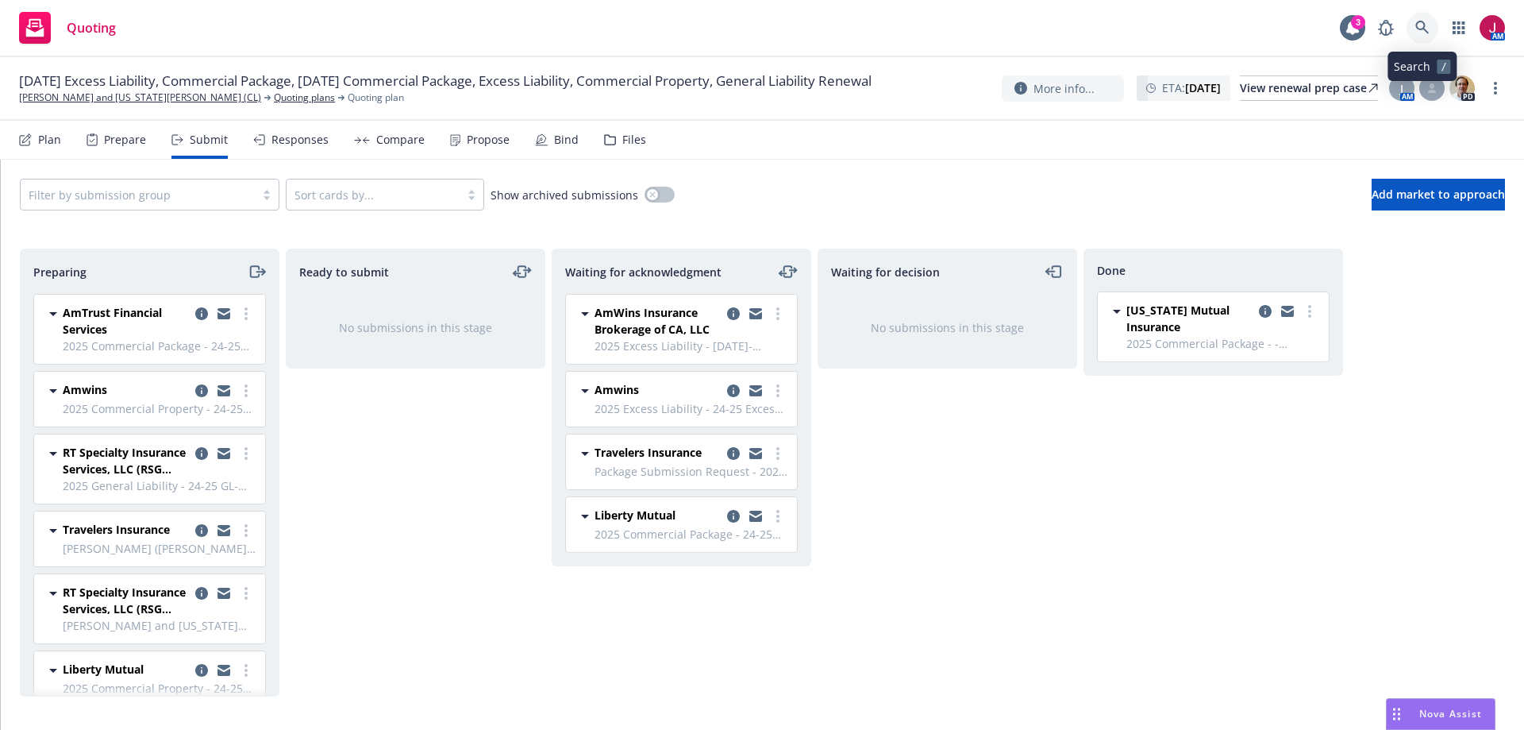
click at [1420, 33] on icon at bounding box center [1423, 28] width 14 height 14
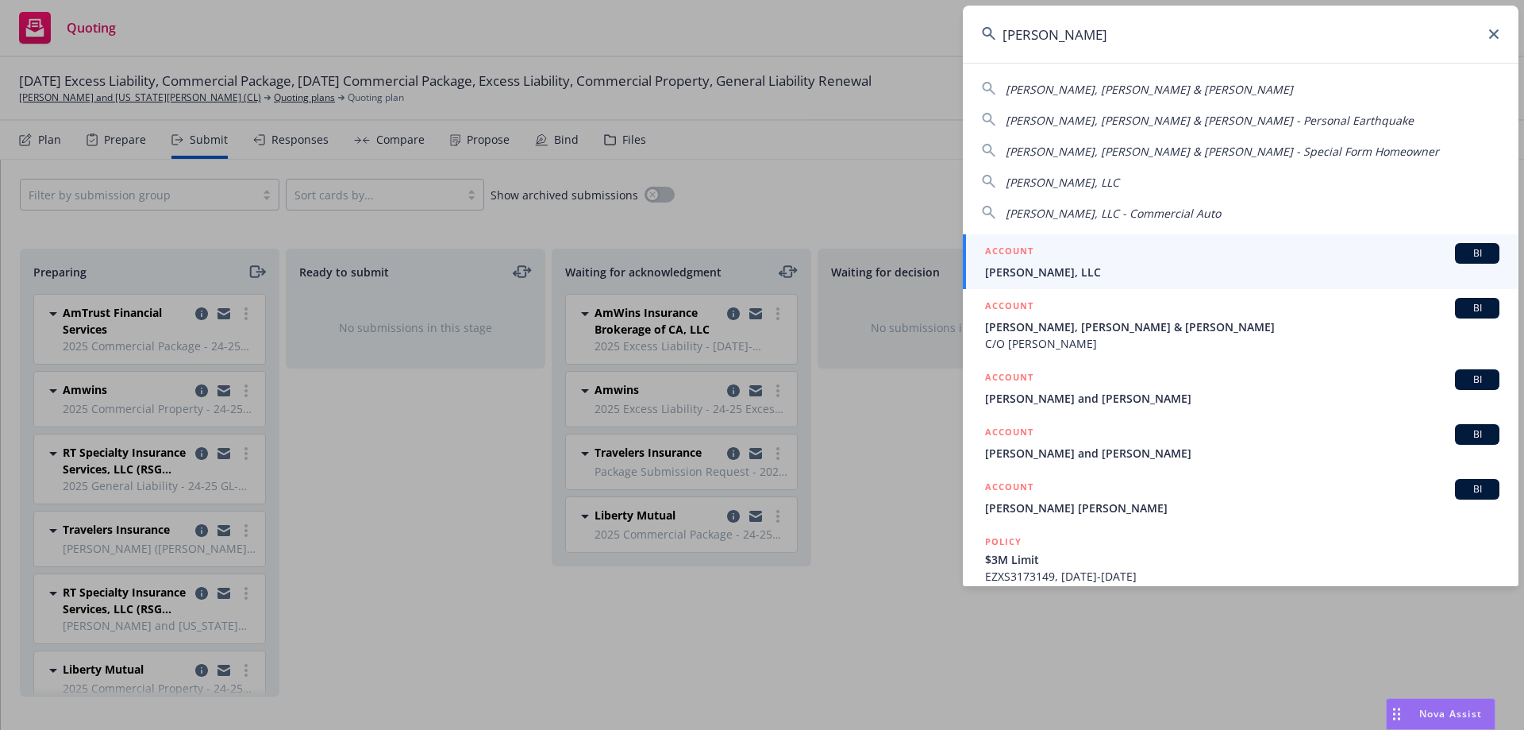
type input "[PERSON_NAME]"
click at [1294, 250] on div "ACCOUNT BI" at bounding box center [1242, 253] width 514 height 21
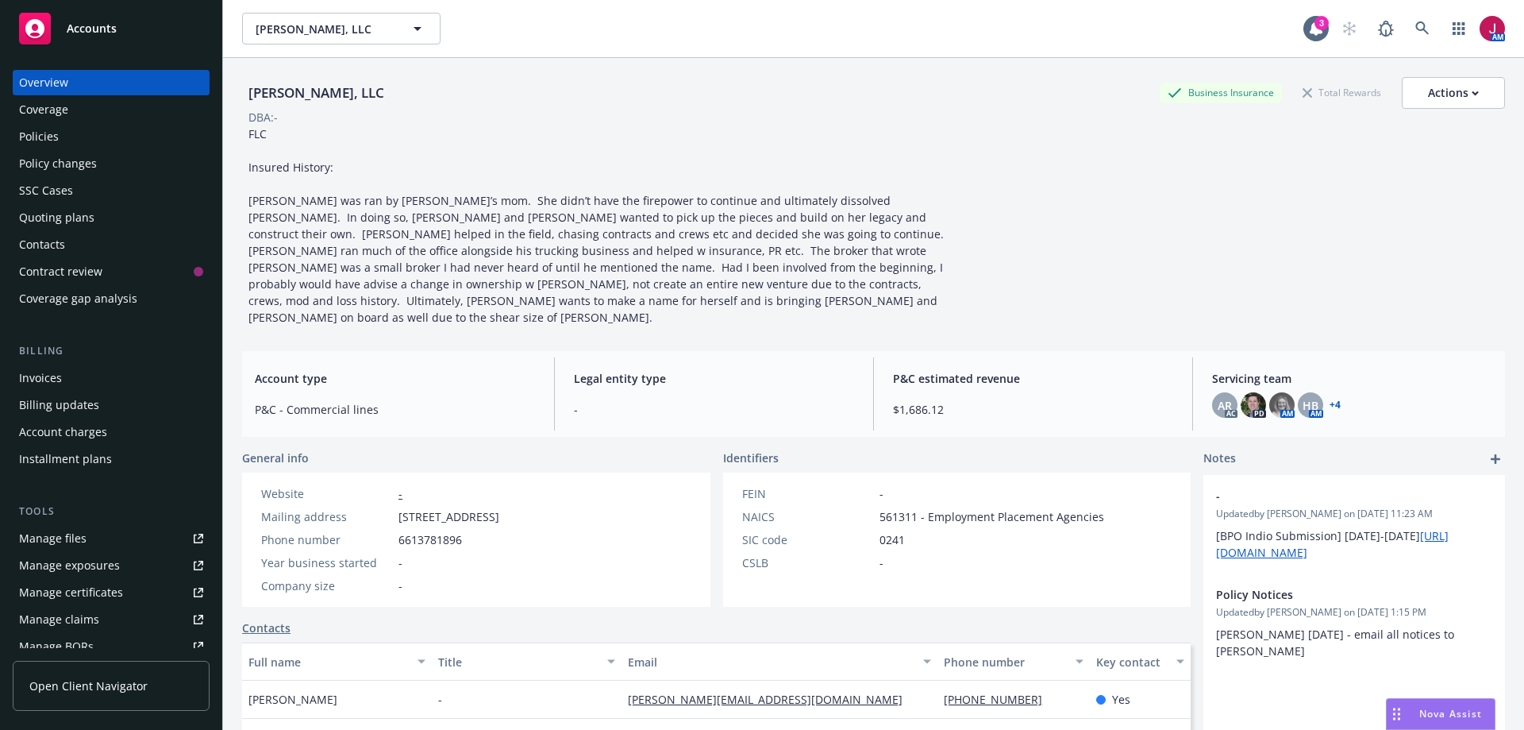
click at [89, 227] on div "Quoting plans" at bounding box center [56, 217] width 75 height 25
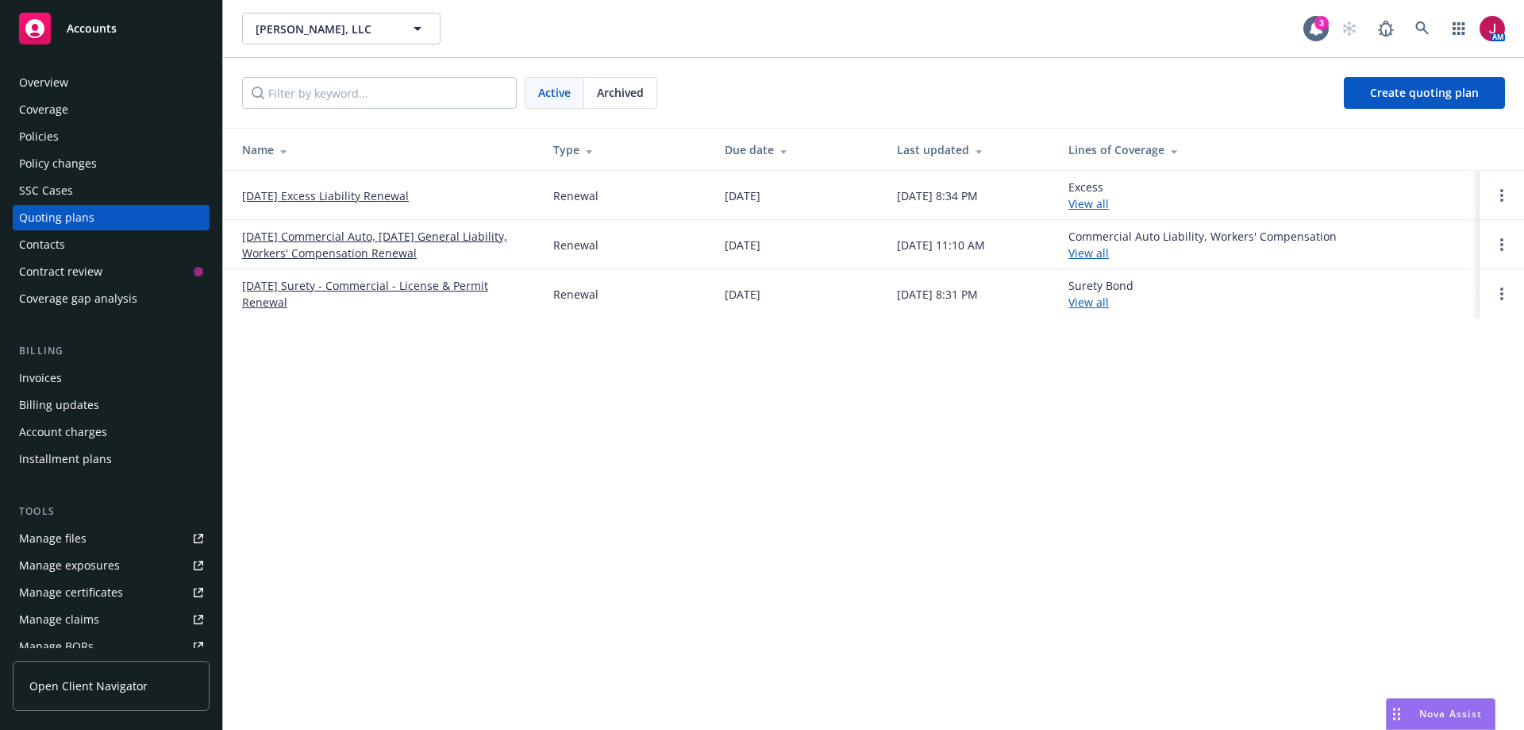
click at [379, 195] on link "[DATE] Excess Liability Renewal" at bounding box center [325, 195] width 167 height 17
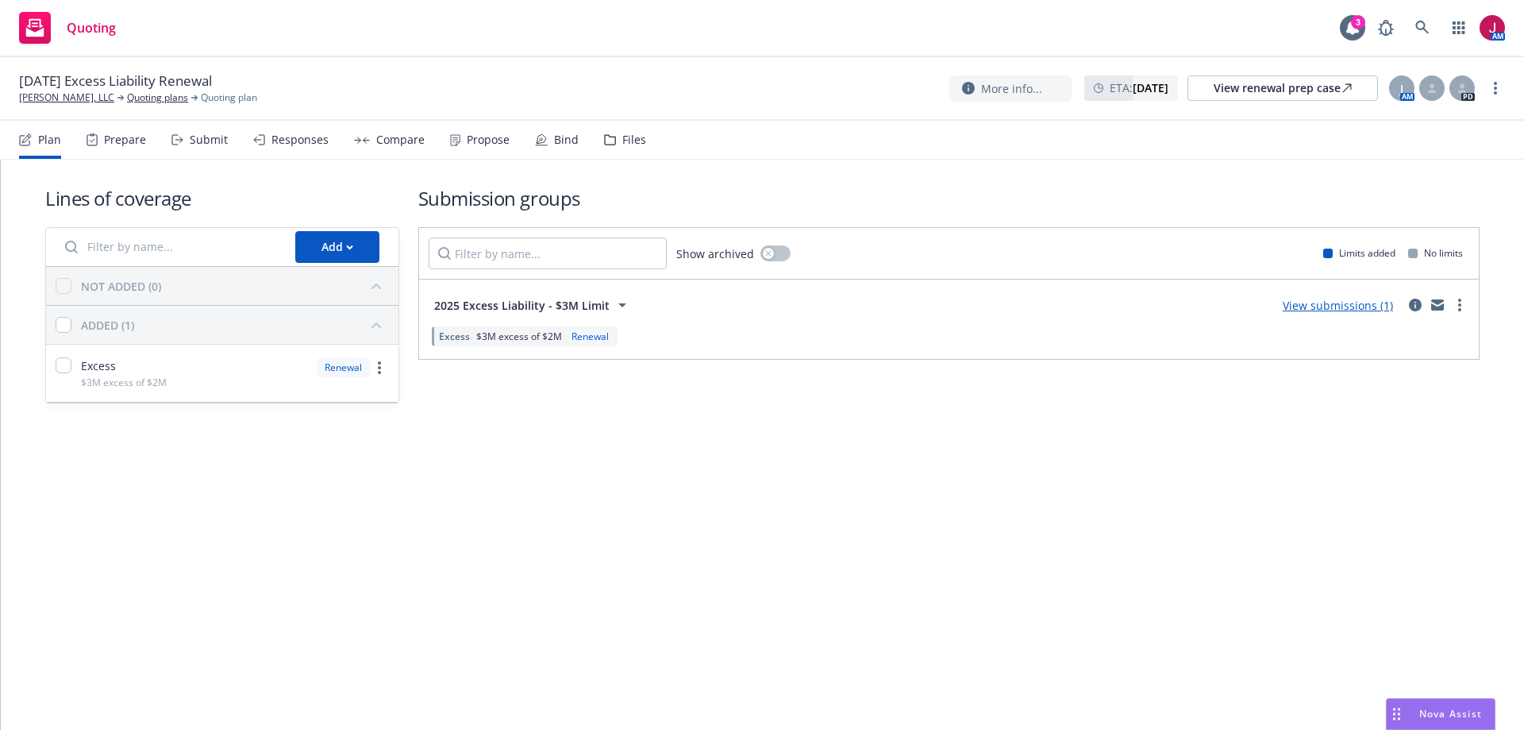
click at [214, 143] on div "Submit" at bounding box center [209, 139] width 38 height 13
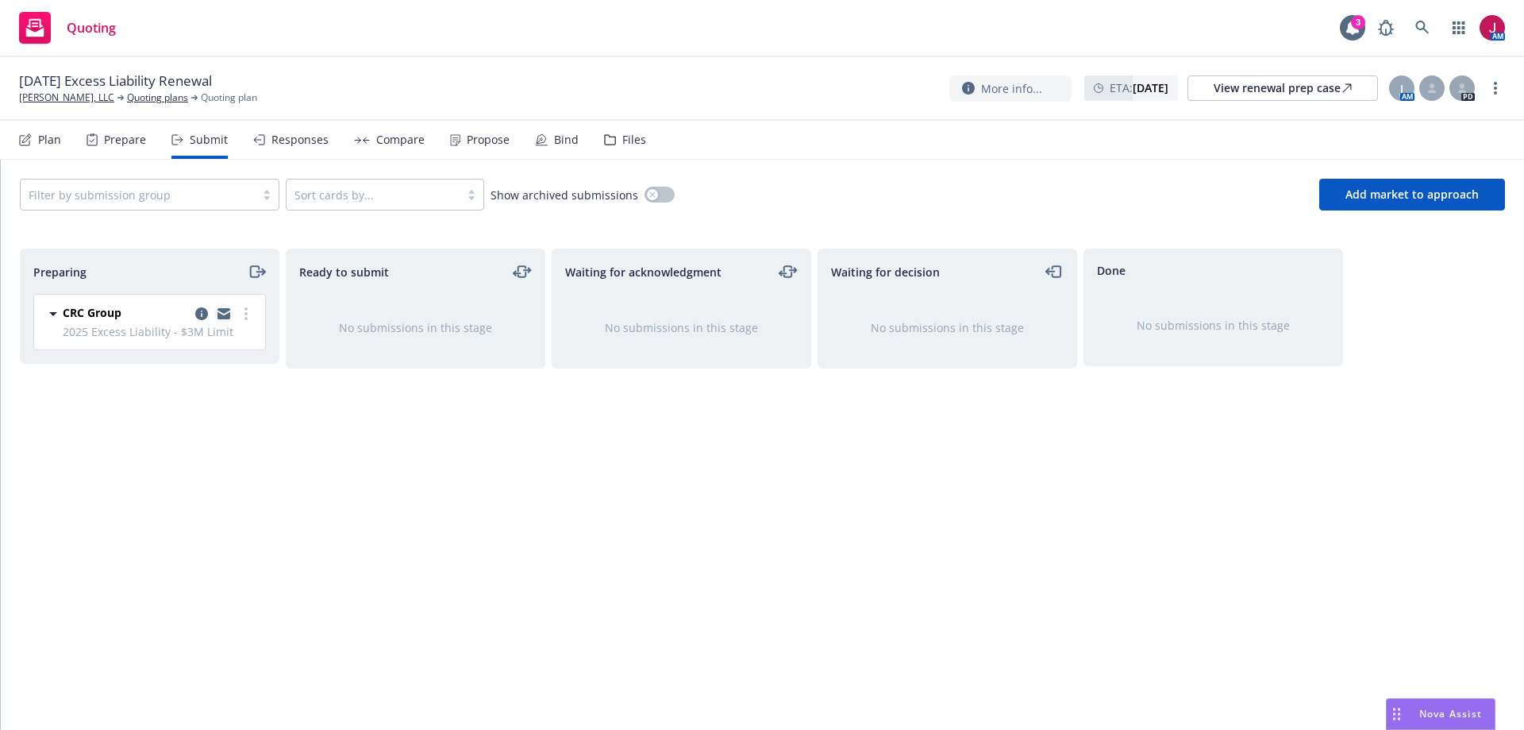
click at [223, 310] on icon "copy logging email" at bounding box center [224, 311] width 13 height 6
click at [238, 196] on div at bounding box center [138, 194] width 218 height 19
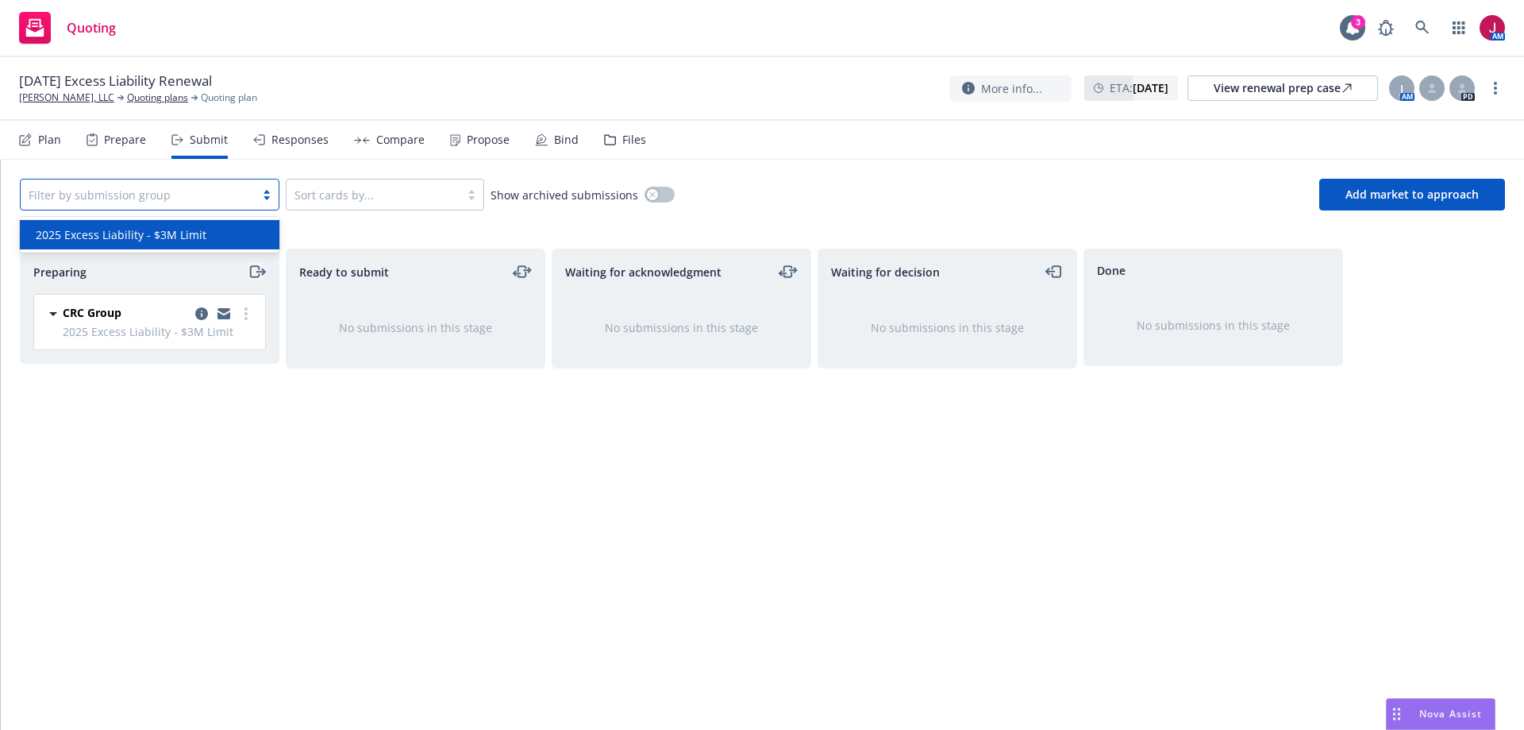
click at [256, 268] on icon "moveRight" at bounding box center [257, 271] width 18 height 19
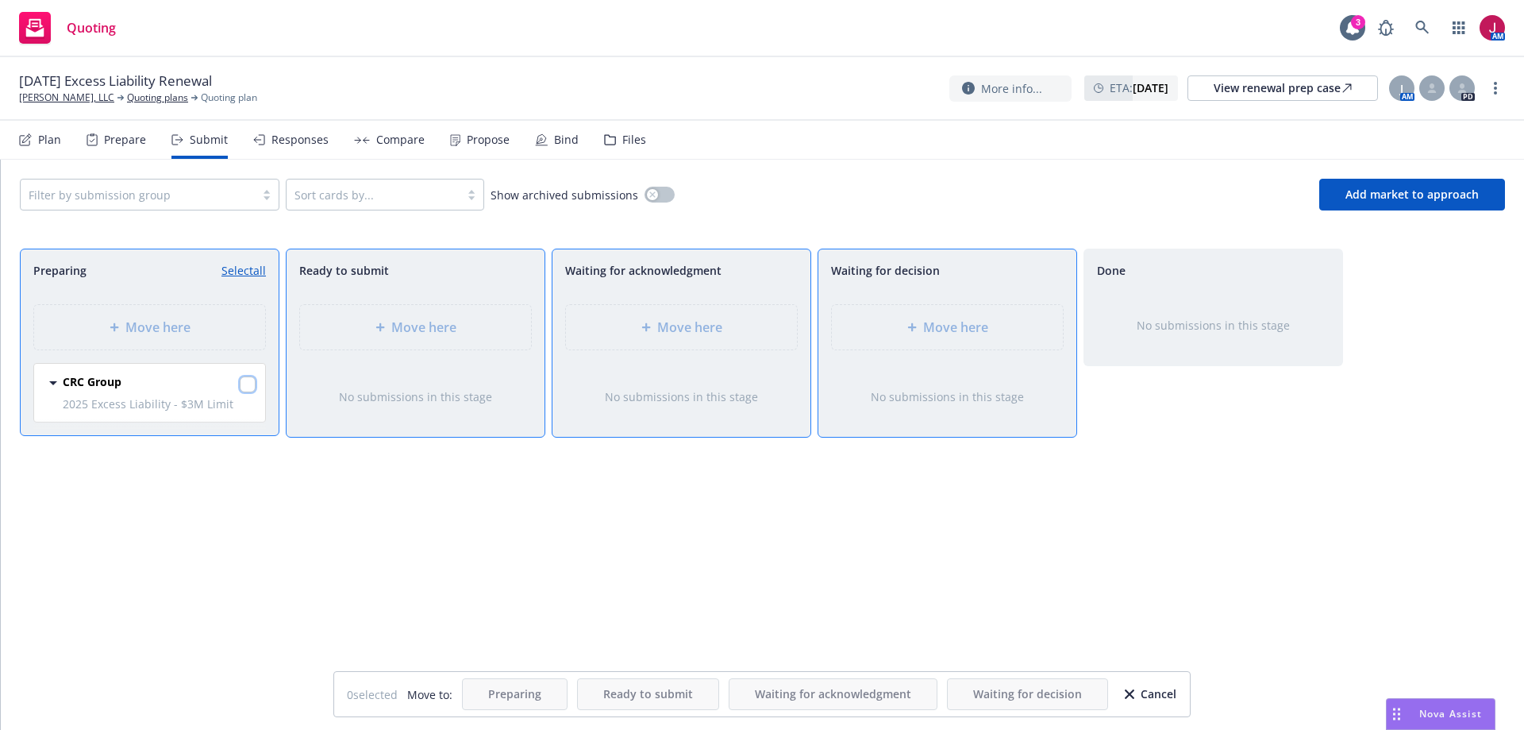
click at [248, 387] on input "checkbox" at bounding box center [248, 384] width 16 height 16
checkbox input "true"
click at [723, 337] on div "Move here" at bounding box center [681, 327] width 231 height 44
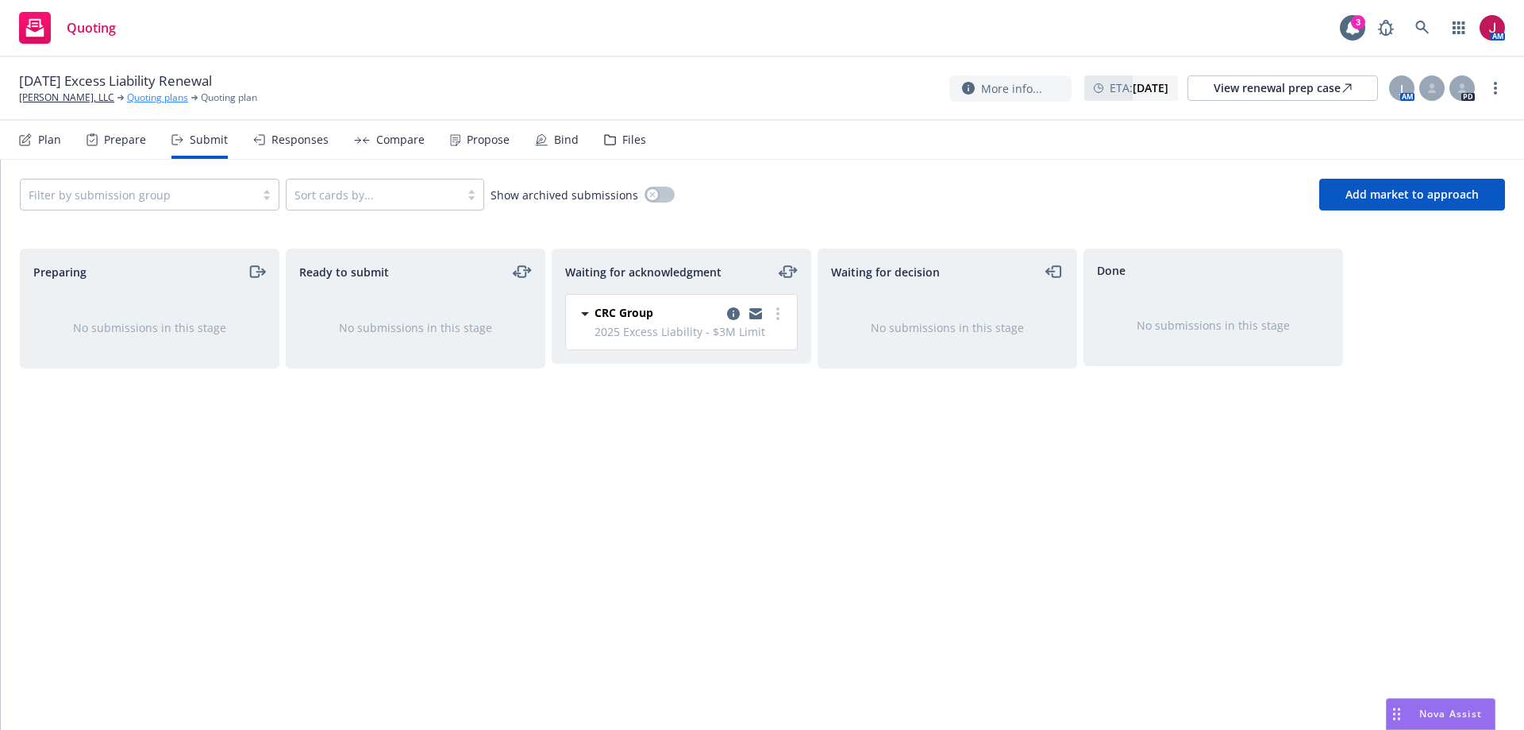
click at [127, 97] on link "Quoting plans" at bounding box center [157, 98] width 61 height 14
